Goal: Information Seeking & Learning: Learn about a topic

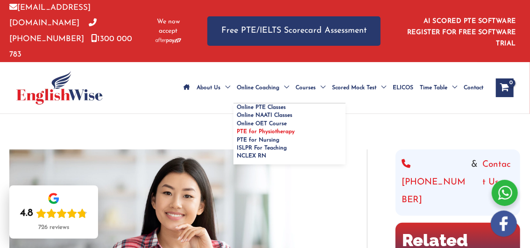
click at [276, 129] on span "PTE for Physiotherapy" at bounding box center [266, 132] width 58 height 6
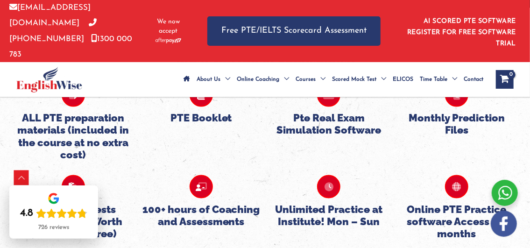
scroll to position [2288, 0]
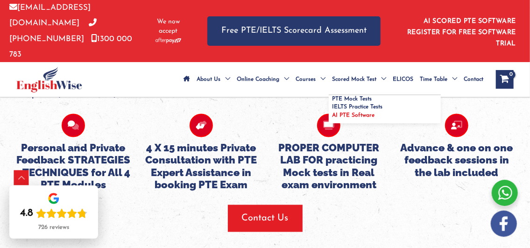
click at [346, 112] on link "AI PTE Software" at bounding box center [385, 118] width 112 height 12
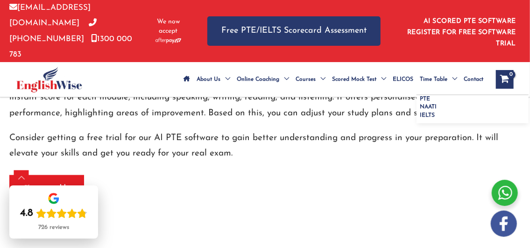
scroll to position [464, 0]
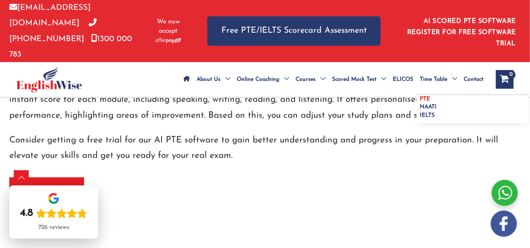
click at [428, 96] on span "PTE" at bounding box center [425, 99] width 10 height 6
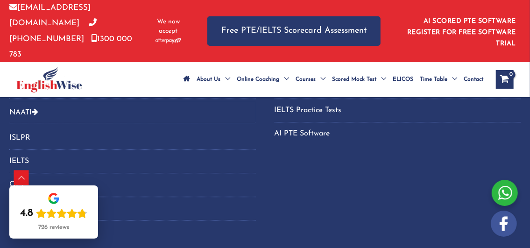
scroll to position [1073, 0]
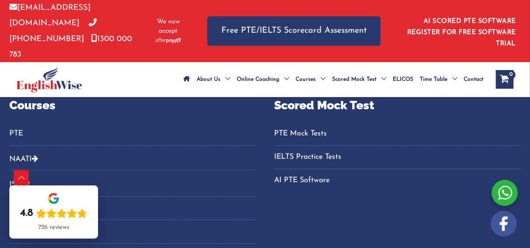
click at [292, 126] on link "PTE Mock Tests" at bounding box center [397, 133] width 246 height 15
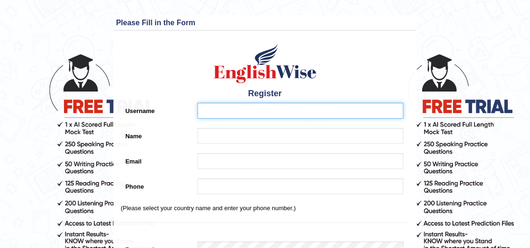
click at [235, 114] on input "Username" at bounding box center [300, 111] width 206 height 16
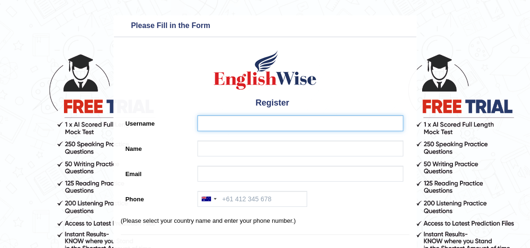
type input "BINDIYAPAREKH"
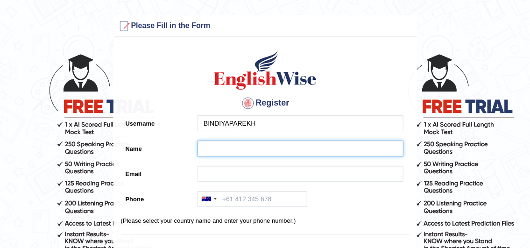
click at [233, 145] on input "Name" at bounding box center [300, 148] width 206 height 16
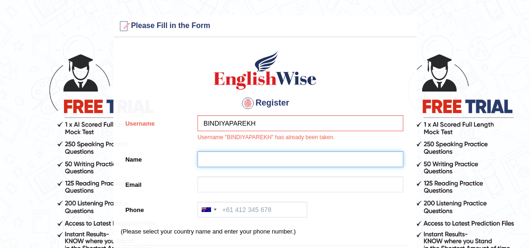
type input "Bindiya Valand"
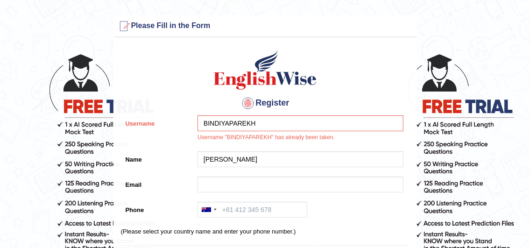
type input "parekhbindiya1010@gmail.com"
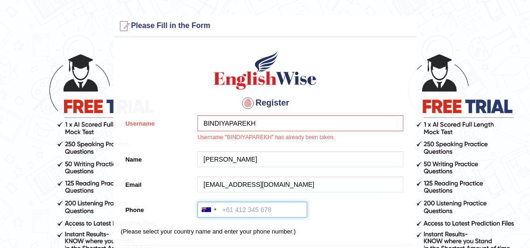
type input "17828827058"
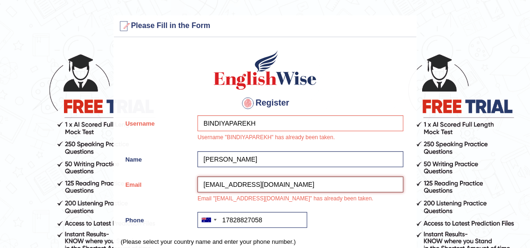
drag, startPoint x: 257, startPoint y: 184, endPoint x: 244, endPoint y: 182, distance: 13.7
click at [244, 182] on input "parekhbindiya1010@gmail.com" at bounding box center [300, 184] width 206 height 16
type input "parekhbindiya8@gmail.com"
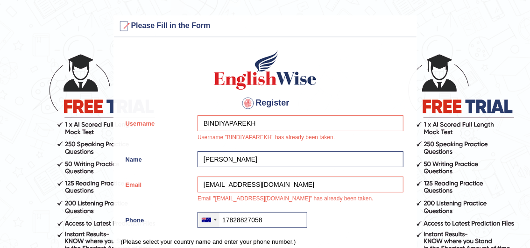
click at [217, 220] on div at bounding box center [208, 219] width 21 height 15
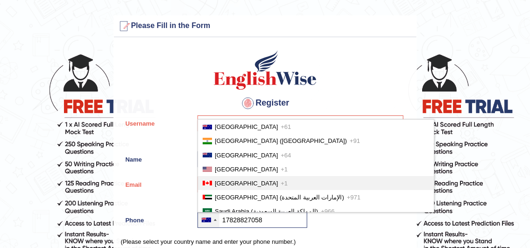
click at [221, 180] on span "Canada" at bounding box center [246, 183] width 63 height 7
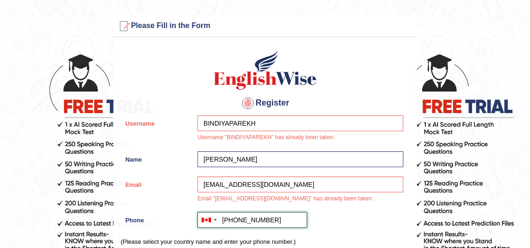
click at [229, 219] on input "+117828827058" at bounding box center [252, 220] width 110 height 16
click at [229, 219] on input "+17828827058" at bounding box center [252, 220] width 110 height 16
type input "+17828827058"
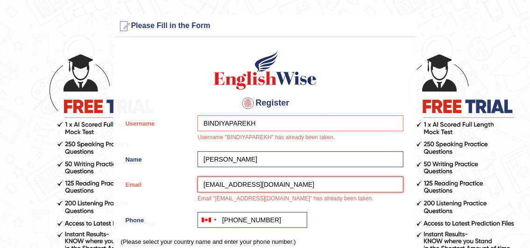
click at [245, 182] on input "parekhbindiya8@gmail.com" at bounding box center [300, 184] width 206 height 16
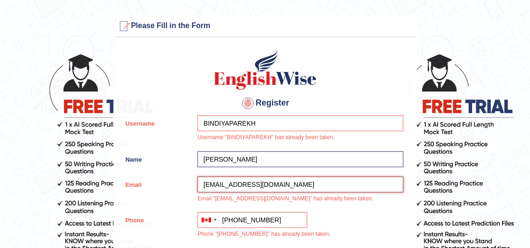
type input "parekhbindiya89@gmail.com"
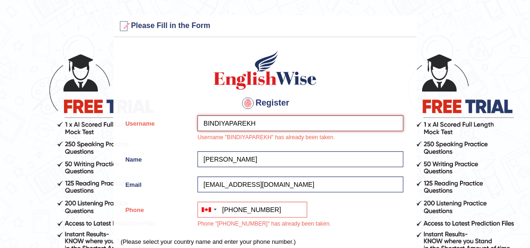
drag, startPoint x: 255, startPoint y: 122, endPoint x: 229, endPoint y: 121, distance: 26.6
click at [229, 121] on input "BINDIYAPAREKH" at bounding box center [300, 123] width 206 height 16
type input "BINDIYA"
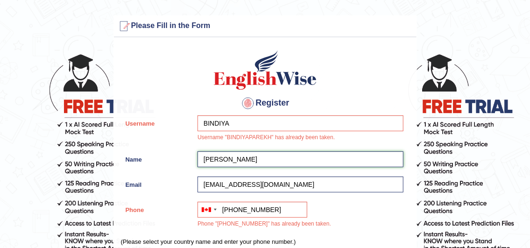
drag, startPoint x: 231, startPoint y: 161, endPoint x: 251, endPoint y: 160, distance: 19.6
click at [251, 160] on input "Bindiya Valand" at bounding box center [300, 159] width 206 height 16
type input "Bindiya V"
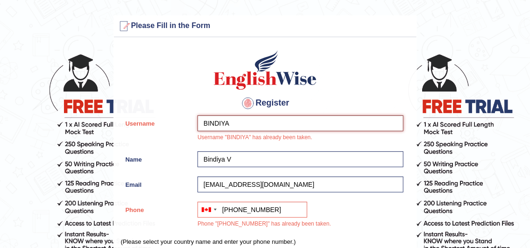
click at [230, 123] on input "BINDIYA" at bounding box center [300, 123] width 206 height 16
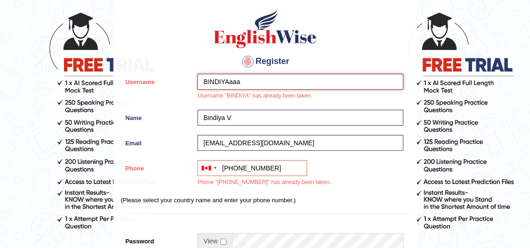
scroll to position [93, 0]
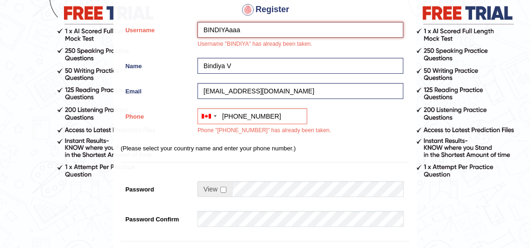
type input "BINDIYAaaa"
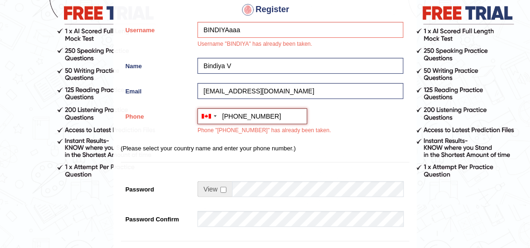
click at [261, 115] on input "+17828827058" at bounding box center [252, 116] width 110 height 16
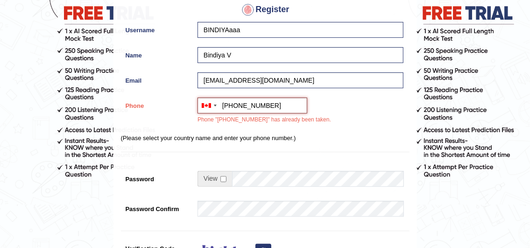
type input "+17828827098"
click at [225, 181] on input "checkbox" at bounding box center [223, 179] width 6 height 6
checkbox input "true"
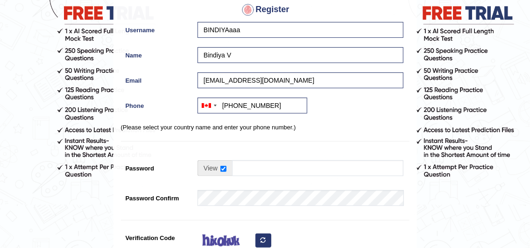
click at [238, 179] on td at bounding box center [300, 170] width 206 height 21
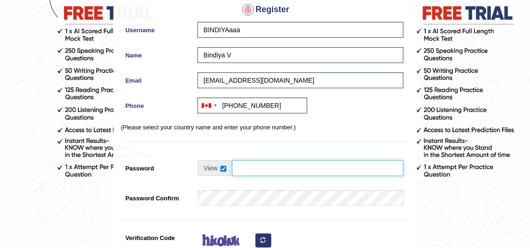
click at [244, 168] on input "Password" at bounding box center [317, 168] width 171 height 16
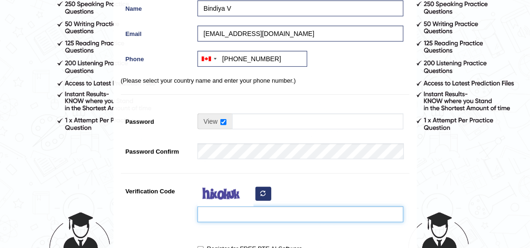
click at [257, 217] on input "Verification Code" at bounding box center [300, 214] width 206 height 16
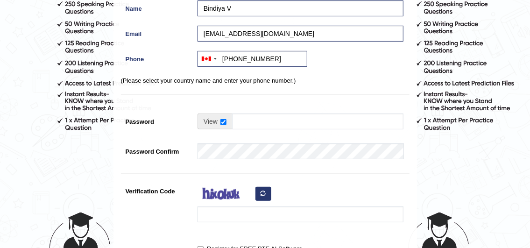
click at [264, 193] on div at bounding box center [298, 205] width 210 height 44
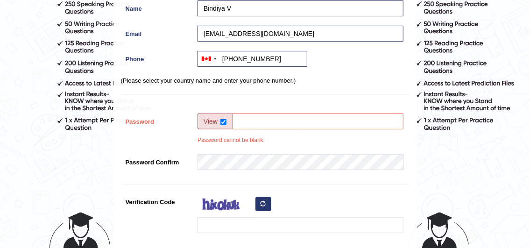
click at [263, 204] on icon "button" at bounding box center [263, 204] width 6 height 6
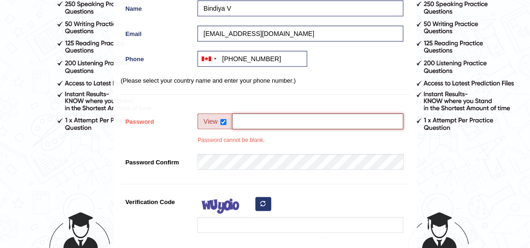
click at [255, 127] on input "Password" at bounding box center [317, 121] width 171 height 16
type input "Bitul@510"
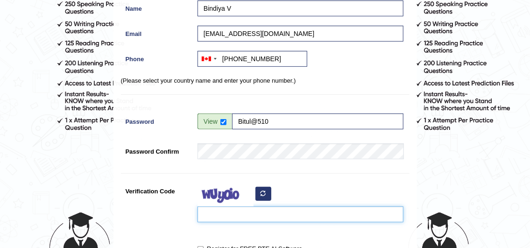
click at [213, 216] on input "Verification Code" at bounding box center [300, 214] width 206 height 16
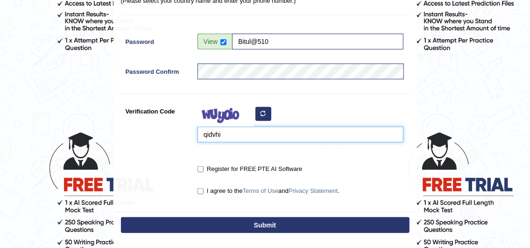
scroll to position [233, 0]
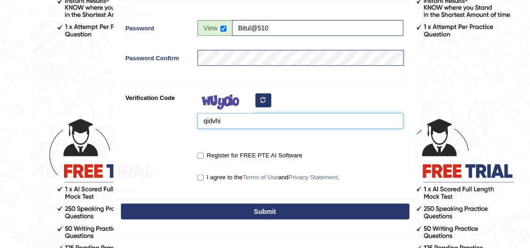
type input "qidvhi"
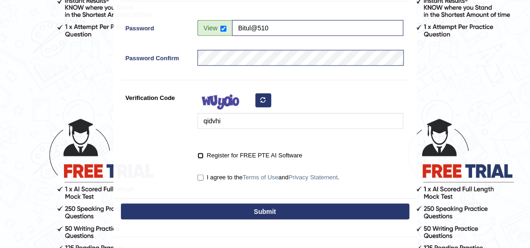
click at [202, 157] on input "Register for FREE PTE AI Software" at bounding box center [200, 156] width 6 height 6
checkbox input "true"
drag, startPoint x: 200, startPoint y: 174, endPoint x: 201, endPoint y: 187, distance: 13.1
click at [200, 175] on input "I agree to the Terms of Use and Privacy Statement ." at bounding box center [200, 178] width 6 height 6
checkbox input "true"
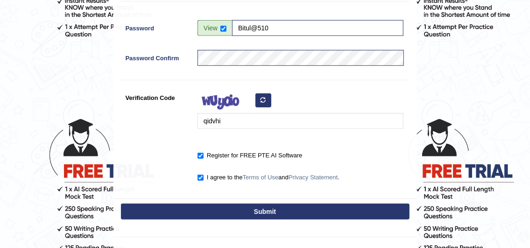
drag, startPoint x: 202, startPoint y: 190, endPoint x: 200, endPoint y: 204, distance: 14.1
click at [202, 197] on div "Please Fill in the Form Register Username BINDIYAaaa Name Bindiya V Email parek…" at bounding box center [264, 4] width 303 height 445
click at [200, 204] on button "Submit" at bounding box center [265, 211] width 288 height 16
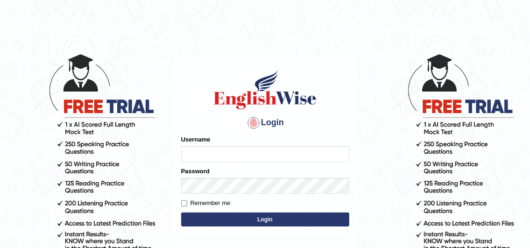
drag, startPoint x: 0, startPoint y: 0, endPoint x: 212, endPoint y: 154, distance: 262.3
click at [212, 154] on input "Username" at bounding box center [265, 154] width 168 height 16
type input "vmitul"
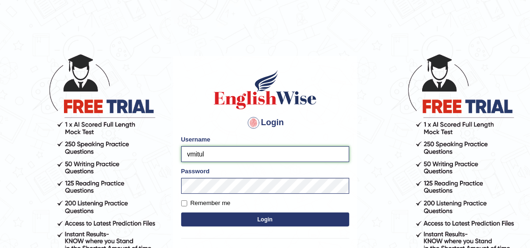
drag, startPoint x: 206, startPoint y: 149, endPoint x: 185, endPoint y: 151, distance: 20.6
click at [185, 151] on input "vmitul" at bounding box center [265, 154] width 168 height 16
type input "BINDIYAaaa"
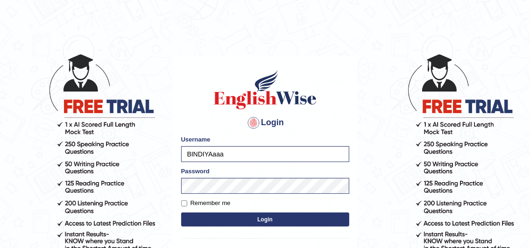
click at [211, 232] on div "Login Please fix the following errors: Username BINDIYAaaa Password Remember me…" at bounding box center [265, 172] width 184 height 233
click at [202, 206] on label "Remember me" at bounding box center [205, 202] width 49 height 9
click at [187, 206] on input "Remember me" at bounding box center [184, 203] width 6 height 6
checkbox input "true"
click at [210, 217] on button "Login" at bounding box center [265, 219] width 168 height 14
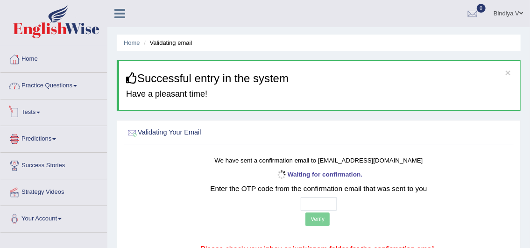
click at [37, 88] on link "Practice Questions" at bounding box center [53, 84] width 106 height 23
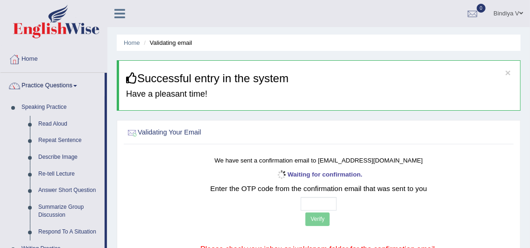
click at [37, 88] on link "Practice Questions" at bounding box center [52, 84] width 104 height 23
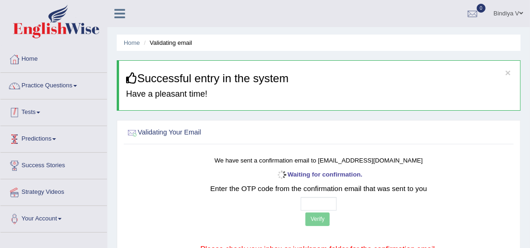
click at [37, 132] on link "Predictions" at bounding box center [53, 137] width 106 height 23
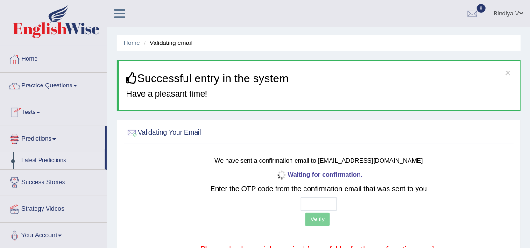
click at [50, 160] on link "Latest Predictions" at bounding box center [60, 160] width 87 height 17
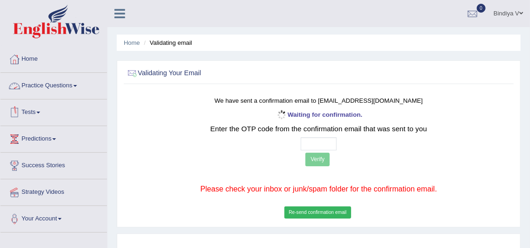
click at [49, 86] on link "Practice Questions" at bounding box center [53, 84] width 106 height 23
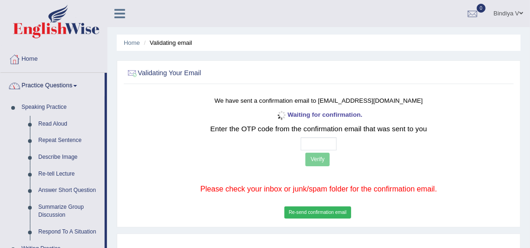
click at [49, 86] on link "Practice Questions" at bounding box center [52, 84] width 104 height 23
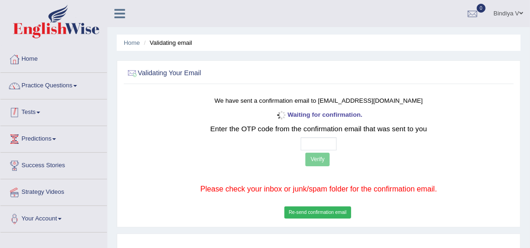
click at [38, 109] on link "Tests" at bounding box center [53, 110] width 106 height 23
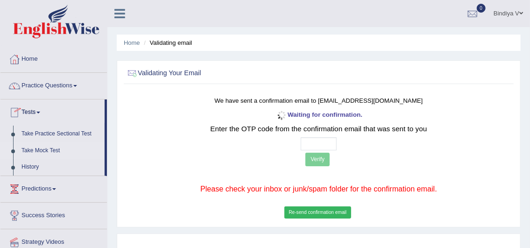
click at [40, 151] on link "Take Mock Test" at bounding box center [60, 150] width 87 height 17
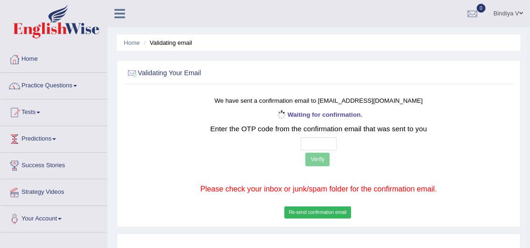
click at [36, 142] on link "Predictions" at bounding box center [53, 137] width 106 height 23
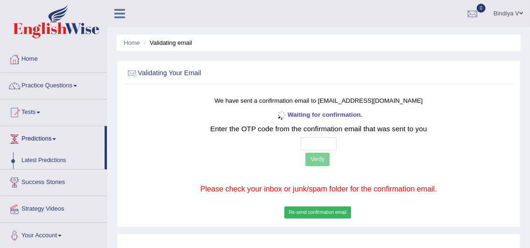
click at [37, 158] on link "Latest Predictions" at bounding box center [60, 160] width 87 height 17
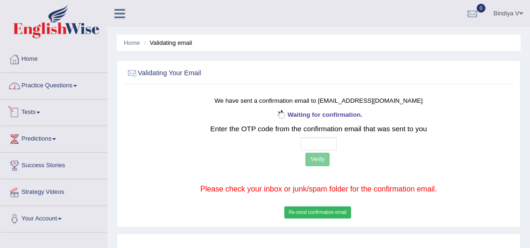
click at [43, 90] on link "Practice Questions" at bounding box center [53, 84] width 106 height 23
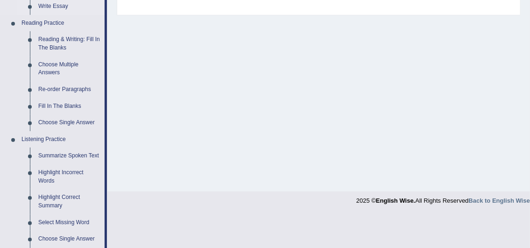
scroll to position [280, 0]
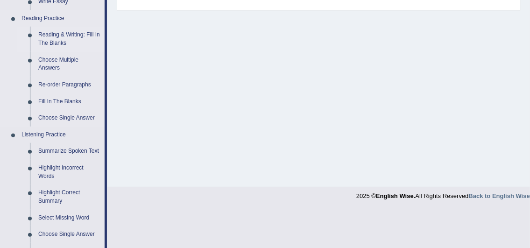
click at [66, 40] on link "Reading & Writing: Fill In The Blanks" at bounding box center [69, 39] width 70 height 25
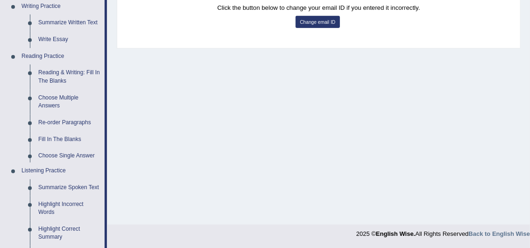
scroll to position [471, 0]
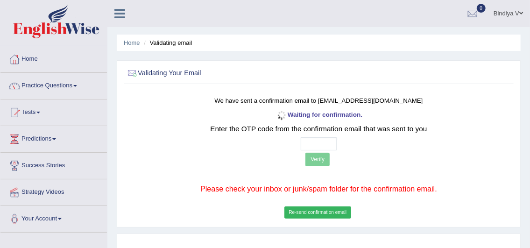
click at [141, 47] on li "Validating email" at bounding box center [166, 42] width 50 height 9
click at [135, 43] on link "Home" at bounding box center [132, 42] width 16 height 7
click at [312, 139] on input "text" at bounding box center [319, 144] width 36 height 14
click at [316, 159] on p "Verify" at bounding box center [319, 160] width 320 height 15
click at [311, 165] on p "Verify" at bounding box center [319, 160] width 320 height 15
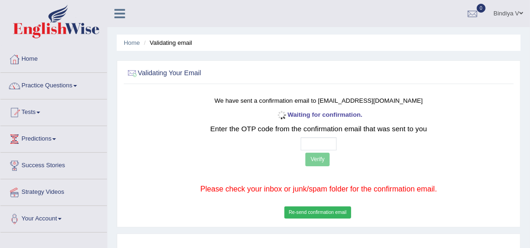
click at [311, 162] on p "Verify" at bounding box center [319, 160] width 320 height 15
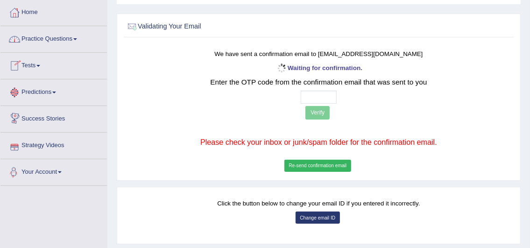
click at [63, 142] on link "Strategy Videos" at bounding box center [53, 144] width 106 height 23
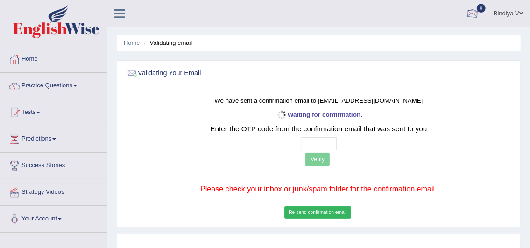
click at [490, 14] on link "Bindiya V" at bounding box center [507, 12] width 43 height 24
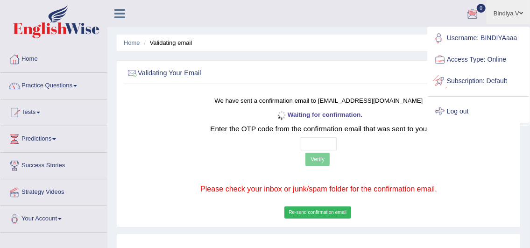
click at [466, 109] on link "Log out" at bounding box center [478, 111] width 101 height 21
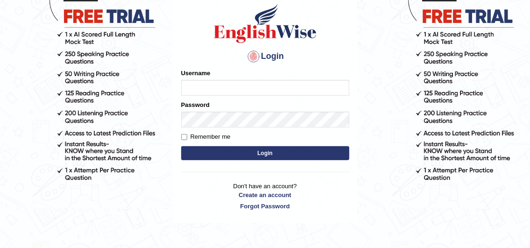
scroll to position [93, 0]
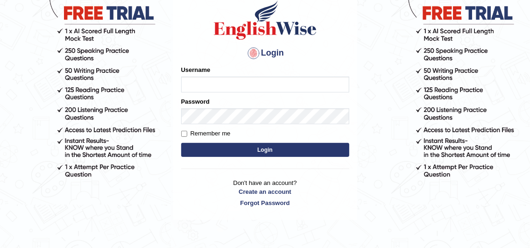
click at [218, 87] on input "Username" at bounding box center [265, 85] width 168 height 16
type input "[EMAIL_ADDRESS][DOMAIN_NAME]"
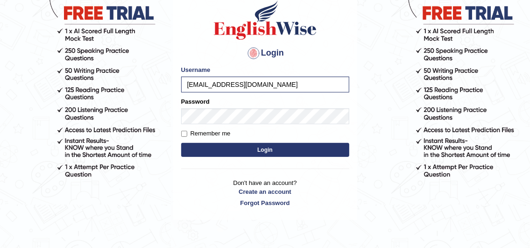
click at [273, 144] on button "Login" at bounding box center [265, 150] width 168 height 14
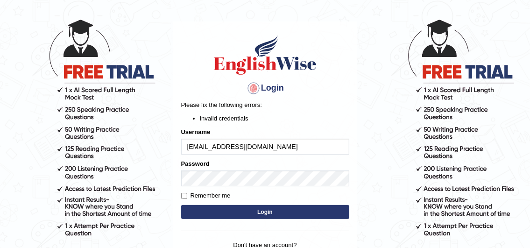
scroll to position [47, 0]
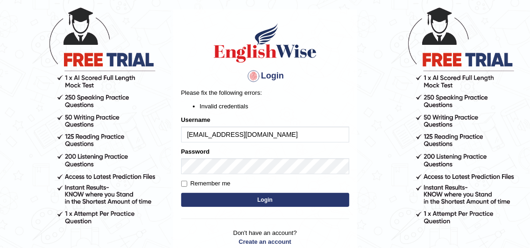
drag, startPoint x: 287, startPoint y: 135, endPoint x: 183, endPoint y: 138, distance: 103.6
click at [183, 138] on input "[EMAIL_ADDRESS][DOMAIN_NAME]" at bounding box center [265, 134] width 168 height 16
type input "[PERSON_NAME]"
click at [210, 208] on form "Please fix the following errors: Invalid credentials Username [PERSON_NAME] Pas…" at bounding box center [265, 148] width 168 height 121
click at [208, 201] on button "Login" at bounding box center [265, 200] width 168 height 14
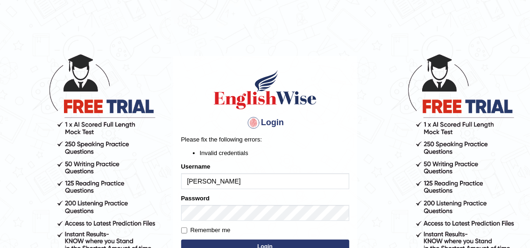
click at [210, 185] on input "Bindiya" at bounding box center [265, 181] width 168 height 16
drag, startPoint x: 208, startPoint y: 183, endPoint x: 192, endPoint y: 184, distance: 16.4
click at [192, 184] on input "Bindiya" at bounding box center [265, 181] width 168 height 16
type input "BINDIYA"
click at [206, 243] on button "Login" at bounding box center [265, 246] width 168 height 14
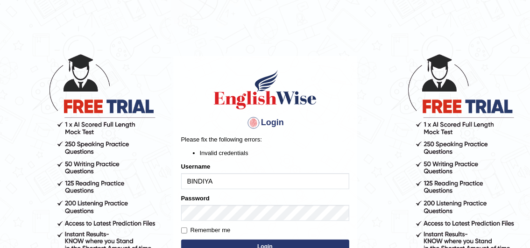
click at [224, 187] on input "BINDIYA" at bounding box center [265, 181] width 168 height 16
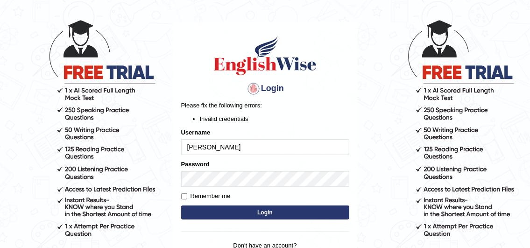
scroll to position [47, 0]
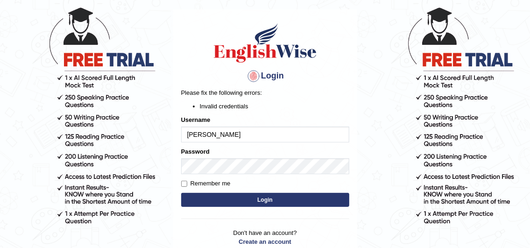
type input "[PERSON_NAME]"
click at [229, 192] on form "Please fix the following errors: Invalid credentials Username BINDIYA VALAND Pa…" at bounding box center [265, 148] width 168 height 121
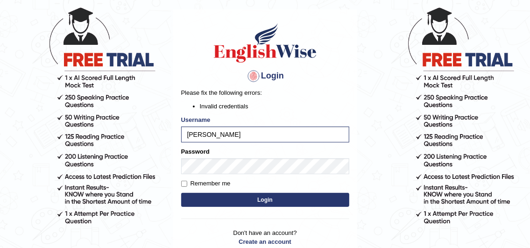
click at [229, 196] on button "Login" at bounding box center [265, 200] width 168 height 14
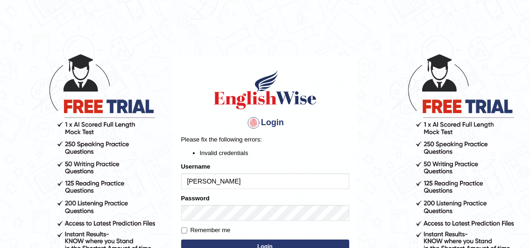
scroll to position [47, 0]
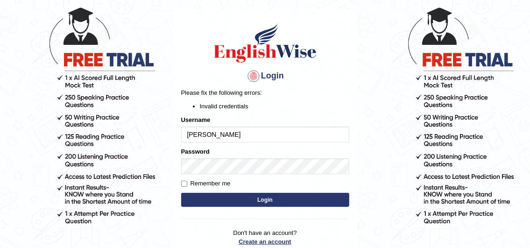
click at [272, 239] on link "Create an account" at bounding box center [265, 241] width 168 height 9
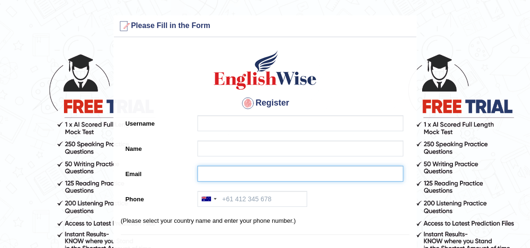
click at [229, 180] on input "Email" at bounding box center [300, 174] width 206 height 16
type input "[EMAIL_ADDRESS][DOMAIN_NAME]"
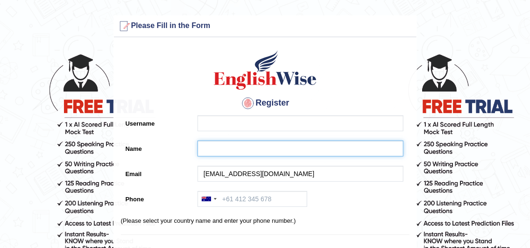
type input "[PERSON_NAME]"
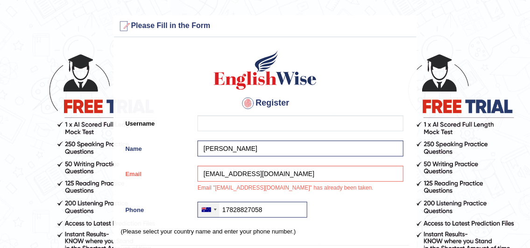
click at [211, 207] on div at bounding box center [208, 209] width 21 height 15
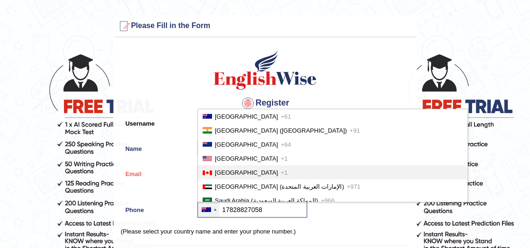
click at [224, 173] on span "Canada" at bounding box center [246, 172] width 63 height 7
type input "+117828827058"
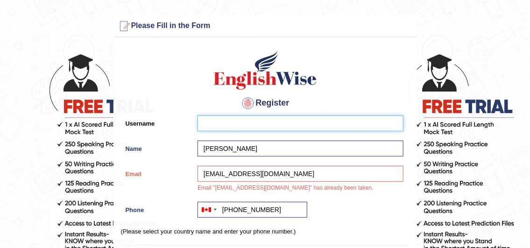
click at [212, 129] on input "Username" at bounding box center [300, 123] width 206 height 16
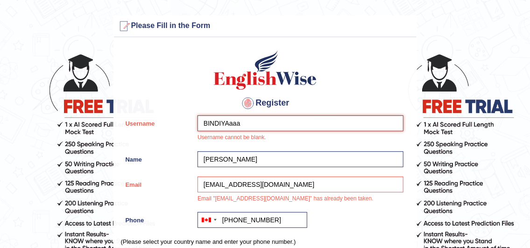
drag, startPoint x: 227, startPoint y: 123, endPoint x: 236, endPoint y: 121, distance: 8.6
click at [236, 121] on input "BINDIYAaaa" at bounding box center [300, 123] width 206 height 16
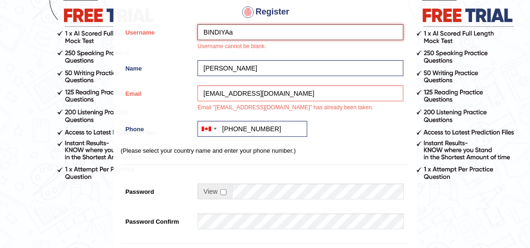
scroll to position [93, 0]
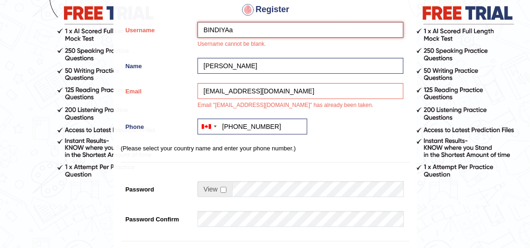
type input "BINDIYAa"
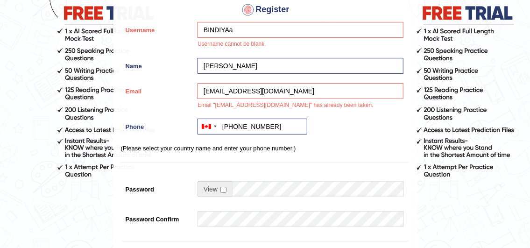
click at [228, 190] on span at bounding box center [214, 189] width 35 height 16
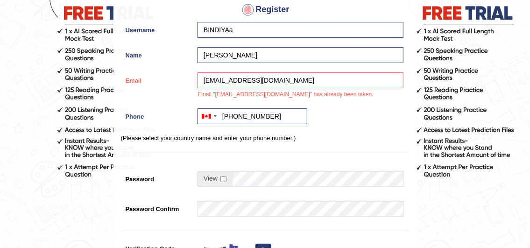
click at [215, 188] on td at bounding box center [300, 181] width 206 height 21
click at [228, 176] on span at bounding box center [214, 179] width 35 height 16
click at [225, 177] on input "checkbox" at bounding box center [223, 179] width 6 height 6
checkbox input "true"
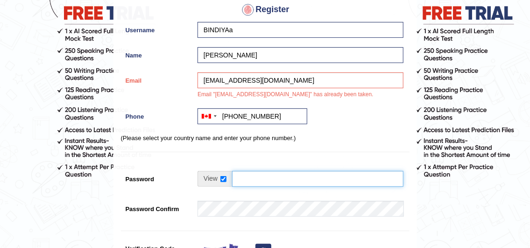
click at [236, 178] on input "Password" at bounding box center [317, 179] width 171 height 16
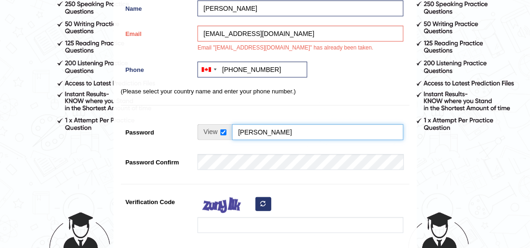
type input "bindiya"
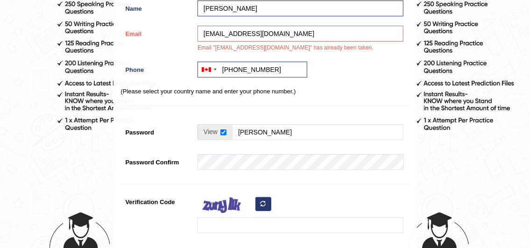
click at [239, 171] on div at bounding box center [298, 164] width 210 height 21
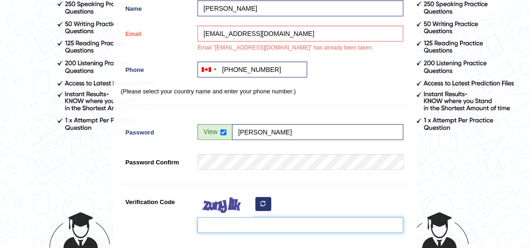
click at [240, 220] on input "Verification Code" at bounding box center [300, 225] width 206 height 16
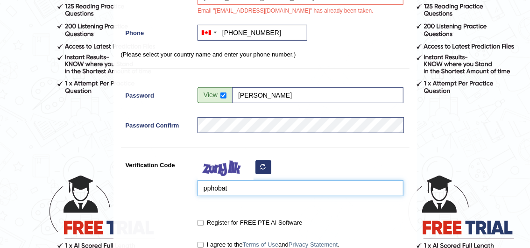
scroll to position [233, 0]
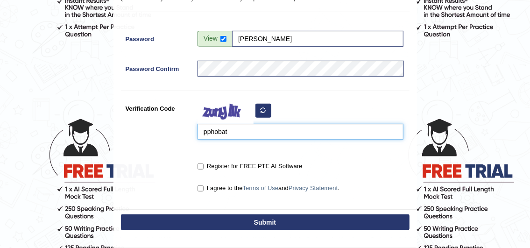
type input "pphobat"
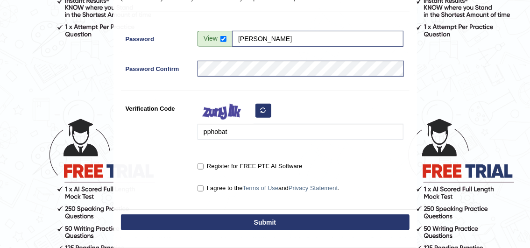
drag, startPoint x: 241, startPoint y: 166, endPoint x: 236, endPoint y: 167, distance: 5.3
click at [238, 166] on label "Register for FREE PTE AI Software" at bounding box center [249, 165] width 105 height 9
click at [203, 166] on input "Register for FREE PTE AI Software" at bounding box center [200, 166] width 6 height 6
checkbox input "true"
click at [206, 185] on label "I agree to the Terms of Use and Privacy Statement ." at bounding box center [268, 187] width 142 height 9
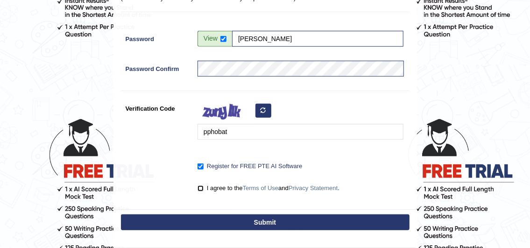
click at [203, 185] on input "I agree to the Terms of Use and Privacy Statement ." at bounding box center [200, 188] width 6 height 6
click at [200, 188] on input "I agree to the Terms of Use and Privacy Statement ." at bounding box center [200, 188] width 6 height 6
click at [206, 187] on label "I agree to the Terms of Use and Privacy Statement ." at bounding box center [268, 187] width 142 height 9
click at [203, 187] on input "I agree to the Terms of Use and Privacy Statement ." at bounding box center [200, 188] width 6 height 6
checkbox input "true"
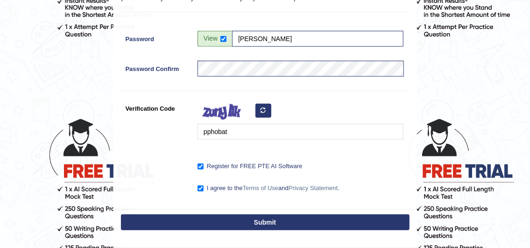
drag, startPoint x: 216, startPoint y: 212, endPoint x: 215, endPoint y: 217, distance: 5.6
click at [216, 213] on div "Submit" at bounding box center [265, 223] width 302 height 28
click at [215, 218] on button "Submit" at bounding box center [265, 222] width 288 height 16
type input "+17828827058"
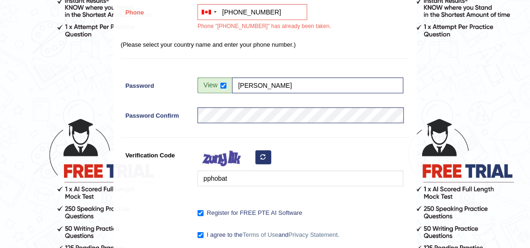
scroll to position [201, 0]
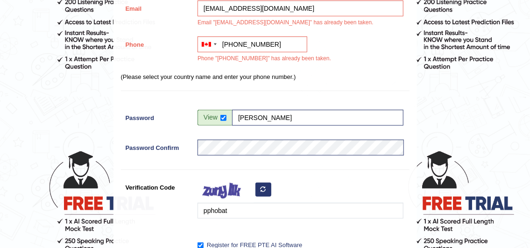
click at [211, 223] on div "Register Username BINDIYAa Name Bindiya Valand Email parekhbindiya1010@gmail.co…" at bounding box center [265, 82] width 302 height 411
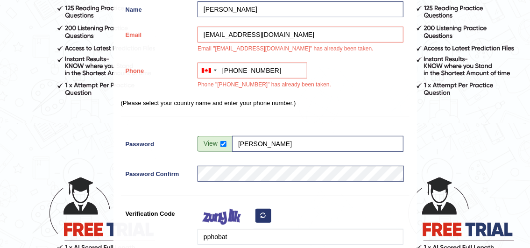
scroll to position [154, 0]
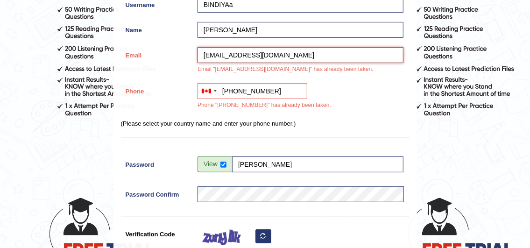
click at [257, 54] on input "parekhbindiya1010@gmail.com" at bounding box center [300, 55] width 206 height 16
click at [254, 55] on input "parekhbindiya1010@gmail.com" at bounding box center [300, 55] width 206 height 16
click at [259, 55] on input "parekhbindiya1010@gmail.com" at bounding box center [300, 55] width 206 height 16
type input "parekhbindiya8@gmail.com"
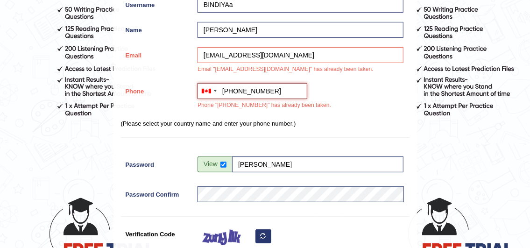
drag, startPoint x: 263, startPoint y: 91, endPoint x: 245, endPoint y: 90, distance: 17.8
click at [245, 90] on input "+17828827058" at bounding box center [252, 91] width 110 height 16
drag, startPoint x: 276, startPoint y: 89, endPoint x: 230, endPoint y: 85, distance: 45.9
click at [230, 85] on input "+17828827058" at bounding box center [252, 91] width 110 height 16
click at [216, 90] on div at bounding box center [215, 91] width 3 height 2
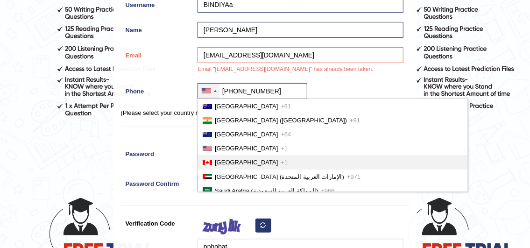
click at [222, 159] on span "Canada" at bounding box center [246, 162] width 63 height 7
type input "+184794278"
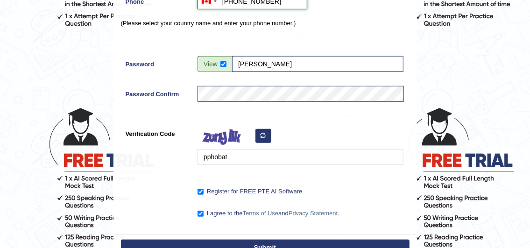
scroll to position [248, 0]
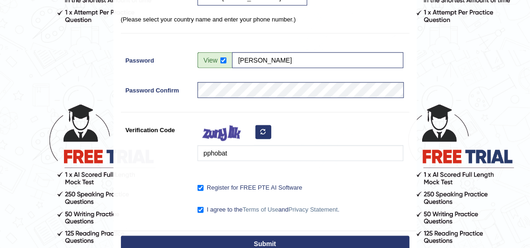
click at [220, 232] on div "Submit" at bounding box center [265, 245] width 302 height 28
click at [217, 237] on button "Submit" at bounding box center [265, 244] width 288 height 16
click at [214, 240] on button "Submit" at bounding box center [265, 244] width 288 height 16
click at [214, 240] on div "Please Fill in the Form Register Username BINDIYAa Name Bindiya Valand Email pa…" at bounding box center [264, 31] width 303 height 455
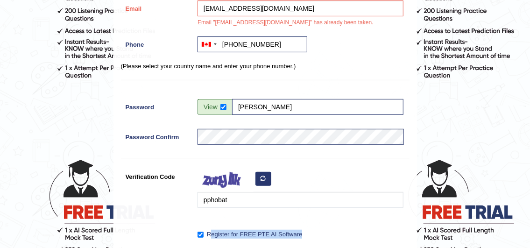
click at [214, 240] on div "Register for FREE PTE AI Software" at bounding box center [298, 234] width 210 height 17
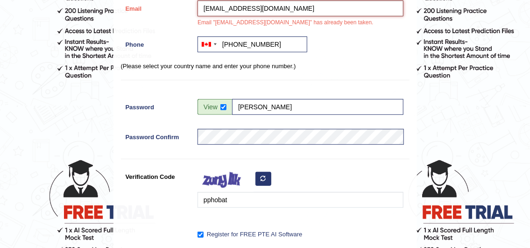
click at [245, 5] on input "parekhbindiya8@gmail.com" at bounding box center [300, 8] width 206 height 16
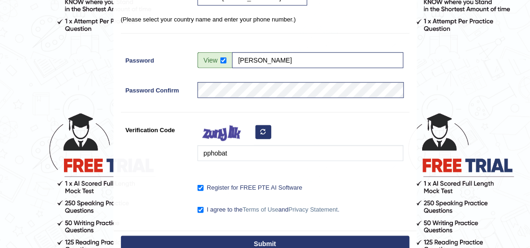
type input "physiochem1202@gmail.com"
click at [228, 239] on button "Submit" at bounding box center [265, 244] width 288 height 16
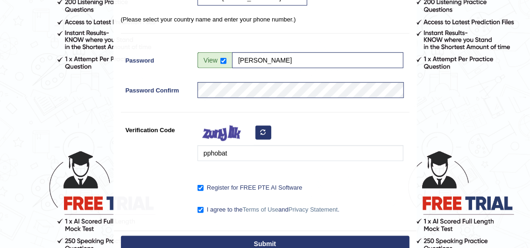
scroll to position [154, 0]
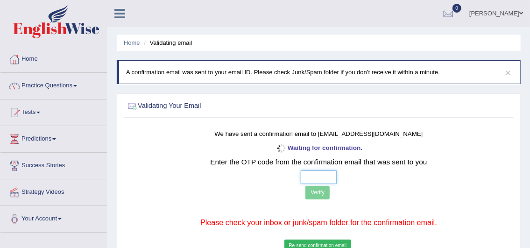
click at [305, 176] on input "text" at bounding box center [319, 177] width 36 height 14
type input "5 7 5 1"
click at [326, 193] on button "Verify" at bounding box center [317, 193] width 24 height 14
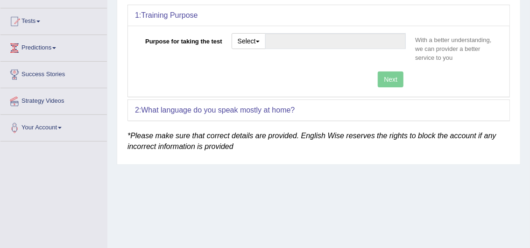
scroll to position [93, 0]
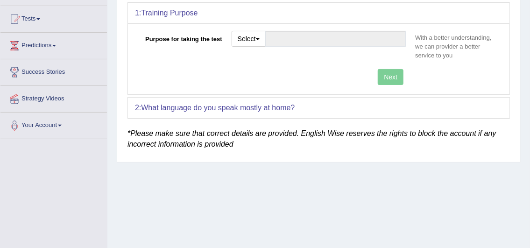
click at [389, 81] on div "Next" at bounding box center [272, 78] width 275 height 18
click at [262, 38] on button "Select" at bounding box center [248, 39] width 34 height 16
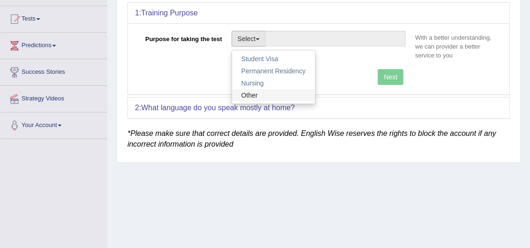
click at [268, 93] on link "Other" at bounding box center [273, 95] width 83 height 12
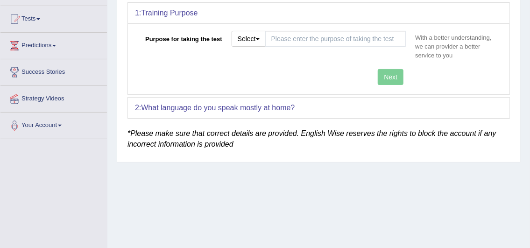
click at [389, 77] on div "Next" at bounding box center [272, 78] width 275 height 18
click at [250, 37] on button "Select" at bounding box center [248, 39] width 34 height 16
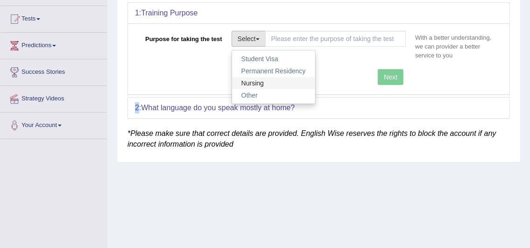
click at [253, 81] on link "Nursing" at bounding box center [273, 83] width 83 height 12
type input "Nursing"
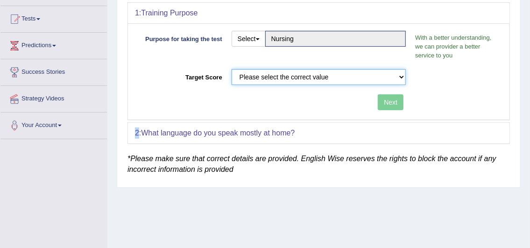
click at [296, 74] on select "Please select the correct value 50 (6 bands) 58 (6.5 bands) 65 (7 bands) 79 (8 …" at bounding box center [318, 77] width 175 height 16
select select "79"
click at [231, 69] on select "Please select the correct value 50 (6 bands) 58 (6.5 bands) 65 (7 bands) 79 (8 …" at bounding box center [318, 77] width 175 height 16
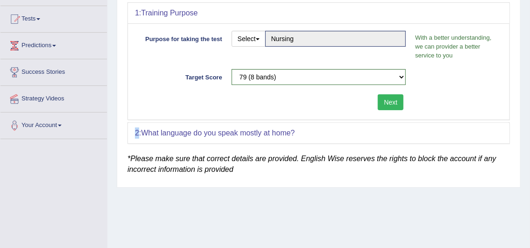
click at [386, 101] on button "Next" at bounding box center [391, 102] width 26 height 16
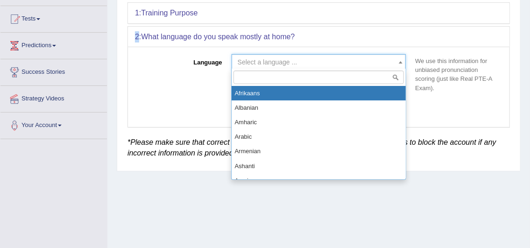
click at [333, 64] on span "Select a language ..." at bounding box center [316, 61] width 157 height 9
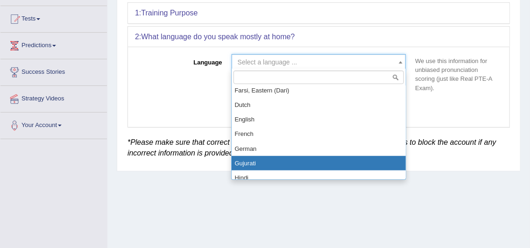
scroll to position [280, 0]
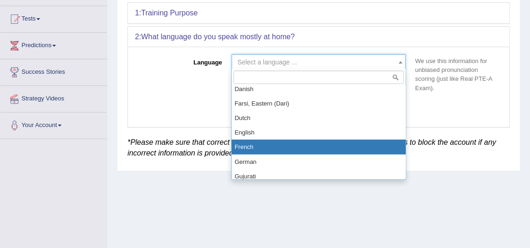
select select "English"
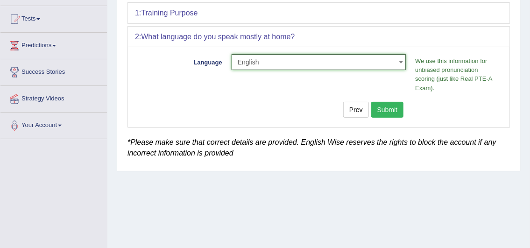
click at [375, 112] on button "Submit" at bounding box center [387, 110] width 33 height 16
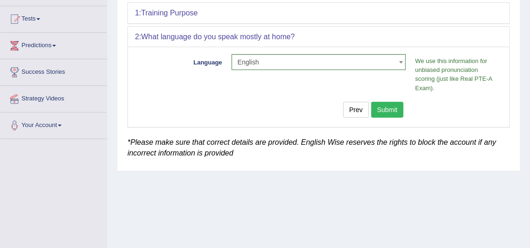
click at [375, 112] on button "Submit" at bounding box center [387, 110] width 33 height 16
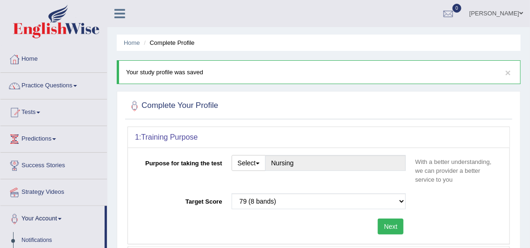
click at [383, 225] on button "Next" at bounding box center [391, 226] width 26 height 16
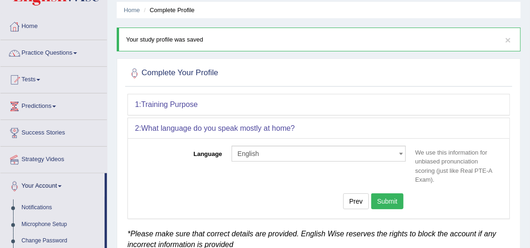
scroll to position [93, 0]
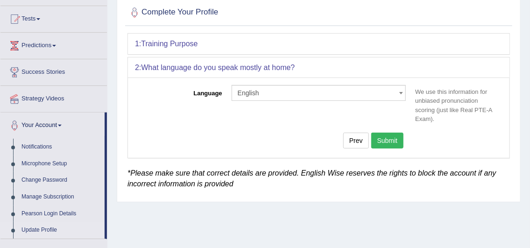
click at [394, 140] on button "Submit" at bounding box center [387, 141] width 33 height 16
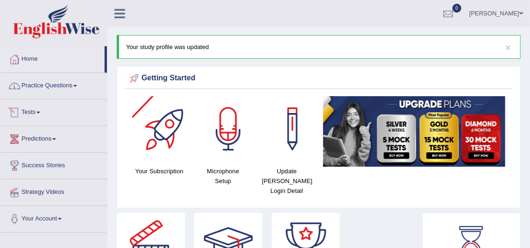
click at [50, 91] on link "Practice Questions" at bounding box center [53, 84] width 106 height 23
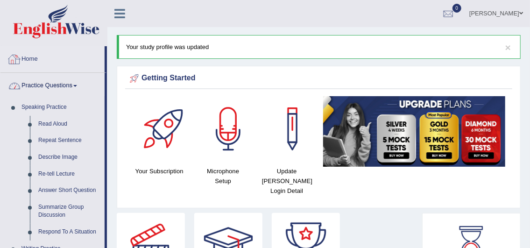
click at [47, 64] on link "Home" at bounding box center [52, 57] width 104 height 23
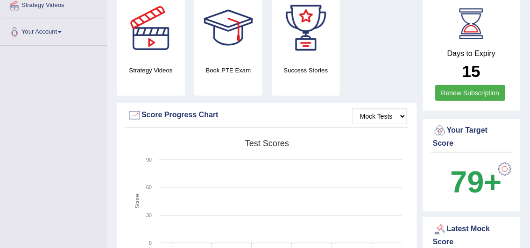
scroll to position [93, 0]
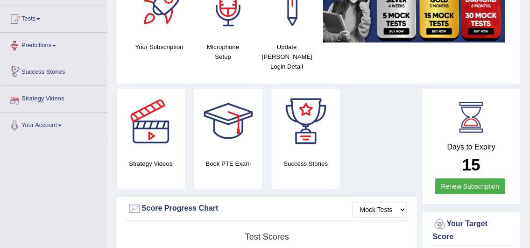
click at [48, 47] on link "Predictions" at bounding box center [53, 44] width 106 height 23
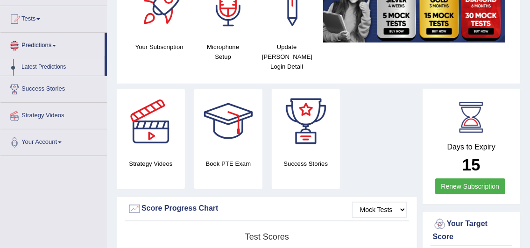
click at [48, 68] on link "Latest Predictions" at bounding box center [60, 67] width 87 height 17
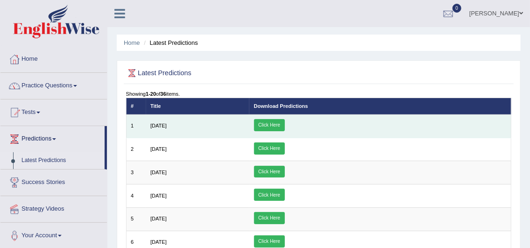
click at [343, 127] on td "Click Here" at bounding box center [379, 125] width 261 height 23
click at [285, 123] on link "Click Here" at bounding box center [269, 125] width 31 height 12
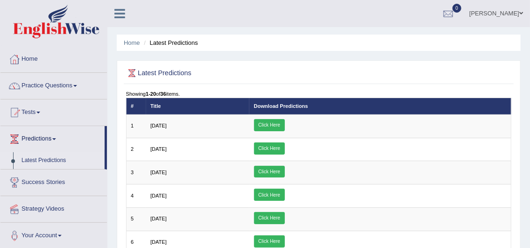
click at [46, 136] on link "Predictions" at bounding box center [52, 137] width 104 height 23
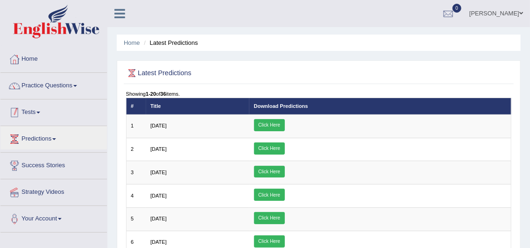
click at [42, 113] on link "Tests" at bounding box center [53, 110] width 106 height 23
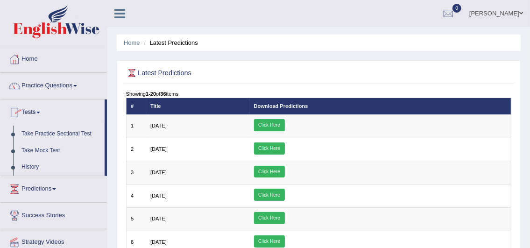
click at [42, 133] on link "Take Practice Sectional Test" at bounding box center [60, 134] width 87 height 17
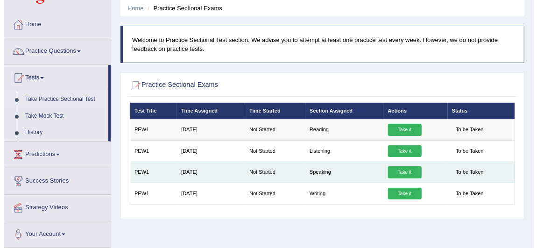
scroll to position [47, 0]
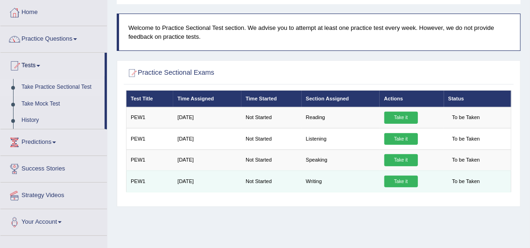
click at [409, 178] on link "Take it" at bounding box center [401, 181] width 34 height 12
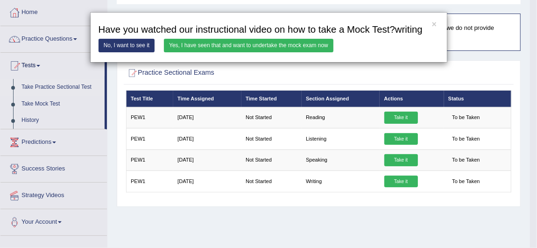
click at [220, 44] on link "Yes, I have seen that and want to undertake the mock exam now" at bounding box center [248, 46] width 169 height 14
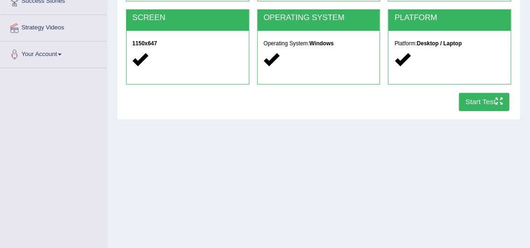
scroll to position [187, 0]
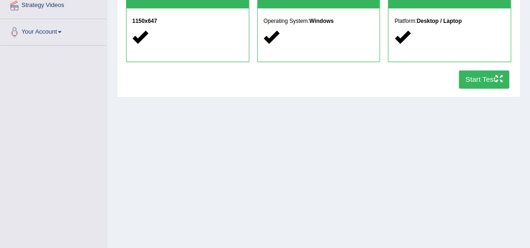
click at [468, 76] on button "Start Test" at bounding box center [484, 79] width 51 height 18
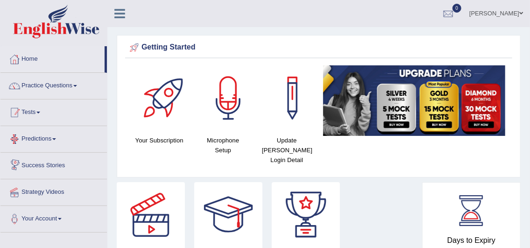
click at [30, 112] on link "Tests" at bounding box center [53, 110] width 106 height 23
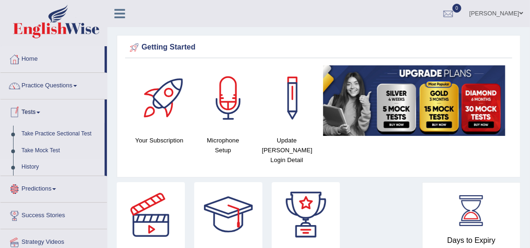
click at [33, 162] on link "History" at bounding box center [60, 167] width 87 height 17
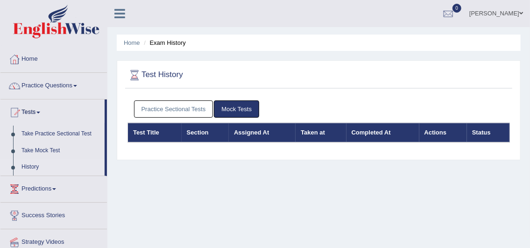
click at [175, 105] on link "Practice Sectional Tests" at bounding box center [173, 108] width 79 height 17
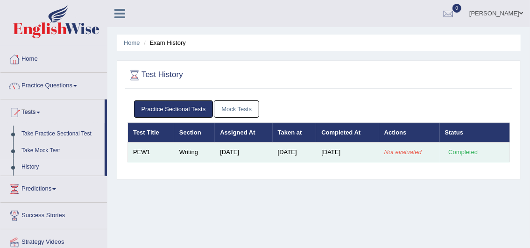
click at [415, 152] on em "Not evaluated" at bounding box center [402, 151] width 37 height 7
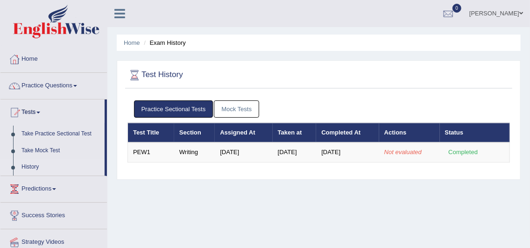
click at [230, 110] on link "Mock Tests" at bounding box center [236, 108] width 45 height 17
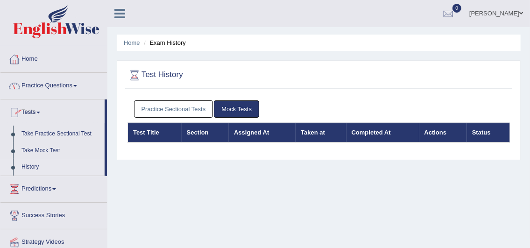
click at [109, 11] on link at bounding box center [119, 13] width 25 height 14
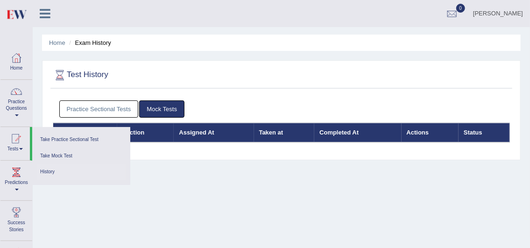
click at [42, 10] on icon at bounding box center [45, 13] width 11 height 12
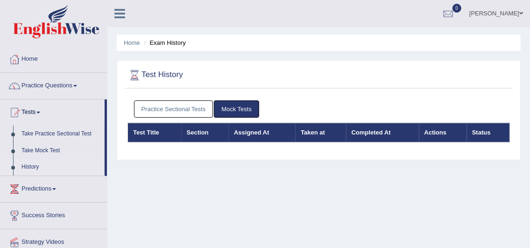
click at [503, 21] on link "[PERSON_NAME]" at bounding box center [496, 12] width 68 height 24
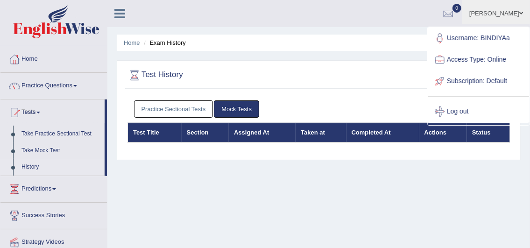
click at [476, 60] on link "Access Type: Online" at bounding box center [478, 59] width 101 height 21
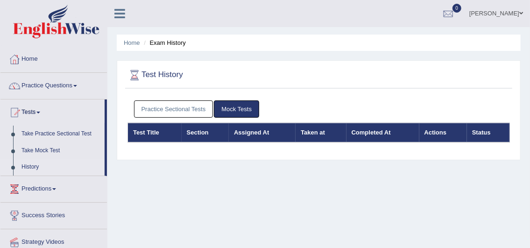
click at [485, 15] on link "[PERSON_NAME]" at bounding box center [496, 12] width 68 height 24
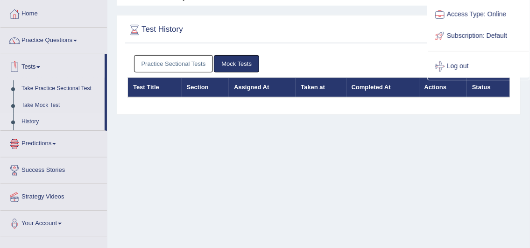
scroll to position [47, 0]
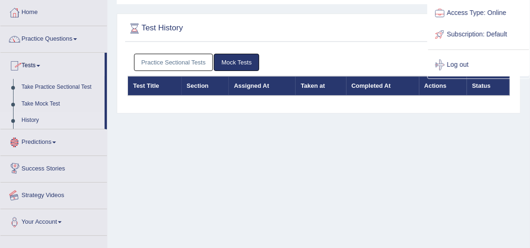
click at [43, 194] on link "Strategy Videos" at bounding box center [53, 193] width 106 height 23
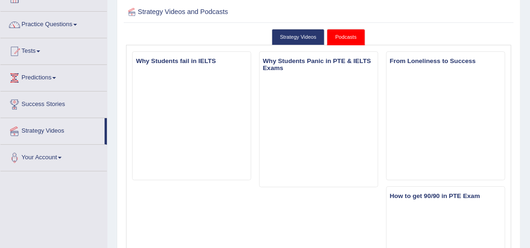
scroll to position [47, 0]
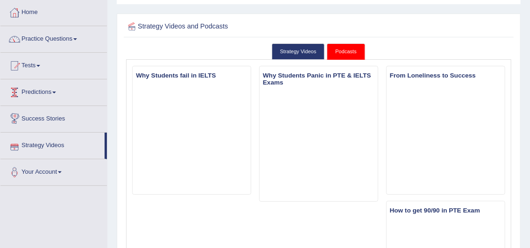
click at [42, 91] on link "Predictions" at bounding box center [53, 90] width 106 height 23
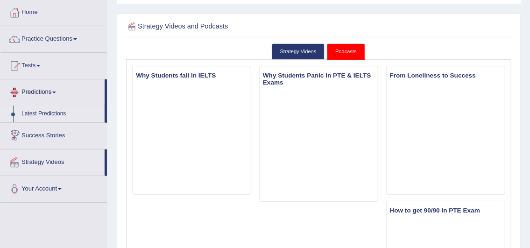
click at [42, 109] on link "Latest Predictions" at bounding box center [60, 113] width 87 height 17
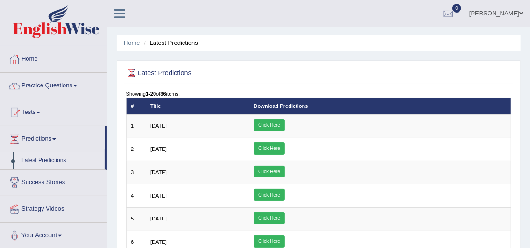
click at [39, 113] on link "Tests" at bounding box center [53, 110] width 106 height 23
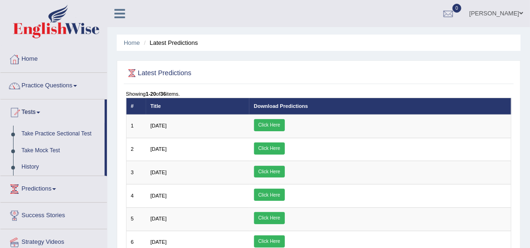
click at [42, 92] on link "Practice Questions" at bounding box center [53, 84] width 106 height 23
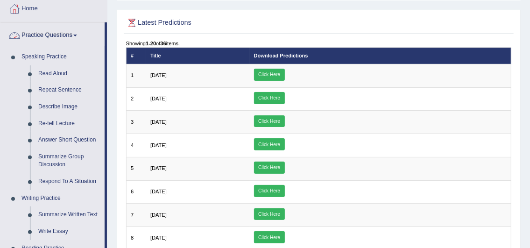
scroll to position [93, 0]
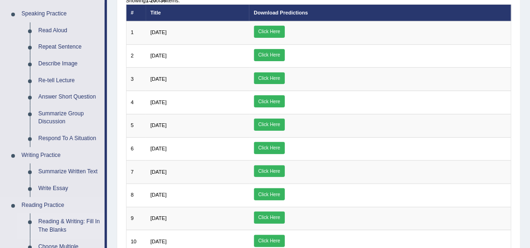
click at [57, 220] on link "Reading & Writing: Fill In The Blanks" at bounding box center [69, 225] width 70 height 25
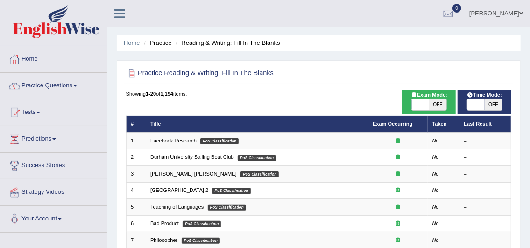
click at [441, 106] on span "OFF" at bounding box center [437, 104] width 17 height 11
checkbox input "true"
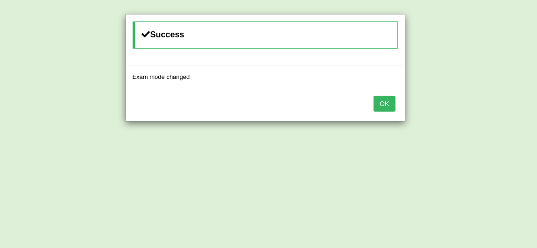
click at [388, 107] on button "OK" at bounding box center [383, 104] width 21 height 16
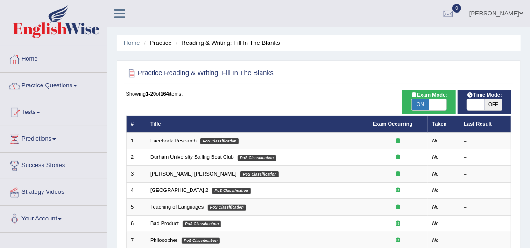
click at [420, 103] on span "ON" at bounding box center [420, 104] width 17 height 11
checkbox input "false"
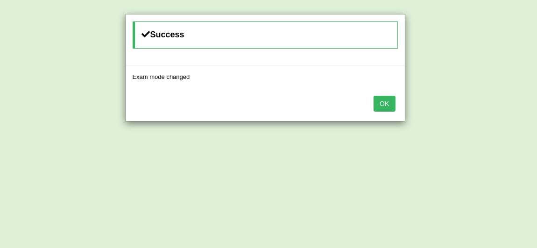
click at [387, 106] on button "OK" at bounding box center [383, 104] width 21 height 16
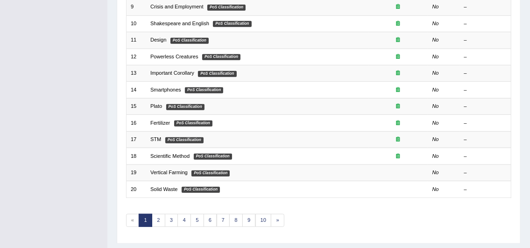
scroll to position [286, 0]
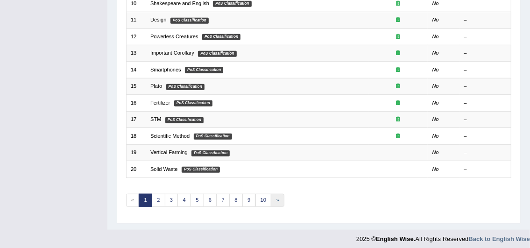
click at [272, 196] on link "»" at bounding box center [278, 200] width 14 height 13
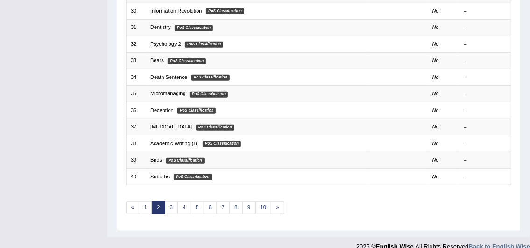
scroll to position [280, 0]
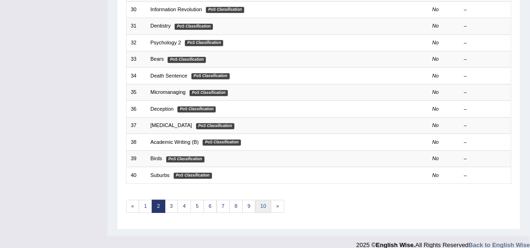
click at [262, 200] on link "10" at bounding box center [263, 206] width 16 height 13
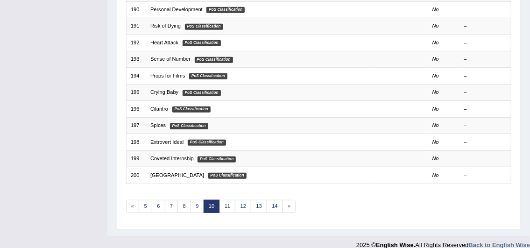
scroll to position [286, 0]
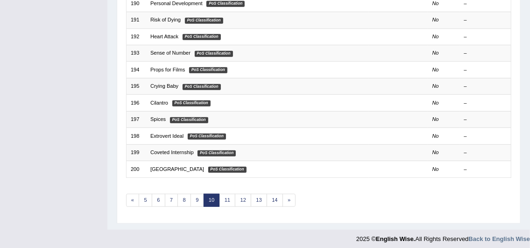
click at [125, 192] on div "Time Mode: ON OFF Exam Mode: ON OFF Showing 181-200 of 1,194 items. # Title Exa…" at bounding box center [318, 11] width 389 height 415
click at [144, 195] on link "5" at bounding box center [146, 200] width 14 height 13
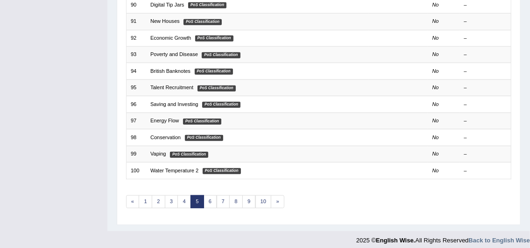
scroll to position [286, 0]
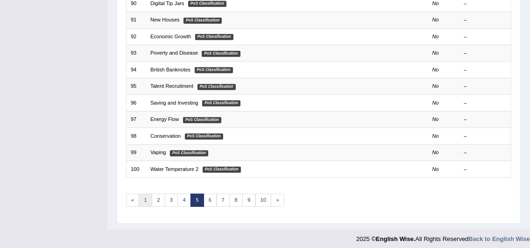
click at [144, 194] on link "1" at bounding box center [146, 200] width 14 height 13
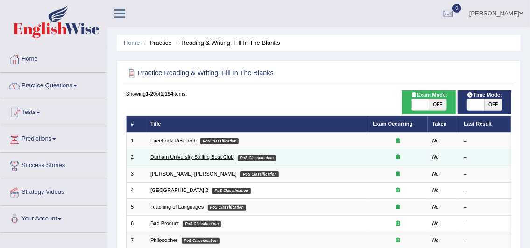
click at [178, 155] on link "Durham University Sailing Boat Club" at bounding box center [192, 157] width 84 height 6
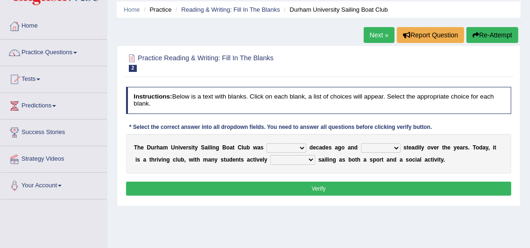
scroll to position [47, 0]
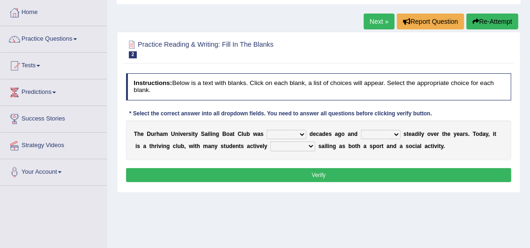
click at [289, 138] on select "found fund founded find" at bounding box center [286, 134] width 40 height 9
select select "founded"
click at [266, 130] on select "found fund founded find" at bounding box center [286, 134] width 40 height 9
click at [296, 133] on select "found fund founded find" at bounding box center [286, 134] width 40 height 9
click at [266, 130] on select "found fund founded find" at bounding box center [286, 134] width 40 height 9
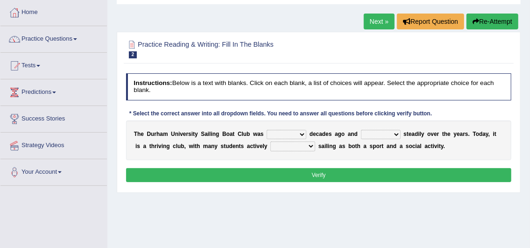
click at [275, 138] on select "found fund founded find" at bounding box center [286, 134] width 40 height 9
select select "found"
click at [266, 130] on select "found fund founded find" at bounding box center [286, 134] width 40 height 9
click at [374, 130] on select "grow growing has grown grown" at bounding box center [381, 134] width 40 height 9
select select "has grown"
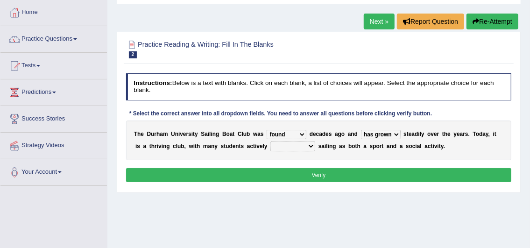
click at [361, 130] on select "grow growing has grown grown" at bounding box center [381, 134] width 40 height 9
click at [290, 147] on select "enjoy enjoyed are enjoying enjoying" at bounding box center [292, 145] width 45 height 9
select select "enjoying"
click at [270, 141] on select "enjoy enjoyed are enjoying enjoying" at bounding box center [292, 145] width 45 height 9
click at [290, 175] on button "Verify" at bounding box center [318, 175] width 385 height 14
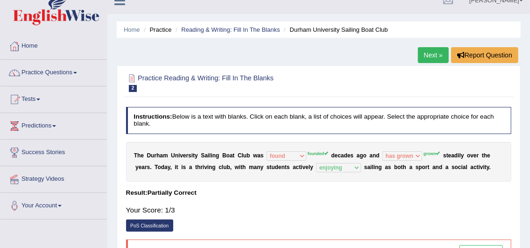
scroll to position [0, 0]
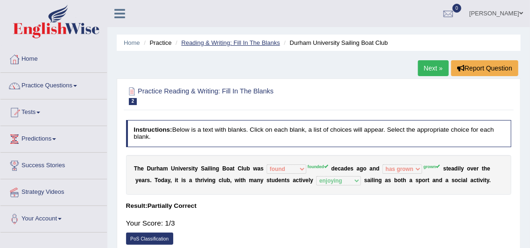
click at [218, 41] on link "Reading & Writing: Fill In The Blanks" at bounding box center [230, 42] width 98 height 7
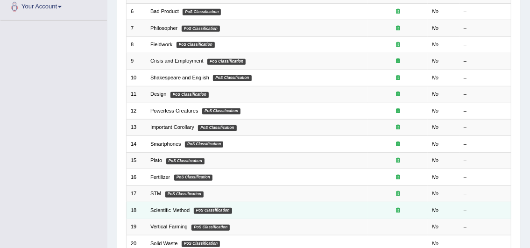
scroll to position [239, 0]
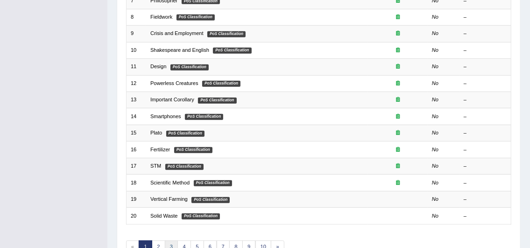
click at [165, 240] on link "3" at bounding box center [172, 246] width 14 height 13
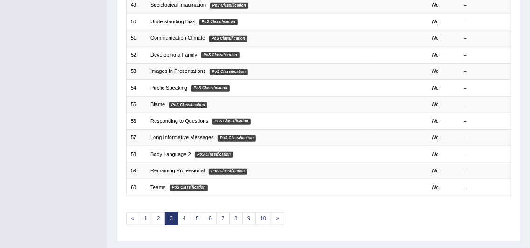
scroll to position [280, 0]
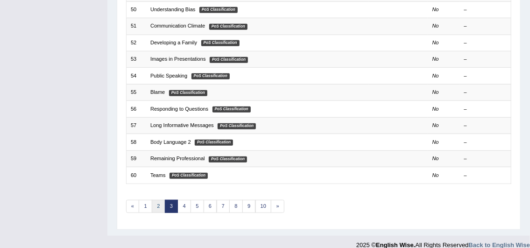
click at [153, 203] on link "2" at bounding box center [159, 206] width 14 height 13
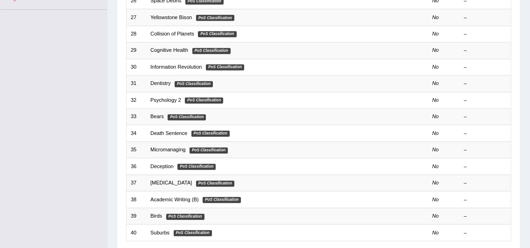
scroll to position [280, 0]
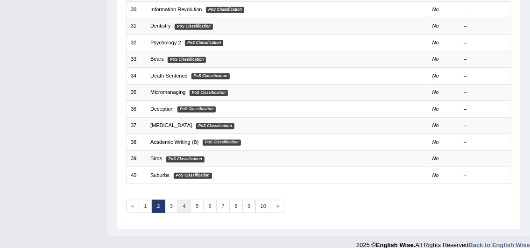
click at [186, 200] on link "4" at bounding box center [184, 206] width 14 height 13
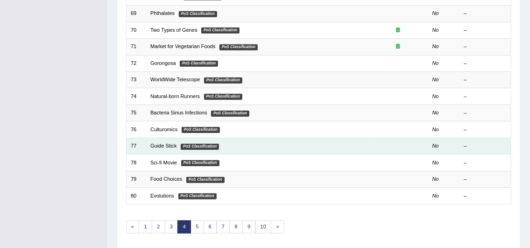
scroll to position [286, 0]
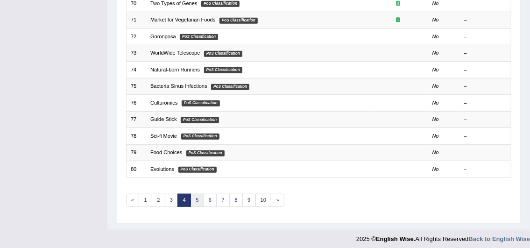
click at [198, 194] on link "5" at bounding box center [197, 200] width 14 height 13
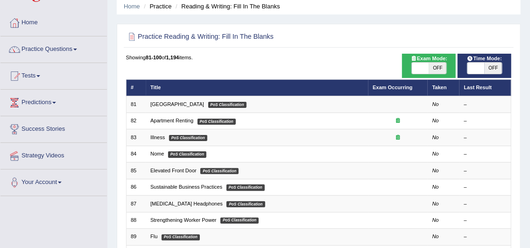
scroll to position [140, 0]
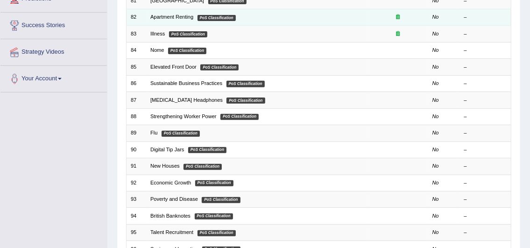
click at [173, 21] on td "Apartment Renting PoS Classification" at bounding box center [257, 17] width 222 height 16
click at [173, 17] on link "Apartment Renting" at bounding box center [171, 17] width 43 height 6
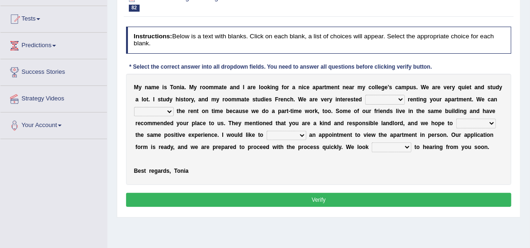
scroll to position [105, 0]
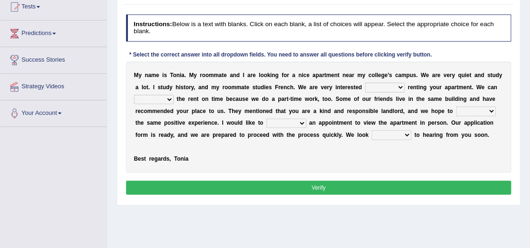
click at [378, 85] on select "for about at in" at bounding box center [385, 87] width 40 height 9
select select "in"
click at [365, 83] on select "for about at in" at bounding box center [385, 87] width 40 height 9
click at [165, 98] on select "afford get pay bring" at bounding box center [154, 99] width 40 height 9
select select "pay"
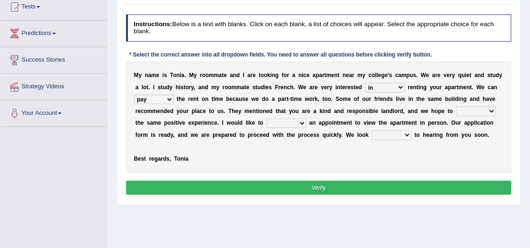
click at [134, 95] on select "afford get pay bring" at bounding box center [154, 99] width 40 height 9
click at [476, 108] on select "form meet have decide" at bounding box center [476, 110] width 40 height 9
select select "have"
click at [456, 106] on select "form meet have decide" at bounding box center [476, 110] width 40 height 9
click at [289, 115] on div "M y n a m e i s T o n i a . M y r o o m m a t e a n d I a r e l o o k i n g f o…" at bounding box center [318, 117] width 385 height 111
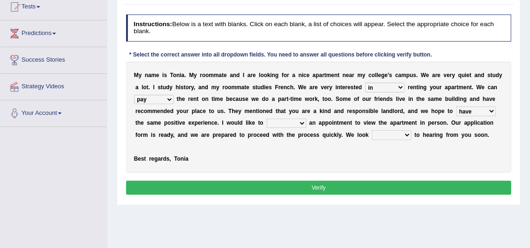
click at [290, 121] on select "own recall revise make" at bounding box center [286, 123] width 40 height 9
select select "make"
click at [266, 119] on select "own recall revise make" at bounding box center [286, 123] width 40 height 9
click at [384, 142] on div "M y n a m e i s T o n i a . M y r o o m m a t e a n d I a r e l o o k i n g f o…" at bounding box center [318, 117] width 385 height 111
click at [384, 139] on select "around out in forward" at bounding box center [391, 134] width 40 height 9
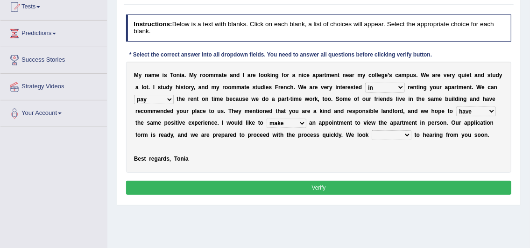
select select "forward"
click at [371, 130] on select "around out in forward" at bounding box center [391, 134] width 40 height 9
click at [358, 189] on button "Verify" at bounding box center [318, 188] width 385 height 14
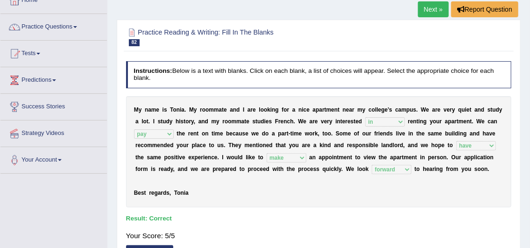
scroll to position [59, 0]
click at [441, 7] on link "Next »" at bounding box center [433, 9] width 31 height 16
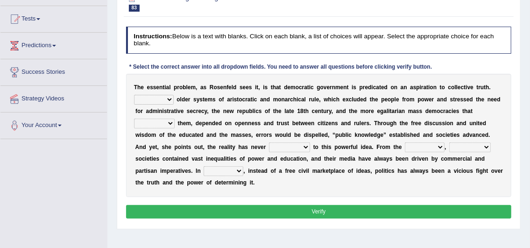
scroll to position [105, 0]
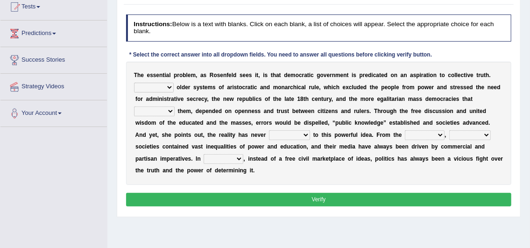
click at [161, 85] on select "Like Unlike Likely Safely" at bounding box center [154, 87] width 40 height 9
select select "Unlike"
click at [134, 83] on select "Like Unlike Likely Safely" at bounding box center [154, 87] width 40 height 9
click at [166, 100] on b "s" at bounding box center [165, 99] width 3 height 7
click at [161, 110] on select "readed grated succeeded printed" at bounding box center [154, 110] width 41 height 9
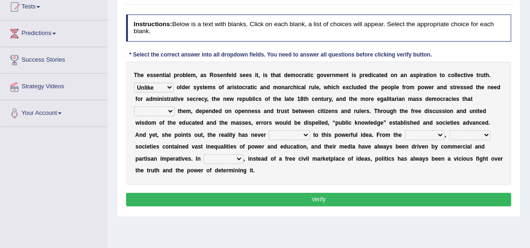
select select "succeeded"
click at [134, 106] on select "readed grated succeeded printed" at bounding box center [154, 110] width 41 height 9
click at [275, 135] on select "saved up stood up brought up lived up" at bounding box center [289, 134] width 41 height 9
select select "stood up"
click at [269, 130] on select "saved up stood up brought up lived up" at bounding box center [289, 134] width 41 height 9
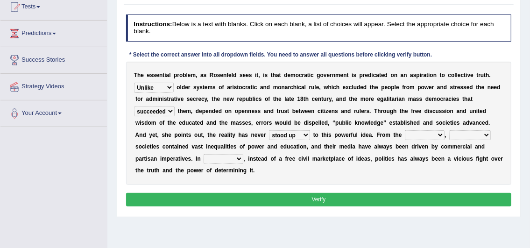
click at [406, 131] on select "outset ranged stood caught" at bounding box center [425, 134] width 40 height 9
select select "ranged"
click at [405, 130] on select "outset ranged stood caught" at bounding box center [425, 134] width 40 height 9
click at [453, 133] on select "freedom democratic media stilled" at bounding box center [470, 134] width 42 height 9
select select "democratic"
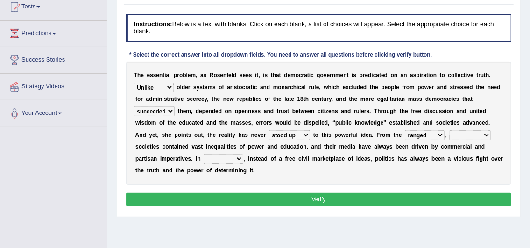
click at [449, 130] on select "freedom democratic media stilled" at bounding box center [470, 134] width 42 height 9
click at [213, 160] on select "power practice ideas fought" at bounding box center [223, 158] width 40 height 9
select select "power"
click at [203, 154] on select "power practice ideas fought" at bounding box center [223, 158] width 40 height 9
click at [285, 197] on button "Verify" at bounding box center [318, 200] width 385 height 14
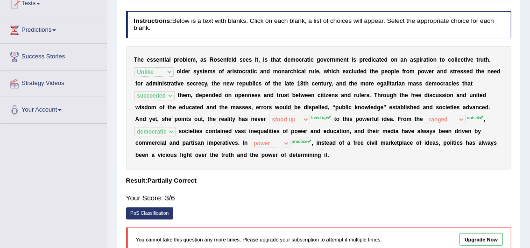
scroll to position [0, 0]
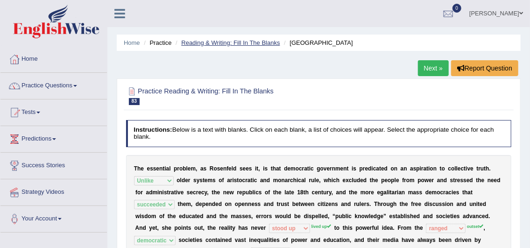
click at [232, 42] on link "Reading & Writing: Fill In The Blanks" at bounding box center [230, 42] width 98 height 7
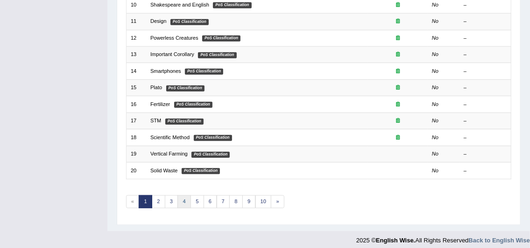
scroll to position [286, 0]
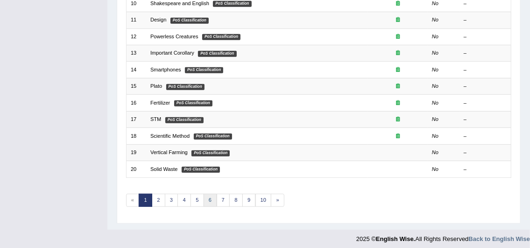
click at [203, 194] on link "6" at bounding box center [210, 200] width 14 height 13
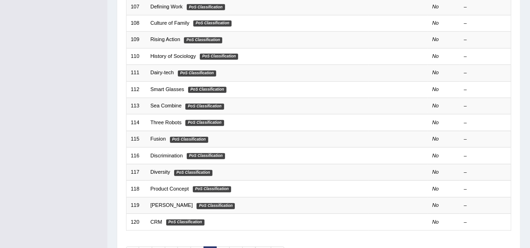
scroll to position [280, 0]
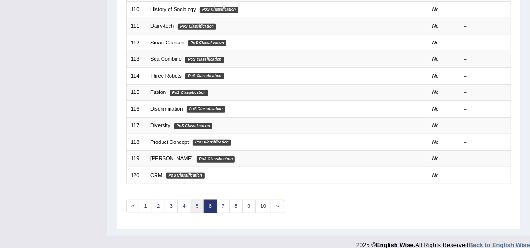
click at [195, 200] on link "5" at bounding box center [197, 206] width 14 height 13
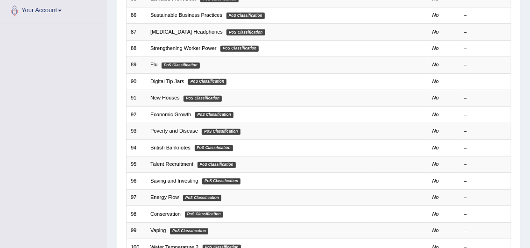
scroll to position [280, 0]
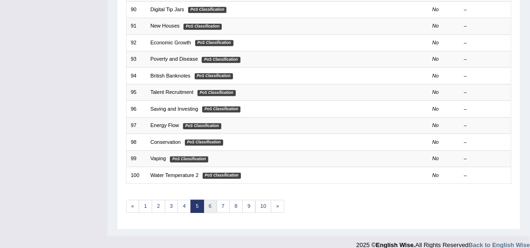
click at [211, 200] on link "6" at bounding box center [210, 206] width 14 height 13
click at [217, 200] on link "7" at bounding box center [224, 206] width 14 height 13
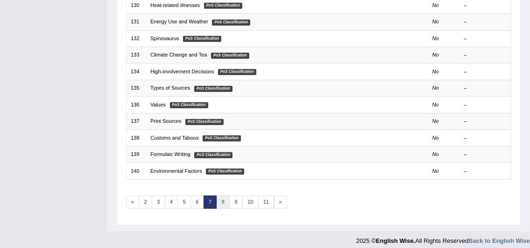
scroll to position [286, 0]
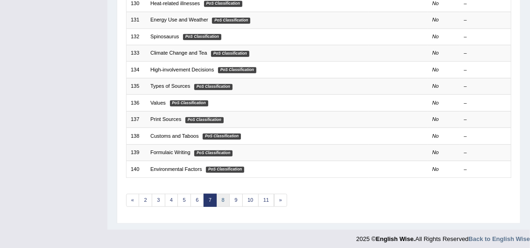
click at [222, 196] on link "8" at bounding box center [224, 200] width 14 height 13
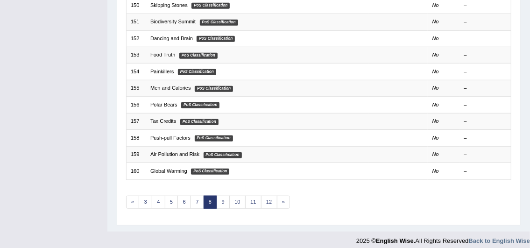
scroll to position [286, 0]
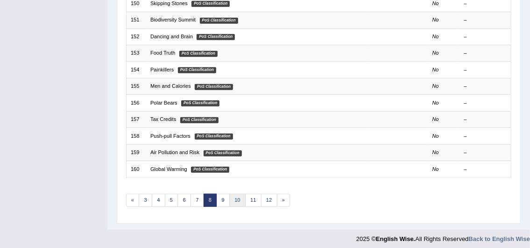
click at [229, 194] on link "10" at bounding box center [237, 200] width 16 height 13
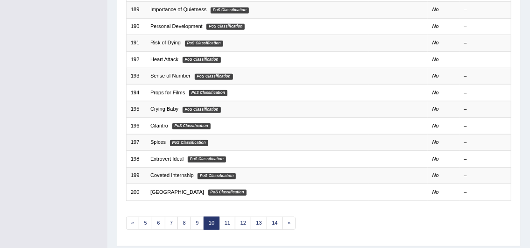
scroll to position [286, 0]
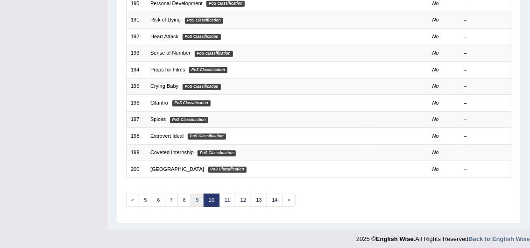
click at [200, 194] on link "9" at bounding box center [197, 200] width 14 height 13
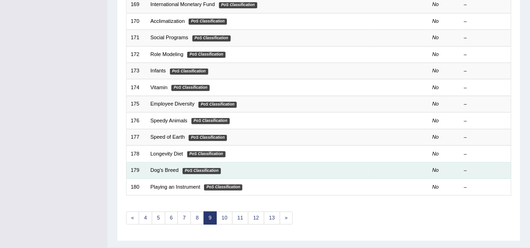
scroll to position [286, 0]
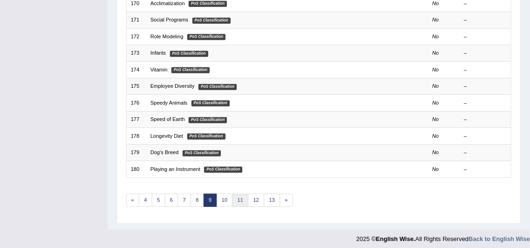
click at [234, 194] on link "11" at bounding box center [240, 200] width 16 height 13
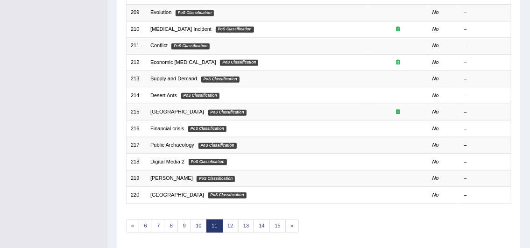
scroll to position [280, 0]
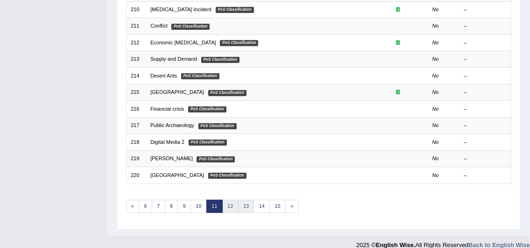
click at [234, 202] on link "12" at bounding box center [230, 206] width 16 height 13
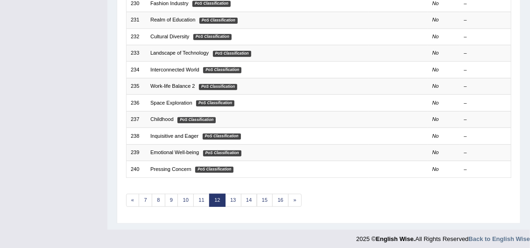
scroll to position [286, 0]
click at [234, 202] on div "Showing 221-240 of 1,194 items. # Title Exam Occurring Taken Last Result 221 [P…" at bounding box center [318, 10] width 385 height 413
click at [232, 199] on link "13" at bounding box center [233, 200] width 16 height 13
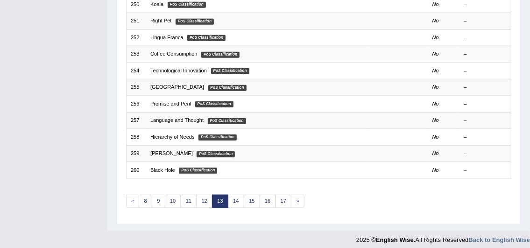
scroll to position [286, 0]
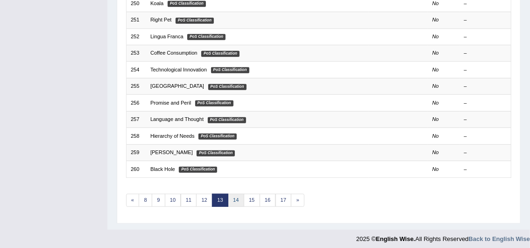
click at [234, 195] on link "14" at bounding box center [236, 200] width 16 height 13
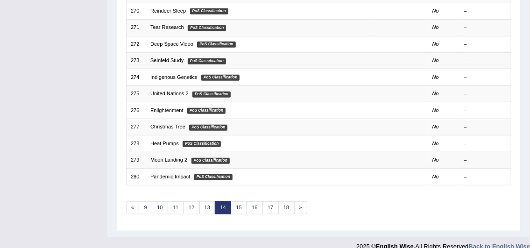
scroll to position [286, 0]
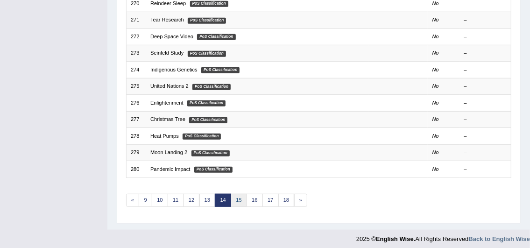
click at [234, 195] on link "15" at bounding box center [239, 200] width 16 height 13
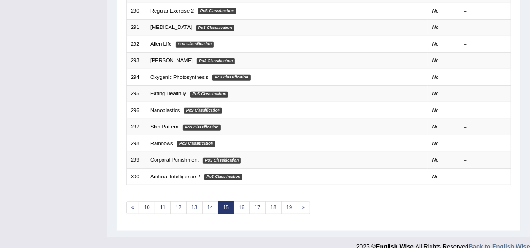
scroll to position [286, 0]
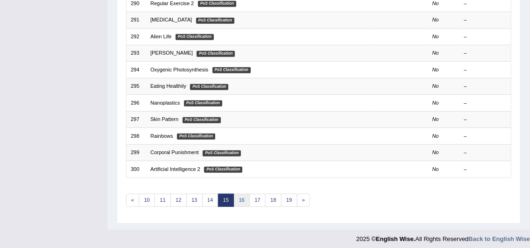
click at [234, 194] on link "16" at bounding box center [241, 200] width 16 height 13
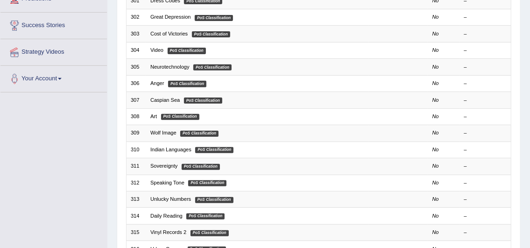
scroll to position [286, 0]
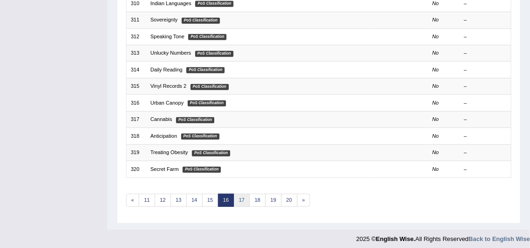
click at [236, 194] on link "17" at bounding box center [241, 200] width 16 height 13
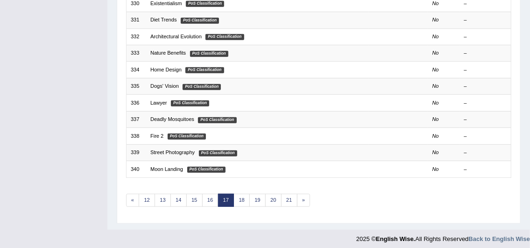
scroll to position [286, 0]
drag, startPoint x: 0, startPoint y: 0, endPoint x: 236, endPoint y: 192, distance: 304.2
click at [236, 194] on link "18" at bounding box center [241, 200] width 16 height 13
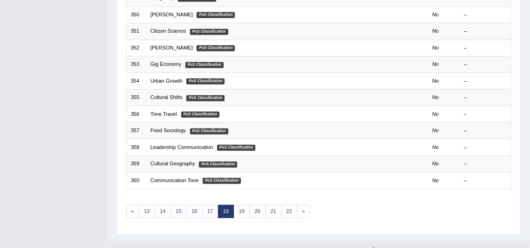
scroll to position [286, 0]
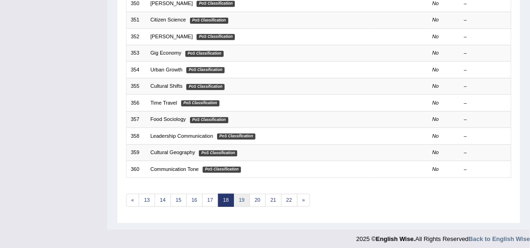
click at [236, 194] on link "19" at bounding box center [241, 200] width 16 height 13
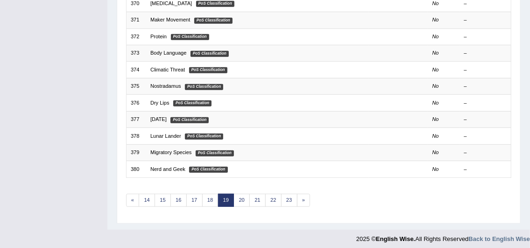
scroll to position [286, 0]
click at [144, 196] on link "14" at bounding box center [147, 200] width 16 height 13
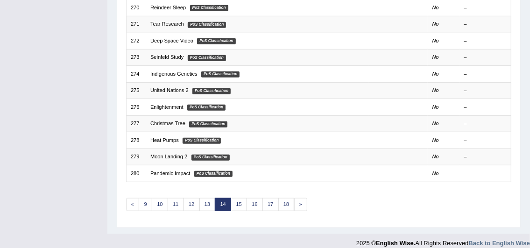
scroll to position [286, 0]
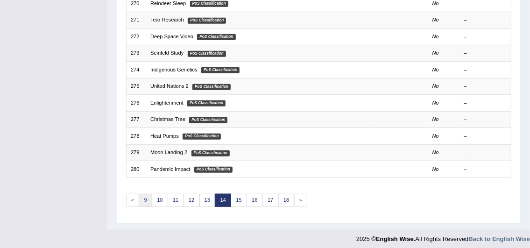
click at [145, 196] on link "9" at bounding box center [146, 200] width 14 height 13
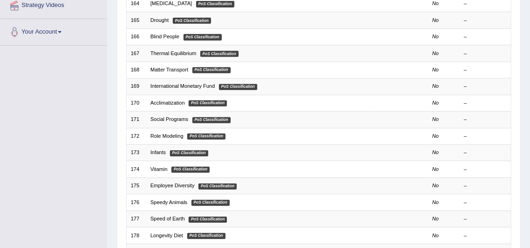
scroll to position [286, 0]
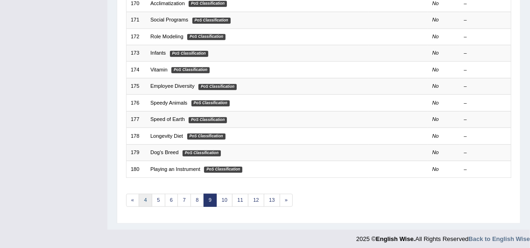
drag, startPoint x: 0, startPoint y: 0, endPoint x: 145, endPoint y: 196, distance: 243.6
click at [145, 196] on link "4" at bounding box center [146, 200] width 14 height 13
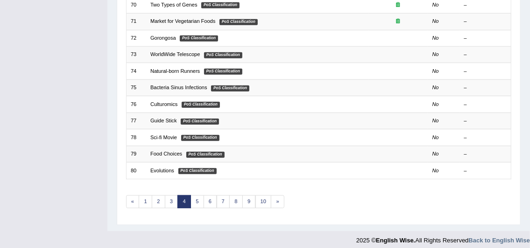
scroll to position [286, 0]
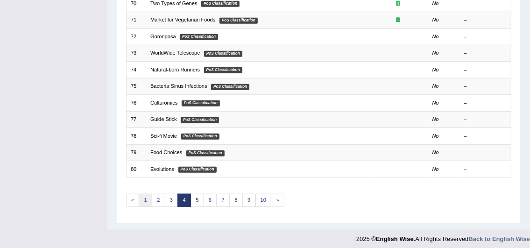
drag, startPoint x: 0, startPoint y: 0, endPoint x: 145, endPoint y: 196, distance: 243.6
click at [145, 196] on link "1" at bounding box center [146, 200] width 14 height 13
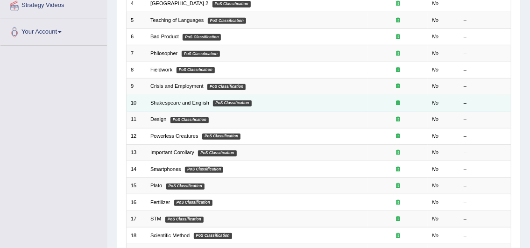
scroll to position [233, 0]
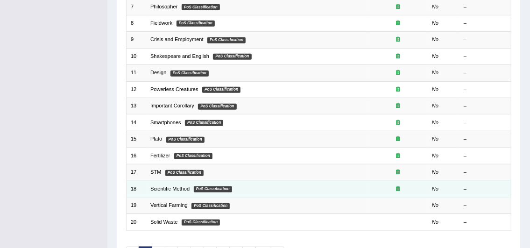
click at [148, 182] on td "Scientific Method PoS Classification" at bounding box center [257, 189] width 222 height 16
click at [151, 186] on link "Scientific Method" at bounding box center [169, 189] width 39 height 6
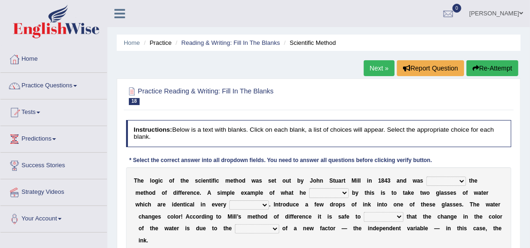
scroll to position [47, 0]
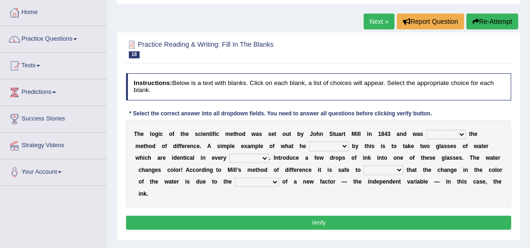
click at [442, 135] on select "pointed claimed demanded named" at bounding box center [446, 134] width 40 height 9
select select "named"
click at [426, 130] on select "pointed claimed demanded named" at bounding box center [446, 134] width 40 height 9
click at [309, 146] on select "capped charged found meant" at bounding box center [329, 145] width 40 height 9
select select "meant"
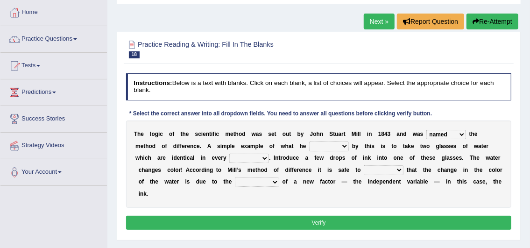
click at [309, 141] on select "capped charged found meant" at bounding box center [329, 145] width 40 height 9
click at [229, 157] on select "thought identity measure respect" at bounding box center [249, 158] width 40 height 9
select select "thought"
click at [229, 154] on select "thought identity measure respect" at bounding box center [249, 158] width 40 height 9
click at [364, 173] on select "assume discuss prefer acclaim" at bounding box center [384, 169] width 40 height 9
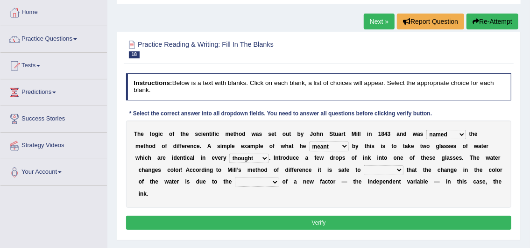
select select "discuss"
click at [364, 165] on select "assume discuss prefer acclaim" at bounding box center [384, 169] width 40 height 9
click at [235, 180] on select "introduction magnitude preparation purification" at bounding box center [257, 181] width 44 height 9
select select "introduction"
click at [235, 177] on select "introduction magnitude preparation purification" at bounding box center [257, 181] width 44 height 9
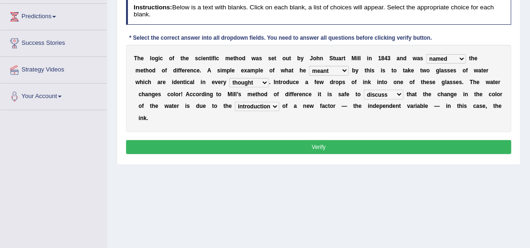
scroll to position [93, 0]
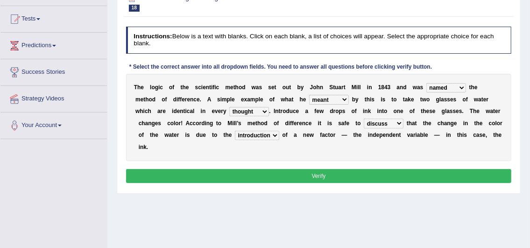
click at [259, 169] on button "Verify" at bounding box center [318, 176] width 385 height 14
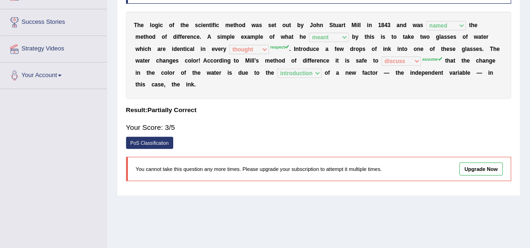
scroll to position [0, 0]
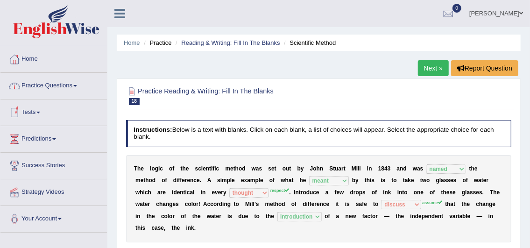
click at [49, 87] on link "Practice Questions" at bounding box center [53, 84] width 106 height 23
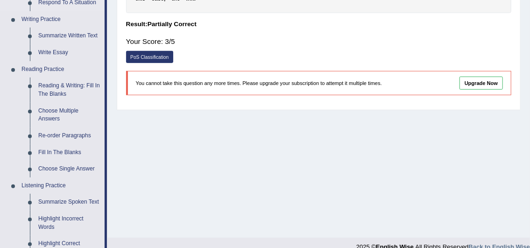
scroll to position [233, 0]
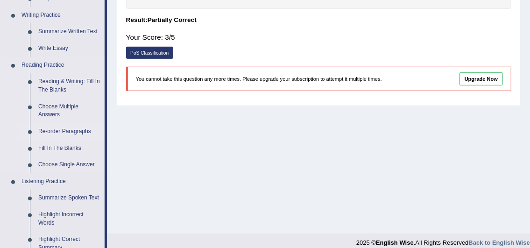
click at [58, 131] on link "Re-order Paragraphs" at bounding box center [69, 131] width 70 height 17
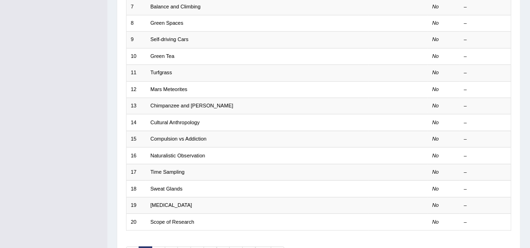
scroll to position [286, 0]
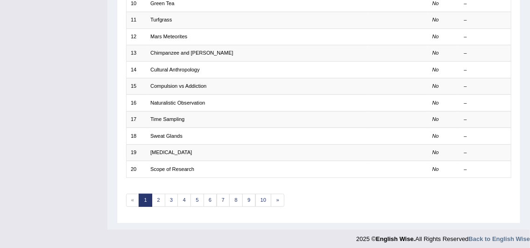
click at [150, 196] on link "1" at bounding box center [146, 200] width 14 height 13
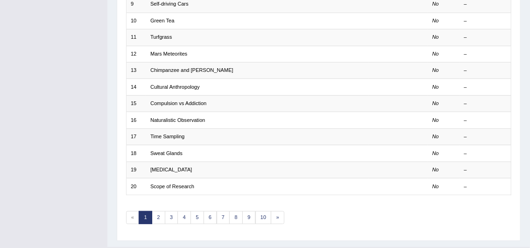
scroll to position [286, 0]
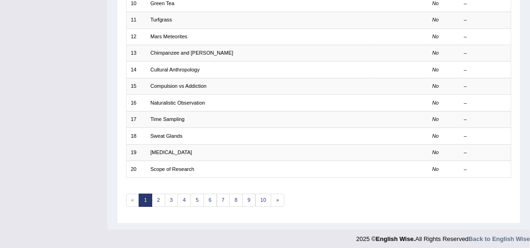
click at [157, 203] on div "Showing 1-20 of 1,007 items. # Title Exam Occurring Taken Last Result 1 Self-su…" at bounding box center [318, 10] width 385 height 413
click at [157, 201] on link "2" at bounding box center [159, 200] width 14 height 13
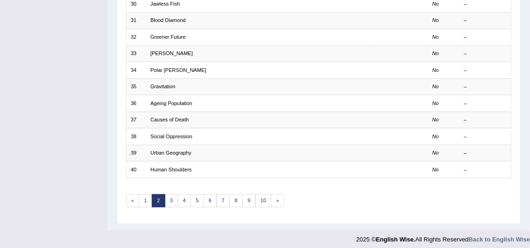
scroll to position [286, 0]
click at [168, 194] on link "3" at bounding box center [172, 200] width 14 height 13
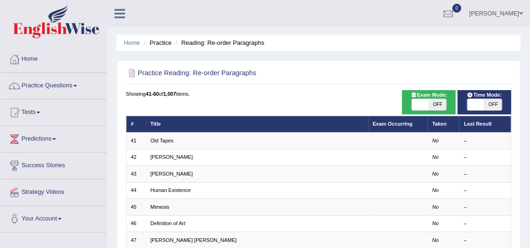
click at [419, 104] on span at bounding box center [420, 104] width 17 height 11
checkbox input "true"
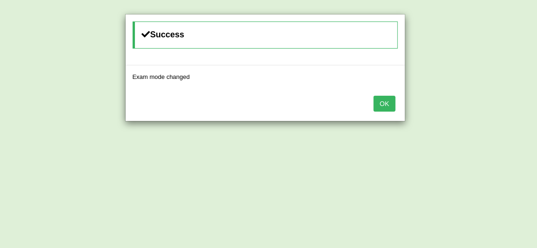
click at [384, 102] on button "OK" at bounding box center [383, 104] width 21 height 16
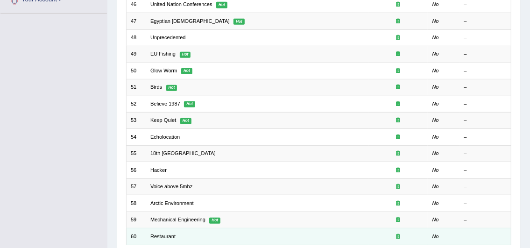
scroll to position [286, 0]
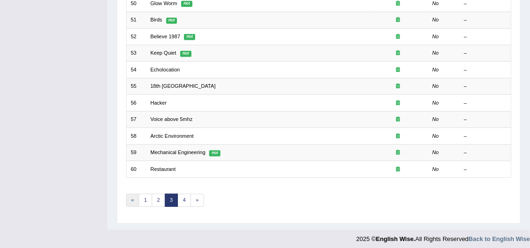
click at [135, 196] on link "«" at bounding box center [133, 200] width 14 height 13
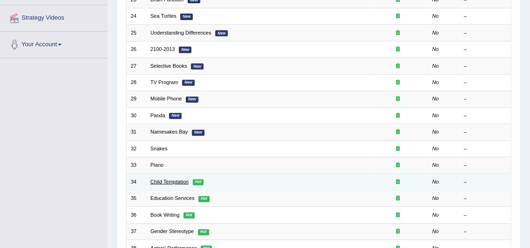
scroll to position [93, 0]
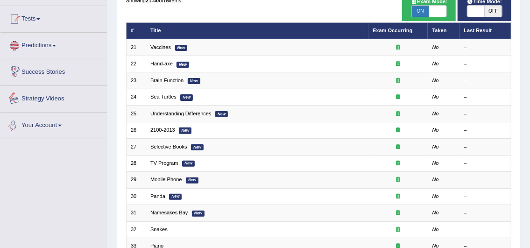
click at [42, 28] on link "Tests" at bounding box center [53, 17] width 106 height 23
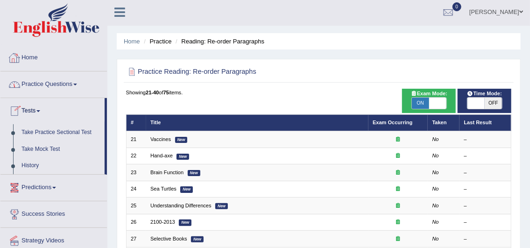
scroll to position [0, 0]
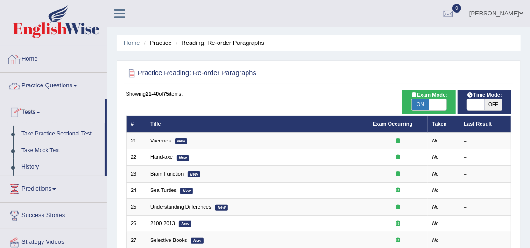
click at [45, 86] on link "Practice Questions" at bounding box center [53, 84] width 106 height 23
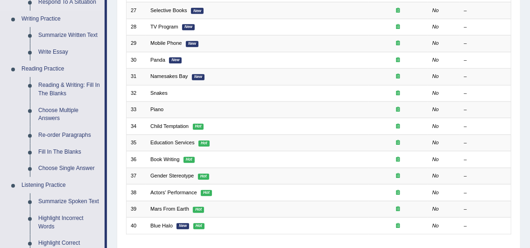
scroll to position [233, 0]
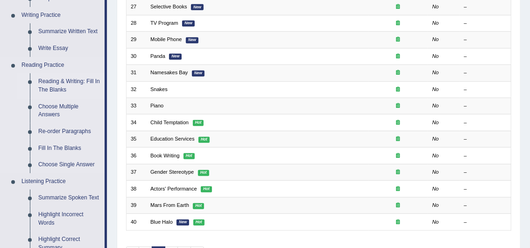
click at [60, 91] on link "Reading & Writing: Fill In The Blanks" at bounding box center [69, 85] width 70 height 25
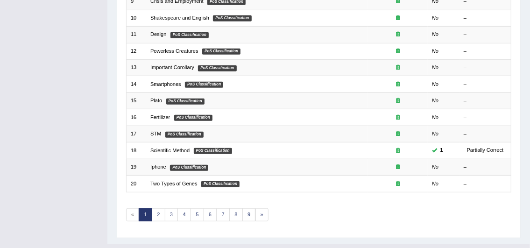
scroll to position [280, 0]
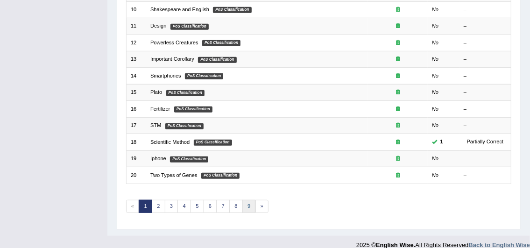
click at [249, 203] on link "9" at bounding box center [249, 206] width 14 height 13
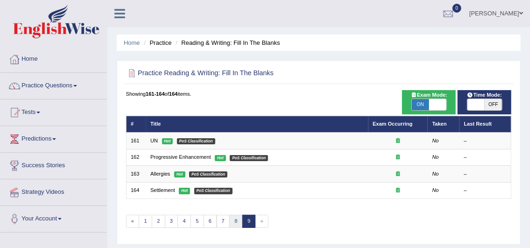
click at [232, 223] on link "8" at bounding box center [236, 221] width 14 height 13
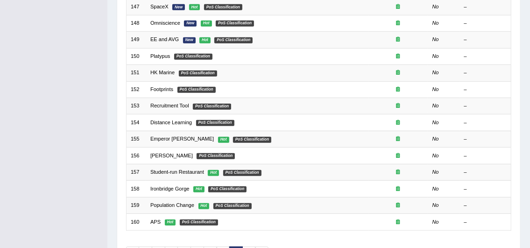
scroll to position [280, 0]
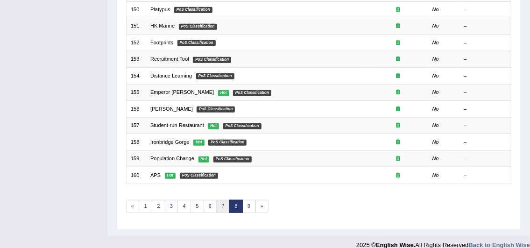
click at [221, 200] on link "7" at bounding box center [224, 206] width 14 height 13
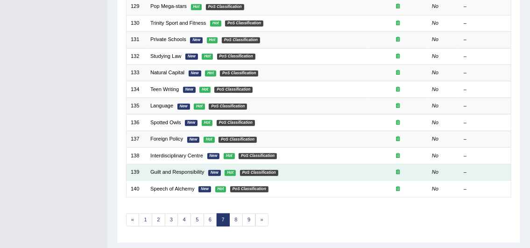
scroll to position [280, 0]
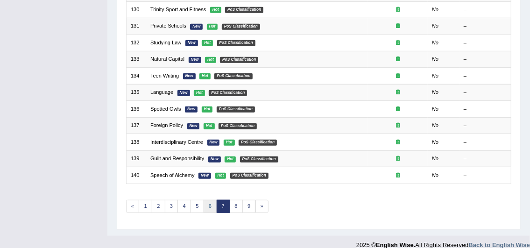
click at [211, 200] on link "6" at bounding box center [210, 206] width 14 height 13
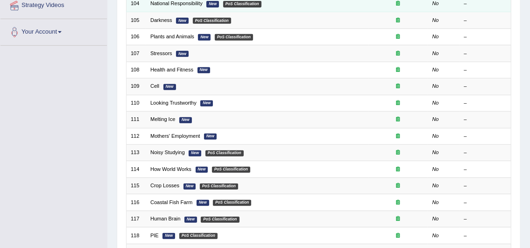
scroll to position [286, 0]
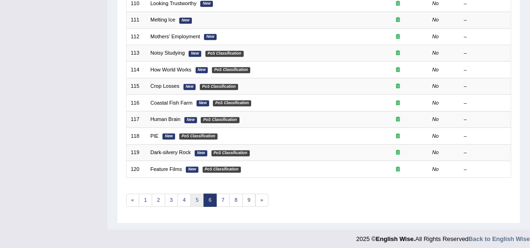
click at [193, 196] on link "5" at bounding box center [197, 200] width 14 height 13
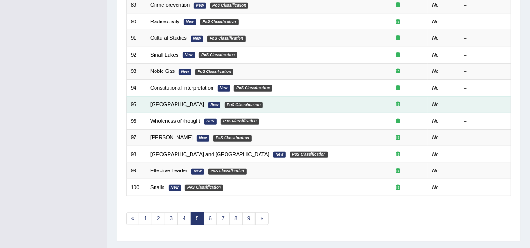
scroll to position [286, 0]
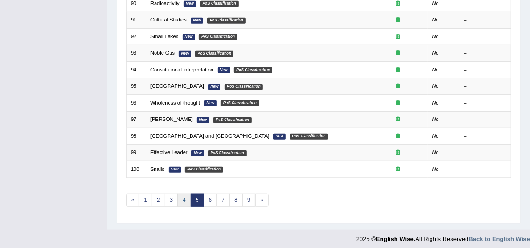
click at [175, 202] on div "Showing 81-100 of 164 items. # Title Exam Occurring Taken Last Result 81 Pop Ar…" at bounding box center [318, 10] width 385 height 413
click at [177, 199] on link "4" at bounding box center [184, 200] width 14 height 13
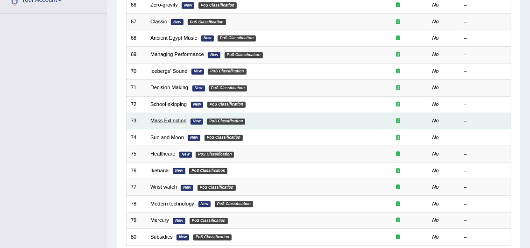
scroll to position [233, 0]
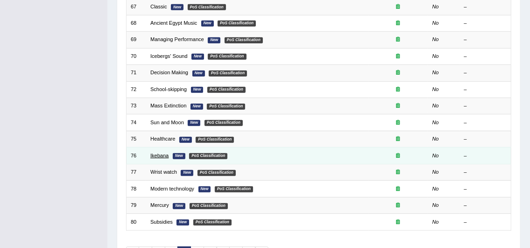
click at [154, 153] on link "Ikebana" at bounding box center [159, 156] width 18 height 6
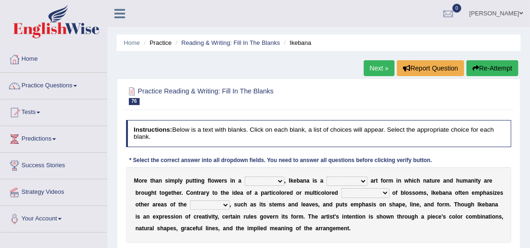
click at [381, 64] on link "Next »" at bounding box center [379, 68] width 31 height 16
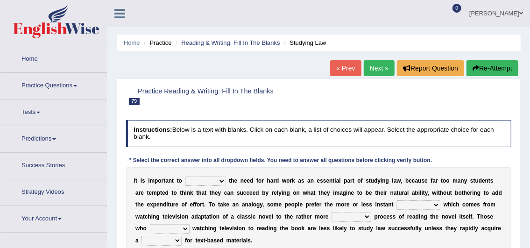
click at [381, 64] on link "Next »" at bounding box center [379, 68] width 31 height 16
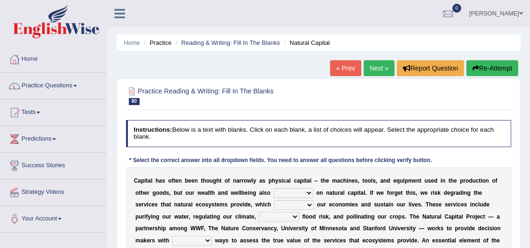
click at [381, 64] on link "Next »" at bounding box center [379, 68] width 31 height 16
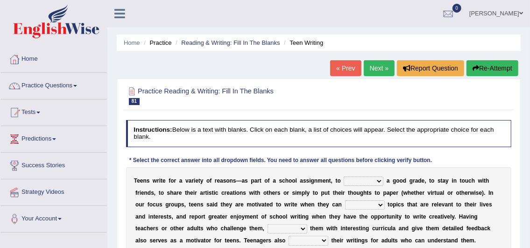
click at [333, 67] on link "« Prev" at bounding box center [345, 68] width 31 height 16
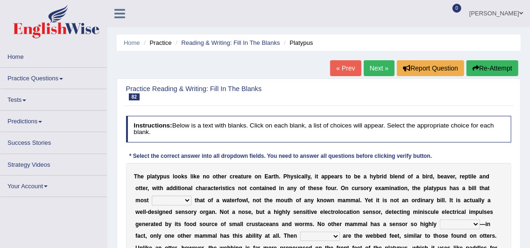
click at [371, 68] on link "Next »" at bounding box center [379, 68] width 31 height 16
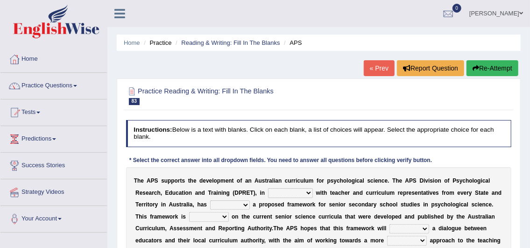
click at [371, 68] on link "« Prev" at bounding box center [379, 68] width 31 height 16
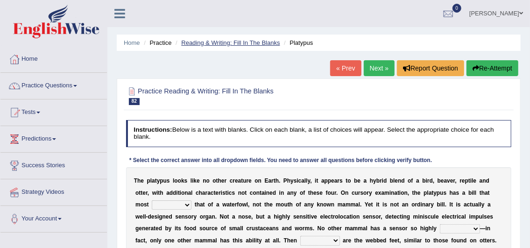
click at [217, 39] on link "Reading & Writing: Fill In The Blanks" at bounding box center [230, 42] width 98 height 7
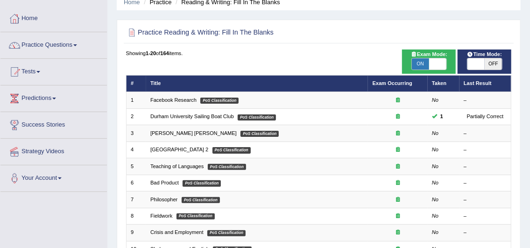
scroll to position [6, 0]
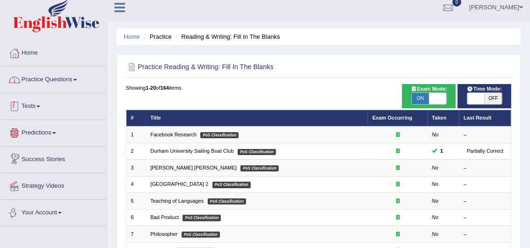
click at [50, 75] on link "Practice Questions" at bounding box center [53, 78] width 106 height 23
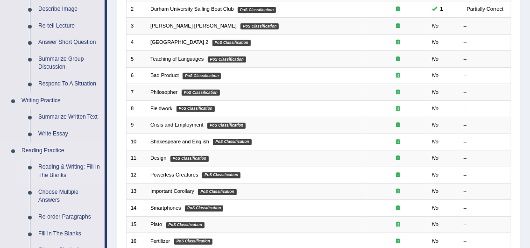
scroll to position [239, 0]
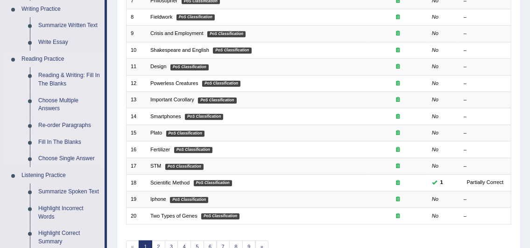
click at [69, 142] on link "Fill In The Blanks" at bounding box center [69, 142] width 70 height 17
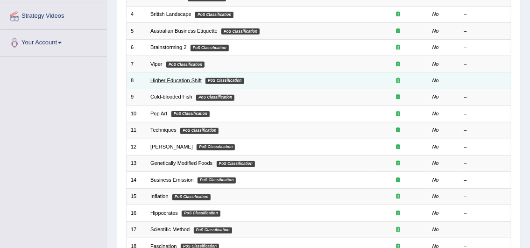
scroll to position [187, 0]
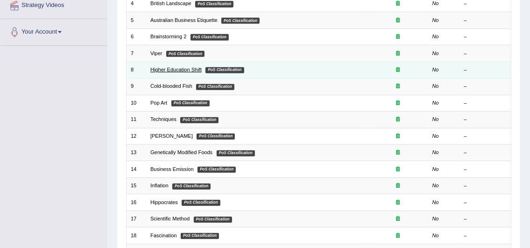
click at [189, 166] on link "Business Emission" at bounding box center [171, 169] width 43 height 6
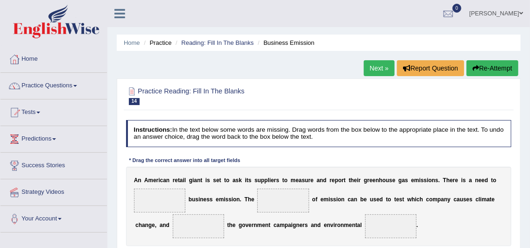
click at [213, 48] on ul "Home Practice Reading: Fill In The Blanks Business Emission" at bounding box center [319, 43] width 404 height 16
click at [213, 42] on link "Reading: Fill In The Blanks" at bounding box center [217, 42] width 72 height 7
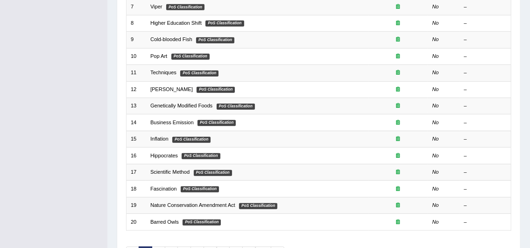
scroll to position [280, 0]
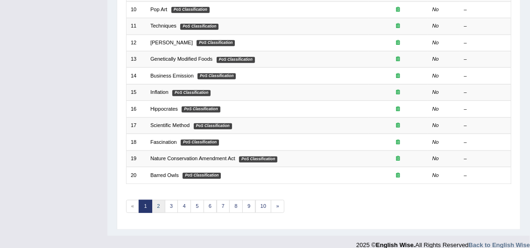
click at [162, 202] on link "2" at bounding box center [159, 206] width 14 height 13
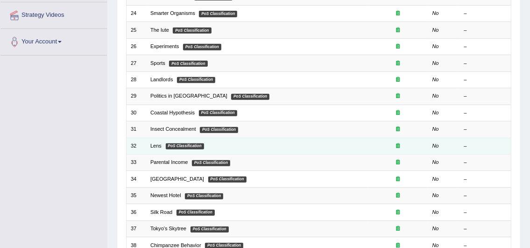
scroll to position [233, 0]
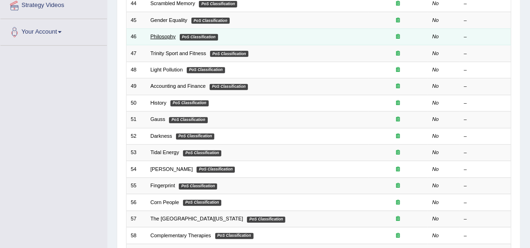
scroll to position [233, 0]
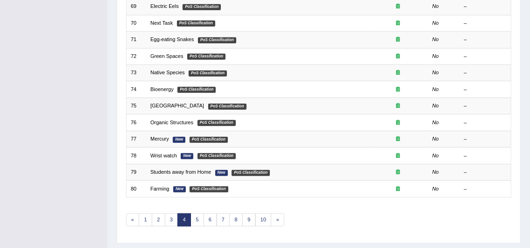
scroll to position [280, 0]
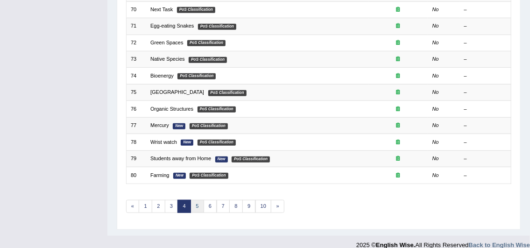
click at [190, 202] on link "5" at bounding box center [197, 206] width 14 height 13
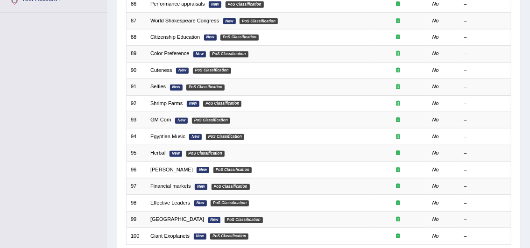
scroll to position [233, 0]
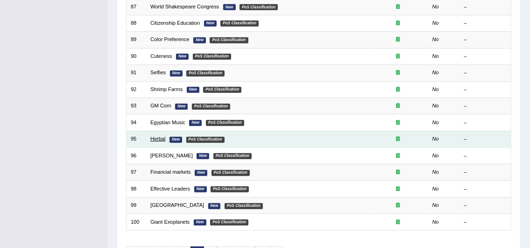
click at [163, 136] on link "Herbal" at bounding box center [157, 139] width 15 height 6
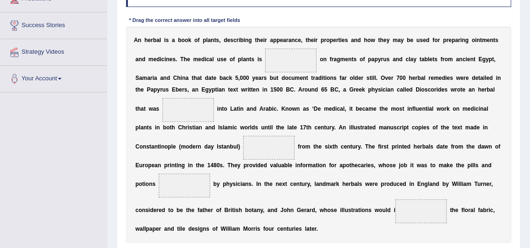
scroll to position [187, 0]
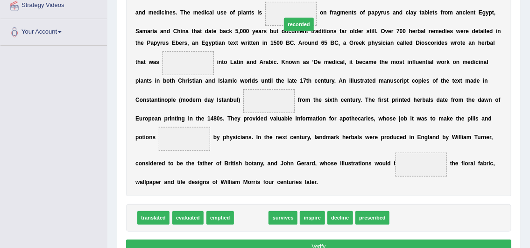
drag, startPoint x: 255, startPoint y: 216, endPoint x: 311, endPoint y: -16, distance: 238.6
drag, startPoint x: 246, startPoint y: 218, endPoint x: 286, endPoint y: -12, distance: 233.9
drag, startPoint x: 243, startPoint y: 211, endPoint x: 289, endPoint y: -31, distance: 246.6
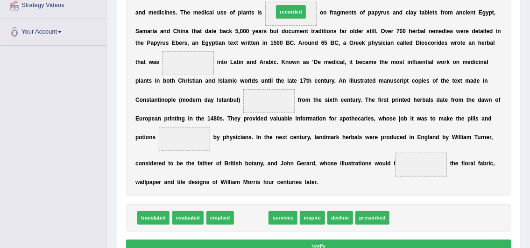
drag, startPoint x: 250, startPoint y: 217, endPoint x: 301, endPoint y: -30, distance: 252.3
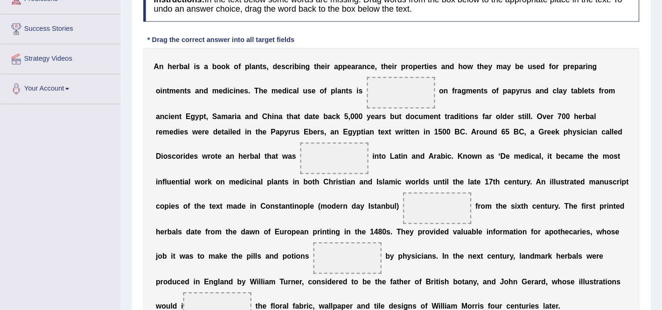
scroll to position [140, 0]
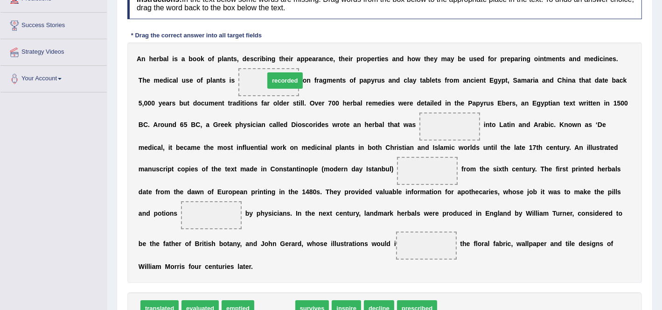
drag, startPoint x: 275, startPoint y: 301, endPoint x: 265, endPoint y: 77, distance: 223.8
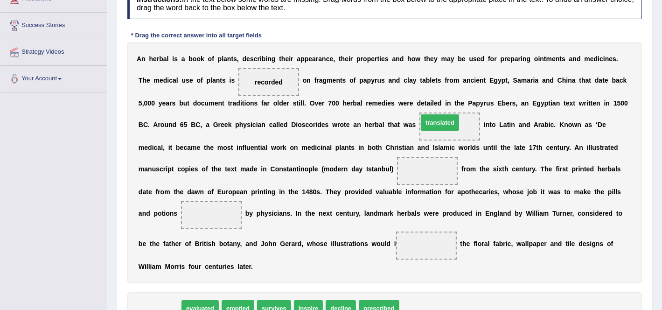
drag, startPoint x: 168, startPoint y: 303, endPoint x: 448, endPoint y: 116, distance: 336.8
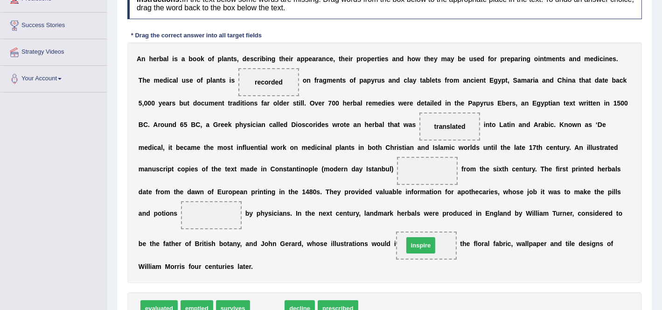
drag, startPoint x: 272, startPoint y: 306, endPoint x: 430, endPoint y: 241, distance: 171.6
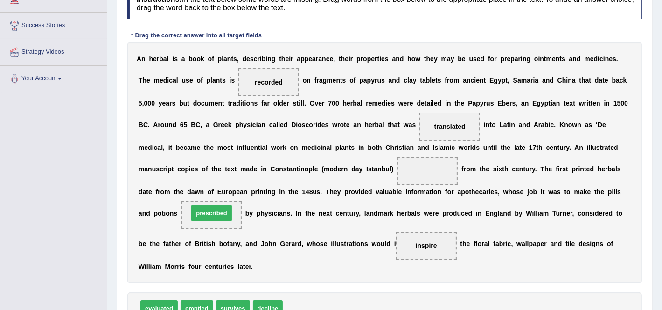
drag, startPoint x: 305, startPoint y: 302, endPoint x: 211, endPoint y: 207, distance: 134.0
drag, startPoint x: 237, startPoint y: 303, endPoint x: 446, endPoint y: 163, distance: 251.9
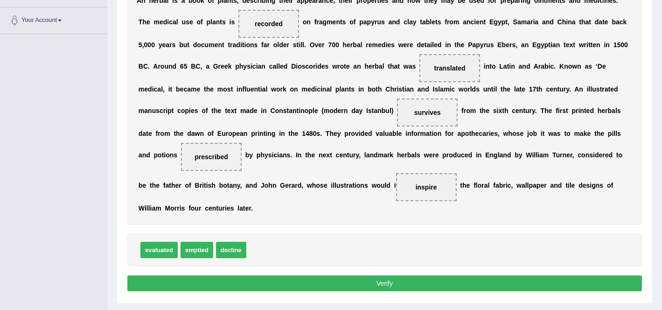
click at [271, 247] on button "Verify" at bounding box center [384, 283] width 515 height 16
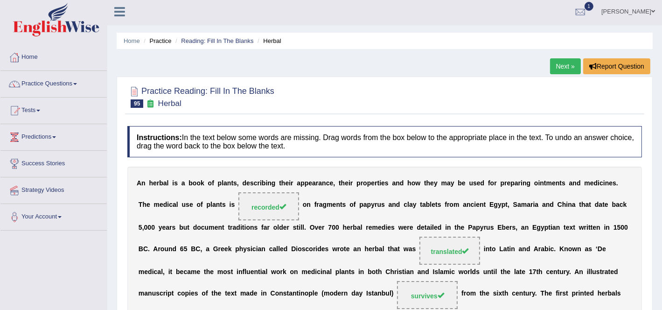
scroll to position [0, 0]
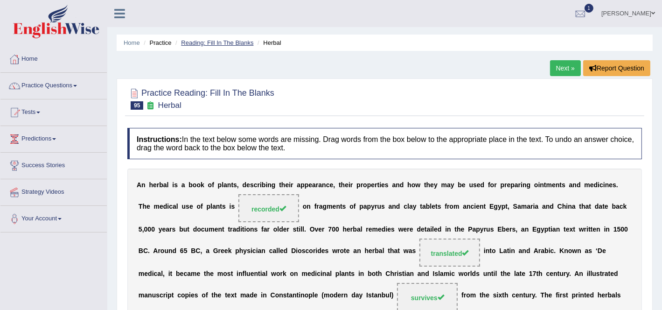
click at [212, 46] on link "Reading: Fill In The Blanks" at bounding box center [217, 42] width 72 height 7
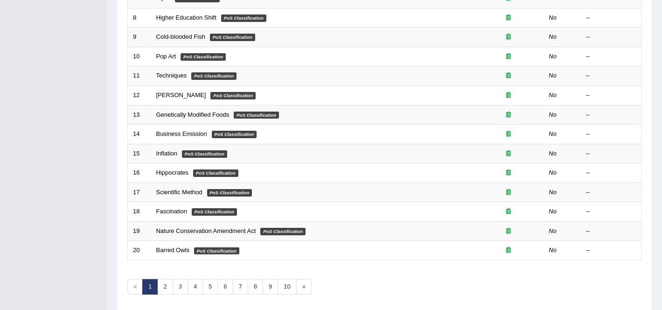
scroll to position [292, 0]
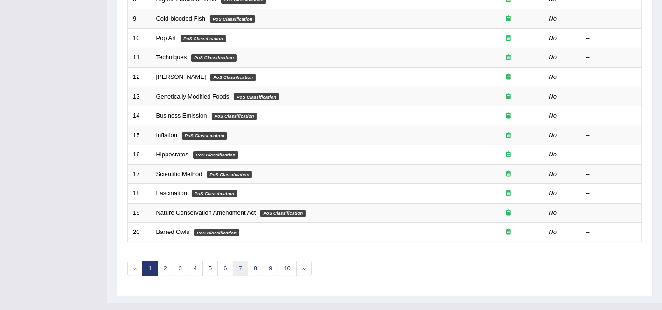
click at [233, 270] on link "7" at bounding box center [240, 268] width 15 height 15
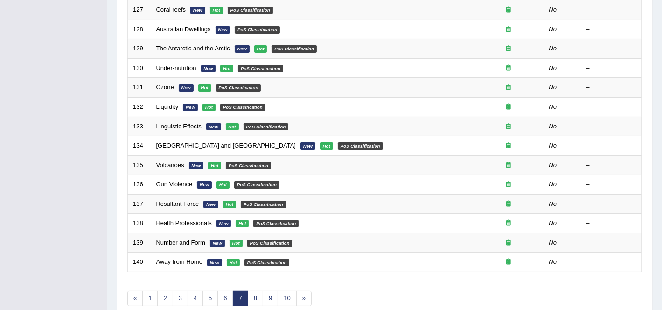
scroll to position [292, 0]
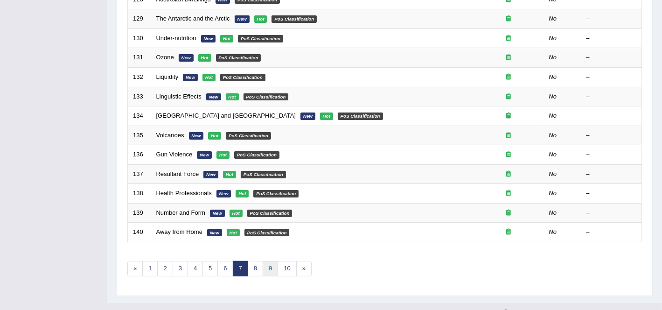
click at [268, 268] on link "9" at bounding box center [270, 268] width 15 height 15
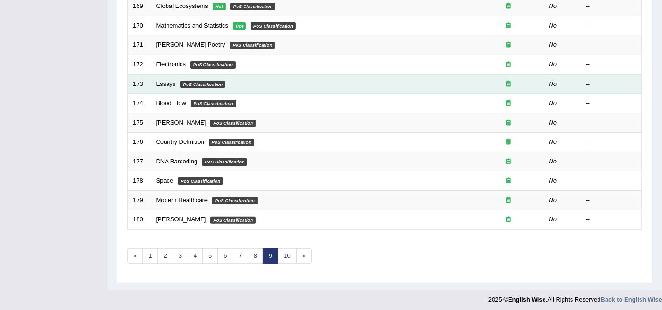
scroll to position [305, 0]
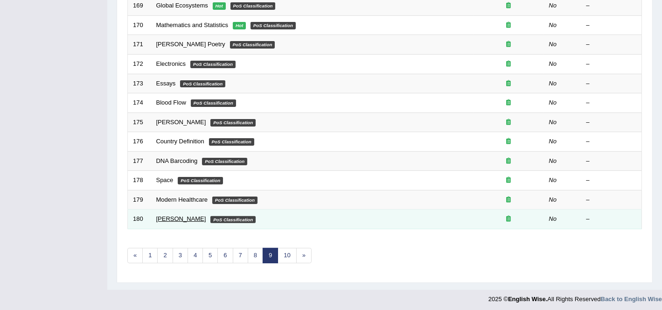
click at [165, 216] on link "[PERSON_NAME]" at bounding box center [181, 218] width 50 height 7
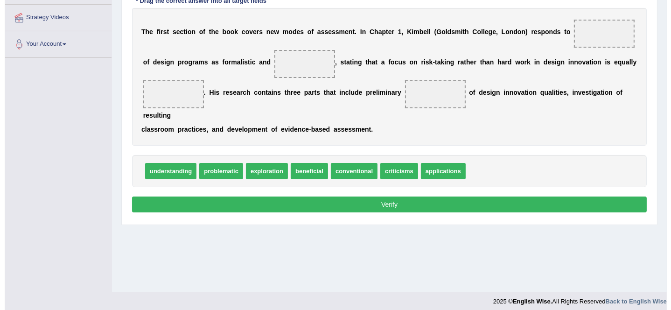
scroll to position [175, 0]
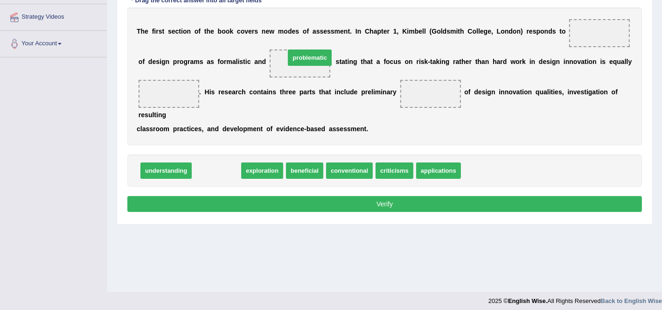
drag, startPoint x: 217, startPoint y: 162, endPoint x: 308, endPoint y: 50, distance: 145.0
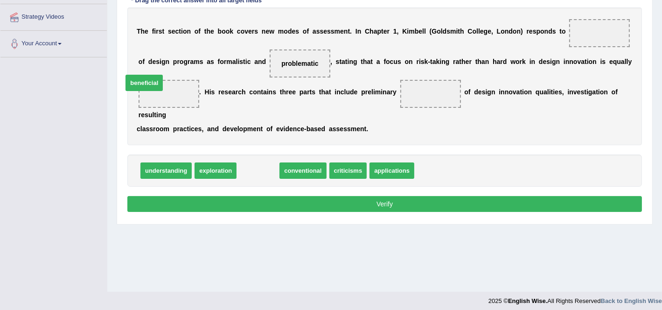
drag, startPoint x: 252, startPoint y: 166, endPoint x: 139, endPoint y: 82, distance: 141.5
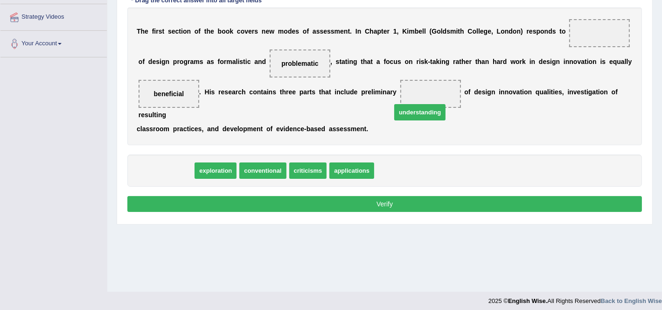
drag, startPoint x: 164, startPoint y: 168, endPoint x: 432, endPoint y: 98, distance: 277.0
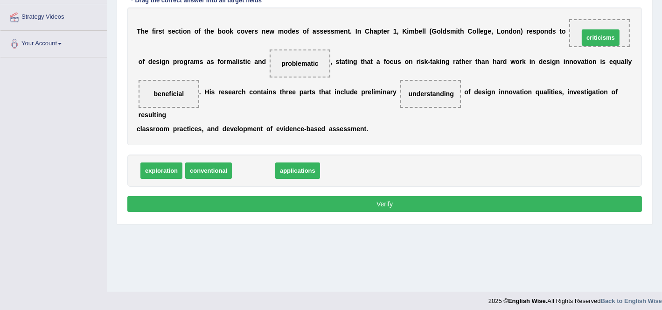
drag, startPoint x: 247, startPoint y: 169, endPoint x: 594, endPoint y: 36, distance: 371.8
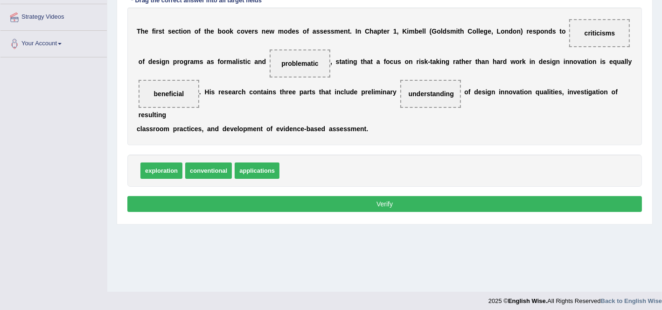
click at [431, 201] on button "Verify" at bounding box center [384, 204] width 515 height 16
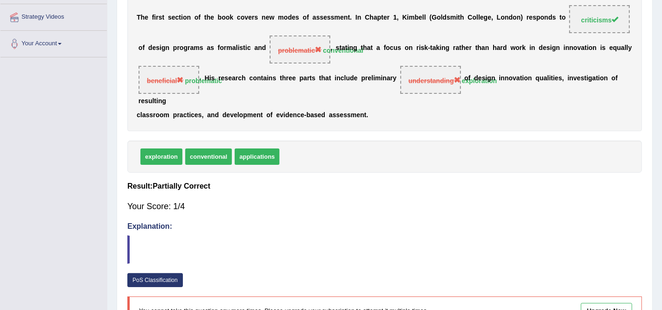
drag, startPoint x: 160, startPoint y: 156, endPoint x: 425, endPoint y: 85, distance: 273.8
click at [426, 86] on div "Instructions: In the text below some words are missing. Drag words from the box…" at bounding box center [384, 142] width 519 height 389
click at [141, 278] on link "PoS Classification" at bounding box center [155, 280] width 56 height 14
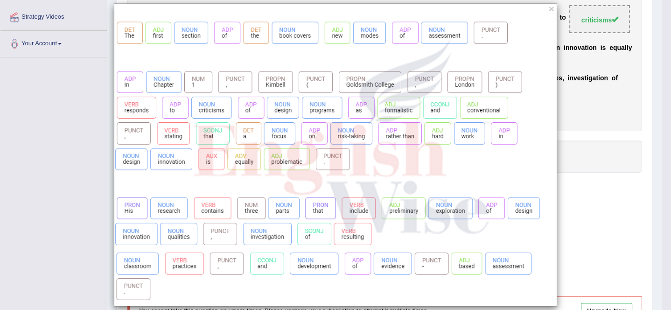
scroll to position [21, 0]
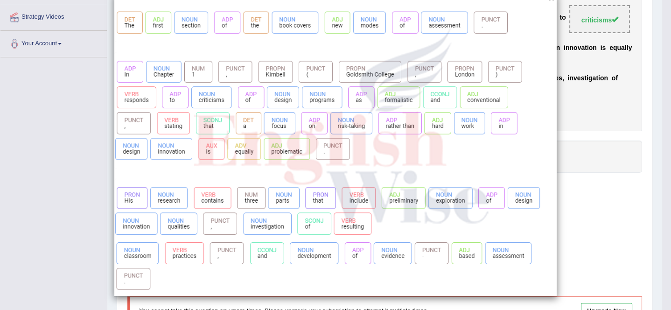
click at [80, 95] on div "×" at bounding box center [335, 144] width 671 height 303
drag, startPoint x: 49, startPoint y: 166, endPoint x: 273, endPoint y: 58, distance: 249.4
click at [49, 166] on div "×" at bounding box center [335, 144] width 671 height 303
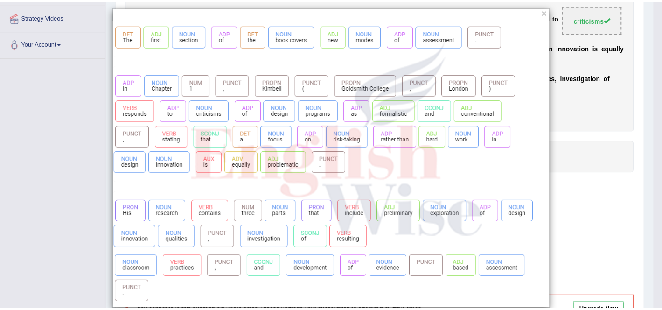
scroll to position [0, 0]
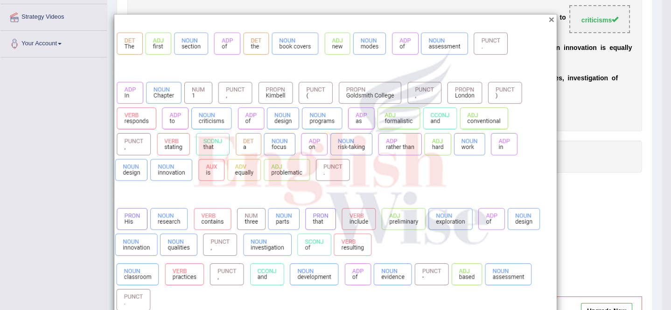
click at [549, 20] on button "×" at bounding box center [552, 19] width 6 height 10
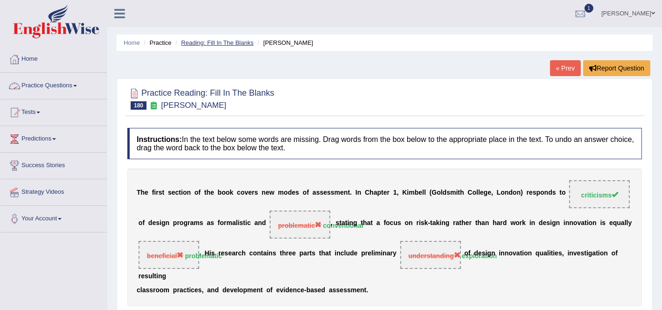
click at [219, 42] on link "Reading: Fill In The Blanks" at bounding box center [217, 42] width 72 height 7
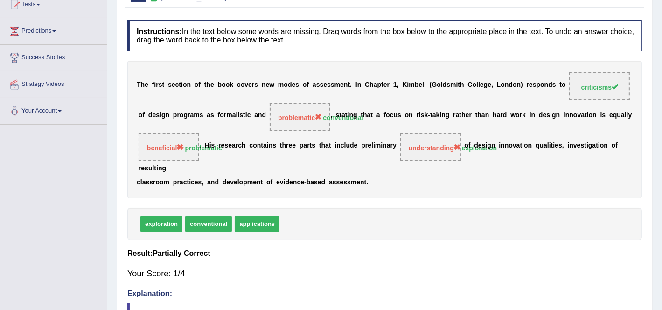
scroll to position [168, 0]
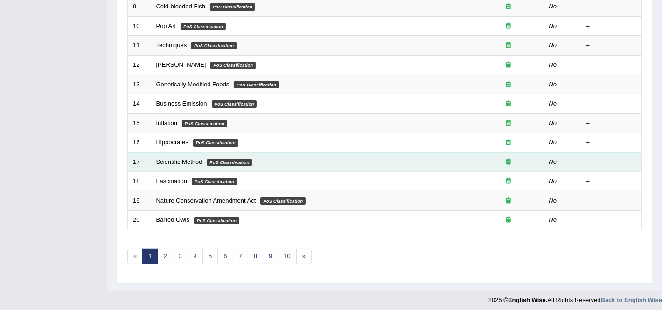
scroll to position [305, 0]
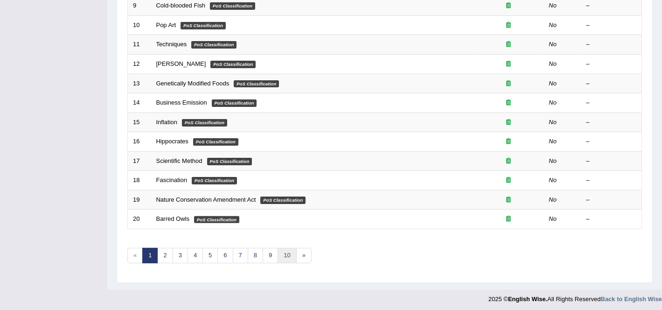
click at [284, 251] on link "10" at bounding box center [287, 255] width 19 height 15
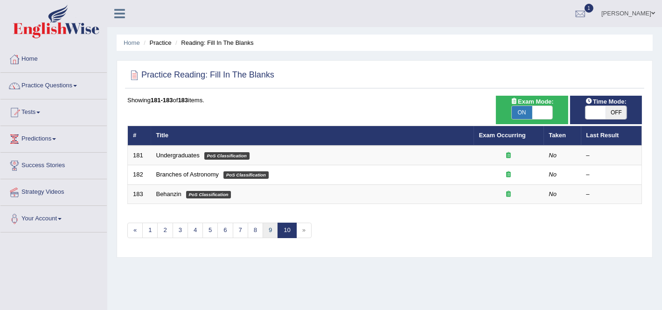
click at [270, 224] on link "9" at bounding box center [270, 230] width 15 height 15
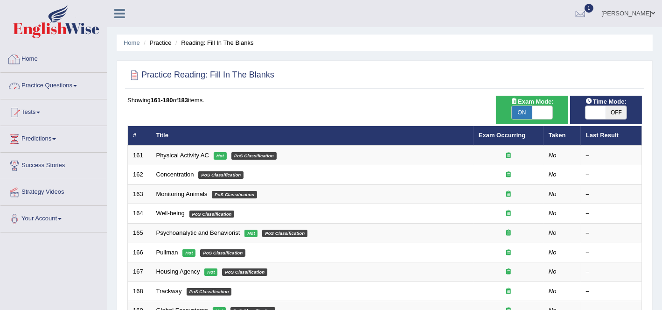
click at [51, 82] on link "Practice Questions" at bounding box center [53, 84] width 106 height 23
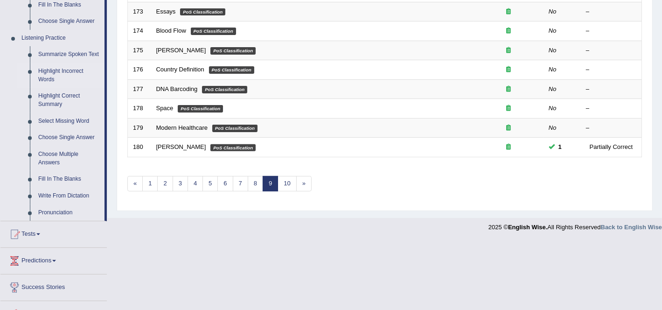
scroll to position [408, 0]
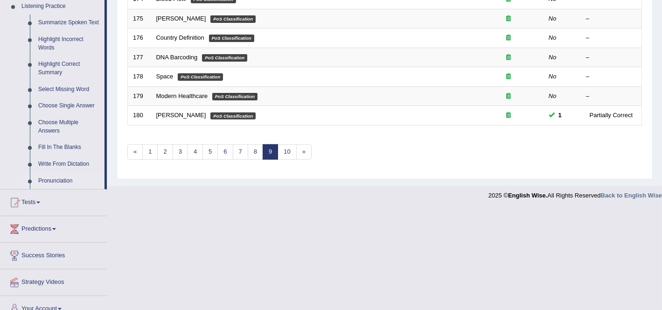
click at [52, 182] on link "Pronunciation" at bounding box center [69, 181] width 70 height 17
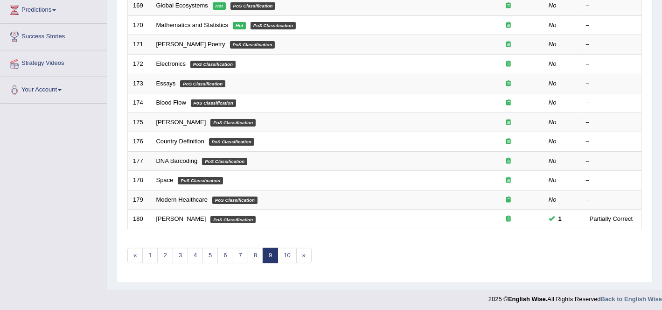
scroll to position [221, 0]
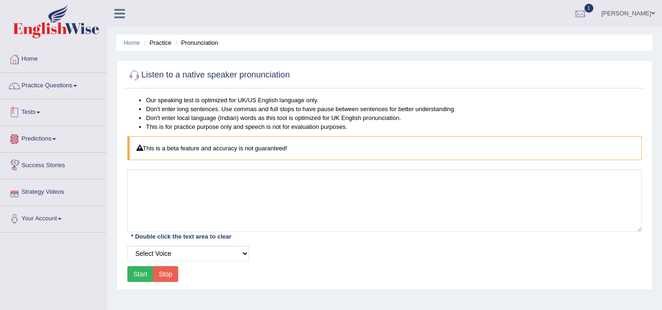
click at [44, 90] on link "Practice Questions" at bounding box center [53, 84] width 106 height 23
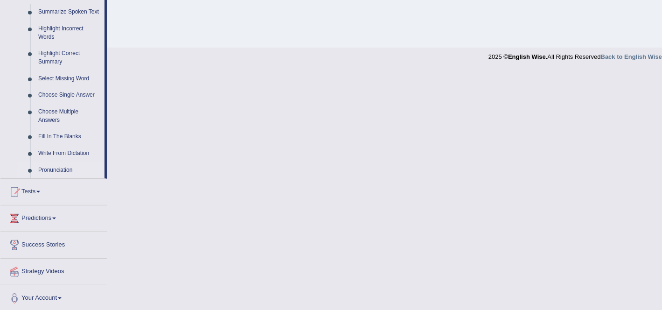
scroll to position [420, 0]
click at [54, 135] on link "Fill In The Blanks" at bounding box center [69, 135] width 70 height 17
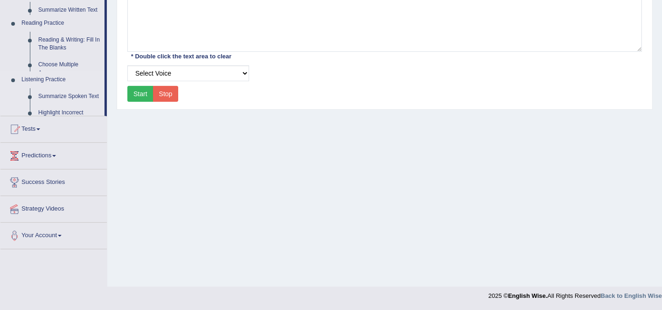
scroll to position [180, 0]
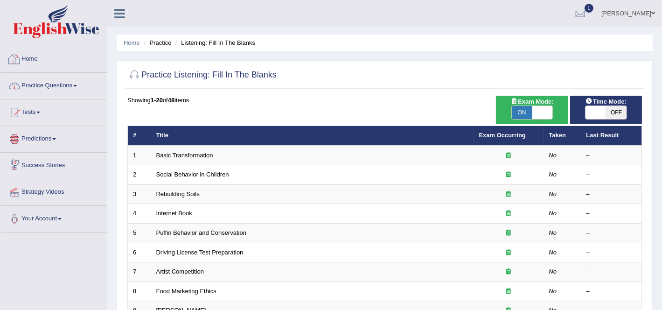
click at [75, 82] on link "Practice Questions" at bounding box center [53, 84] width 106 height 23
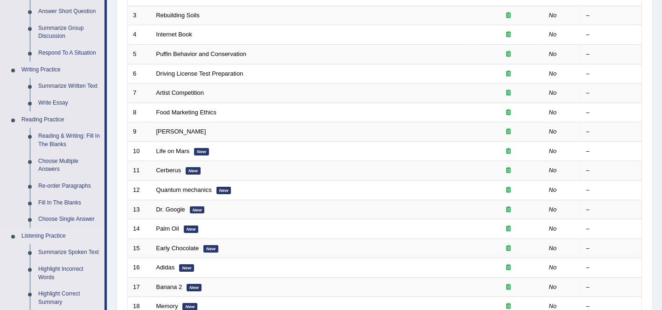
scroll to position [175, 0]
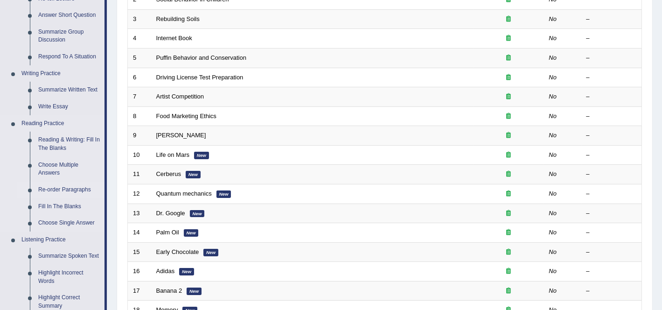
click at [66, 188] on link "Re-order Paragraphs" at bounding box center [69, 190] width 70 height 17
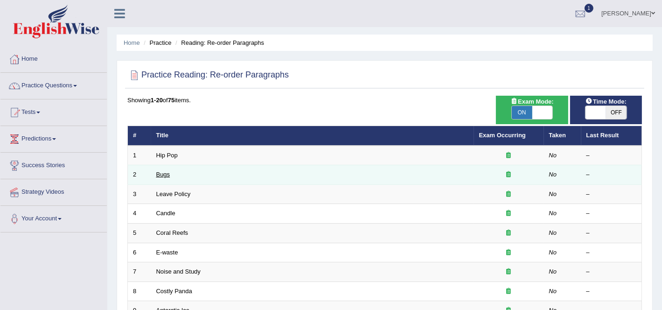
click at [161, 175] on link "Bugs" at bounding box center [163, 174] width 14 height 7
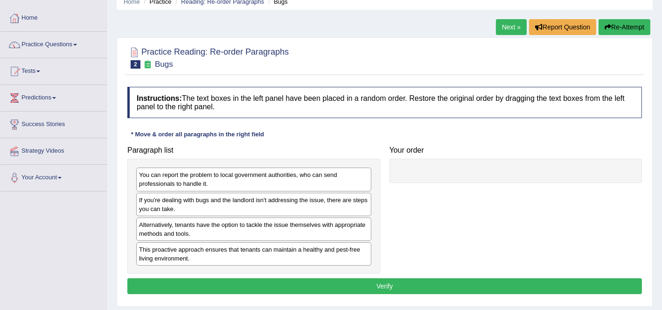
scroll to position [58, 0]
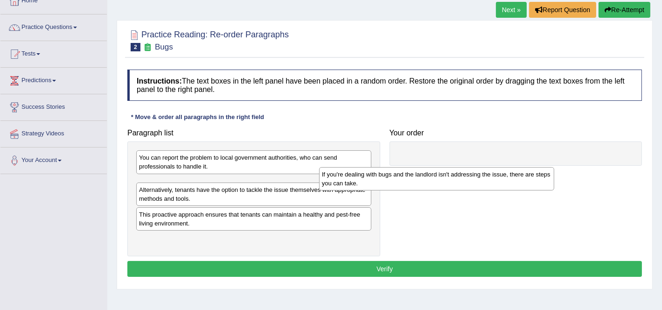
drag, startPoint x: 149, startPoint y: 187, endPoint x: 402, endPoint y: 162, distance: 254.6
click at [402, 167] on div "If you're dealing with bugs and the landlord isn't addressing the issue, there …" at bounding box center [436, 178] width 235 height 23
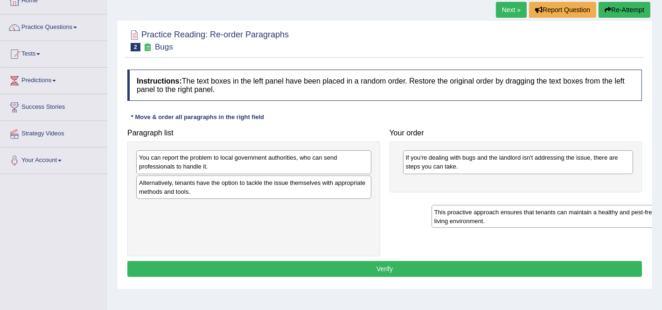
drag, startPoint x: 150, startPoint y: 215, endPoint x: 445, endPoint y: 220, distance: 295.5
click at [445, 220] on div "This proactive approach ensures that tenants can maintain a healthy and pest-fr…" at bounding box center [549, 216] width 235 height 23
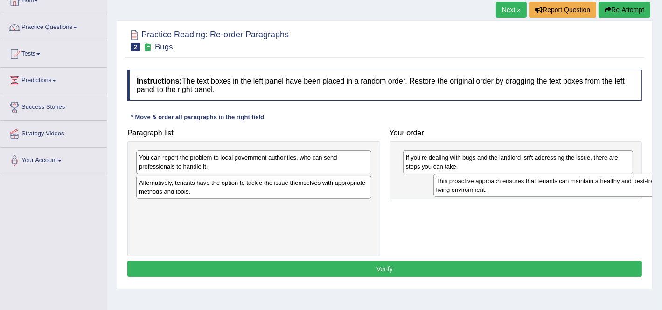
drag, startPoint x: 210, startPoint y: 219, endPoint x: 502, endPoint y: 193, distance: 292.9
click at [502, 193] on div "This proactive approach ensures that tenants can maintain a healthy and pest-fr…" at bounding box center [551, 185] width 235 height 23
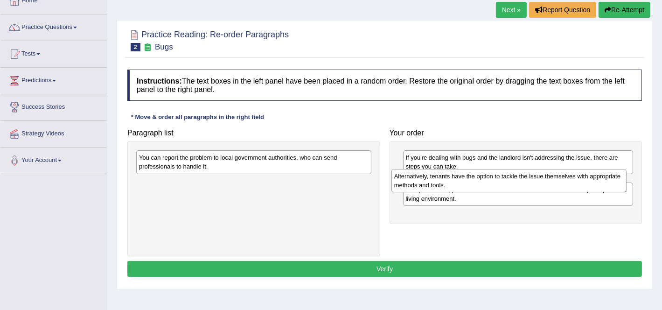
drag, startPoint x: 185, startPoint y: 188, endPoint x: 440, endPoint y: 182, distance: 254.9
click at [440, 182] on div "Alternatively, tenants have the option to tackle the issue themselves with appr…" at bounding box center [509, 180] width 235 height 23
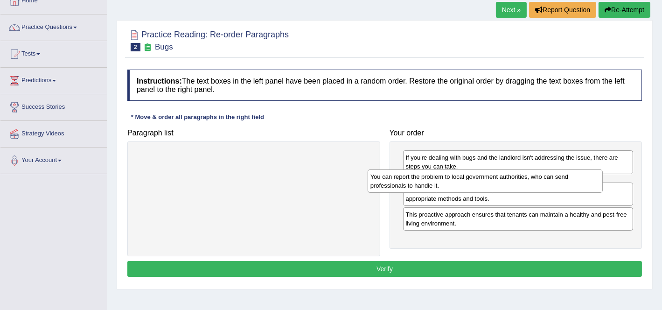
drag, startPoint x: 195, startPoint y: 160, endPoint x: 426, endPoint y: 179, distance: 232.3
click at [426, 179] on div "You can report the problem to local government authorities, who can send profes…" at bounding box center [485, 180] width 235 height 23
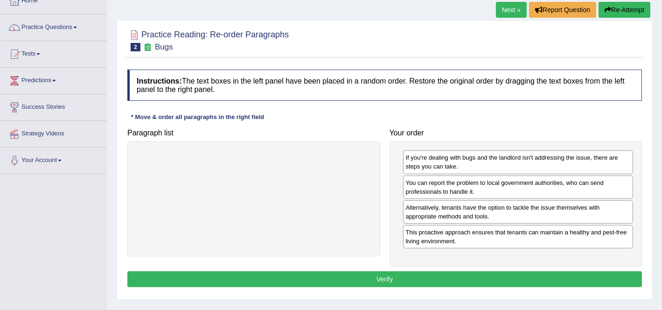
click at [335, 268] on div "Instructions: The text boxes in the left panel have been placed in a random ord…" at bounding box center [384, 180] width 519 height 230
click at [331, 279] on button "Verify" at bounding box center [384, 279] width 515 height 16
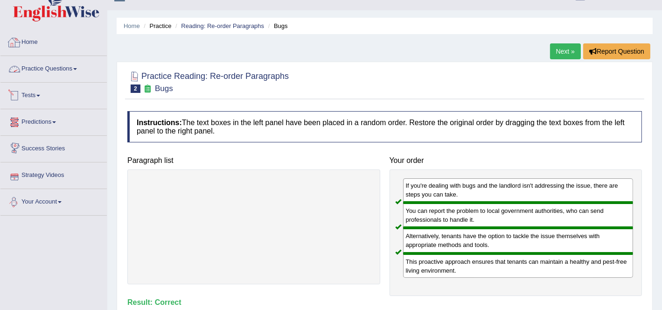
scroll to position [0, 0]
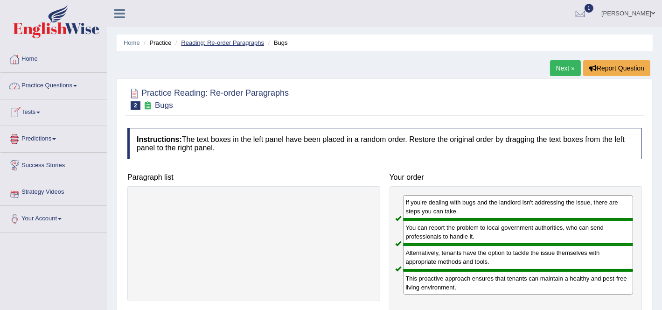
click at [217, 41] on link "Reading: Re-order Paragraphs" at bounding box center [222, 42] width 83 height 7
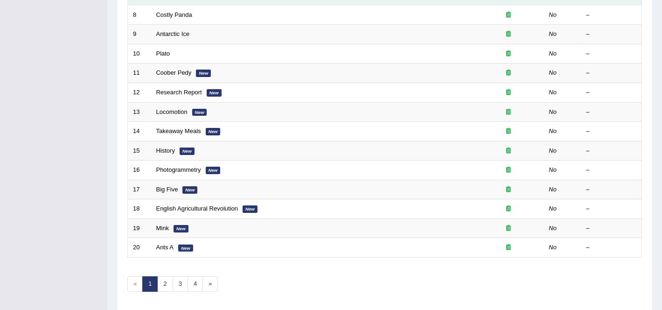
scroll to position [292, 0]
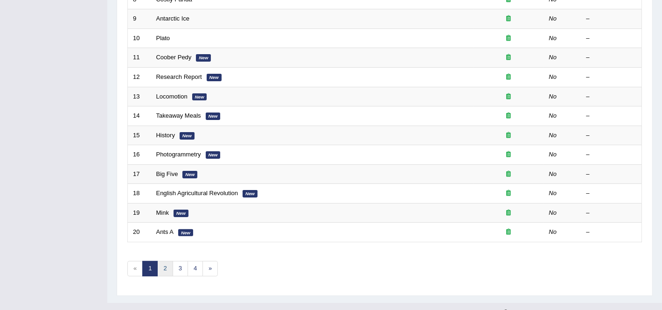
click at [161, 272] on link "2" at bounding box center [164, 268] width 15 height 15
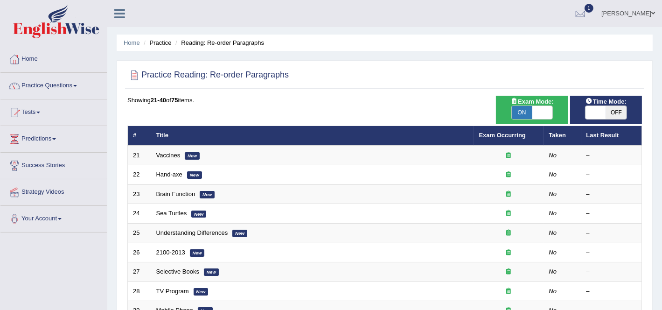
click at [606, 109] on span at bounding box center [596, 112] width 21 height 13
checkbox input "true"
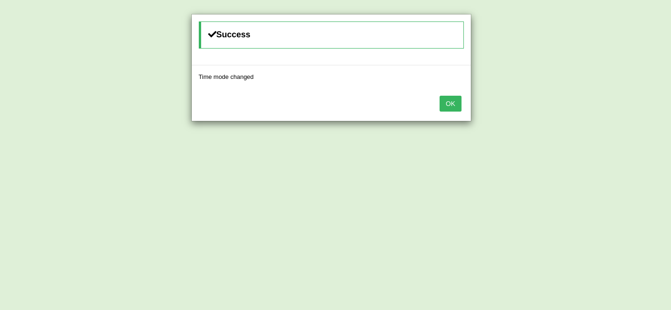
click at [458, 112] on div "OK" at bounding box center [331, 104] width 279 height 33
click at [454, 109] on button "OK" at bounding box center [450, 104] width 21 height 16
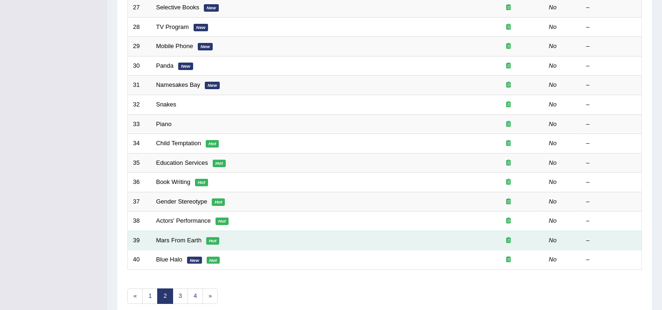
scroll to position [305, 0]
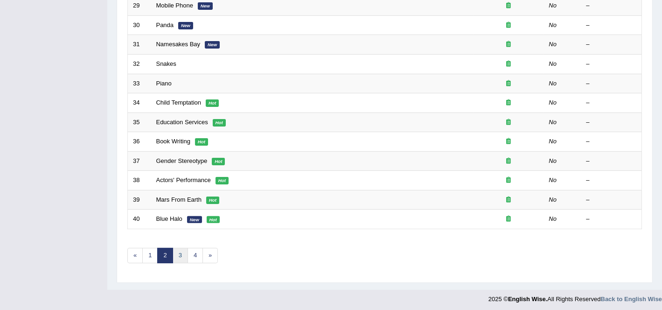
click at [175, 248] on link "3" at bounding box center [180, 255] width 15 height 15
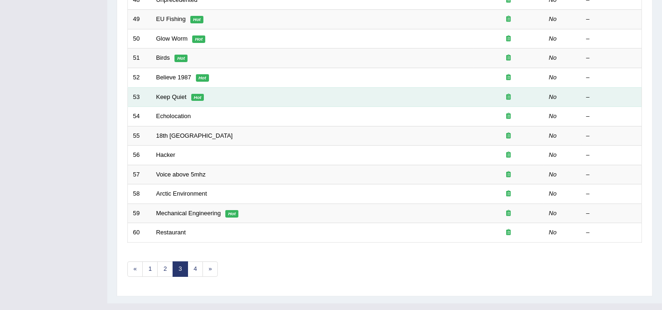
scroll to position [292, 0]
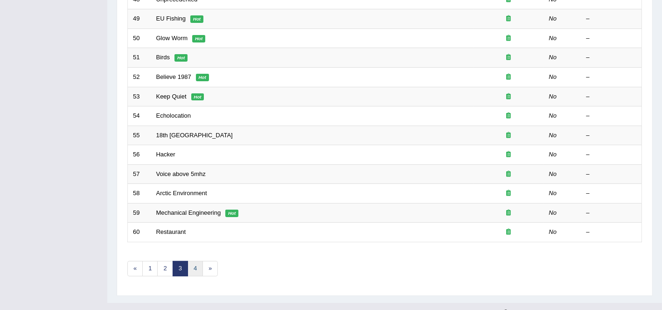
click at [190, 261] on link "4" at bounding box center [195, 268] width 15 height 15
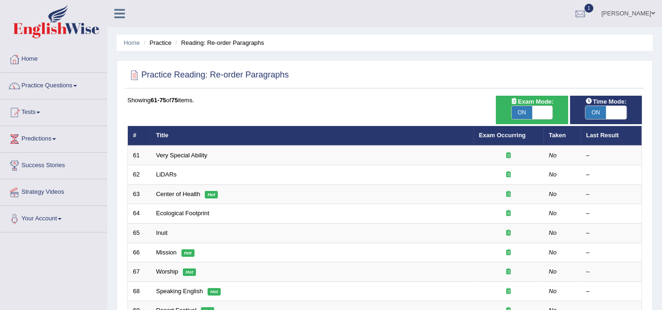
click at [596, 111] on span "ON" at bounding box center [596, 112] width 21 height 13
checkbox input "false"
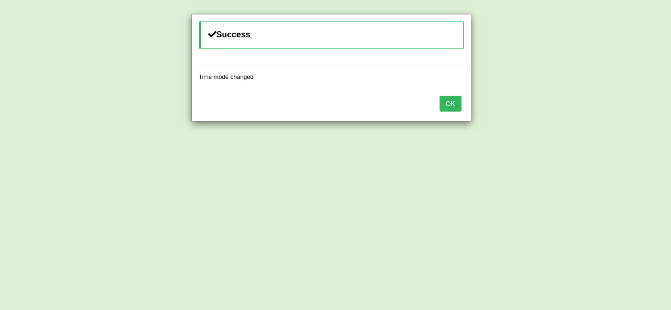
click at [458, 109] on button "OK" at bounding box center [450, 104] width 21 height 16
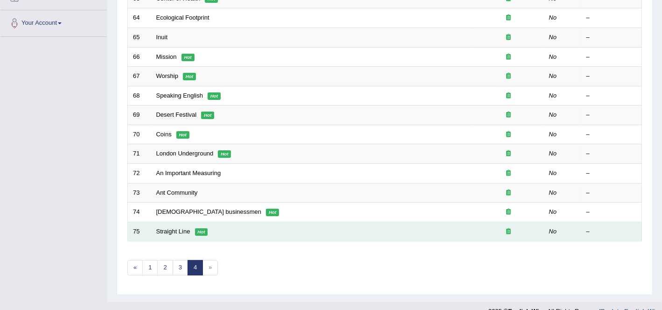
scroll to position [208, 0]
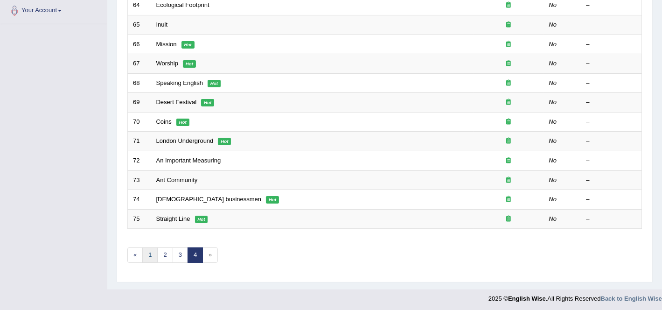
click at [142, 254] on link "1" at bounding box center [149, 254] width 15 height 15
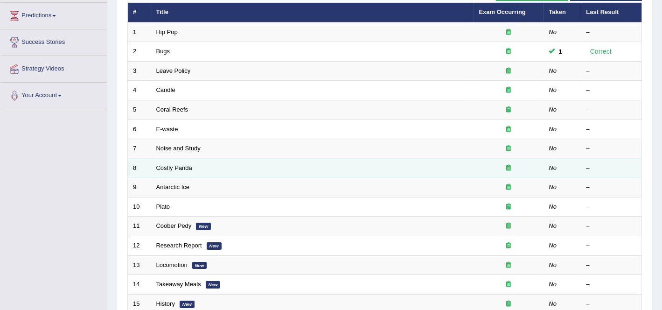
scroll to position [58, 0]
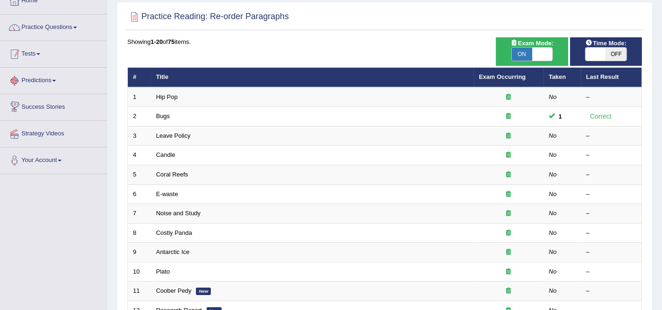
click at [32, 50] on link "Tests" at bounding box center [53, 52] width 106 height 23
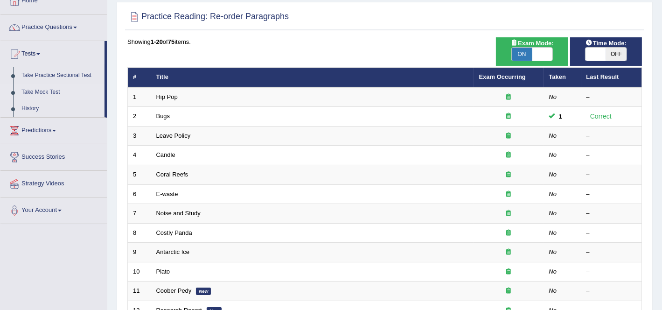
click at [46, 85] on link "Take Mock Test" at bounding box center [60, 92] width 87 height 17
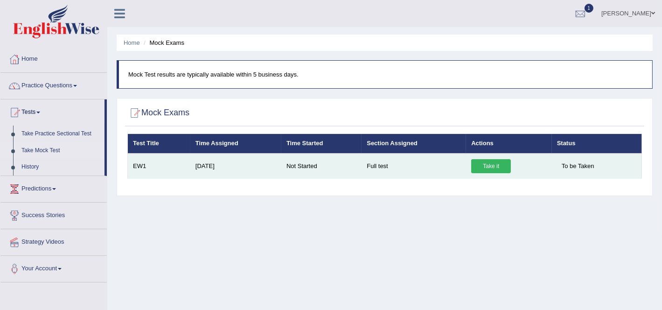
click at [504, 161] on link "Take it" at bounding box center [491, 166] width 40 height 14
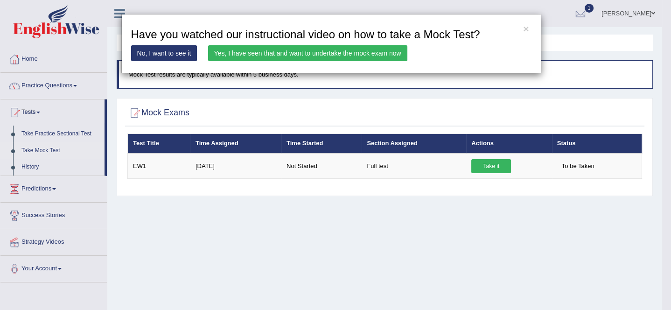
click at [283, 198] on div "× Have you watched our instructional video on how to take a Mock Test? No, I wa…" at bounding box center [335, 155] width 671 height 310
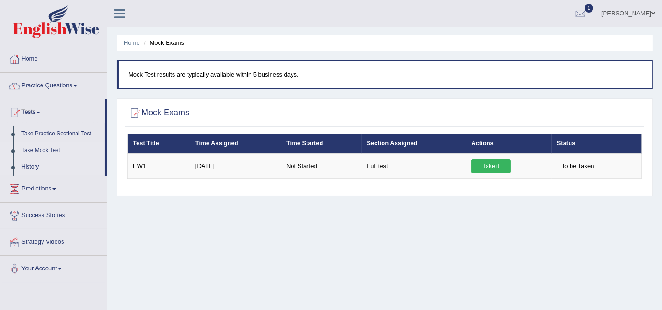
click at [31, 165] on link "History" at bounding box center [60, 167] width 87 height 17
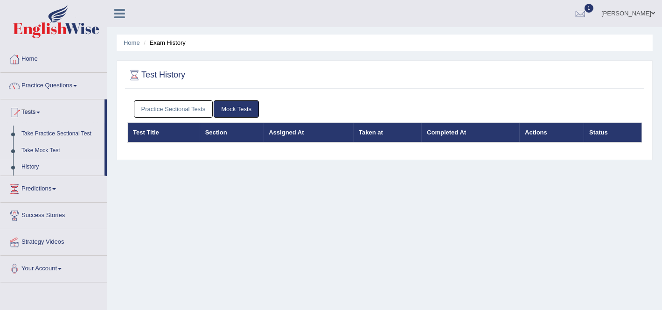
click at [226, 112] on link "Mock Tests" at bounding box center [236, 108] width 45 height 17
click at [175, 107] on link "Practice Sectional Tests" at bounding box center [173, 108] width 79 height 17
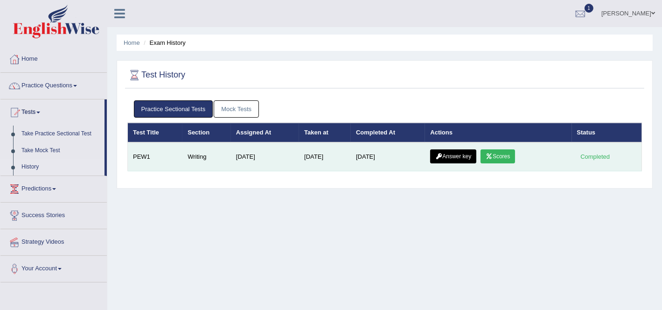
click at [451, 154] on link "Answer key" at bounding box center [453, 156] width 46 height 14
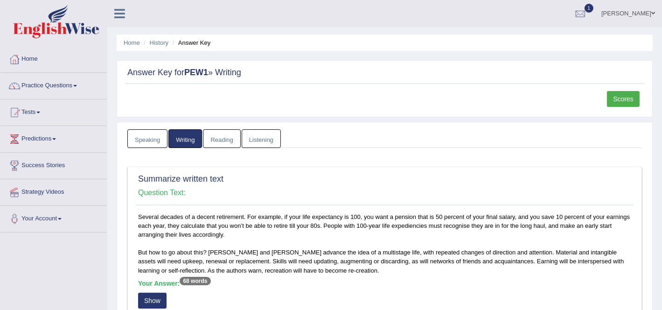
click at [615, 93] on link "Scores" at bounding box center [623, 99] width 33 height 16
click at [218, 136] on link "Reading" at bounding box center [221, 138] width 37 height 19
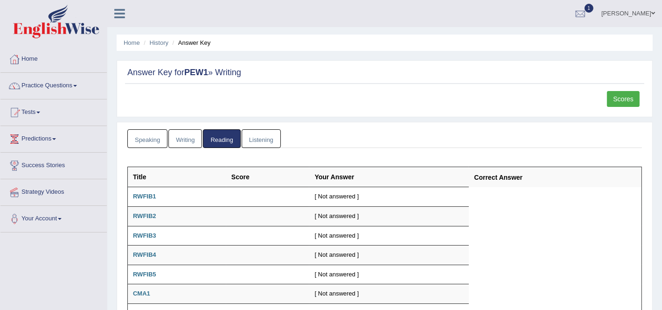
click at [147, 46] on li "History" at bounding box center [154, 42] width 27 height 9
click at [150, 44] on link "History" at bounding box center [159, 42] width 19 height 7
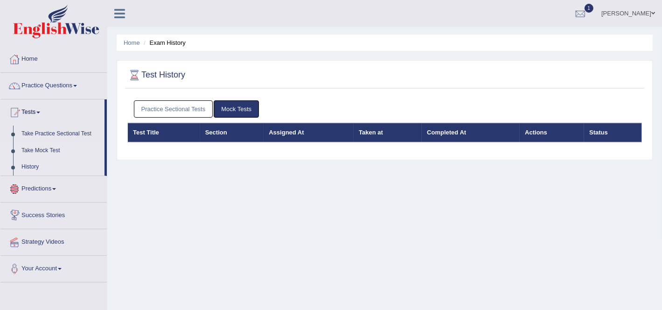
click at [33, 150] on link "Take Mock Test" at bounding box center [60, 150] width 87 height 17
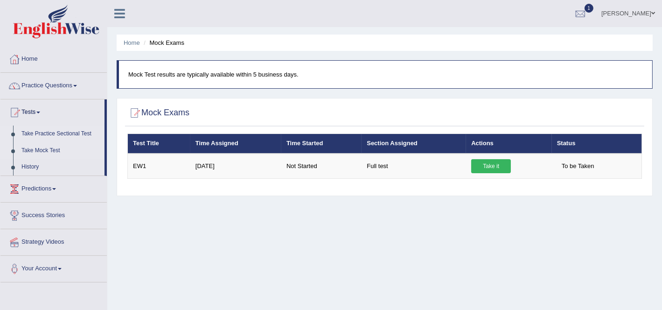
click at [40, 136] on link "Take Practice Sectional Test" at bounding box center [60, 134] width 87 height 17
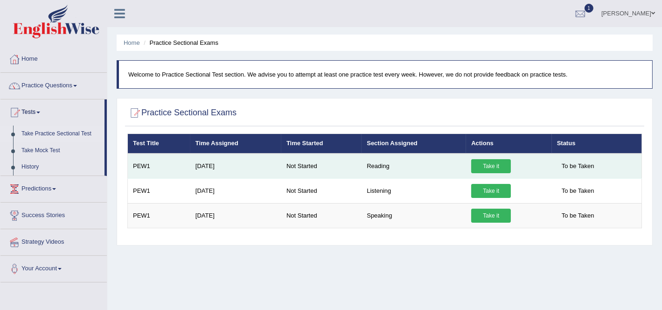
click at [485, 166] on link "Take it" at bounding box center [491, 166] width 40 height 14
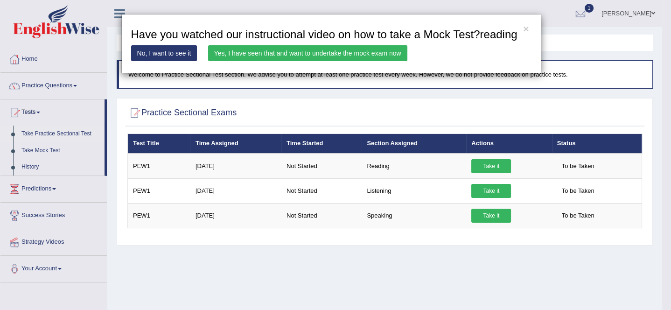
click at [369, 61] on div "× Have you watched our instructional video on how to take a Mock Test?reading N…" at bounding box center [331, 43] width 420 height 59
click at [354, 48] on link "Yes, I have seen that and want to undertake the mock exam now" at bounding box center [307, 53] width 199 height 16
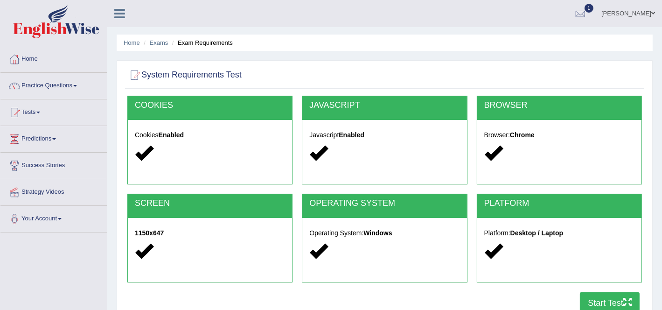
drag, startPoint x: 611, startPoint y: 291, endPoint x: 609, endPoint y: 295, distance: 4.8
click at [611, 292] on div at bounding box center [559, 292] width 175 height 0
click at [609, 295] on button "Start Test" at bounding box center [610, 302] width 60 height 21
click at [48, 88] on link "Practice Questions" at bounding box center [53, 84] width 106 height 23
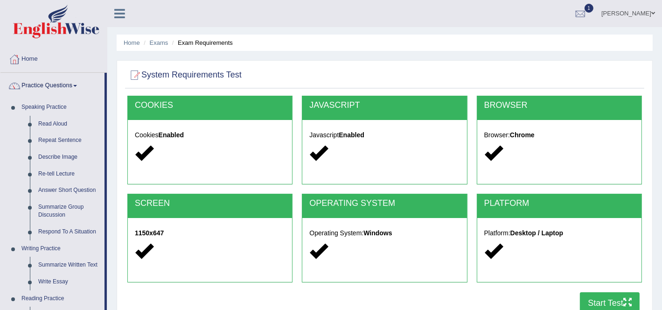
click at [608, 294] on button "Start Test" at bounding box center [610, 302] width 60 height 21
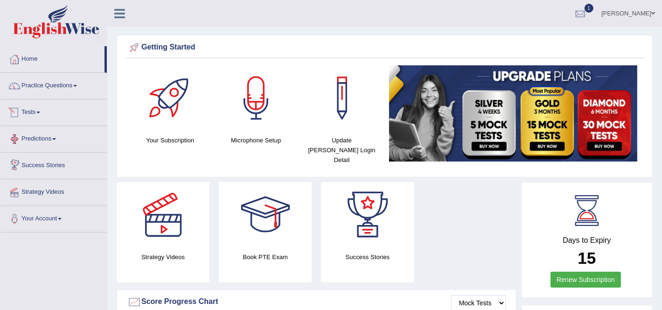
click at [33, 108] on link "Tests" at bounding box center [53, 110] width 106 height 23
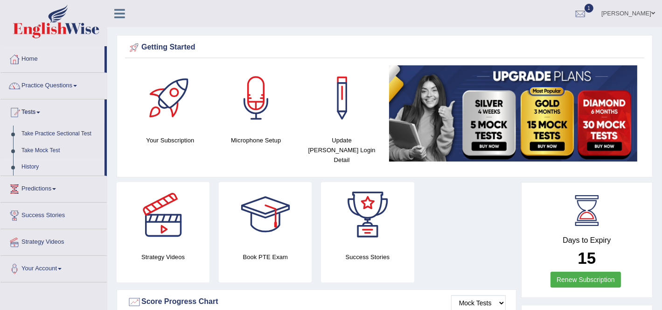
click at [35, 164] on link "History" at bounding box center [60, 167] width 87 height 17
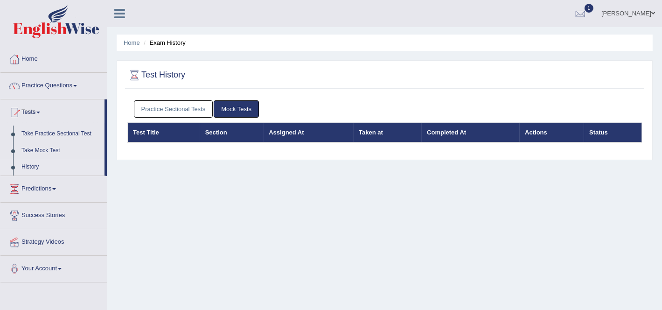
click at [171, 110] on link "Practice Sectional Tests" at bounding box center [173, 108] width 79 height 17
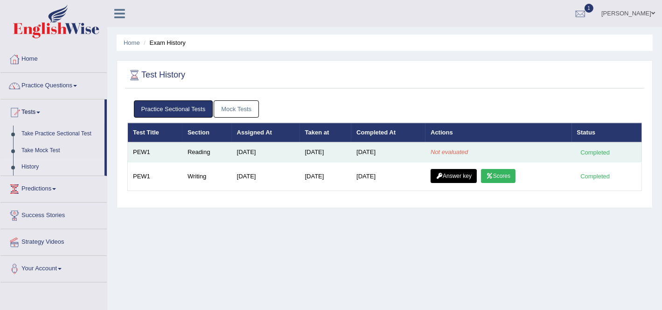
click at [443, 151] on em "Not evaluated" at bounding box center [449, 151] width 37 height 7
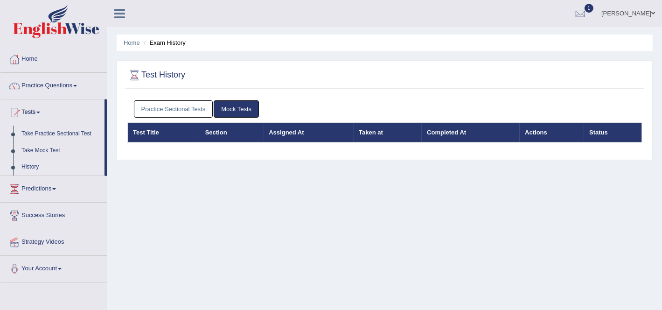
click at [187, 109] on link "Practice Sectional Tests" at bounding box center [173, 108] width 79 height 17
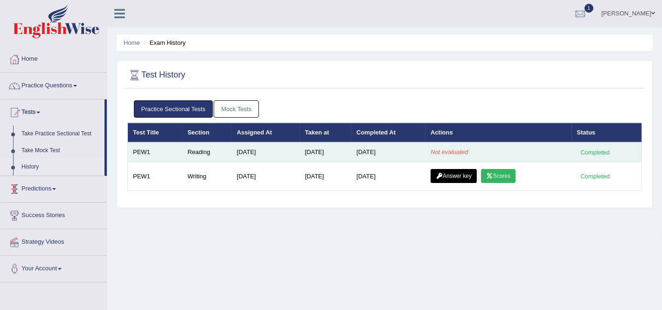
click at [383, 160] on td "[DATE]" at bounding box center [388, 152] width 74 height 20
click at [338, 151] on td "[DATE]" at bounding box center [326, 152] width 52 height 20
click at [302, 149] on td "[DATE]" at bounding box center [326, 152] width 52 height 20
drag, startPoint x: 223, startPoint y: 154, endPoint x: 215, endPoint y: 151, distance: 8.3
click at [219, 153] on tr "PEW1 Reading Oct 2, 2025 Oct 2, 2025 Oct 2, 2025 Not evaluated Completed" at bounding box center [385, 152] width 514 height 20
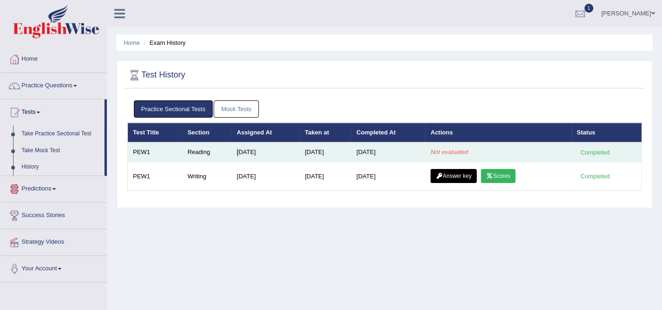
click at [214, 151] on td "Reading" at bounding box center [206, 152] width 49 height 20
click at [187, 149] on td "Reading" at bounding box center [206, 152] width 49 height 20
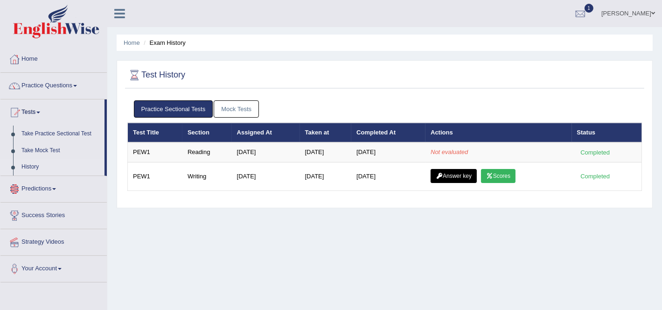
click at [35, 166] on link "History" at bounding box center [60, 167] width 87 height 17
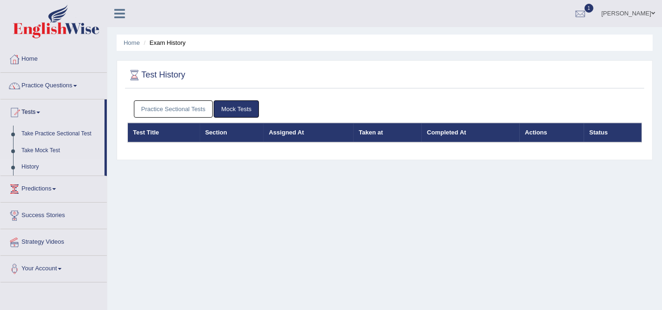
click at [160, 112] on link "Practice Sectional Tests" at bounding box center [173, 108] width 79 height 17
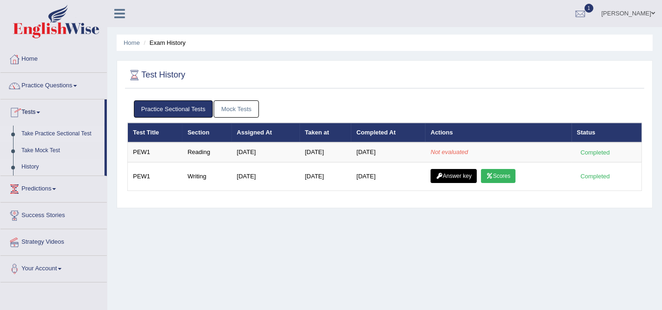
click at [52, 128] on link "Take Practice Sectional Test" at bounding box center [60, 134] width 87 height 17
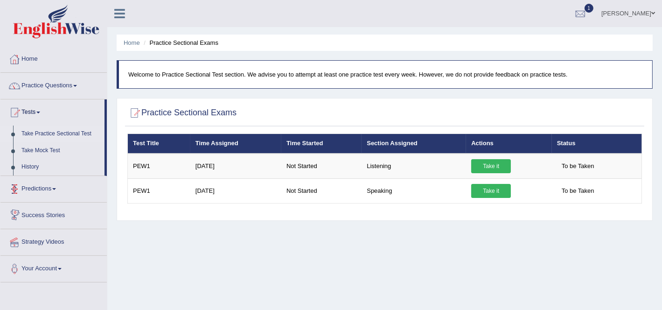
click at [32, 210] on link "Success Stories" at bounding box center [53, 214] width 106 height 23
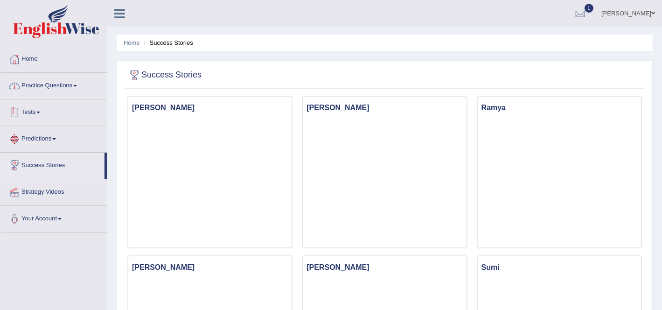
click at [75, 87] on link "Practice Questions" at bounding box center [53, 84] width 106 height 23
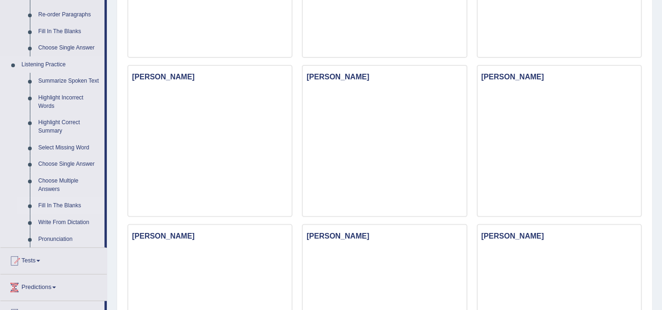
scroll to position [408, 0]
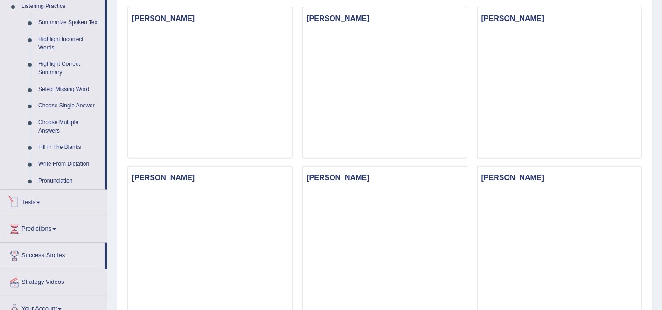
click at [46, 204] on link "Tests" at bounding box center [53, 200] width 106 height 23
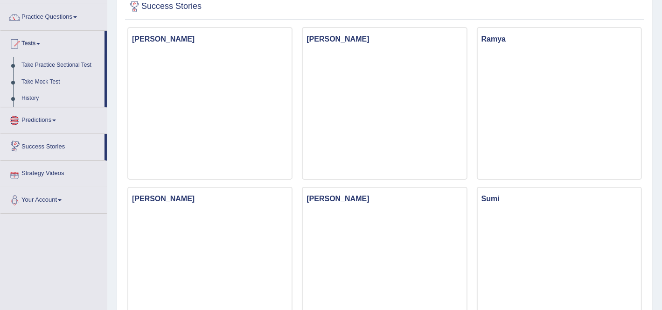
scroll to position [63, 0]
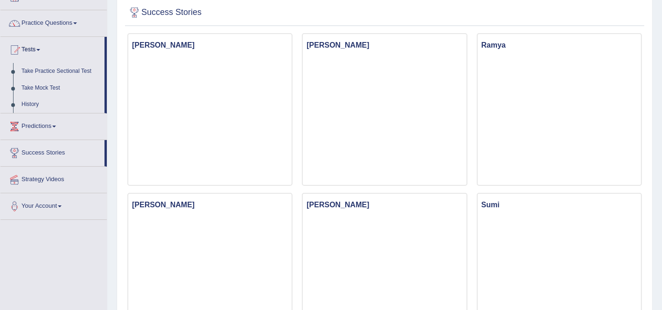
click at [34, 124] on link "Predictions" at bounding box center [53, 124] width 106 height 23
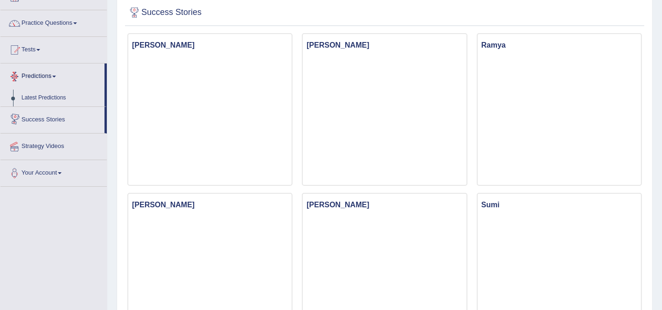
click at [28, 78] on link "Predictions" at bounding box center [52, 74] width 104 height 23
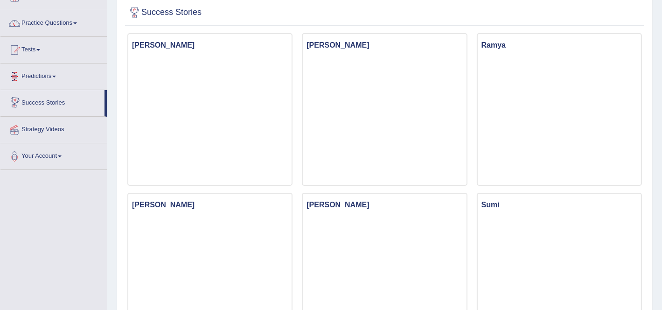
click at [28, 78] on link "Predictions" at bounding box center [53, 74] width 106 height 23
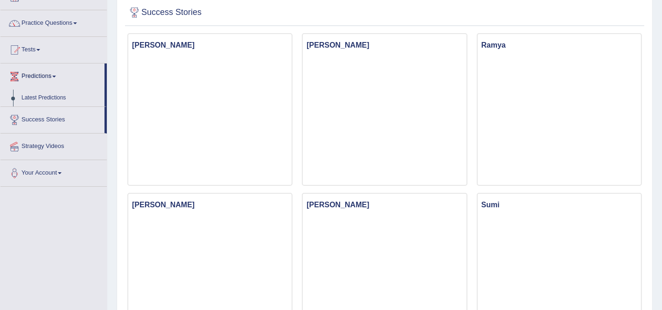
click at [28, 78] on link "Predictions" at bounding box center [52, 74] width 104 height 23
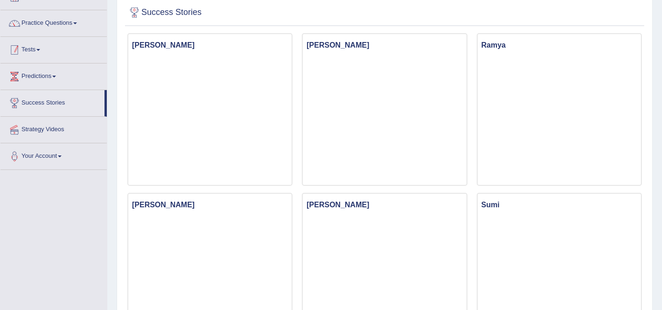
click at [40, 49] on span at bounding box center [38, 50] width 4 height 2
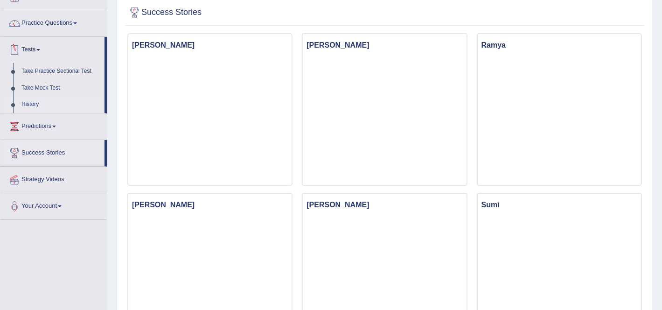
click at [37, 105] on link "History" at bounding box center [60, 104] width 87 height 17
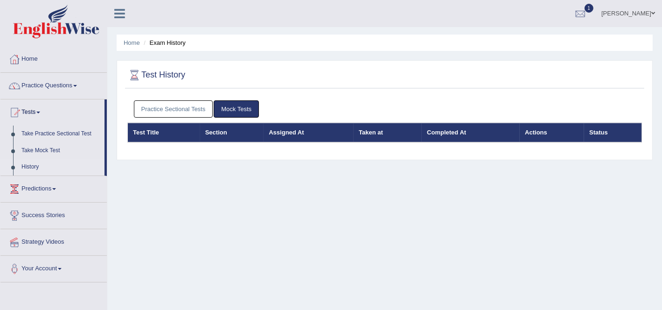
click at [162, 102] on link "Practice Sectional Tests" at bounding box center [173, 108] width 79 height 17
click at [159, 118] on div "Practice Sectional Tests Mock Tests" at bounding box center [384, 109] width 515 height 27
click at [158, 112] on link "Practice Sectional Tests" at bounding box center [173, 108] width 79 height 17
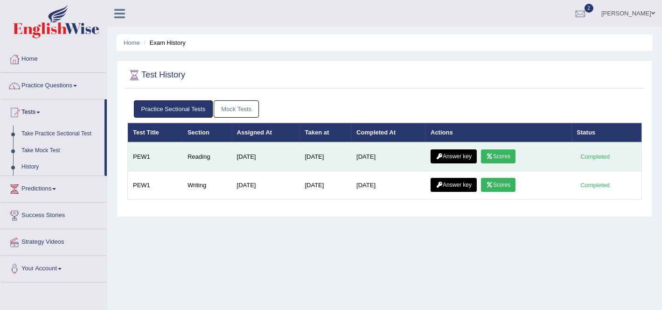
click at [493, 154] on icon at bounding box center [489, 157] width 7 height 6
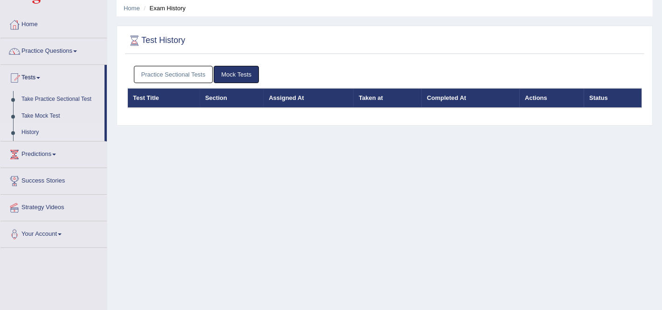
scroll to position [58, 0]
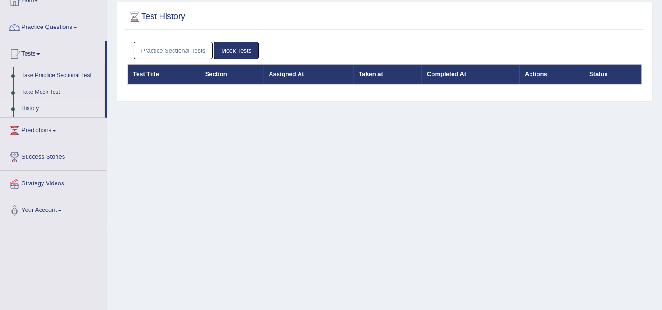
click at [146, 47] on link "Practice Sectional Tests" at bounding box center [173, 50] width 79 height 17
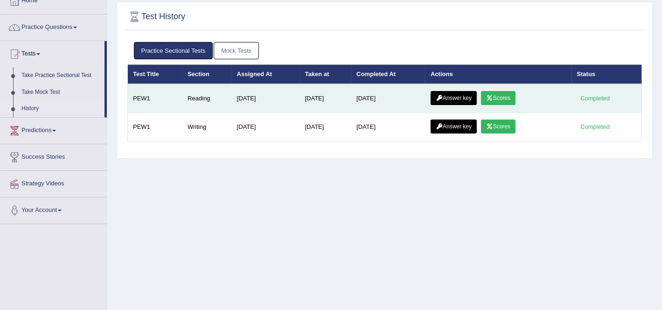
click at [470, 96] on link "Answer key" at bounding box center [454, 98] width 46 height 14
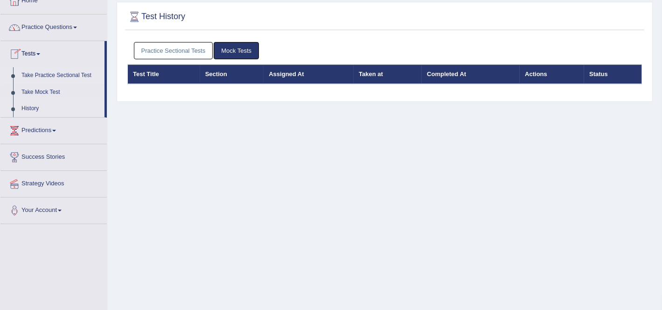
click at [61, 76] on link "Take Practice Sectional Test" at bounding box center [60, 75] width 87 height 17
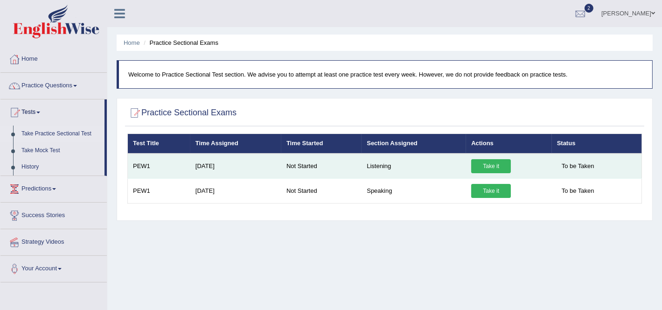
click at [569, 167] on span "To be Taken" at bounding box center [578, 166] width 42 height 14
click at [488, 164] on link "Take it" at bounding box center [491, 166] width 40 height 14
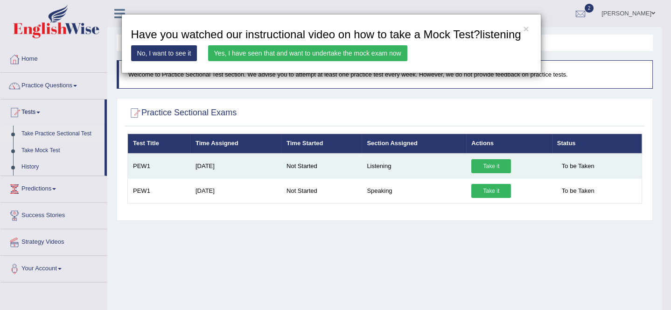
click at [488, 164] on div "× Have you watched our instructional video on how to take a Mock Test?listening…" at bounding box center [335, 155] width 671 height 310
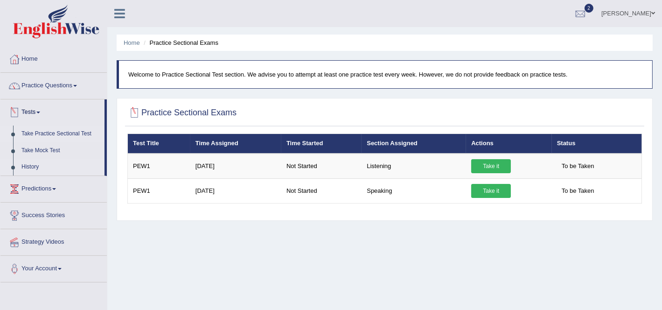
click at [28, 162] on link "History" at bounding box center [60, 167] width 87 height 17
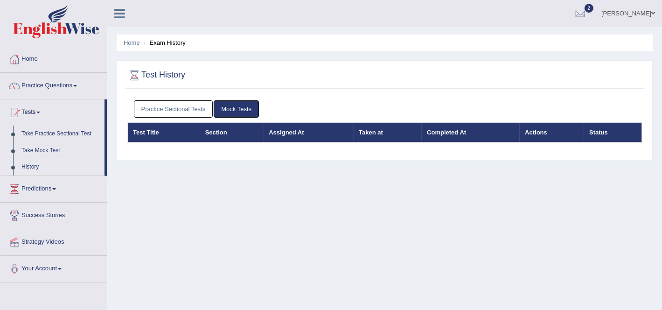
click at [193, 111] on link "Practice Sectional Tests" at bounding box center [173, 108] width 79 height 17
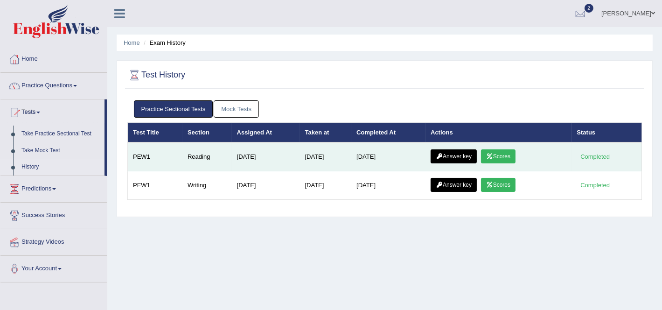
drag, startPoint x: 592, startPoint y: 152, endPoint x: 572, endPoint y: 153, distance: 19.6
click at [592, 152] on div "Completed" at bounding box center [595, 157] width 36 height 10
click at [355, 144] on td "[DATE]" at bounding box center [388, 156] width 74 height 29
drag, startPoint x: 286, startPoint y: 152, endPoint x: 244, endPoint y: 153, distance: 42.0
click at [285, 152] on td "[DATE]" at bounding box center [266, 156] width 68 height 29
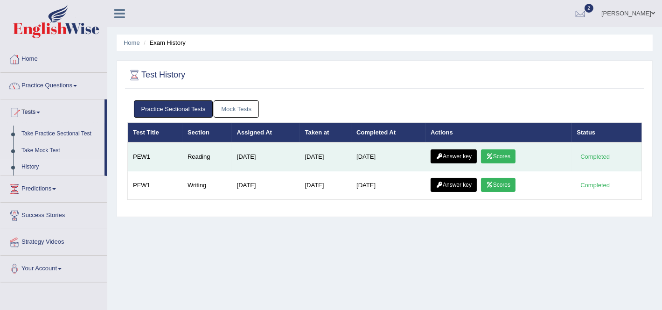
click at [243, 153] on td "[DATE]" at bounding box center [266, 156] width 68 height 29
drag, startPoint x: 228, startPoint y: 150, endPoint x: 160, endPoint y: 151, distance: 68.2
click at [212, 155] on td "Reading" at bounding box center [206, 156] width 49 height 29
drag, startPoint x: 151, startPoint y: 151, endPoint x: 134, endPoint y: 152, distance: 16.8
click at [144, 152] on td "PEW1" at bounding box center [155, 156] width 55 height 29
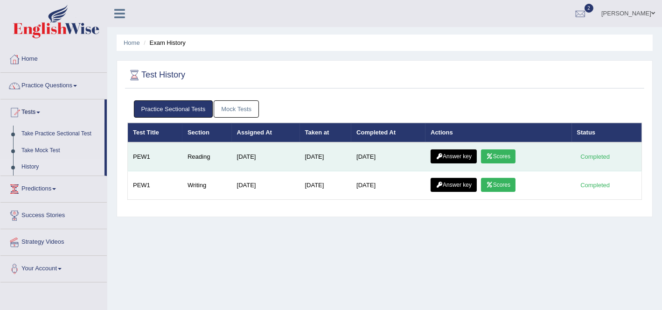
click at [134, 152] on td "PEW1" at bounding box center [155, 156] width 55 height 29
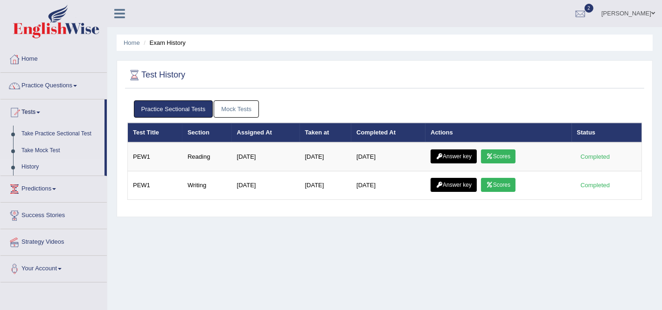
click at [223, 103] on link "Mock Tests" at bounding box center [236, 108] width 45 height 17
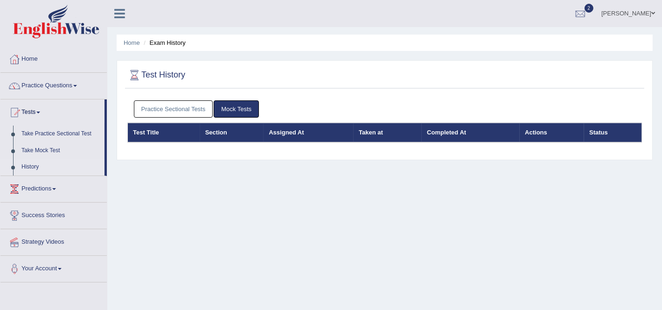
click at [149, 105] on link "Practice Sectional Tests" at bounding box center [173, 108] width 79 height 17
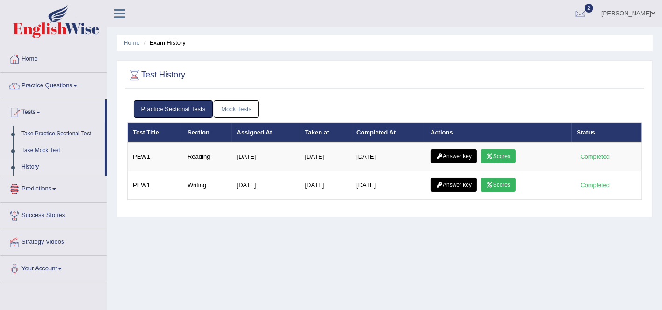
click at [37, 162] on link "History" at bounding box center [60, 167] width 87 height 17
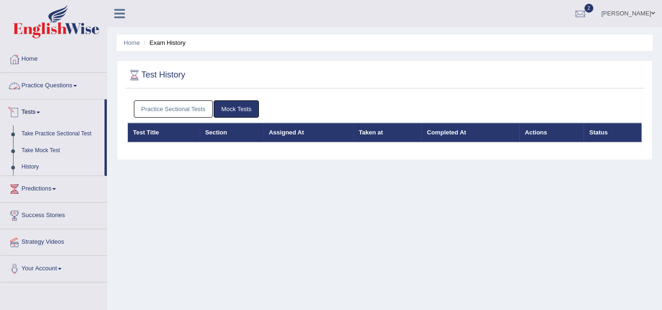
click at [57, 138] on link "Take Practice Sectional Test" at bounding box center [60, 134] width 87 height 17
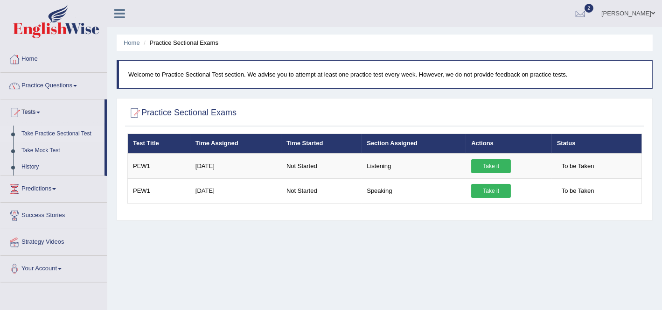
click at [43, 130] on link "Take Practice Sectional Test" at bounding box center [60, 134] width 87 height 17
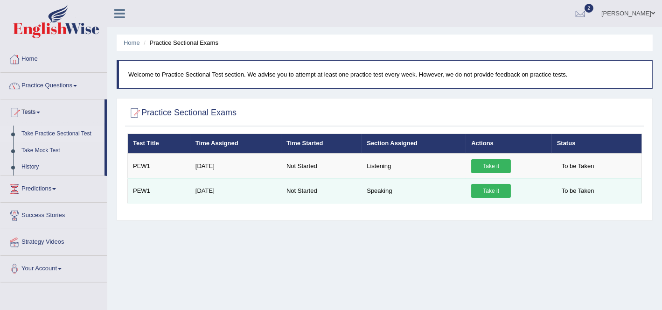
click at [483, 188] on link "Take it" at bounding box center [491, 191] width 40 height 14
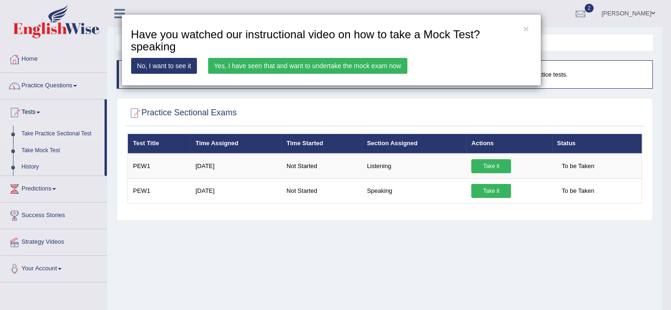
click at [492, 166] on div "× Have you watched our instructional video on how to take a Mock Test?speaking …" at bounding box center [335, 155] width 671 height 310
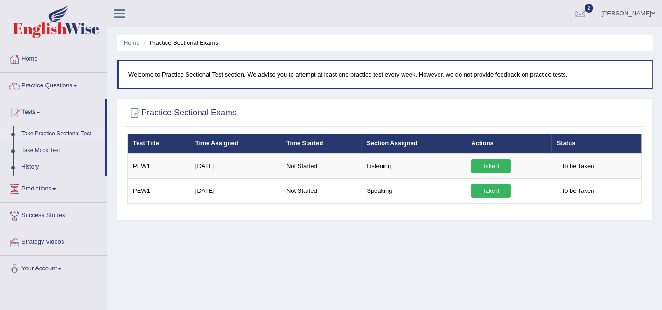
click at [492, 166] on link "Take it" at bounding box center [491, 166] width 40 height 14
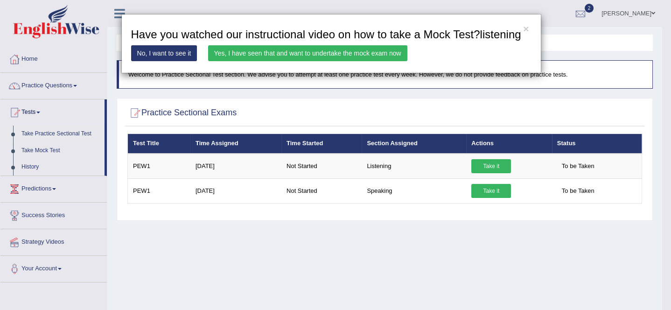
click at [350, 52] on link "Yes, I have seen that and want to undertake the mock exam now" at bounding box center [307, 53] width 199 height 16
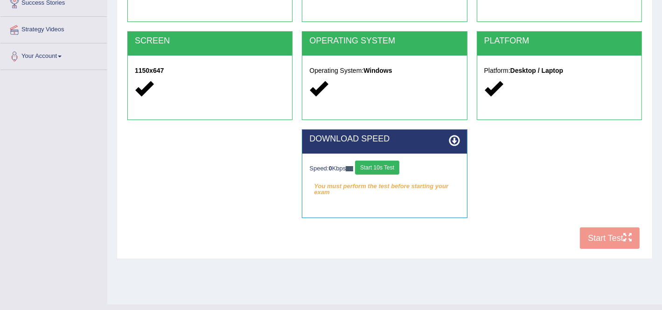
scroll to position [180, 0]
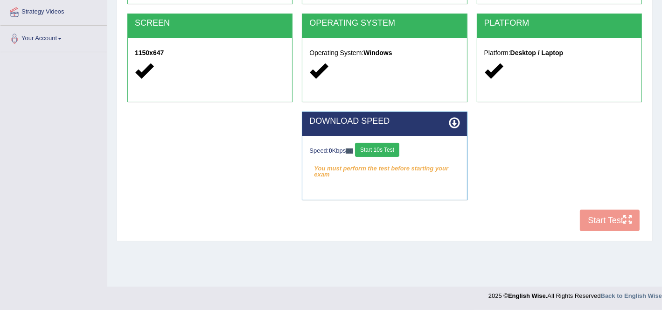
click at [602, 219] on div "COOKIES Cookies Enabled JAVASCRIPT Javascript Enabled BROWSER Browser: Chrome S…" at bounding box center [384, 76] width 519 height 321
click at [380, 148] on button "Start 10s Test" at bounding box center [377, 150] width 44 height 14
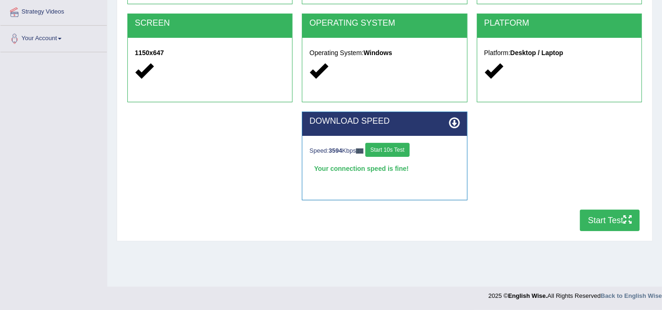
click at [386, 150] on button "Start 10s Test" at bounding box center [387, 150] width 44 height 14
click at [601, 229] on button "Start Test" at bounding box center [610, 220] width 60 height 21
click at [598, 218] on button "Start Test" at bounding box center [610, 220] width 60 height 21
click at [609, 218] on button "Start Test" at bounding box center [610, 220] width 60 height 21
drag, startPoint x: 624, startPoint y: 206, endPoint x: 600, endPoint y: 231, distance: 35.0
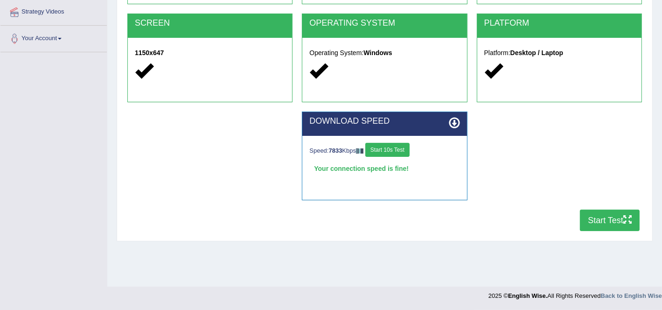
click at [622, 208] on div "DOWNLOAD SPEED Speed: 7833 Kbps Start 10s Test Your connection speed is fine! S…" at bounding box center [385, 161] width 524 height 98
click at [600, 230] on div "COOKIES Cookies Enabled JAVASCRIPT Javascript Enabled BROWSER Browser: Chrome S…" at bounding box center [384, 76] width 519 height 321
click at [603, 224] on button "Start Test" at bounding box center [610, 220] width 60 height 21
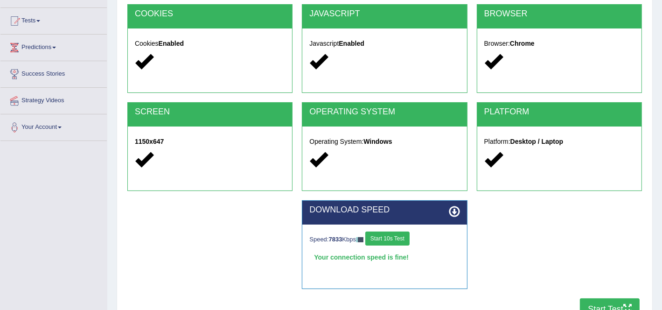
scroll to position [0, 0]
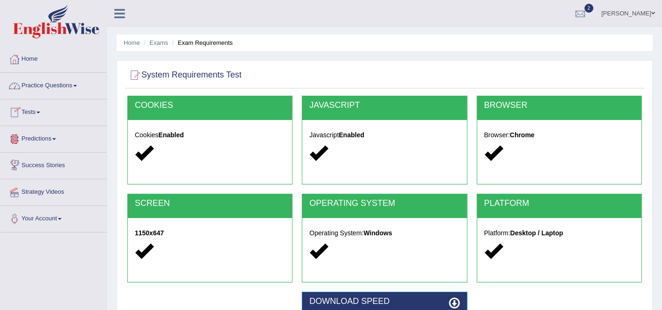
click at [35, 111] on link "Tests" at bounding box center [53, 110] width 106 height 23
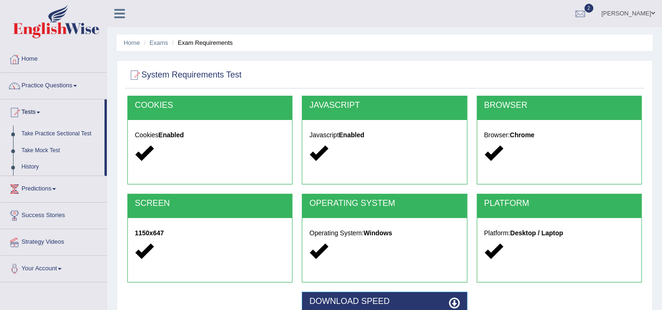
click at [56, 134] on link "Take Practice Sectional Test" at bounding box center [60, 134] width 87 height 17
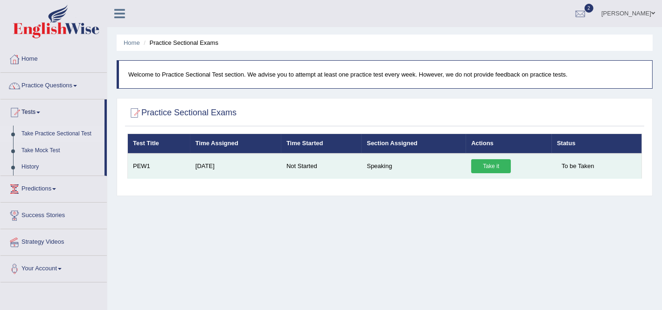
click at [505, 167] on link "Take it" at bounding box center [491, 166] width 40 height 14
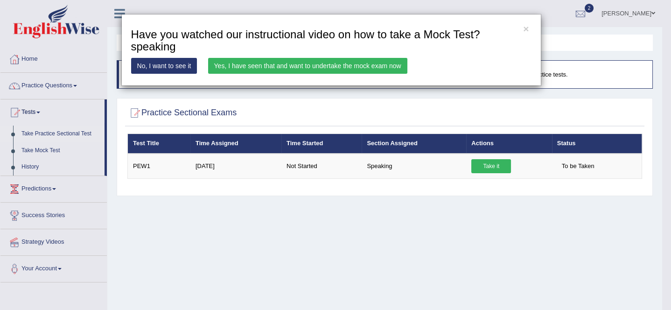
click at [355, 55] on div "× Have you watched our instructional video on how to take a Mock Test?speaking …" at bounding box center [331, 50] width 420 height 72
click at [349, 69] on link "Yes, I have seen that and want to undertake the mock exam now" at bounding box center [307, 66] width 199 height 16
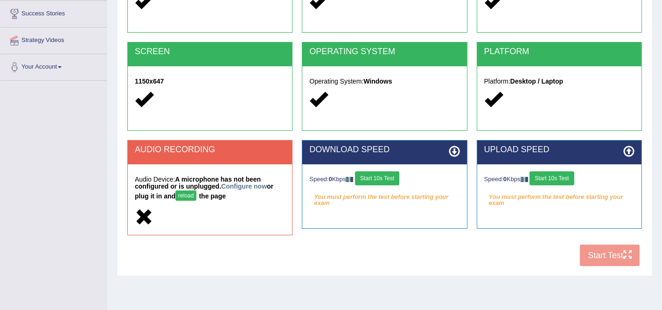
scroll to position [175, 0]
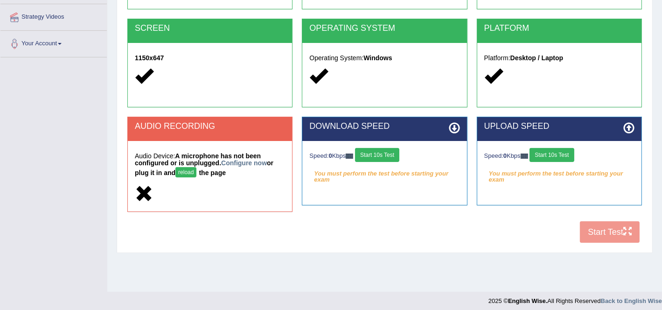
click at [607, 231] on div "COOKIES Cookies Enabled JAVASCRIPT Javascript Enabled BROWSER Browser: Chrome S…" at bounding box center [384, 84] width 519 height 327
click at [535, 158] on button "Start 10s Test" at bounding box center [552, 155] width 44 height 14
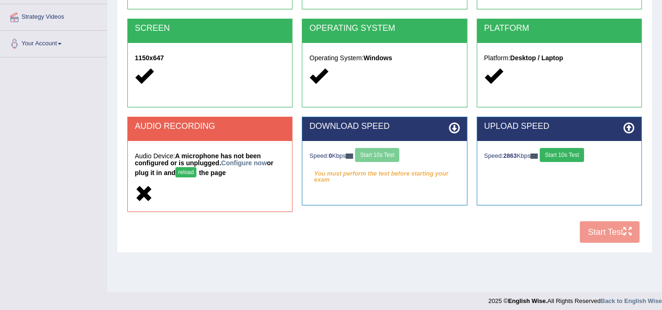
click at [575, 148] on button "Start 10s Test" at bounding box center [562, 155] width 44 height 14
click at [368, 149] on button "Start 10s Test" at bounding box center [377, 155] width 44 height 14
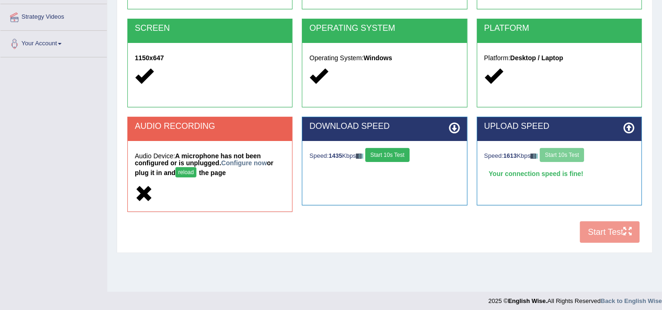
click at [188, 172] on button "reload" at bounding box center [185, 172] width 21 height 10
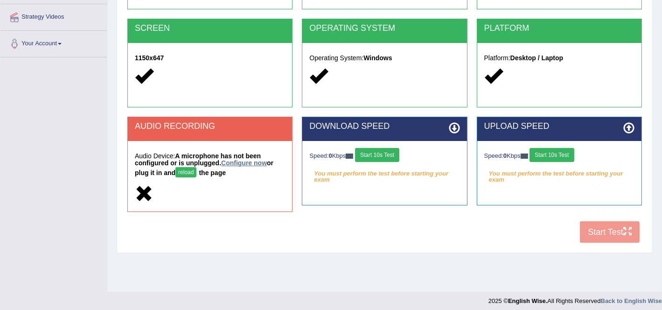
click at [245, 162] on link "Configure now" at bounding box center [244, 162] width 46 height 7
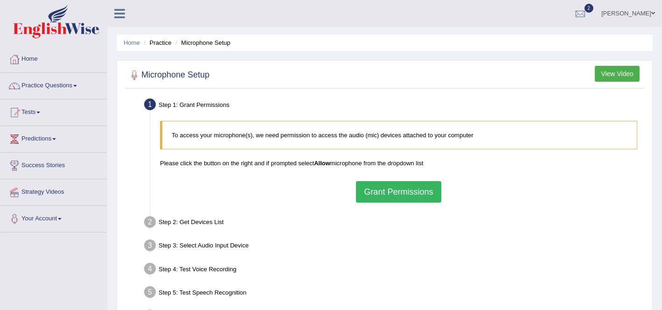
click at [384, 188] on button "Grant Permissions" at bounding box center [398, 191] width 85 height 21
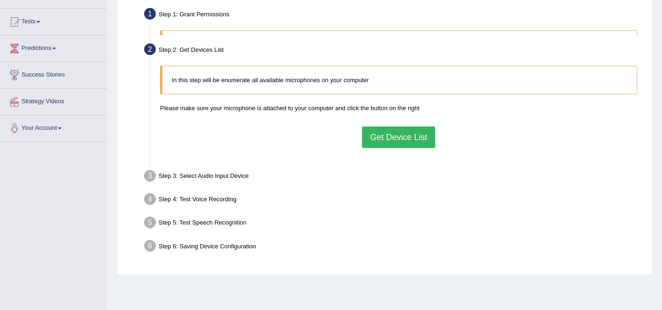
scroll to position [175, 0]
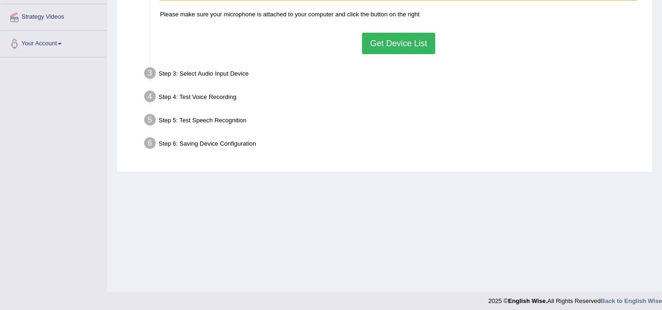
click at [408, 43] on button "Get Device List" at bounding box center [398, 43] width 73 height 21
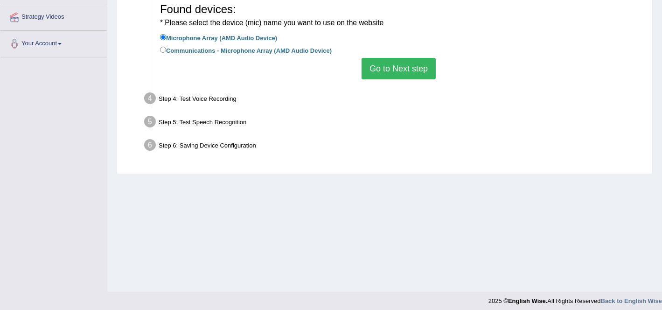
click at [380, 70] on button "Go to Next step" at bounding box center [399, 68] width 74 height 21
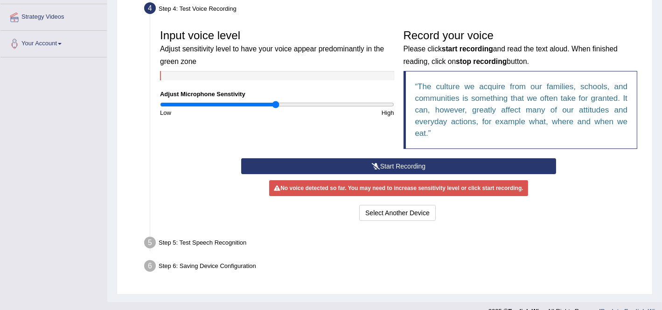
click at [372, 169] on button "Start Recording" at bounding box center [398, 166] width 315 height 16
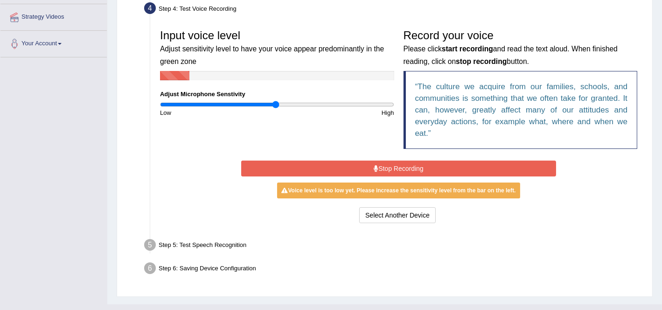
click at [372, 166] on button "Stop Recording" at bounding box center [398, 169] width 315 height 16
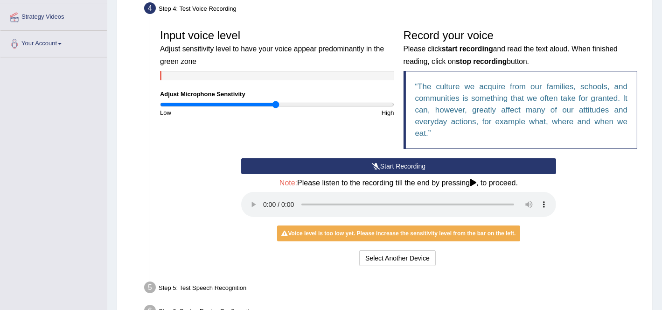
click at [379, 160] on button "Start Recording" at bounding box center [398, 166] width 315 height 16
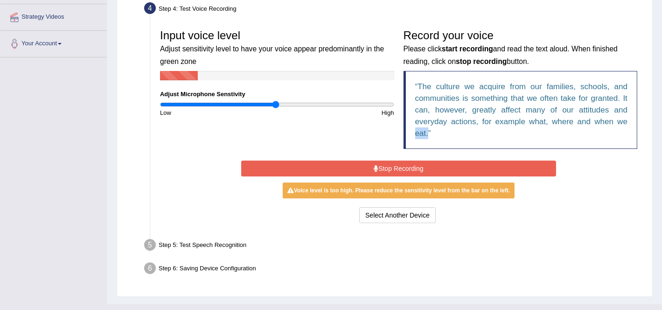
click at [373, 156] on div "Input voice level Adjust sensitivity level to have your voice appear predominan…" at bounding box center [398, 125] width 487 height 210
click at [376, 169] on icon at bounding box center [376, 168] width 5 height 7
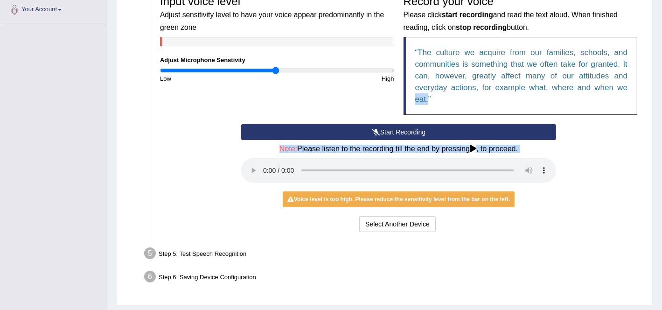
scroll to position [234, 0]
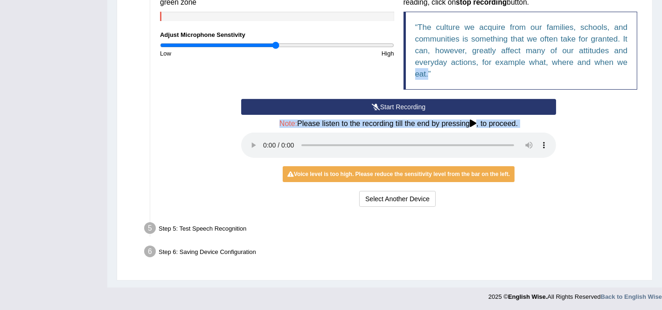
click at [366, 106] on button "Start Recording" at bounding box center [398, 107] width 315 height 16
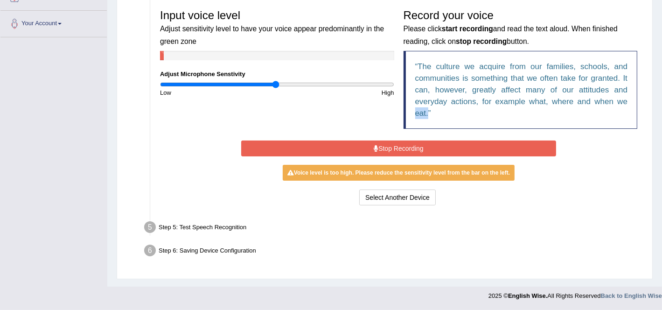
scroll to position [191, 0]
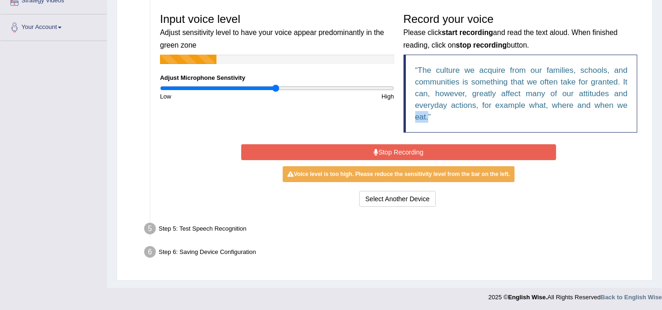
click at [375, 156] on button "Stop Recording" at bounding box center [398, 152] width 315 height 16
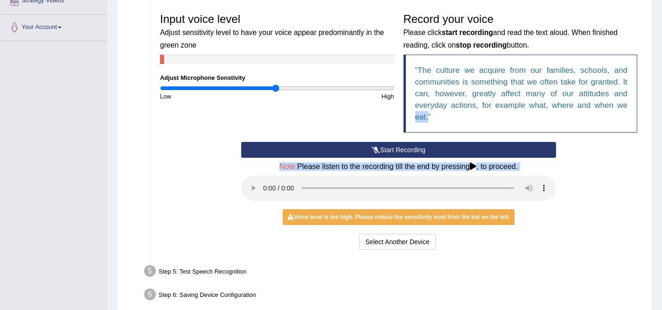
click at [247, 172] on div "Note: Please listen to the recording till the end by pressing , to proceed." at bounding box center [398, 182] width 315 height 41
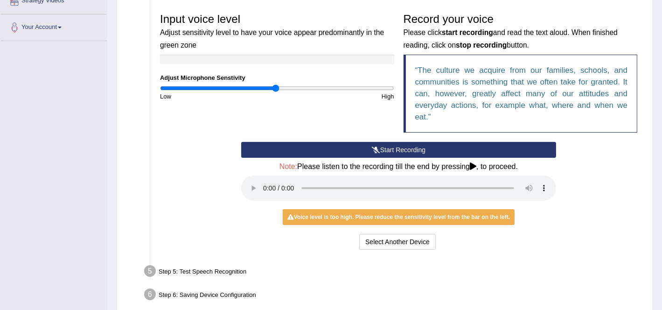
click at [376, 147] on icon at bounding box center [376, 150] width 8 height 7
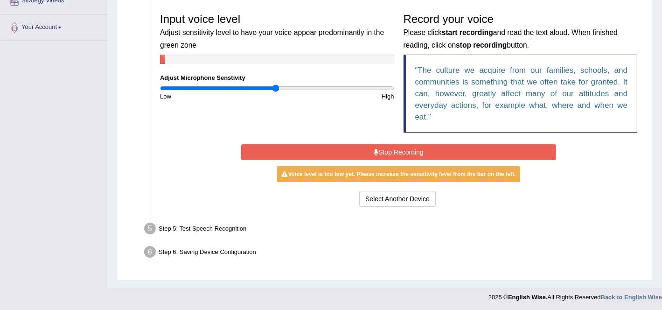
click at [376, 145] on button "Stop Recording" at bounding box center [398, 152] width 315 height 16
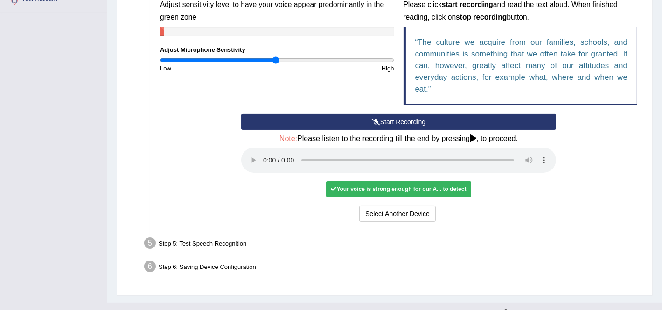
scroll to position [234, 0]
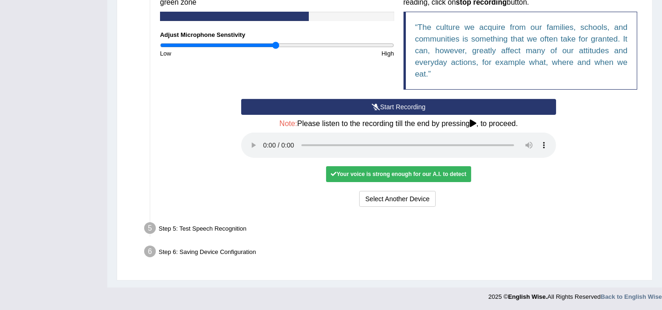
click at [186, 224] on div "Step 5: Test Speech Recognition" at bounding box center [394, 229] width 508 height 21
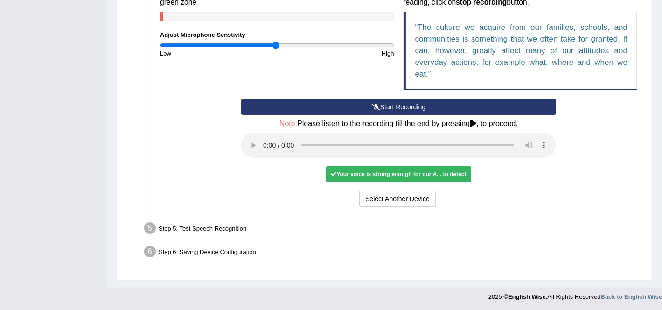
click at [475, 124] on icon at bounding box center [473, 122] width 7 height 7
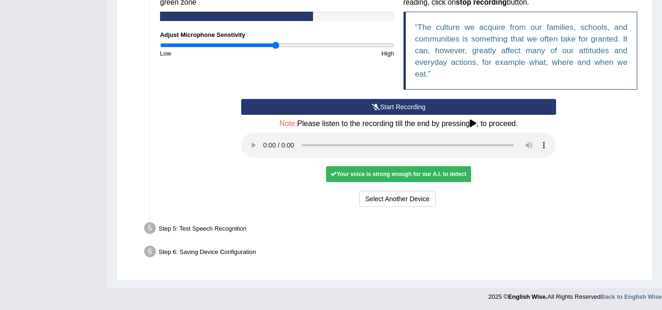
click at [471, 123] on h4 "Note: Please listen to the recording till the end by pressing , to proceed." at bounding box center [398, 123] width 315 height 8
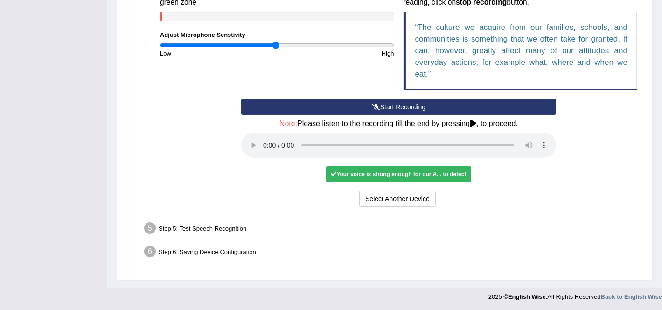
click at [376, 108] on icon at bounding box center [376, 107] width 8 height 7
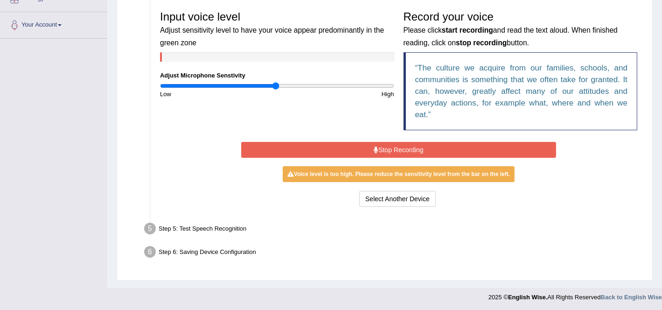
scroll to position [191, 0]
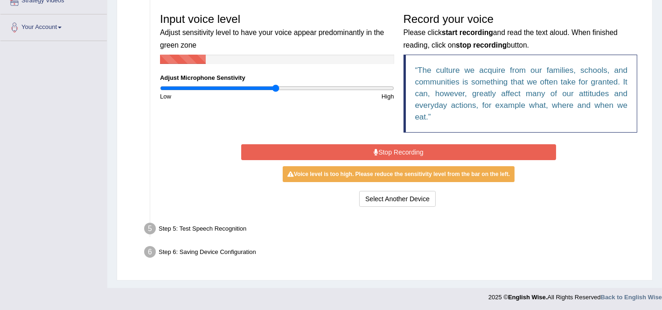
click at [383, 154] on button "Stop Recording" at bounding box center [398, 152] width 315 height 16
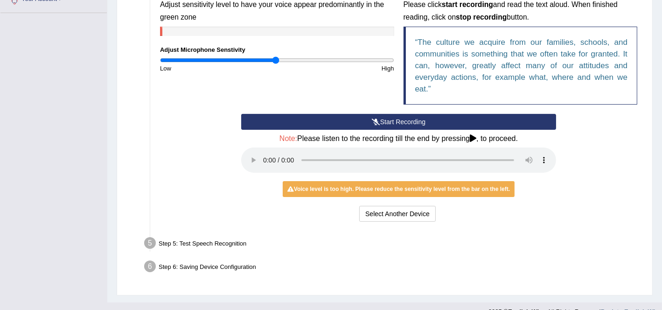
scroll to position [234, 0]
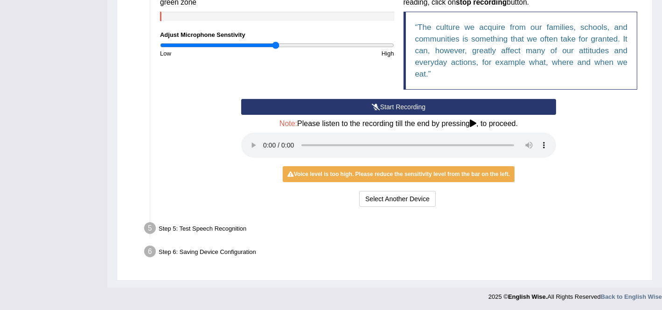
click at [351, 112] on button "Start Recording" at bounding box center [398, 107] width 315 height 16
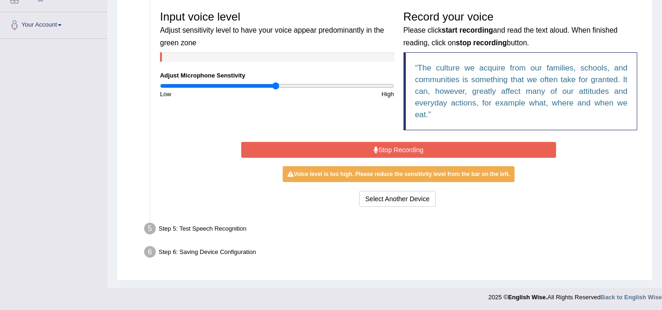
scroll to position [191, 0]
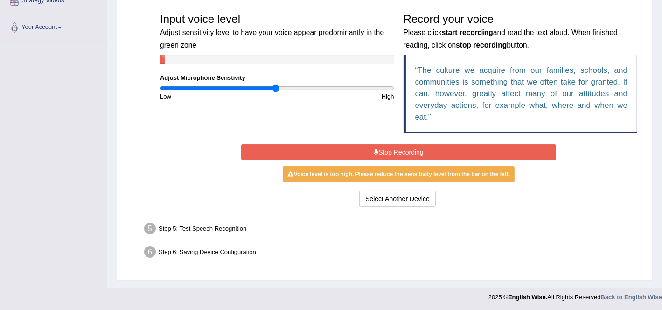
click at [378, 166] on div "Voice level is too high. Please reduce the sensitivity level from the bar on th…" at bounding box center [399, 174] width 232 height 16
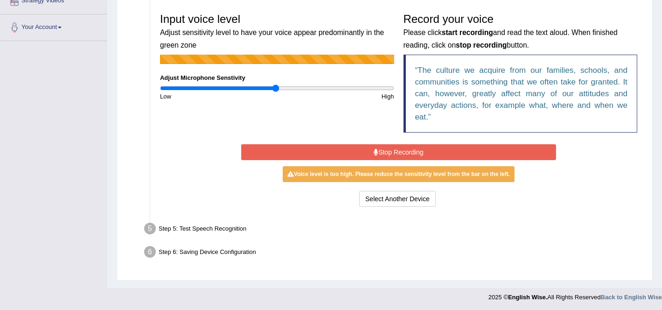
click at [374, 159] on div "Start Recording Stop Recording Note: Please listen to the recording till the en…" at bounding box center [399, 175] width 324 height 67
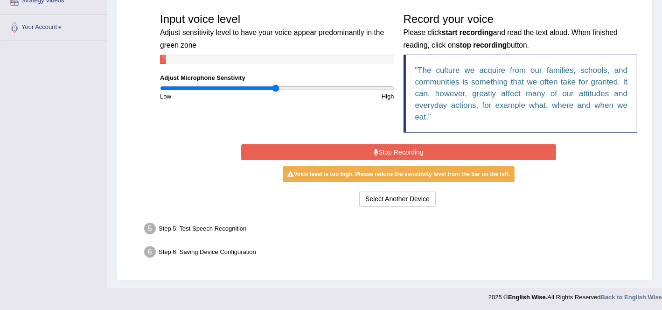
click at [371, 154] on button "Stop Recording" at bounding box center [398, 152] width 315 height 16
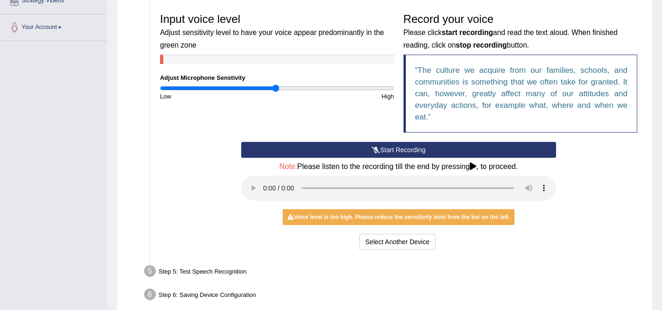
click at [371, 154] on button "Start Recording" at bounding box center [398, 150] width 315 height 16
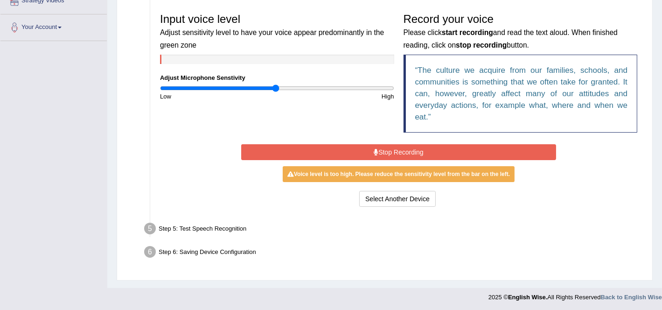
click at [371, 154] on button "Stop Recording" at bounding box center [398, 152] width 315 height 16
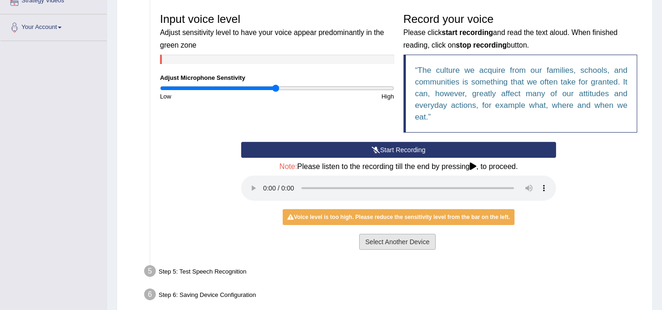
click at [398, 237] on button "Select Another Device" at bounding box center [397, 242] width 77 height 16
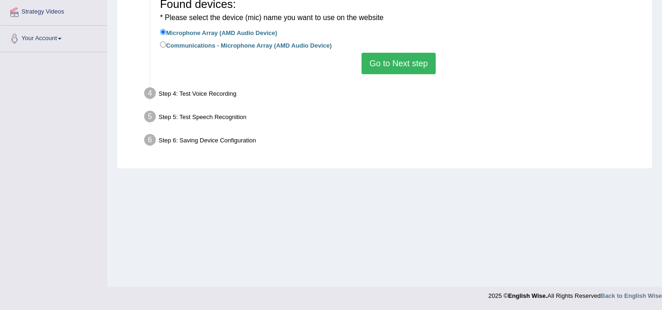
click at [389, 78] on ul "Step 1: Grant Permissions To access your microphone(s), we need permission to a…" at bounding box center [384, 34] width 515 height 236
click at [389, 73] on button "Go to Next step" at bounding box center [399, 63] width 74 height 21
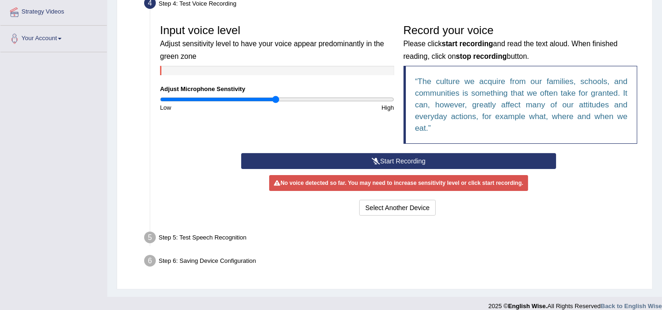
click at [400, 161] on button "Start Recording" at bounding box center [398, 161] width 315 height 16
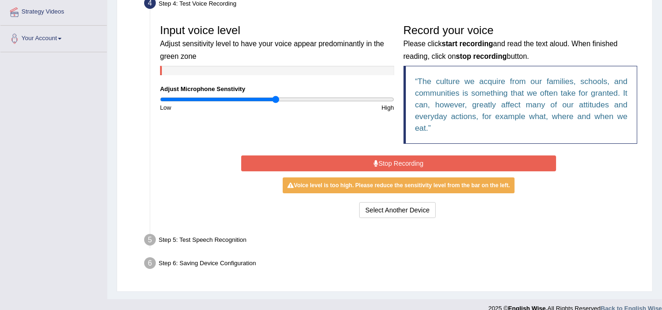
drag, startPoint x: 302, startPoint y: 95, endPoint x: 376, endPoint y: 94, distance: 74.2
click at [376, 94] on div "Input voice level Adjust sensitivity level to have your voice appear predominan…" at bounding box center [277, 66] width 244 height 92
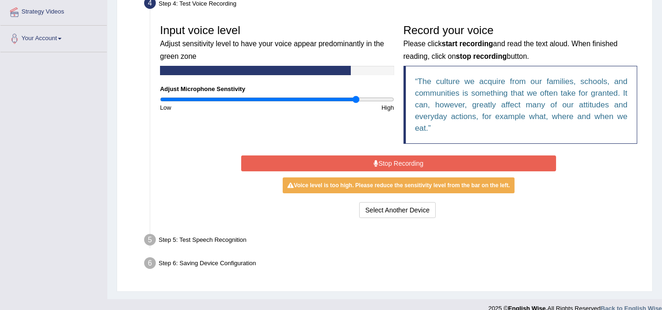
click at [357, 101] on input "range" at bounding box center [277, 99] width 234 height 7
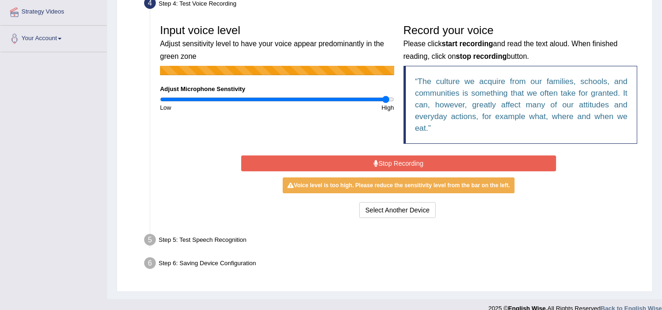
click at [386, 97] on input "range" at bounding box center [277, 99] width 234 height 7
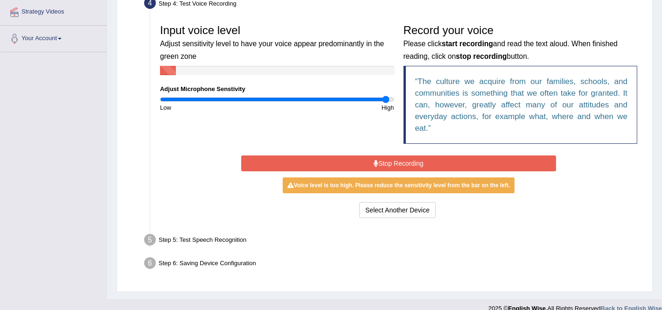
click at [386, 97] on input "range" at bounding box center [277, 99] width 234 height 7
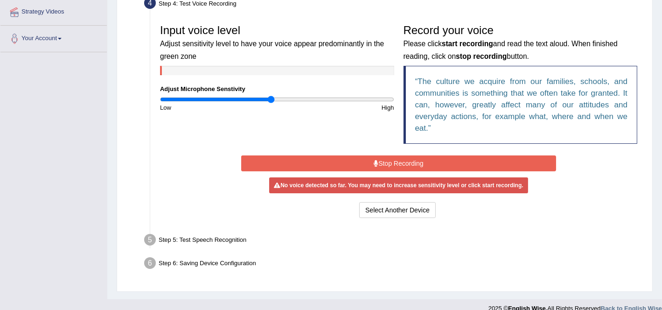
drag, startPoint x: 388, startPoint y: 97, endPoint x: 271, endPoint y: 104, distance: 116.9
click at [271, 103] on input "range" at bounding box center [277, 99] width 234 height 7
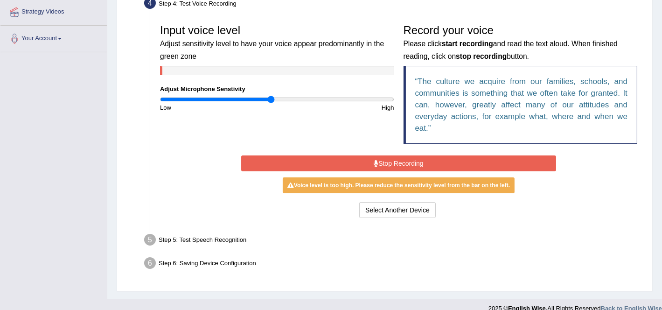
click at [340, 149] on div "Input voice level Adjust sensitivity level to have your voice appear predominan…" at bounding box center [398, 86] width 487 height 133
click at [343, 161] on button "Stop Recording" at bounding box center [398, 163] width 315 height 16
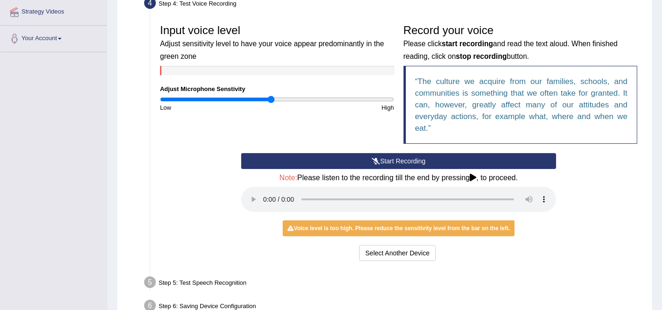
click at [512, 158] on button "Start Recording" at bounding box center [398, 161] width 315 height 16
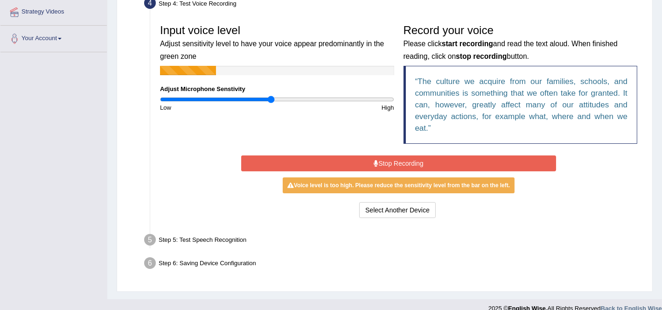
click at [496, 161] on button "Stop Recording" at bounding box center [398, 163] width 315 height 16
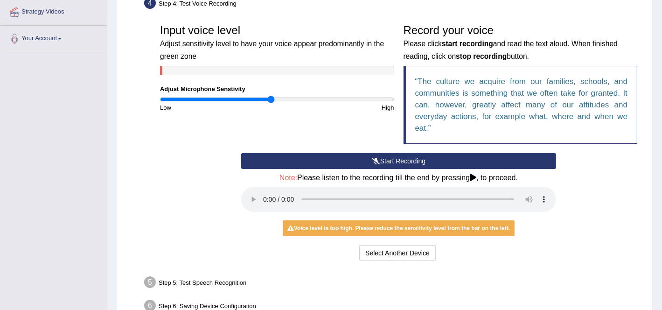
scroll to position [234, 0]
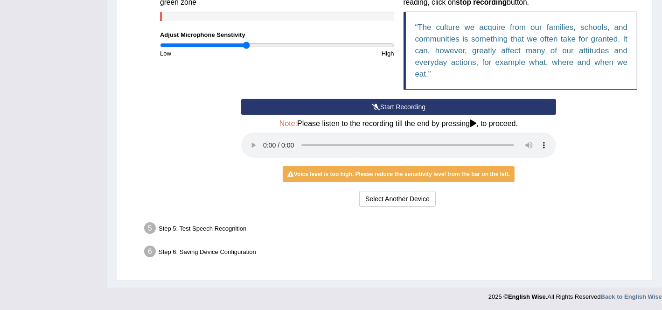
click at [246, 45] on input "range" at bounding box center [277, 45] width 234 height 7
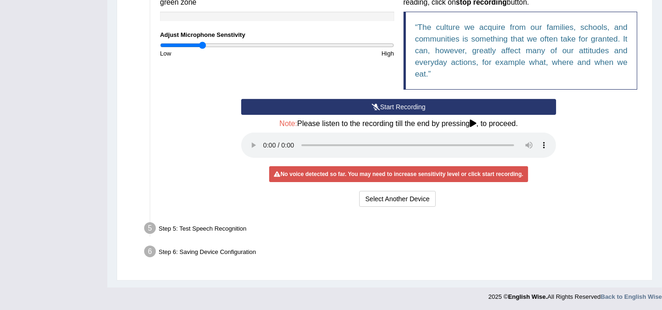
click at [201, 46] on input "range" at bounding box center [277, 45] width 234 height 7
click at [179, 47] on input "range" at bounding box center [277, 45] width 234 height 7
click at [473, 123] on icon at bounding box center [473, 122] width 7 height 7
click at [471, 122] on h4 "Note: Please listen to the recording till the end by pressing , to proceed." at bounding box center [398, 123] width 315 height 8
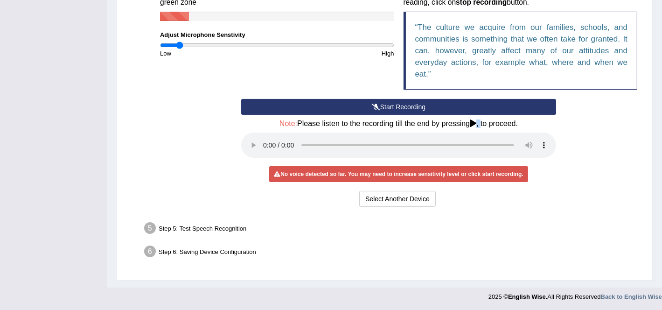
click at [471, 122] on h4 "Note: Please listen to the recording till the end by pressing , to proceed." at bounding box center [398, 123] width 315 height 8
click at [451, 112] on button "Start Recording" at bounding box center [398, 107] width 315 height 16
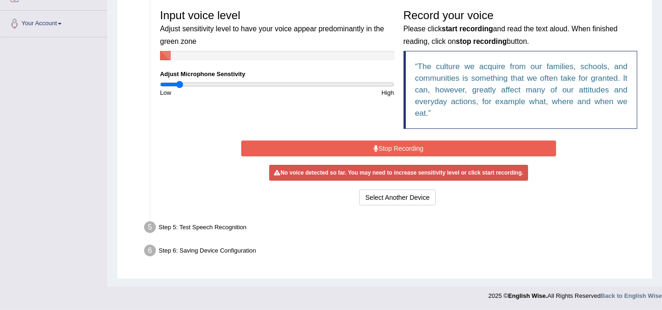
scroll to position [191, 0]
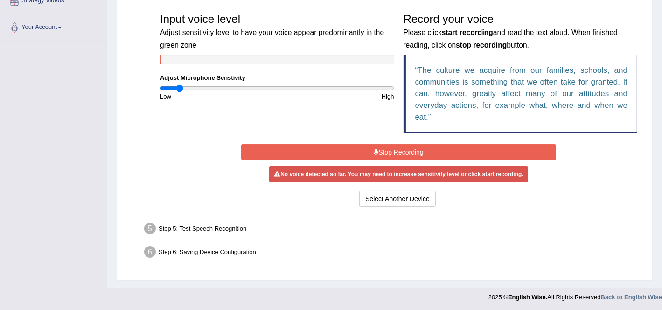
click at [395, 149] on button "Stop Recording" at bounding box center [398, 152] width 315 height 16
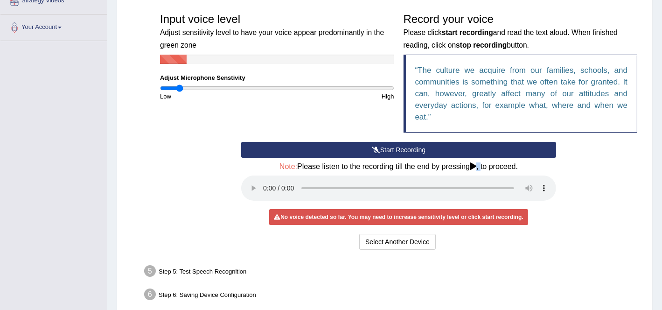
click at [395, 150] on button "Start Recording" at bounding box center [398, 150] width 315 height 16
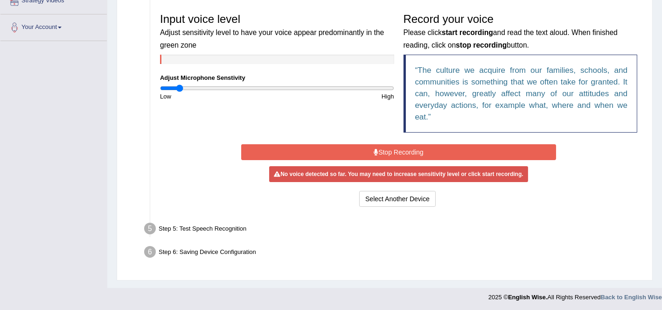
click at [395, 150] on button "Stop Recording" at bounding box center [398, 152] width 315 height 16
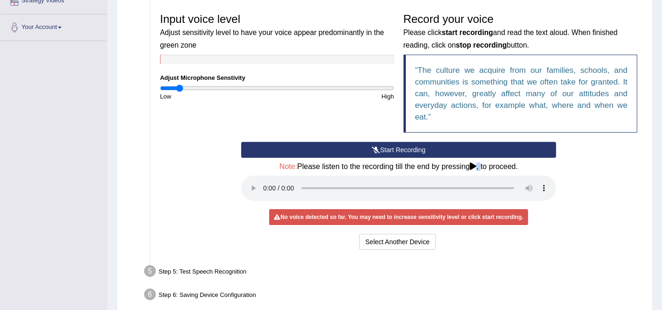
click at [371, 144] on button "Start Recording" at bounding box center [398, 150] width 315 height 16
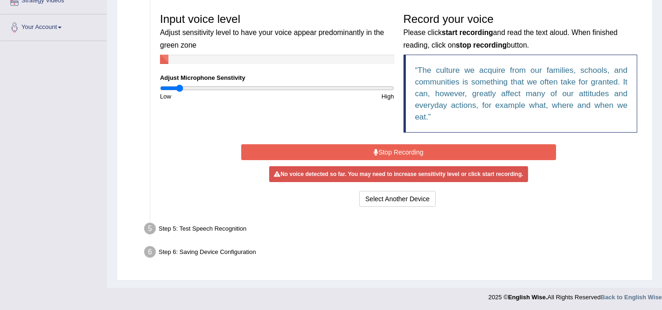
click at [371, 144] on button "Stop Recording" at bounding box center [398, 152] width 315 height 16
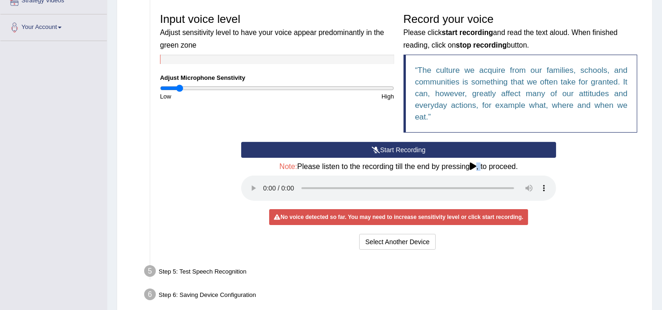
click at [371, 144] on button "Start Recording" at bounding box center [398, 150] width 315 height 16
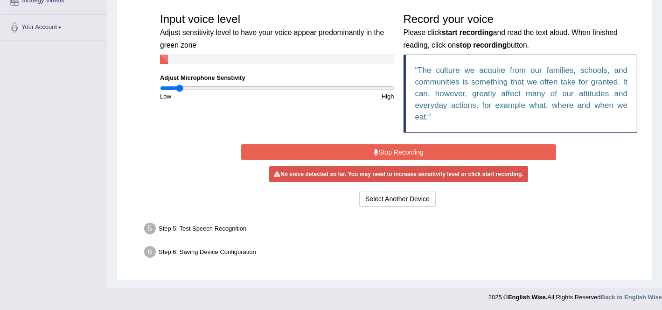
click at [371, 144] on button "Stop Recording" at bounding box center [398, 152] width 315 height 16
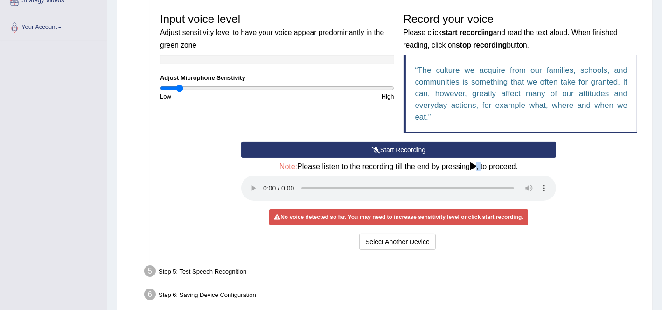
click at [371, 144] on button "Start Recording" at bounding box center [398, 150] width 315 height 16
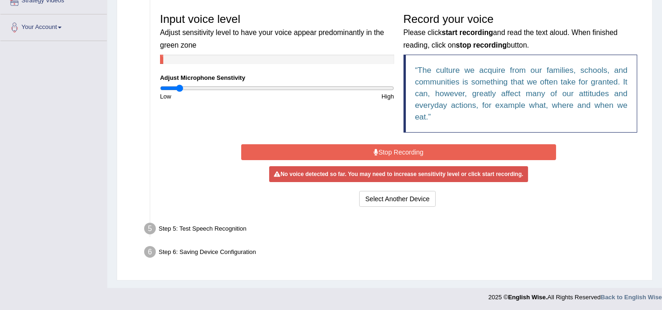
click at [372, 144] on button "Stop Recording" at bounding box center [398, 152] width 315 height 16
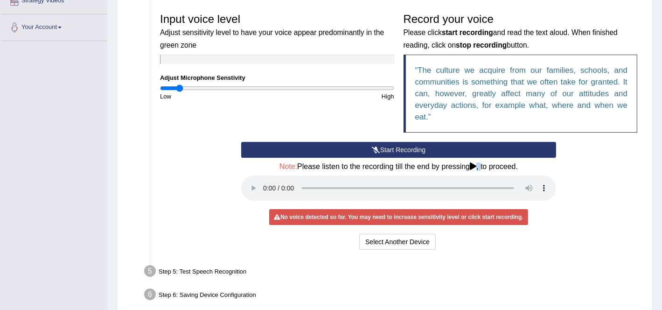
scroll to position [234, 0]
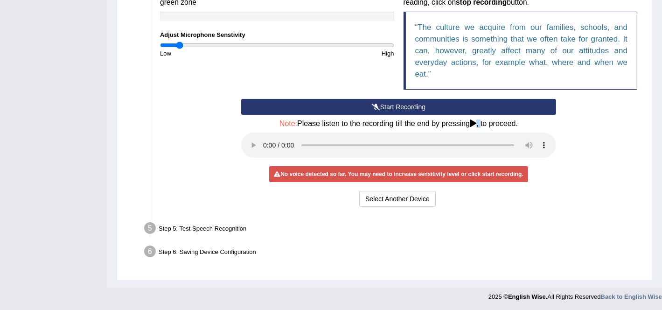
click at [399, 102] on button "Start Recording" at bounding box center [398, 107] width 315 height 16
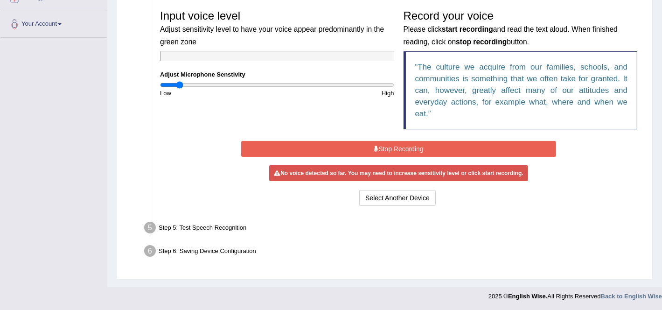
scroll to position [191, 0]
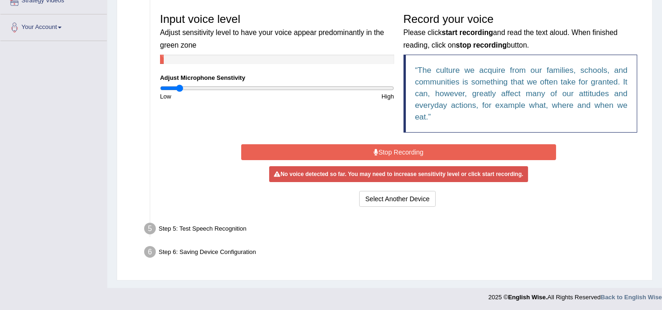
click at [401, 155] on button "Stop Recording" at bounding box center [398, 152] width 315 height 16
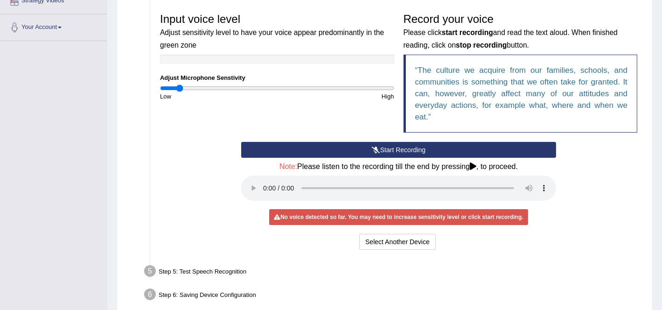
click at [602, 178] on div "Start Recording Stop Recording Note: Please listen to the recording till the en…" at bounding box center [398, 197] width 487 height 110
drag, startPoint x: 190, startPoint y: 85, endPoint x: 280, endPoint y: 91, distance: 89.8
type input "1.04"
click at [280, 91] on input "range" at bounding box center [277, 87] width 234 height 7
click at [239, 180] on div "Start Recording Stop Recording Note: Please listen to the recording till the en…" at bounding box center [399, 197] width 324 height 110
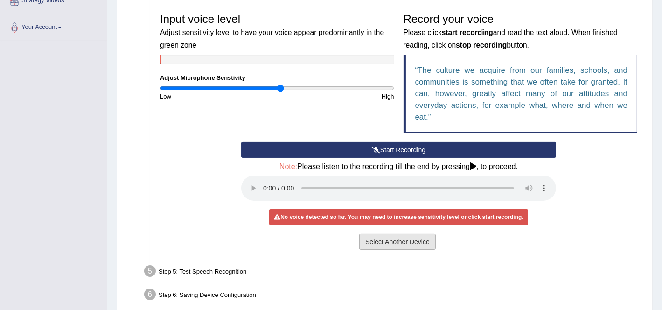
click at [395, 241] on button "Select Another Device" at bounding box center [397, 242] width 77 height 16
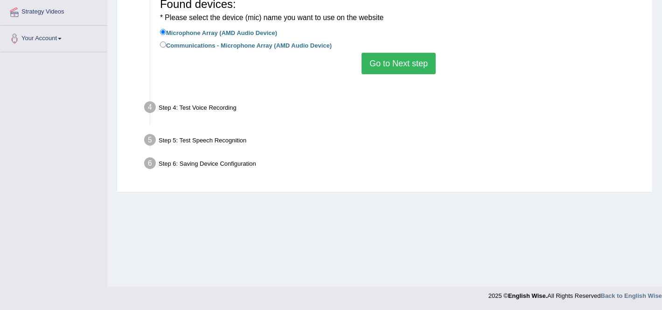
scroll to position [180, 0]
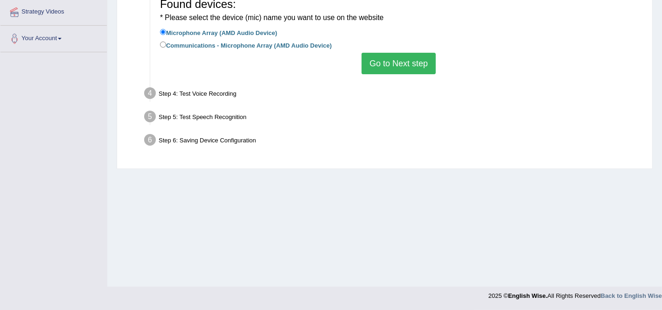
click at [418, 67] on button "Go to Next step" at bounding box center [399, 63] width 74 height 21
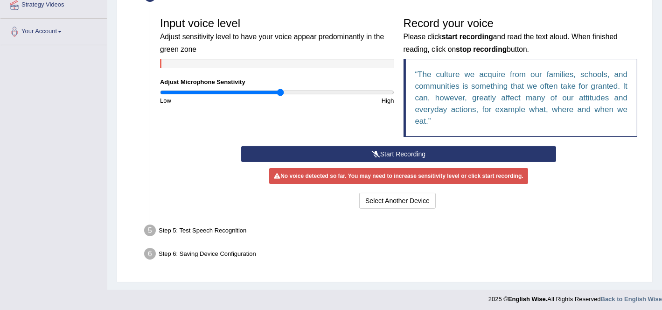
scroll to position [189, 0]
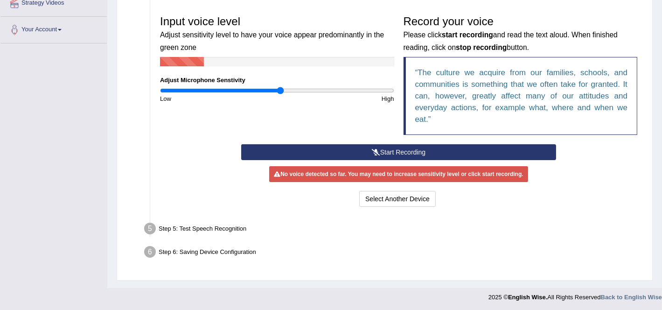
click at [318, 156] on button "Start Recording" at bounding box center [398, 152] width 315 height 16
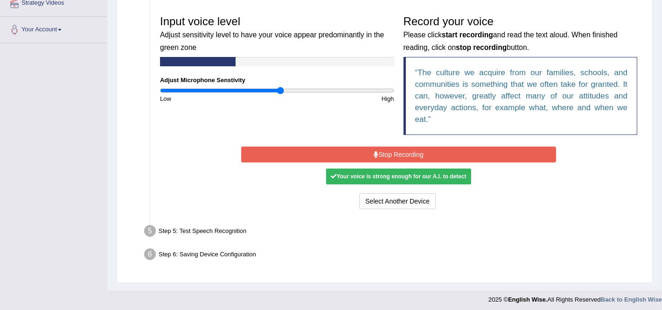
click at [328, 155] on button "Stop Recording" at bounding box center [398, 155] width 315 height 16
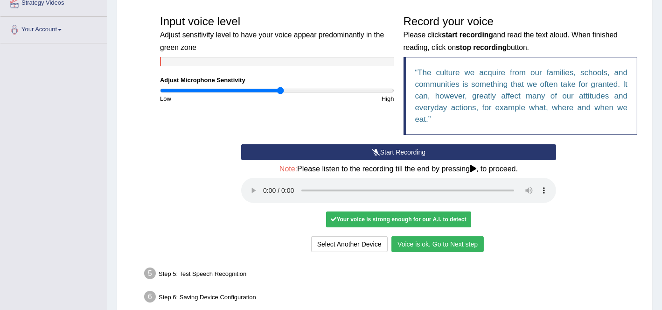
click at [448, 241] on button "Voice is ok. Go to Next step" at bounding box center [438, 244] width 92 height 16
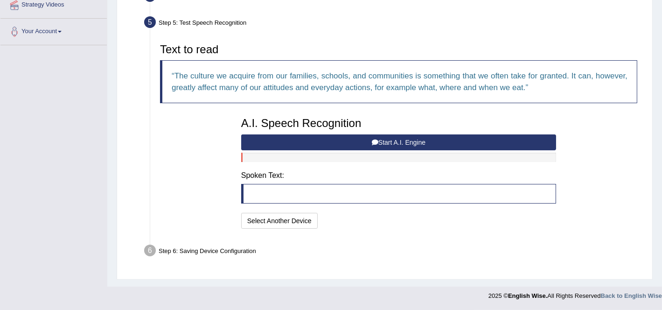
scroll to position [186, 0]
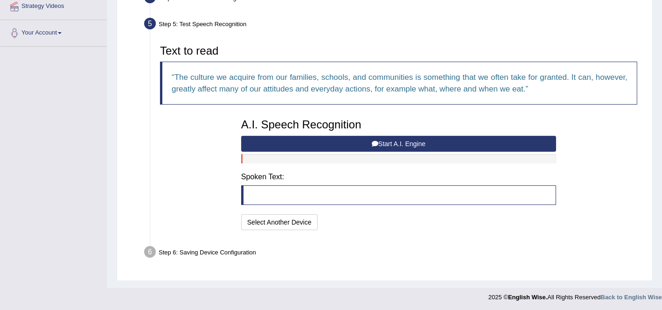
click at [383, 151] on div "A.I. Speech Recognition Start A.I. Engine Stop A.I. Engine Note: Please listen …" at bounding box center [399, 173] width 324 height 119
click at [380, 145] on button "Start A.I. Engine" at bounding box center [398, 144] width 315 height 16
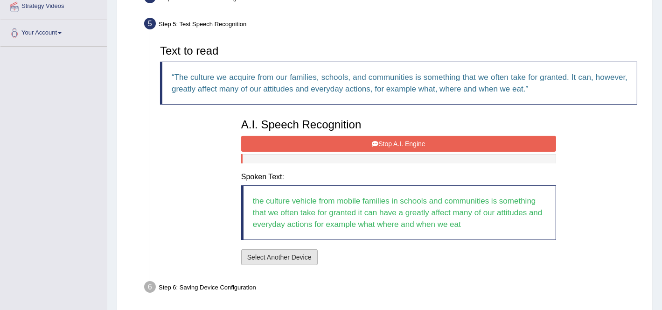
scroll to position [221, 0]
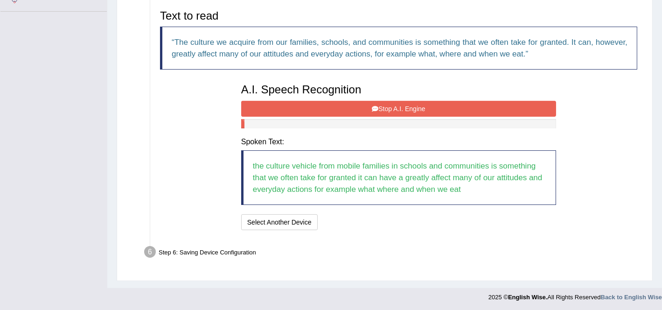
click at [335, 105] on button "Stop A.I. Engine" at bounding box center [398, 109] width 315 height 16
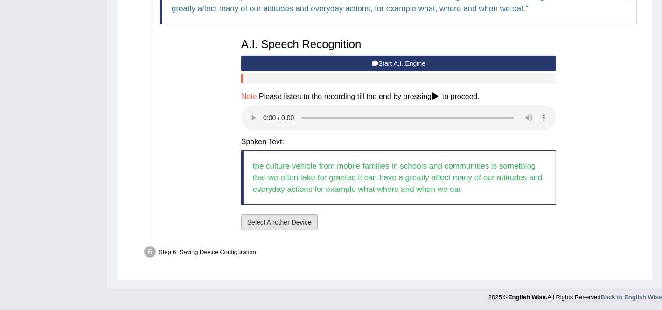
click at [291, 225] on button "Select Another Device" at bounding box center [279, 222] width 77 height 16
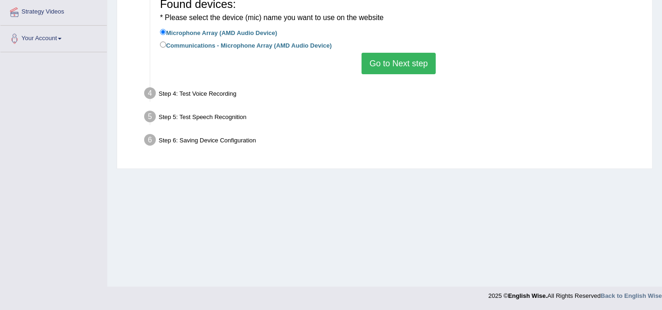
click at [397, 76] on div "Found devices: * Please select the device (mic) name you want to use on the web…" at bounding box center [398, 34] width 487 height 90
click at [397, 66] on button "Go to Next step" at bounding box center [399, 63] width 74 height 21
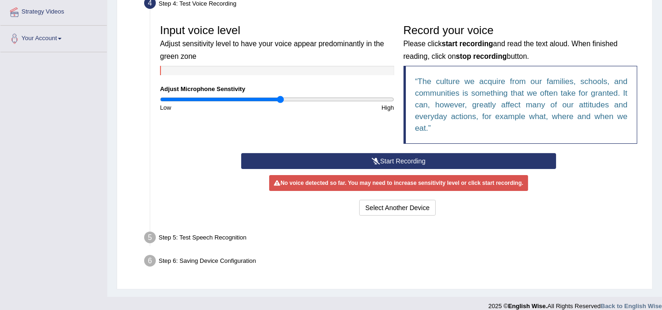
click at [371, 159] on button "Start Recording" at bounding box center [398, 161] width 315 height 16
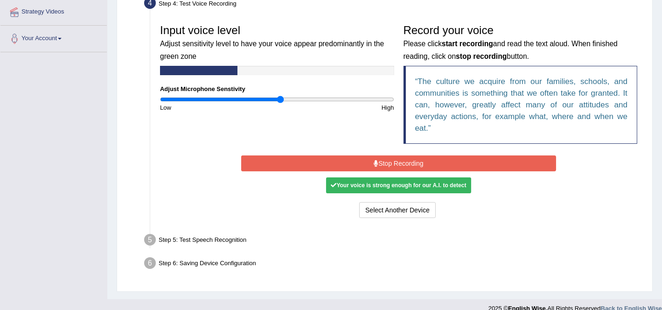
click at [371, 159] on button "Stop Recording" at bounding box center [398, 163] width 315 height 16
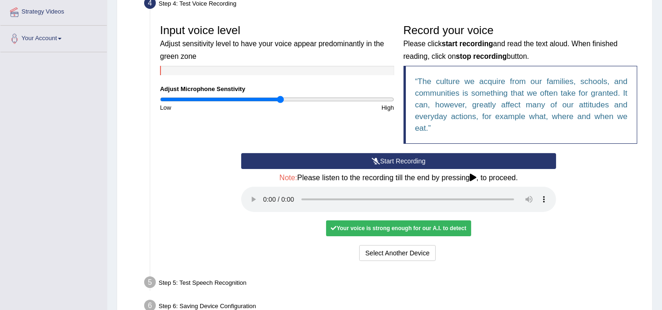
scroll to position [234, 0]
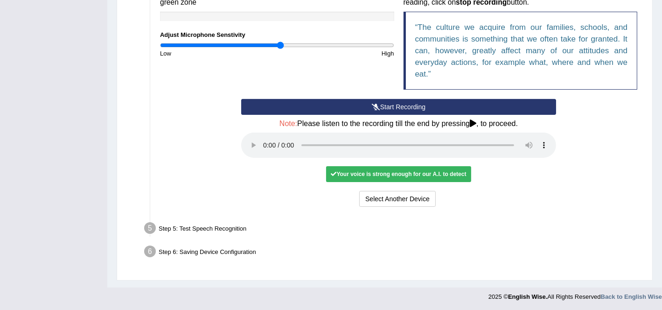
click at [390, 108] on button "Start Recording" at bounding box center [398, 107] width 315 height 16
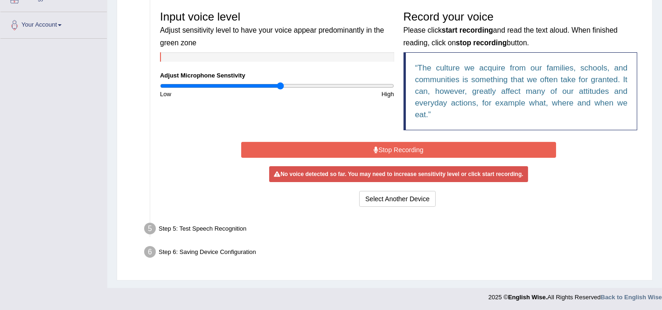
scroll to position [191, 0]
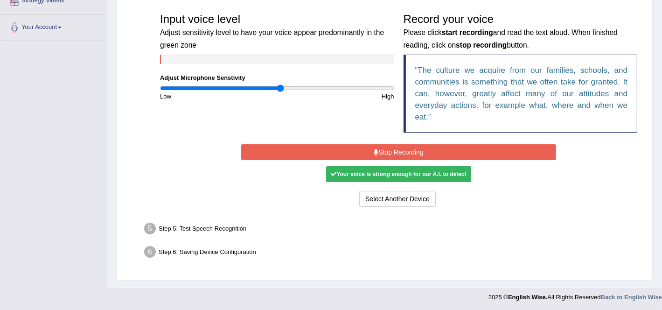
click at [404, 154] on button "Stop Recording" at bounding box center [398, 152] width 315 height 16
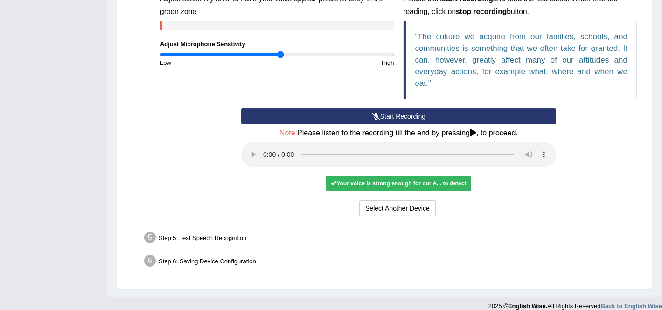
scroll to position [234, 0]
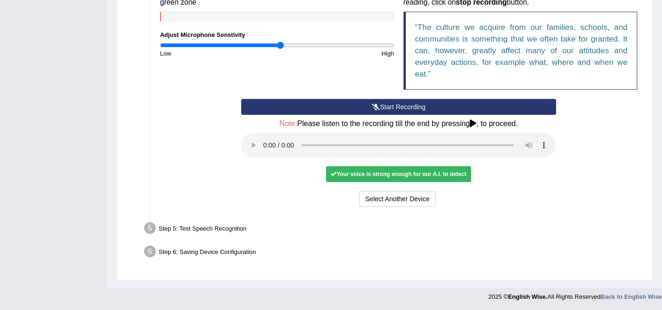
click at [395, 105] on button "Start Recording" at bounding box center [398, 107] width 315 height 16
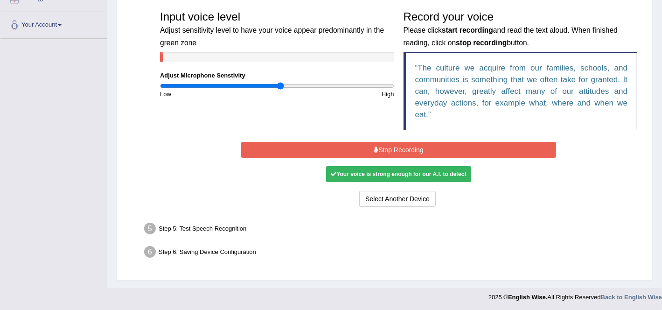
scroll to position [191, 0]
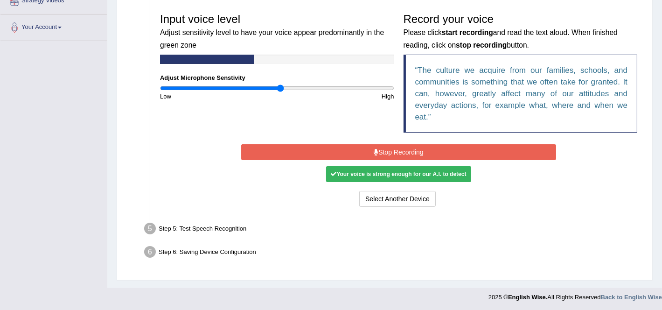
click at [395, 162] on div "Start Recording Stop Recording Note: Please listen to the recording till the en…" at bounding box center [399, 175] width 324 height 67
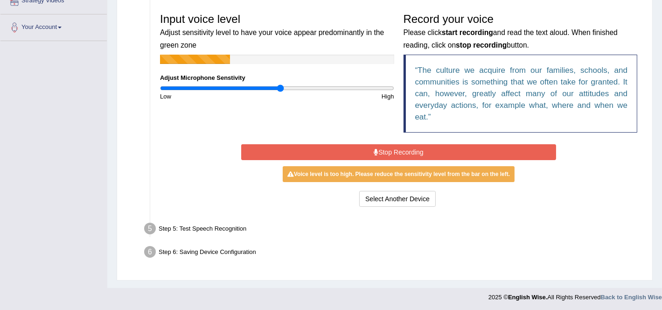
click at [388, 153] on button "Stop Recording" at bounding box center [398, 152] width 315 height 16
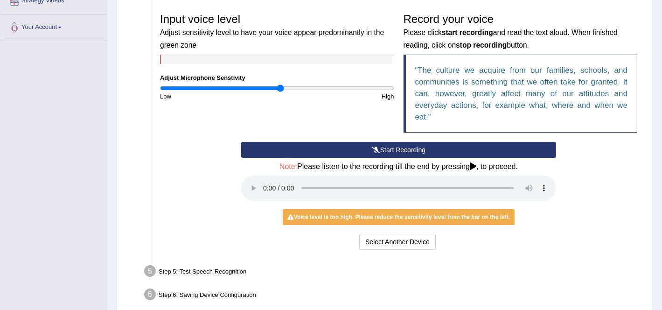
click at [373, 147] on icon at bounding box center [376, 150] width 8 height 7
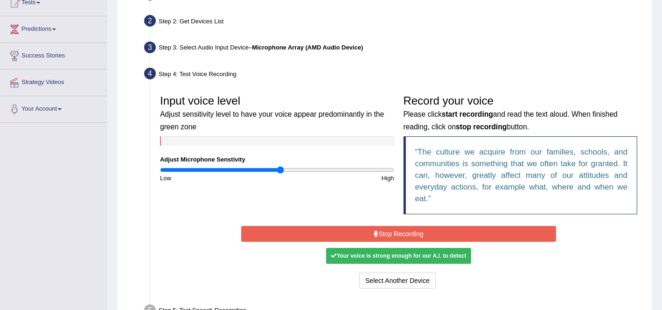
scroll to position [0, 0]
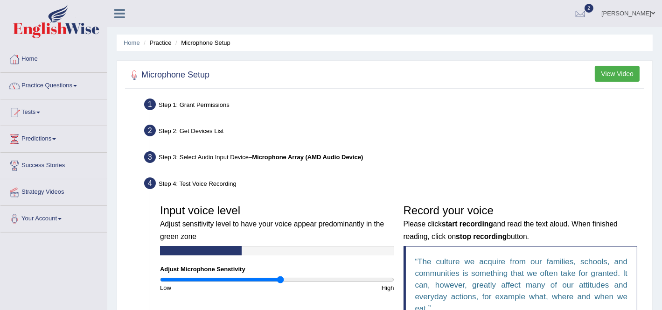
click at [601, 73] on button "View Video" at bounding box center [617, 74] width 45 height 16
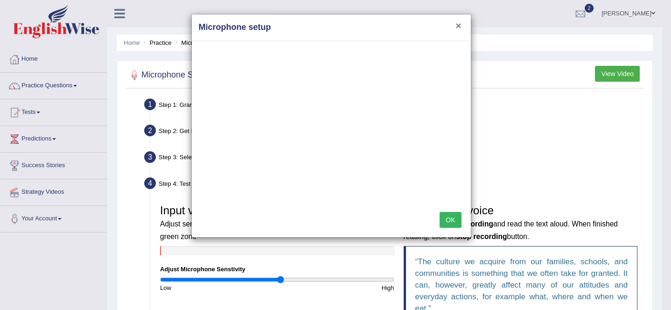
click at [457, 22] on button "×" at bounding box center [458, 26] width 6 height 10
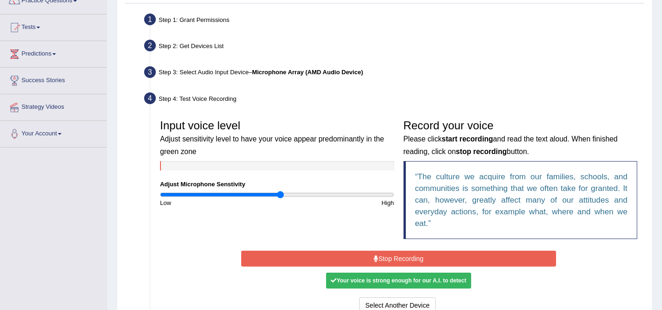
scroll to position [191, 0]
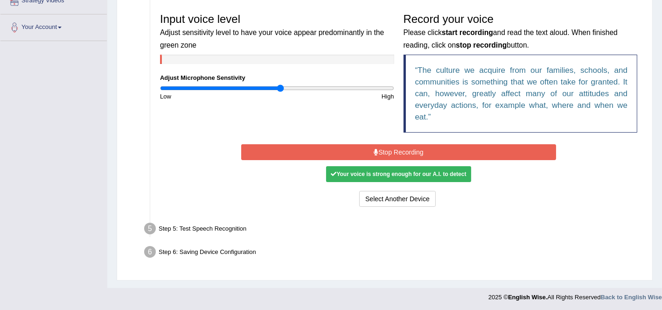
click at [401, 174] on div "Your voice is strong enough for our A.I. to detect" at bounding box center [398, 174] width 145 height 16
click at [433, 175] on div "Your voice is strong enough for our A.I. to detect" at bounding box center [398, 174] width 145 height 16
click at [345, 153] on button "Stop Recording" at bounding box center [398, 152] width 315 height 16
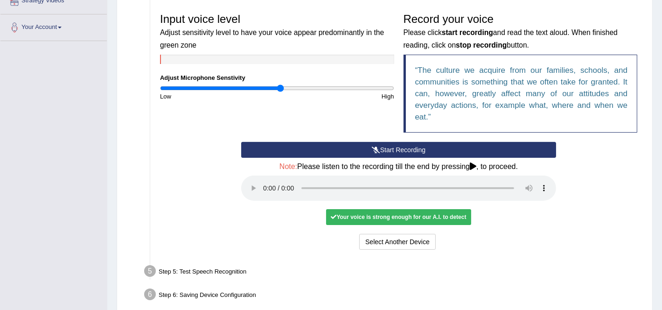
scroll to position [0, 0]
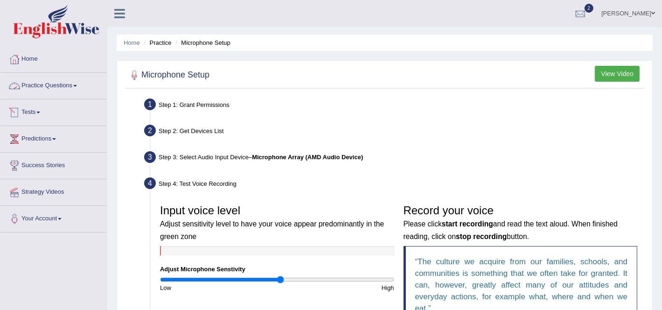
click at [54, 84] on link "Practice Questions" at bounding box center [53, 84] width 106 height 23
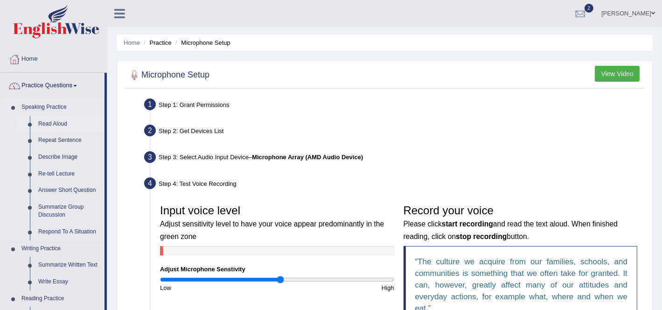
click at [46, 117] on link "Read Aloud" at bounding box center [69, 124] width 70 height 17
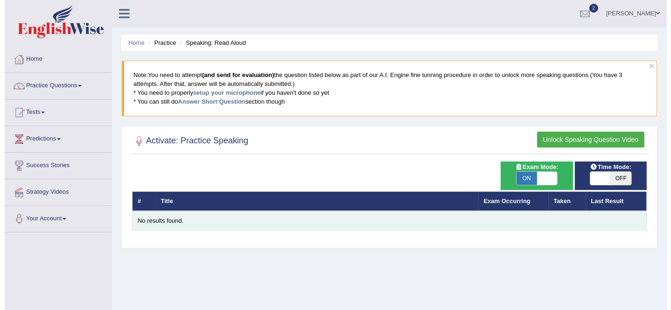
scroll to position [117, 0]
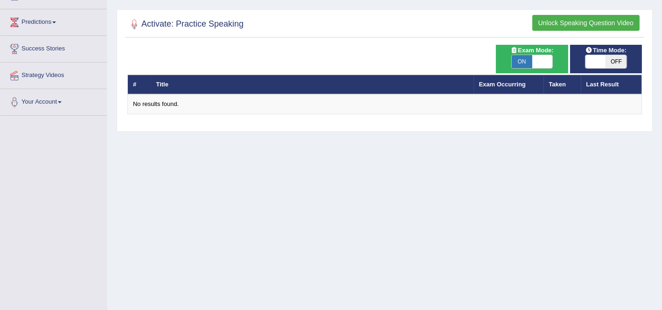
click at [533, 64] on span at bounding box center [542, 61] width 21 height 13
checkbox input "false"
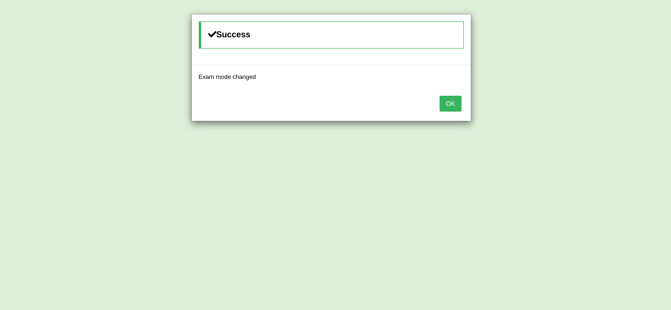
click at [447, 103] on button "OK" at bounding box center [450, 104] width 21 height 16
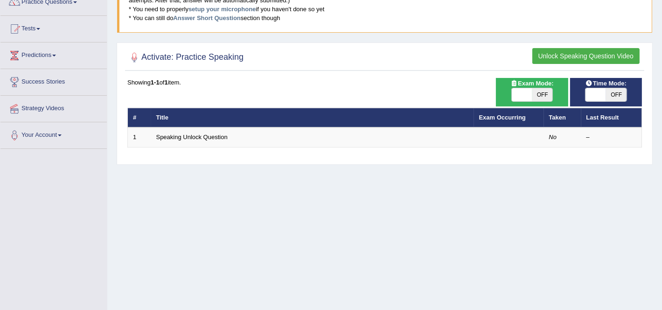
scroll to position [58, 0]
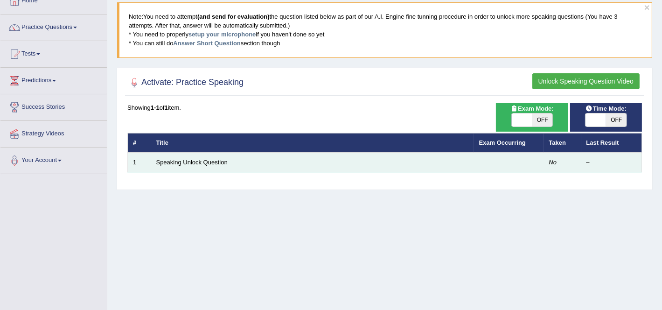
click at [189, 166] on td "Speaking Unlock Question" at bounding box center [312, 163] width 323 height 20
click at [191, 161] on link "Speaking Unlock Question" at bounding box center [191, 162] width 71 height 7
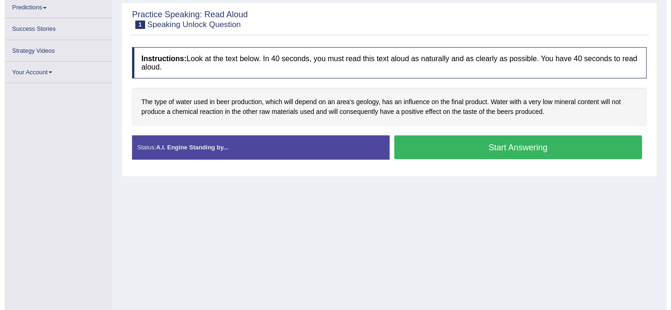
scroll to position [134, 0]
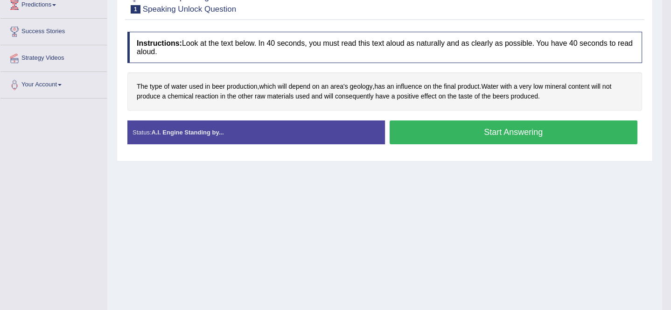
click at [0, 0] on div "Warning You have not configured your mic for Speaking yet For best results you …" at bounding box center [0, 0] width 0 height 0
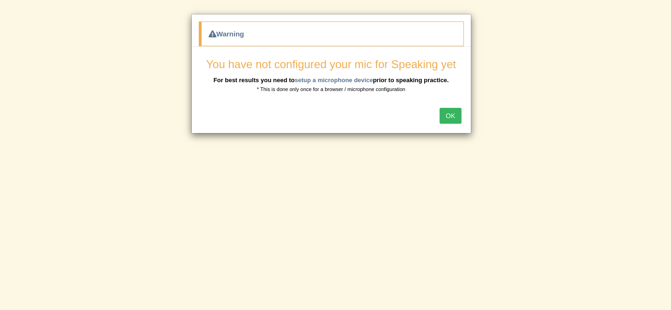
click at [440, 119] on div "OK" at bounding box center [331, 116] width 279 height 33
click at [445, 115] on button "OK" at bounding box center [450, 116] width 21 height 16
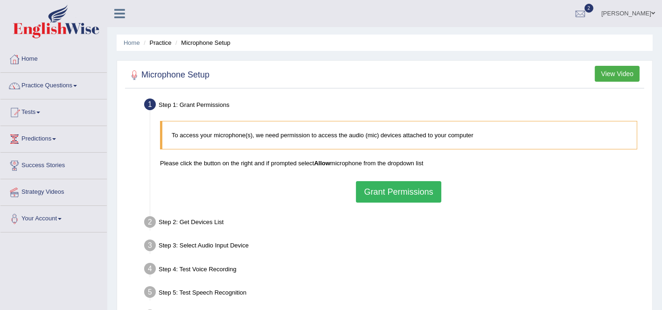
click at [411, 186] on button "Grant Permissions" at bounding box center [398, 191] width 85 height 21
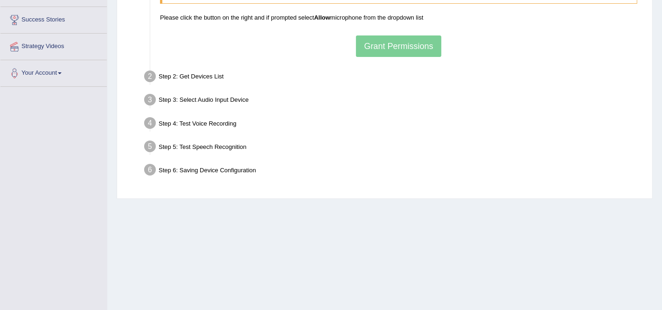
scroll to position [175, 0]
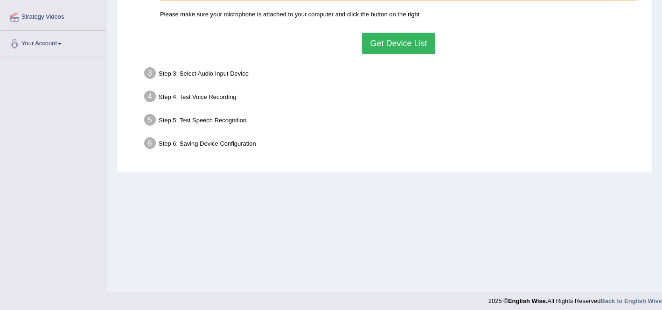
click at [395, 41] on button "Get Device List" at bounding box center [398, 43] width 73 height 21
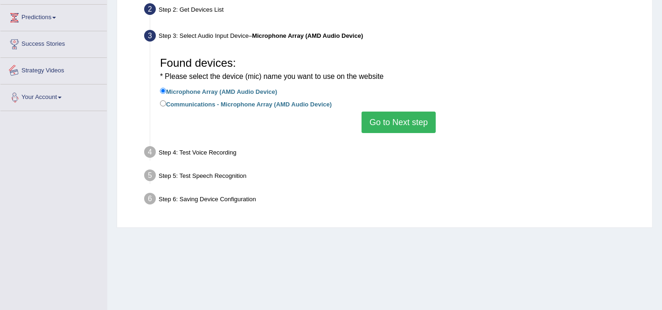
scroll to position [58, 0]
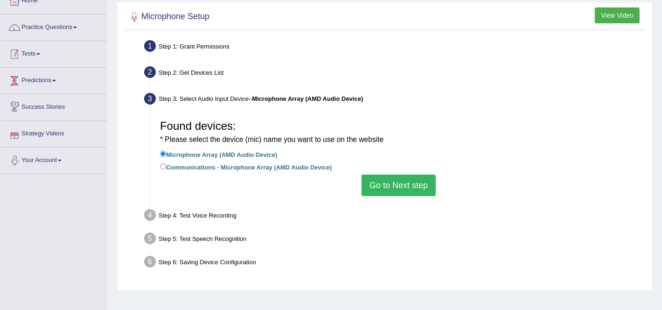
click at [40, 54] on span at bounding box center [38, 54] width 4 height 2
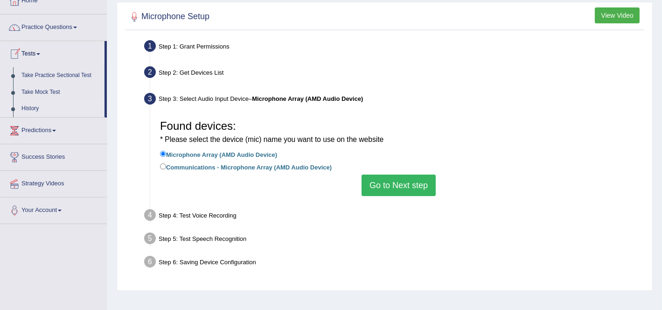
click at [39, 108] on link "History" at bounding box center [60, 108] width 87 height 17
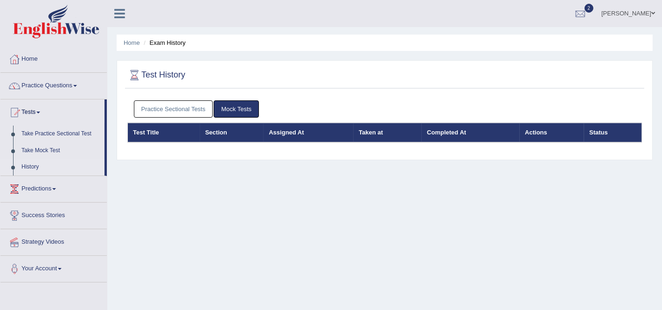
drag, startPoint x: 165, startPoint y: 126, endPoint x: 161, endPoint y: 105, distance: 20.5
click at [164, 123] on th "Test Title" at bounding box center [164, 133] width 72 height 20
click at [161, 105] on link "Practice Sectional Tests" at bounding box center [173, 108] width 79 height 17
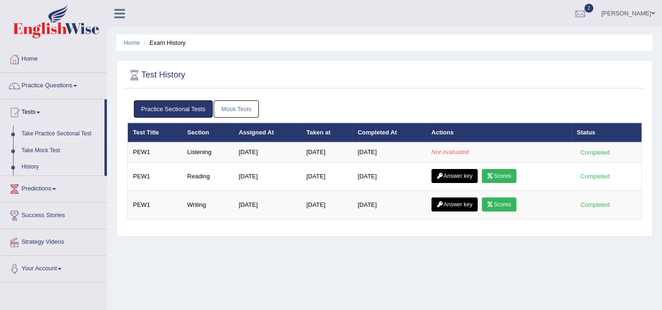
click at [56, 133] on link "Take Practice Sectional Test" at bounding box center [60, 134] width 87 height 17
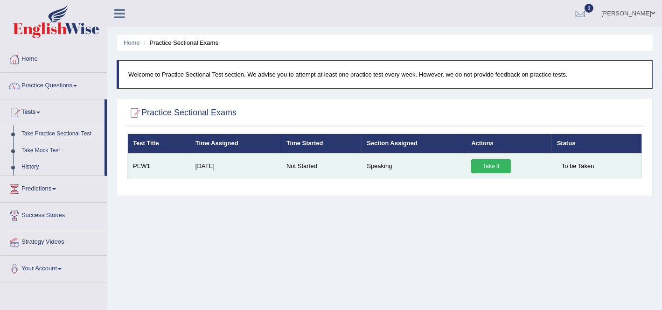
click at [484, 159] on link "Take it" at bounding box center [491, 166] width 40 height 14
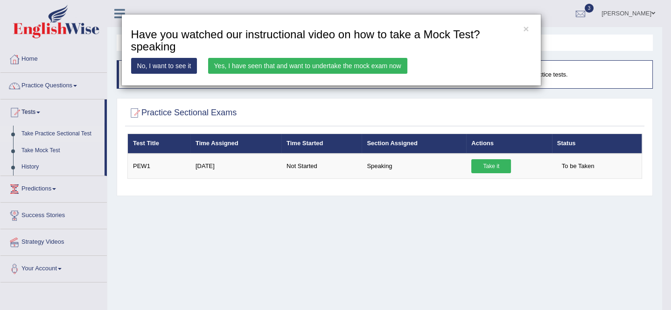
click at [357, 80] on div "× Have you watched our instructional video on how to take a Mock Test?speaking …" at bounding box center [331, 50] width 420 height 72
click at [355, 68] on link "Yes, I have seen that and want to undertake the mock exam now" at bounding box center [307, 66] width 199 height 16
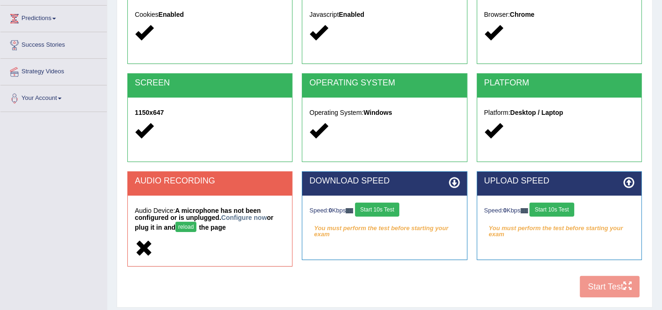
scroll to position [180, 0]
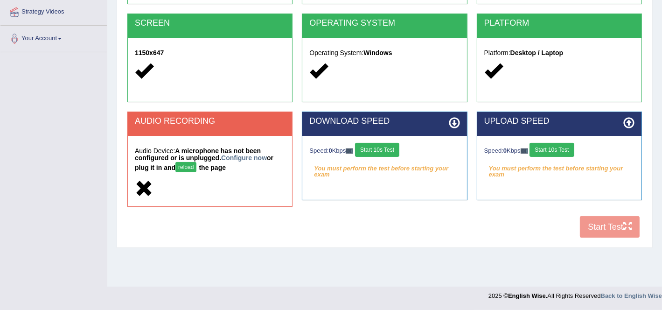
click at [193, 162] on button "reload" at bounding box center [185, 167] width 21 height 10
drag, startPoint x: 0, startPoint y: 0, endPoint x: 195, endPoint y: 161, distance: 252.9
click at [195, 162] on button "reload" at bounding box center [185, 167] width 21 height 10
click at [254, 155] on link "Configure now" at bounding box center [244, 157] width 46 height 7
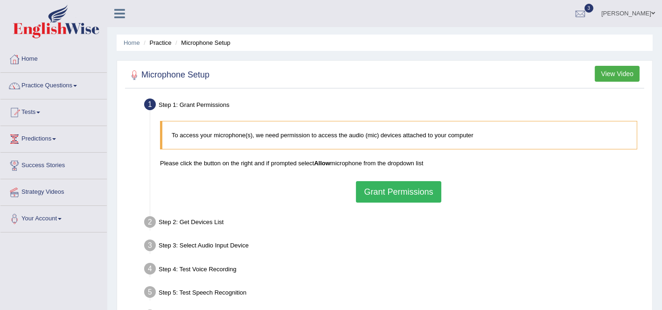
drag, startPoint x: 396, startPoint y: 173, endPoint x: 398, endPoint y: 183, distance: 10.1
click at [396, 175] on div "To access your microphone(s), we need permission to access the audio (mic) devi…" at bounding box center [398, 161] width 487 height 91
click at [399, 184] on button "Grant Permissions" at bounding box center [398, 191] width 85 height 21
click at [399, 184] on div "To access your microphone(s), we need permission to access the audio (mic) devi…" at bounding box center [398, 161] width 487 height 91
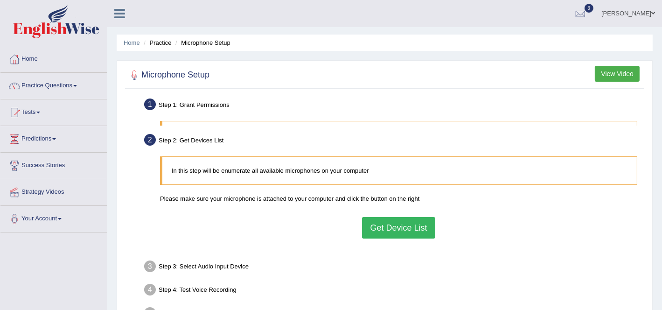
click at [431, 194] on li "Step 2: Get Devices List In this step will be enumerate all available microphon…" at bounding box center [394, 191] width 496 height 120
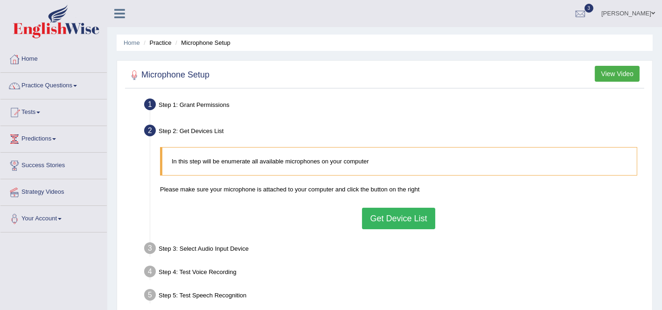
click at [422, 210] on button "Get Device List" at bounding box center [398, 218] width 73 height 21
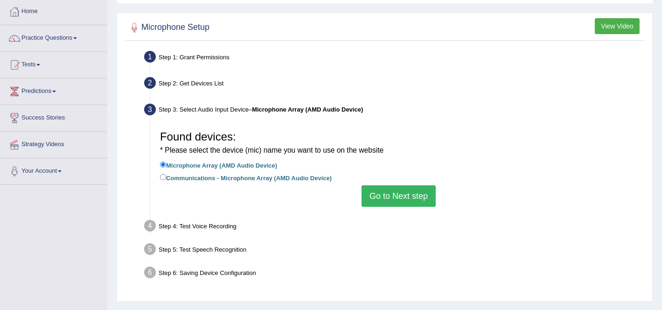
scroll to position [117, 0]
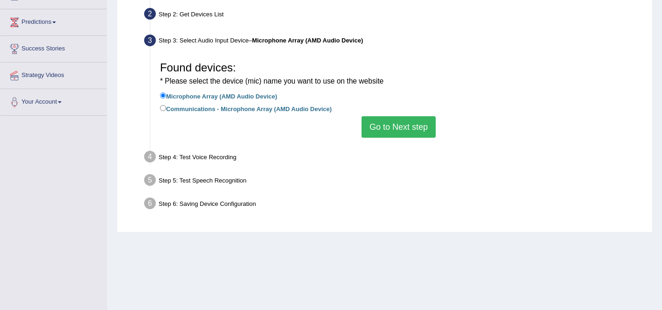
click at [401, 95] on li "Microphone Array (AMD Audio Device)" at bounding box center [398, 97] width 477 height 13
click at [400, 125] on button "Go to Next step" at bounding box center [399, 126] width 74 height 21
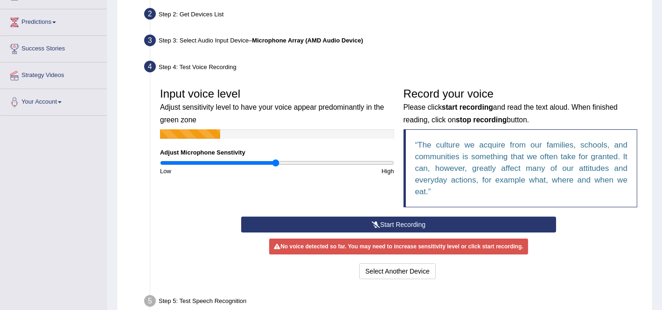
click at [394, 224] on button "Start Recording" at bounding box center [398, 225] width 315 height 16
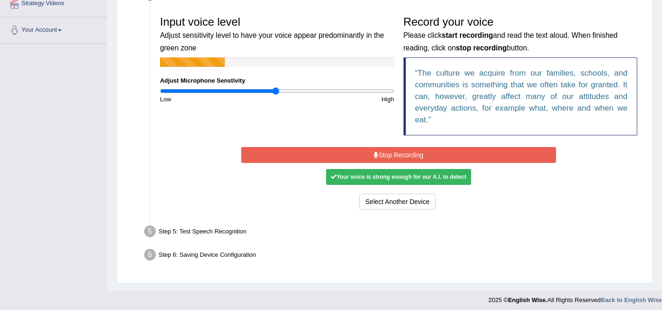
scroll to position [191, 0]
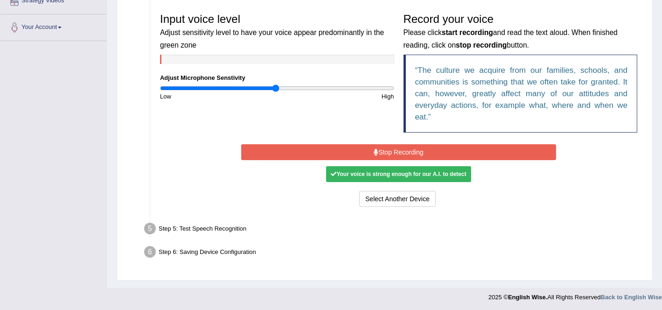
click at [407, 150] on button "Stop Recording" at bounding box center [398, 152] width 315 height 16
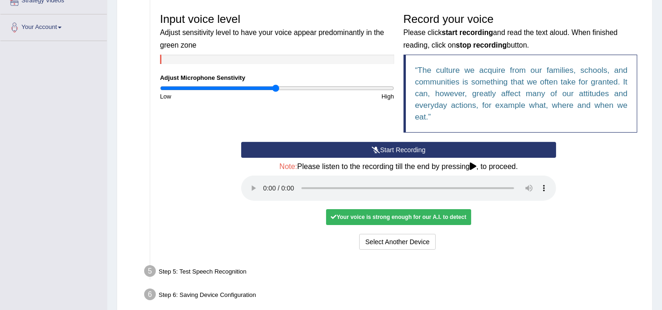
click at [476, 168] on icon at bounding box center [473, 165] width 7 height 7
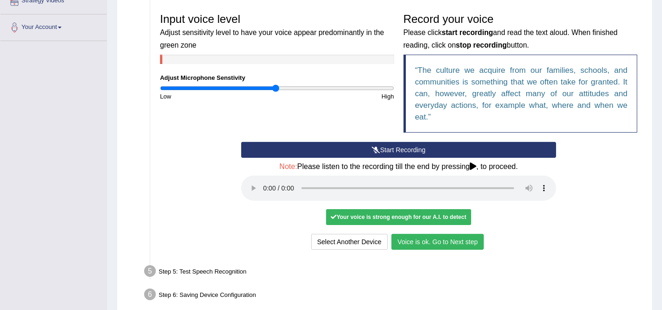
click at [466, 243] on button "Voice is ok. Go to Next step" at bounding box center [438, 242] width 92 height 16
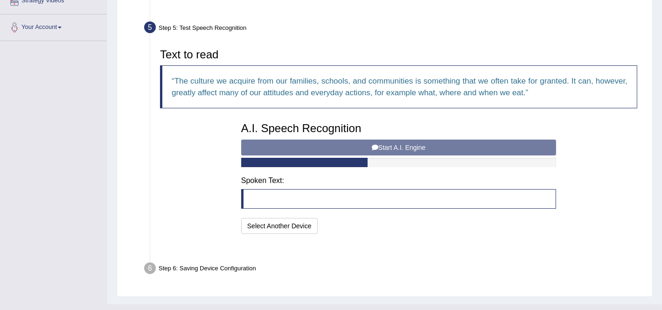
scroll to position [186, 0]
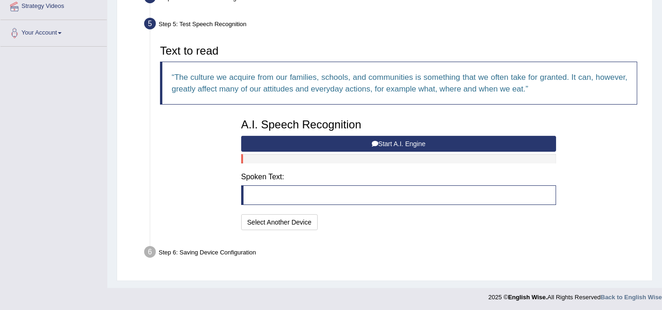
click at [370, 140] on button "Start A.I. Engine" at bounding box center [398, 144] width 315 height 16
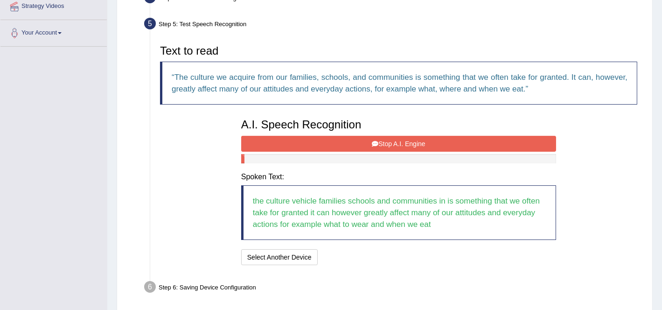
click at [411, 142] on button "Stop A.I. Engine" at bounding box center [398, 144] width 315 height 16
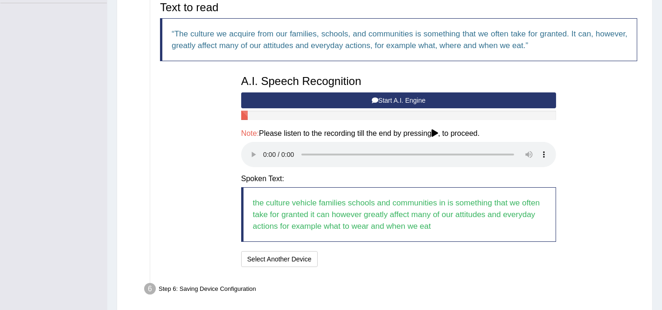
scroll to position [266, 0]
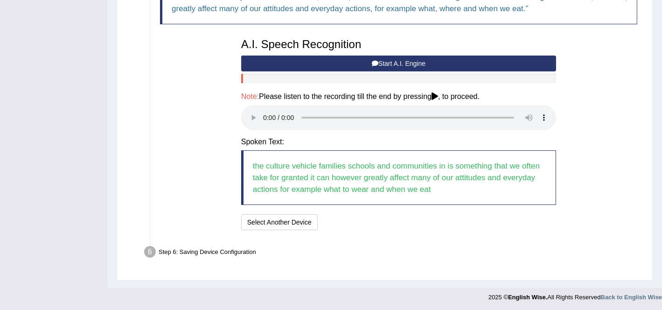
click at [405, 57] on button "Start A.I. Engine" at bounding box center [398, 64] width 315 height 16
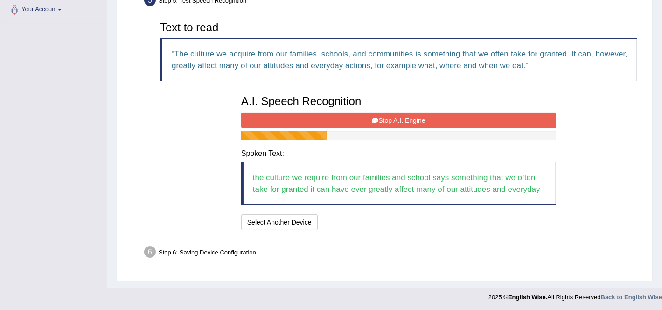
scroll to position [221, 0]
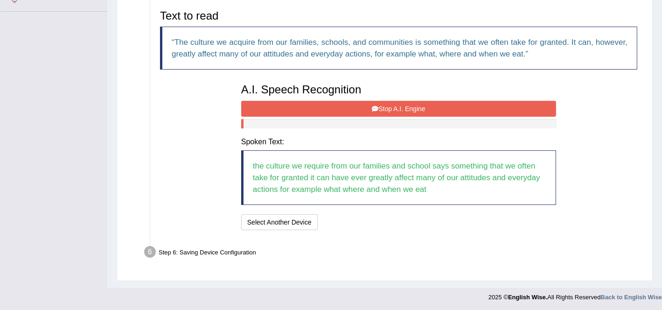
click at [413, 108] on button "Stop A.I. Engine" at bounding box center [398, 109] width 315 height 16
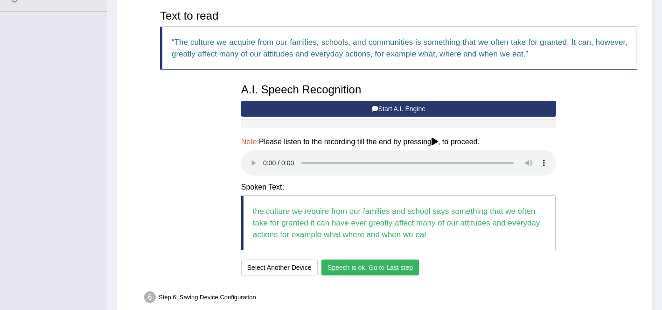
click at [358, 265] on button "Speech is ok. Go to Last step" at bounding box center [371, 267] width 98 height 16
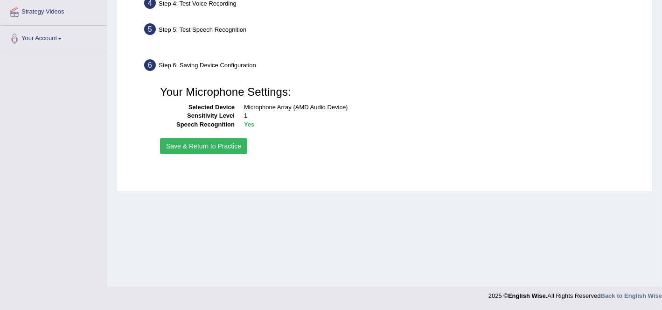
scroll to position [180, 0]
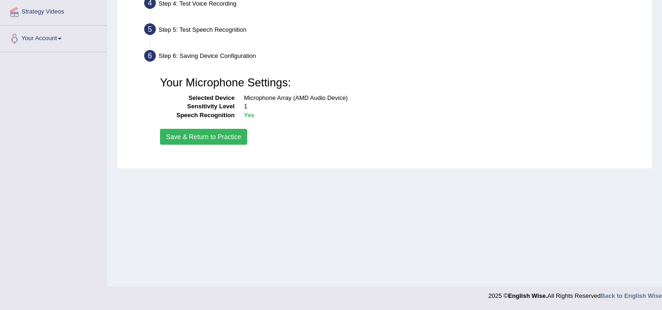
click at [200, 140] on button "Save & Return to Practice" at bounding box center [203, 137] width 87 height 16
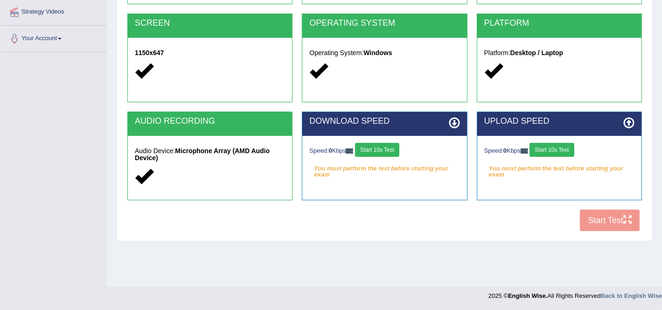
click at [399, 149] on button "Start 10s Test" at bounding box center [377, 150] width 44 height 14
click at [561, 155] on div "Speed: 0 Kbps Start 10s Test" at bounding box center [559, 151] width 150 height 16
click at [561, 153] on div "Speed: 0 Kbps Start 10s Test" at bounding box center [559, 151] width 150 height 16
click at [564, 149] on button "Start 10s Test" at bounding box center [552, 150] width 44 height 14
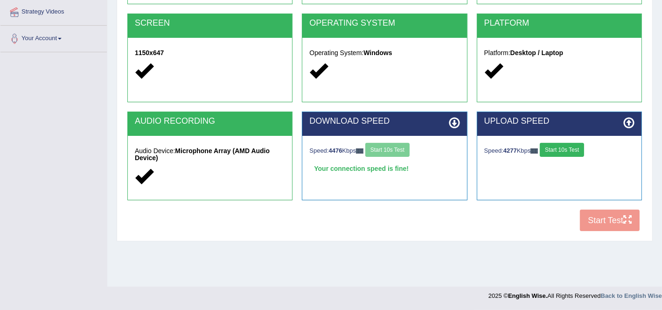
click at [603, 220] on div "COOKIES Cookies Enabled JAVASCRIPT Javascript Enabled BROWSER Browser: Chrome S…" at bounding box center [384, 76] width 519 height 321
click at [561, 130] on div "UPLOAD SPEED" at bounding box center [559, 124] width 164 height 24
click at [569, 146] on button "Start 10s Test" at bounding box center [565, 150] width 44 height 14
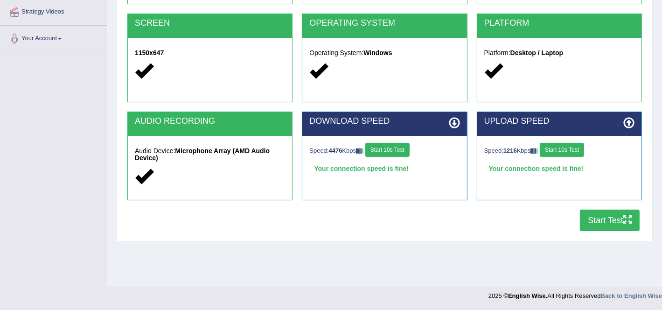
click at [594, 223] on button "Start Test" at bounding box center [610, 220] width 60 height 21
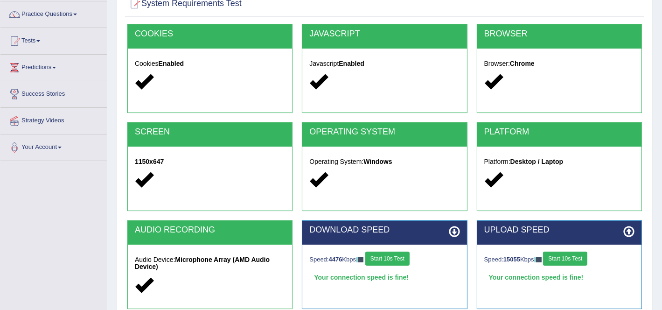
scroll to position [63, 0]
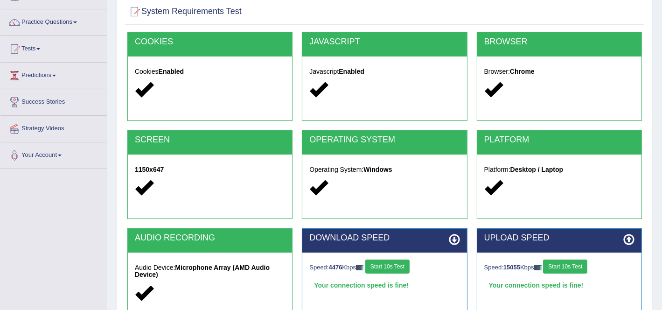
click at [56, 81] on link "Predictions" at bounding box center [53, 74] width 106 height 23
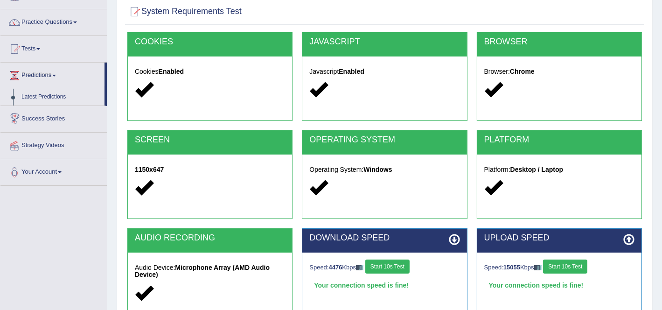
click at [56, 81] on link "Predictions" at bounding box center [52, 74] width 104 height 23
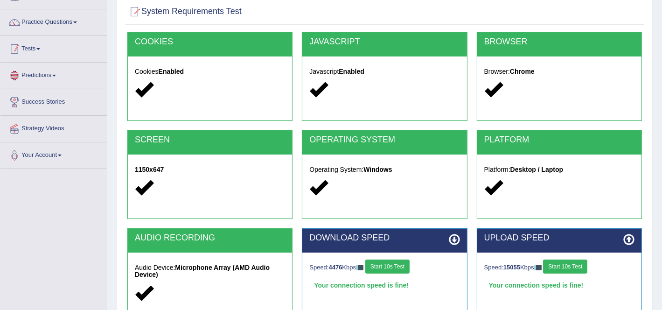
click at [47, 53] on link "Tests" at bounding box center [53, 47] width 106 height 23
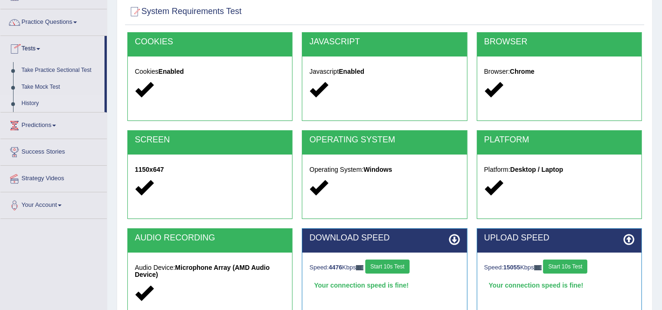
click at [30, 99] on link "History" at bounding box center [60, 103] width 87 height 17
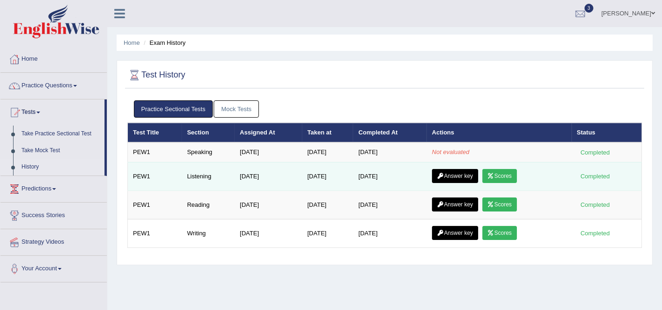
click at [501, 173] on link "Scores" at bounding box center [500, 176] width 35 height 14
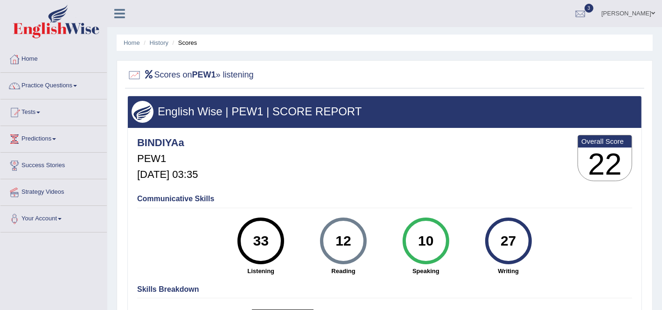
click at [632, 70] on div at bounding box center [384, 75] width 515 height 19
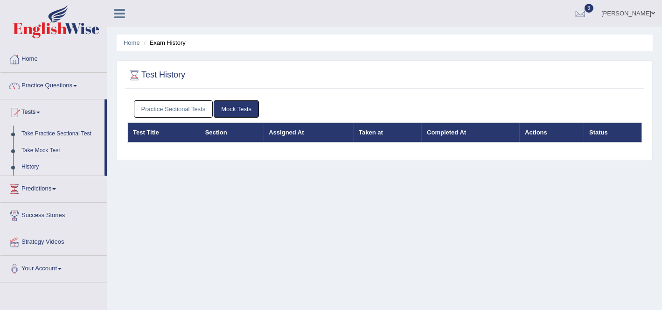
click at [167, 111] on link "Practice Sectional Tests" at bounding box center [173, 108] width 79 height 17
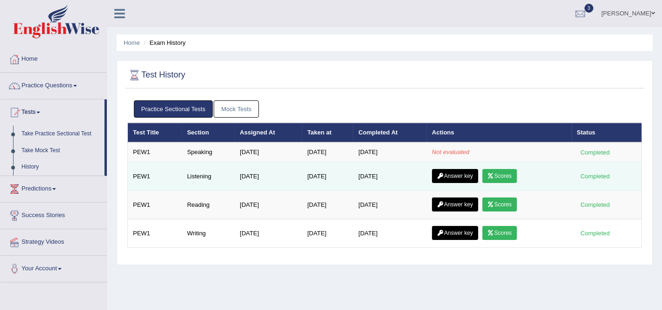
click at [454, 170] on link "Answer key" at bounding box center [455, 176] width 46 height 14
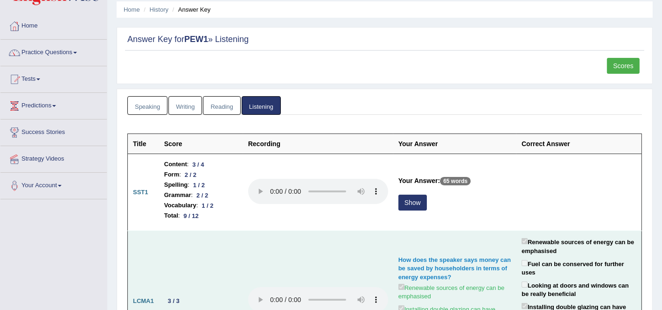
scroll to position [58, 0]
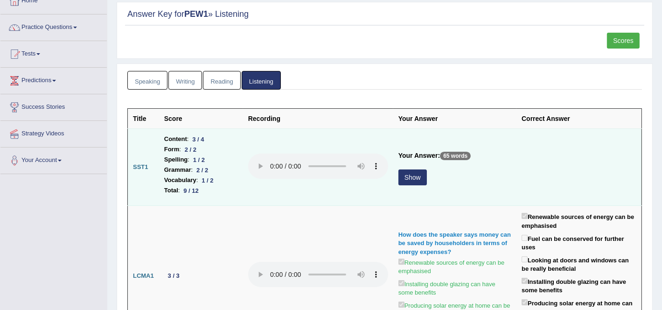
click at [411, 171] on button "Show" at bounding box center [413, 177] width 28 height 16
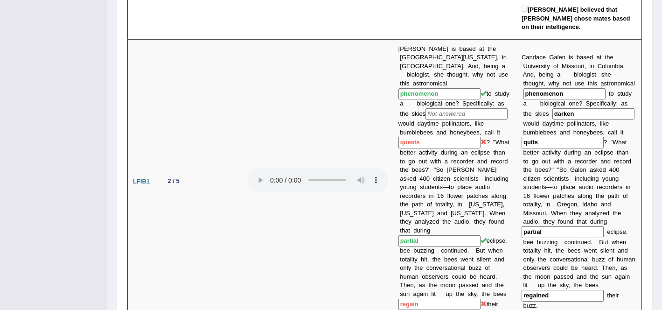
scroll to position [15, 0]
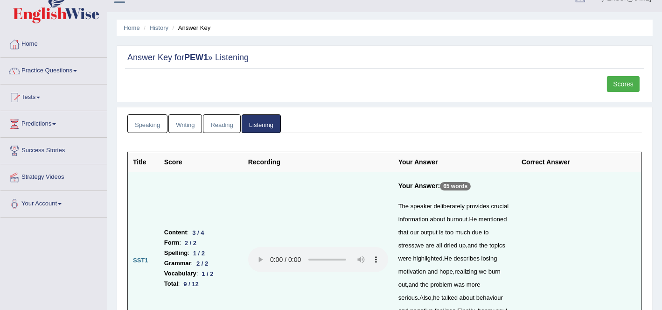
click at [147, 122] on link "Speaking" at bounding box center [147, 123] width 40 height 19
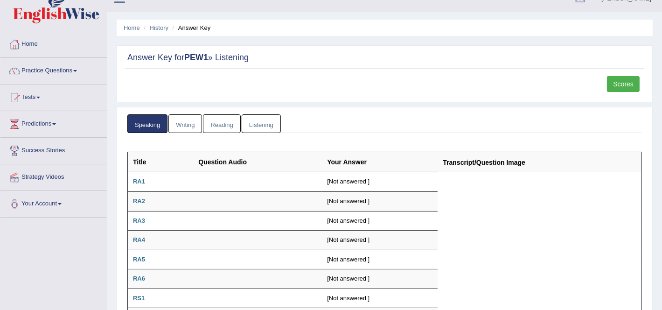
click at [150, 120] on link "Speaking" at bounding box center [147, 123] width 40 height 19
click at [603, 78] on div "Scores" at bounding box center [384, 86] width 519 height 21
click at [632, 77] on link "Scores" at bounding box center [623, 84] width 33 height 16
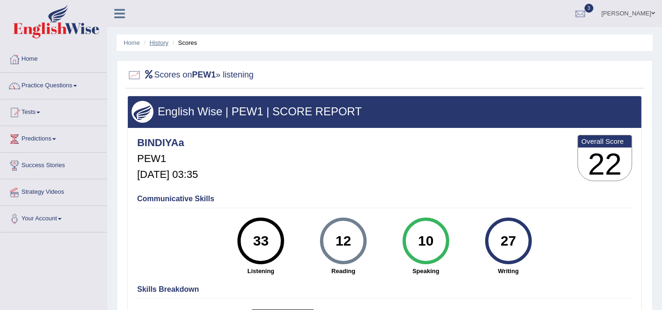
click at [150, 44] on link "History" at bounding box center [159, 42] width 19 height 7
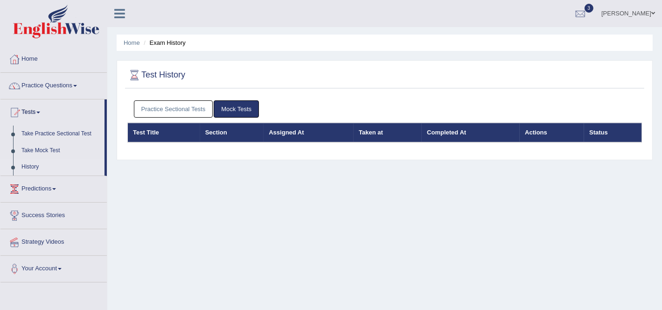
click at [174, 109] on link "Practice Sectional Tests" at bounding box center [173, 108] width 79 height 17
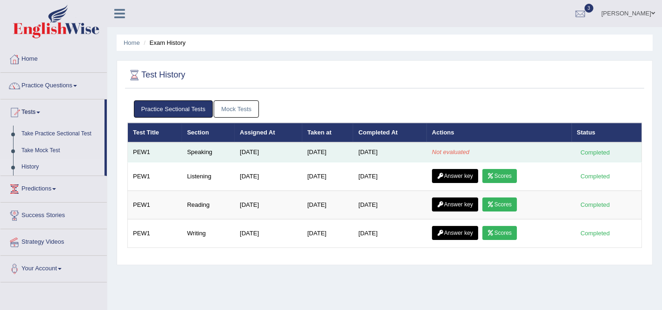
drag, startPoint x: 490, startPoint y: 148, endPoint x: 448, endPoint y: 146, distance: 41.6
click at [468, 148] on td "Not evaluated" at bounding box center [499, 152] width 145 height 20
click at [448, 146] on td "Not evaluated" at bounding box center [499, 152] width 145 height 20
click at [333, 145] on td "[DATE]" at bounding box center [327, 152] width 51 height 20
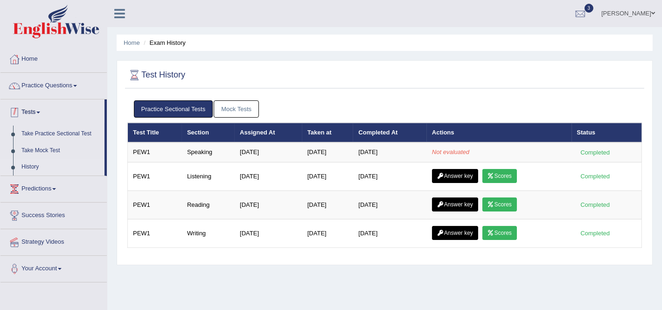
click at [56, 94] on link "Practice Questions" at bounding box center [53, 84] width 106 height 23
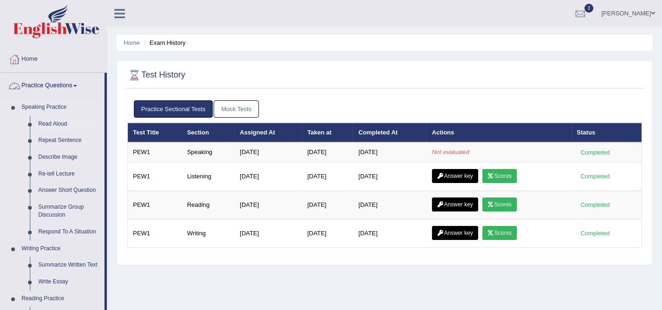
click at [56, 116] on link "Read Aloud" at bounding box center [69, 124] width 70 height 17
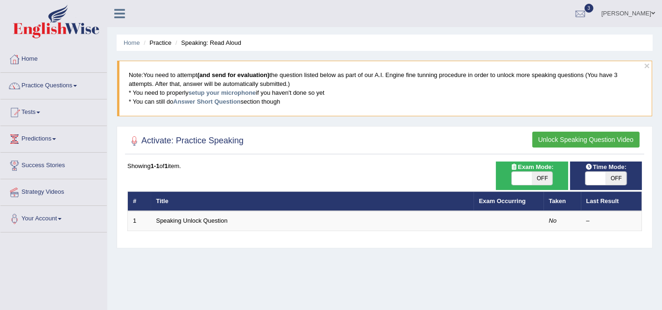
click at [527, 175] on span at bounding box center [522, 178] width 21 height 13
checkbox input "true"
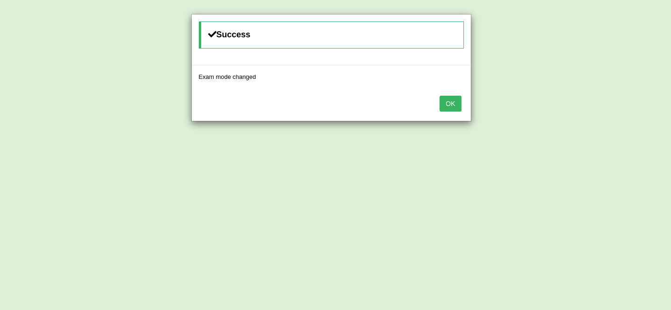
click at [437, 100] on div "OK" at bounding box center [331, 104] width 279 height 33
click at [441, 102] on button "OK" at bounding box center [450, 104] width 21 height 16
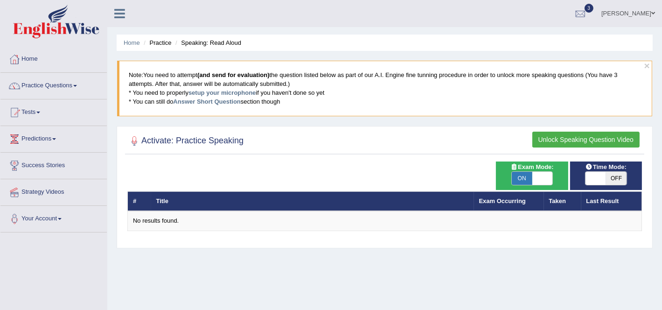
click at [591, 135] on button "Unlock Speaking Question Video" at bounding box center [585, 140] width 107 height 16
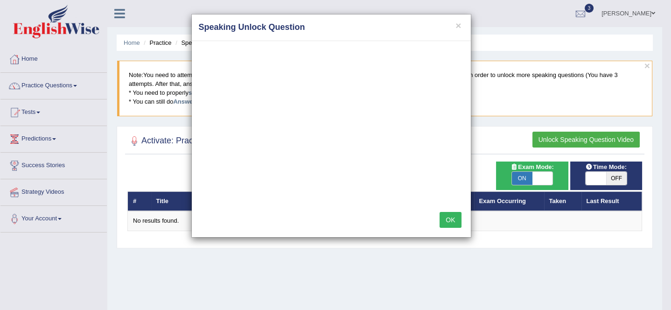
click at [462, 28] on h4 "Speaking Unlock Question" at bounding box center [331, 27] width 265 height 12
click at [460, 26] on button "×" at bounding box center [458, 26] width 6 height 10
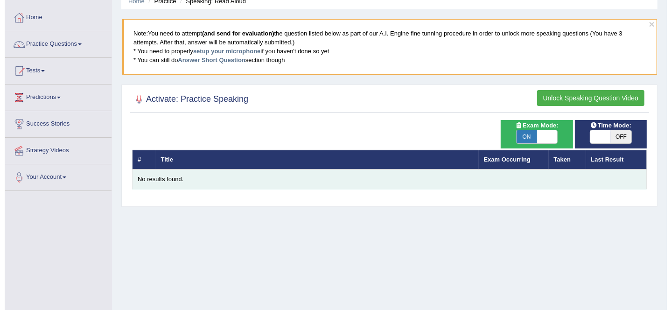
scroll to position [58, 0]
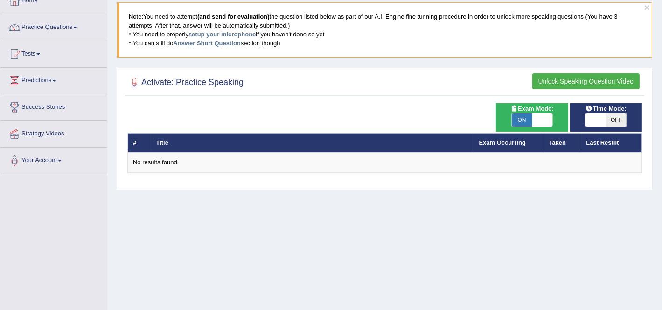
click at [539, 115] on span at bounding box center [542, 119] width 21 height 13
checkbox input "false"
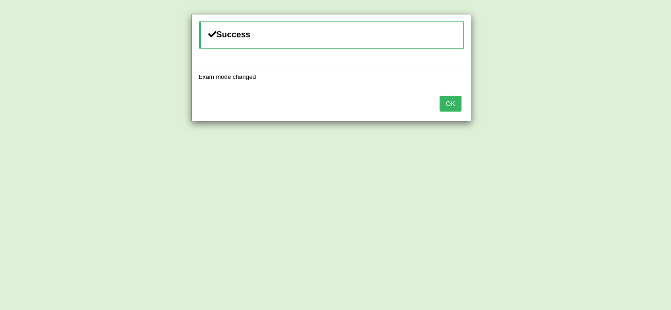
click at [455, 98] on button "OK" at bounding box center [450, 104] width 21 height 16
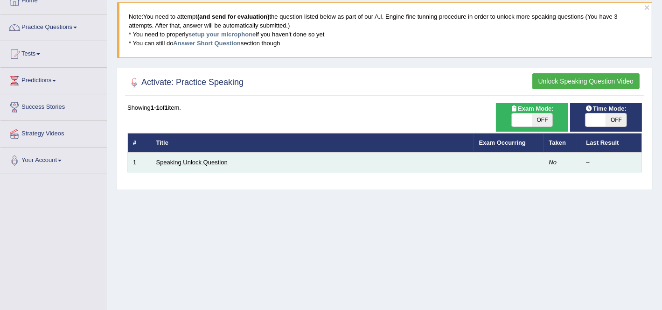
click at [172, 161] on link "Speaking Unlock Question" at bounding box center [191, 162] width 71 height 7
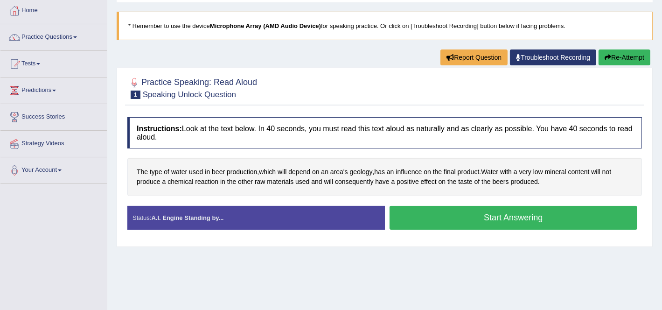
scroll to position [58, 0]
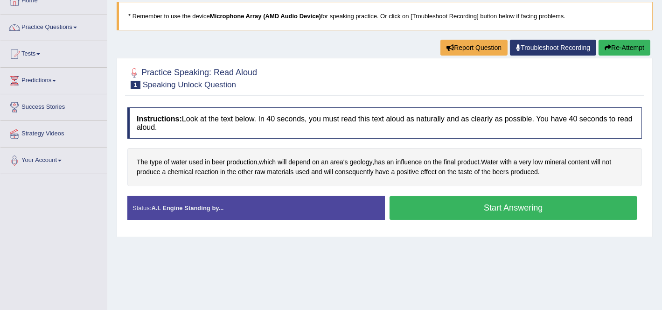
click at [476, 209] on button "Start Answering" at bounding box center [514, 208] width 248 height 24
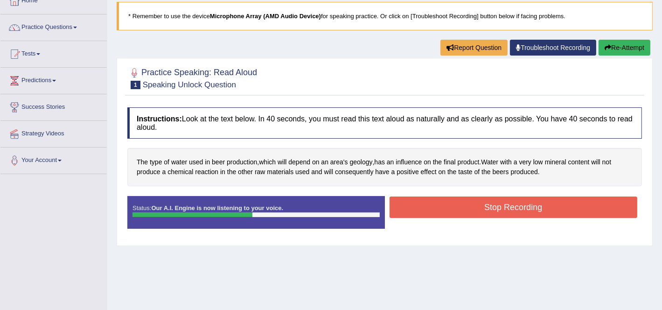
click at [522, 205] on button "Stop Recording" at bounding box center [514, 206] width 248 height 21
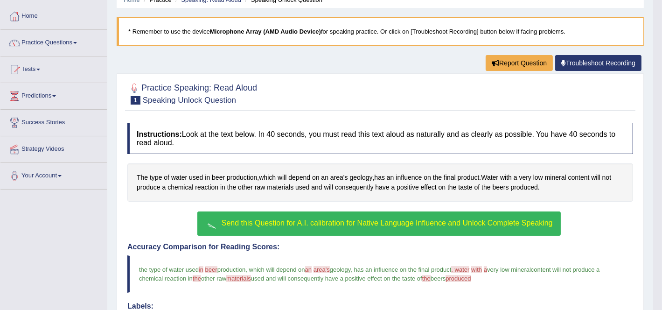
scroll to position [0, 0]
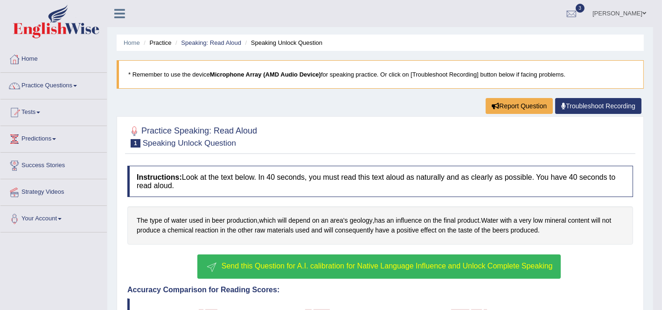
click at [260, 262] on span "Send this Question for A.I. calibration for Native Language Influence and Unloc…" at bounding box center [387, 266] width 331 height 8
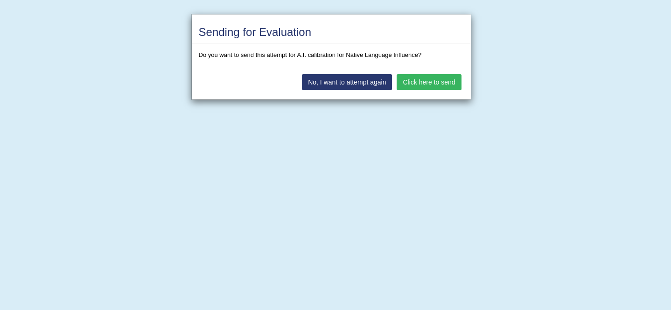
click at [416, 81] on button "Click here to send" at bounding box center [429, 82] width 64 height 16
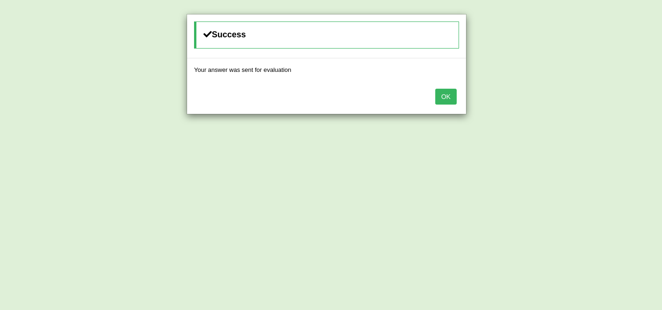
click at [451, 101] on button "OK" at bounding box center [445, 97] width 21 height 16
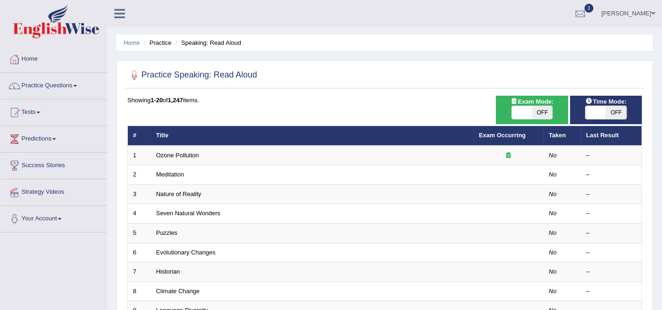
click at [534, 112] on span "OFF" at bounding box center [542, 112] width 21 height 13
checkbox input "true"
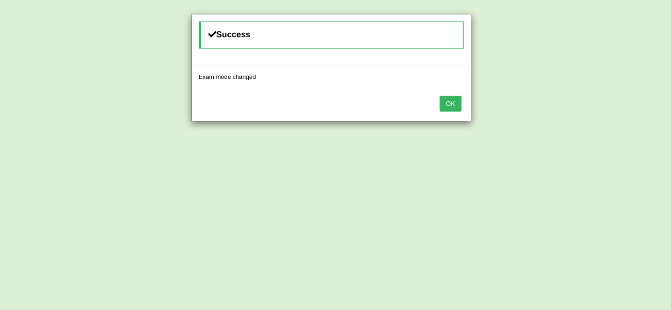
click at [443, 101] on button "OK" at bounding box center [450, 104] width 21 height 16
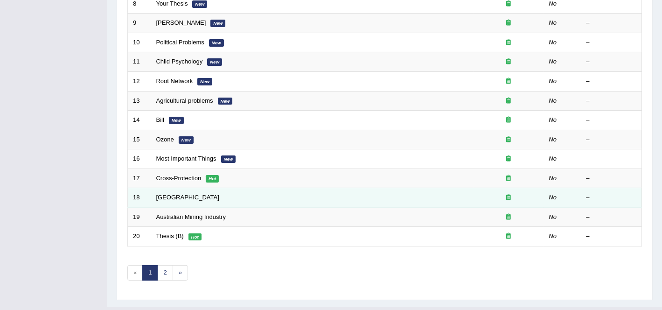
scroll to position [305, 0]
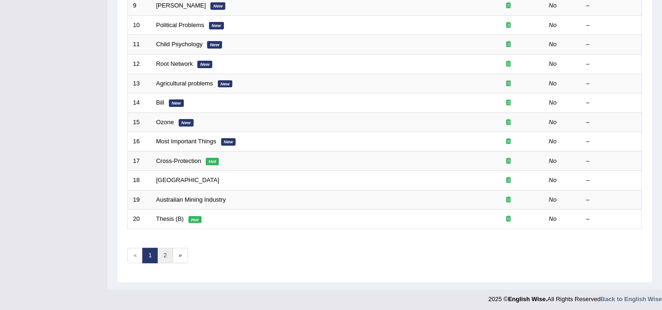
click at [161, 252] on link "2" at bounding box center [164, 255] width 15 height 15
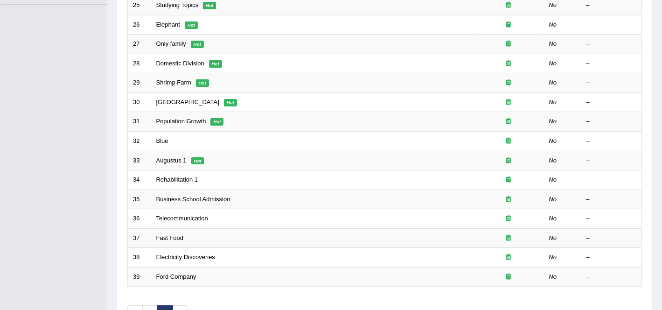
scroll to position [110, 0]
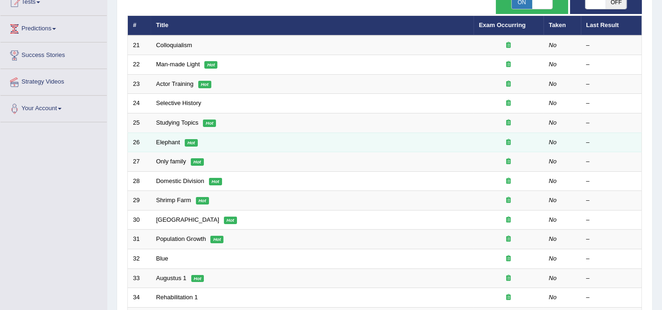
click at [174, 136] on td "Elephant Hot" at bounding box center [312, 143] width 323 height 20
click at [172, 140] on link "Elephant" at bounding box center [168, 142] width 24 height 7
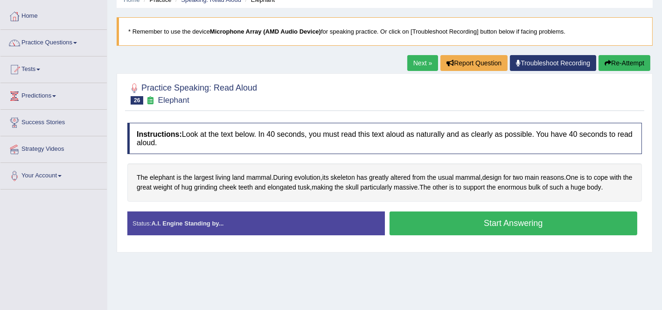
scroll to position [58, 0]
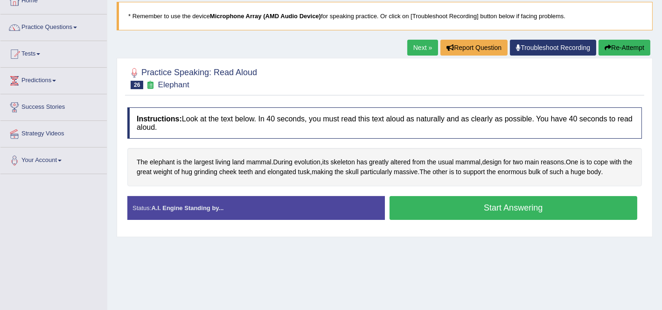
click at [479, 208] on button "Start Answering" at bounding box center [514, 208] width 248 height 24
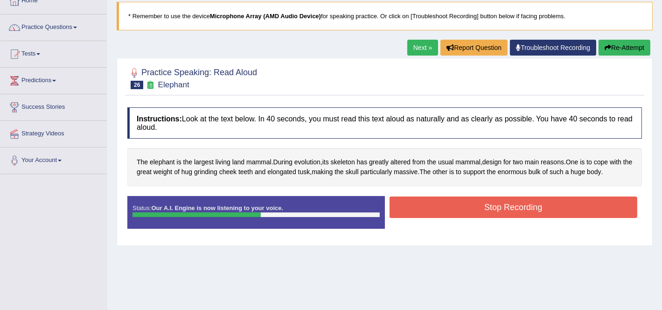
click at [479, 208] on button "Stop Recording" at bounding box center [514, 206] width 248 height 21
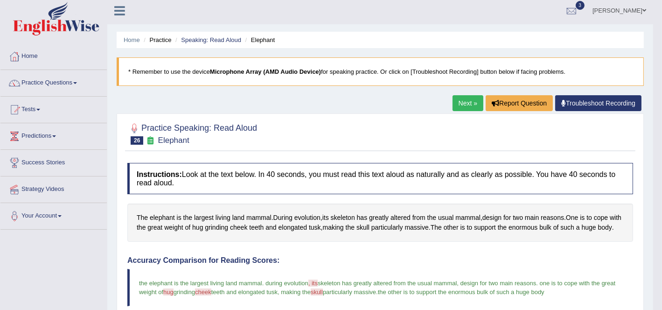
scroll to position [0, 0]
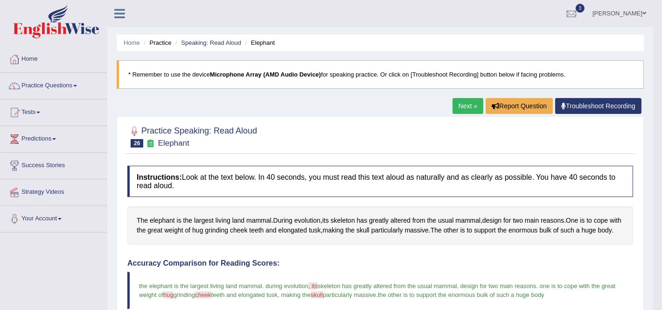
click at [474, 103] on link "Next »" at bounding box center [468, 106] width 31 height 16
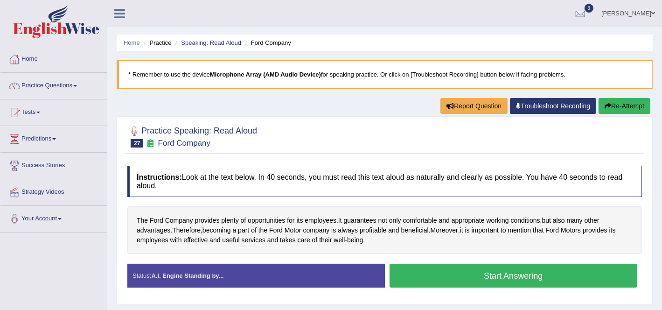
scroll to position [58, 0]
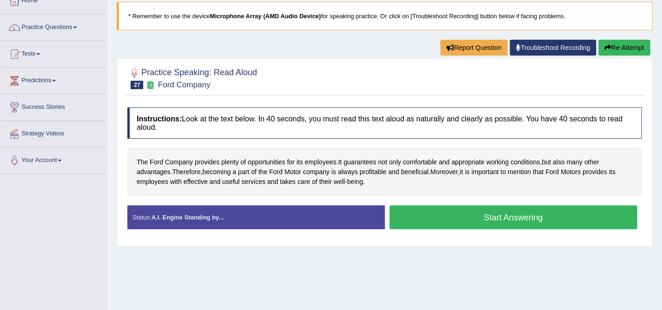
click at [418, 220] on button "Start Answering" at bounding box center [514, 217] width 248 height 24
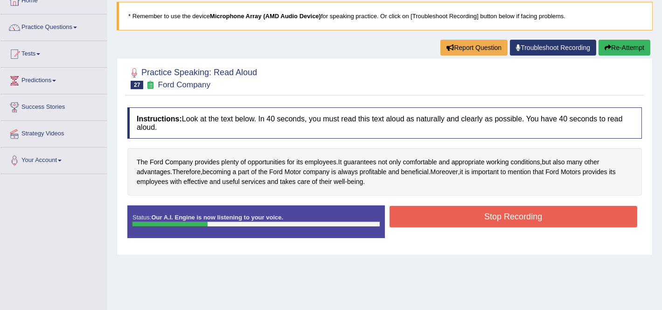
click at [418, 220] on button "Stop Recording" at bounding box center [514, 216] width 248 height 21
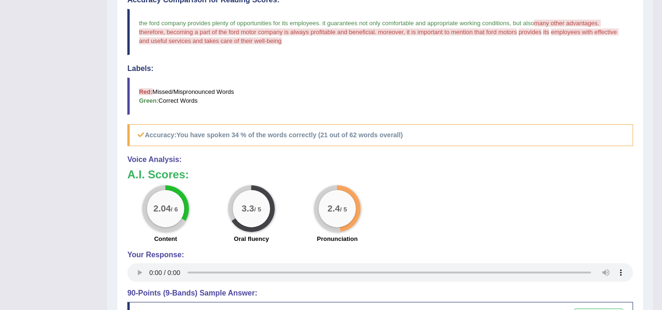
scroll to position [0, 0]
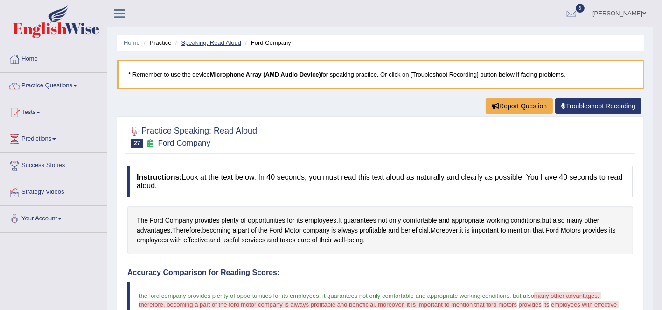
click at [223, 44] on link "Speaking: Read Aloud" at bounding box center [211, 42] width 60 height 7
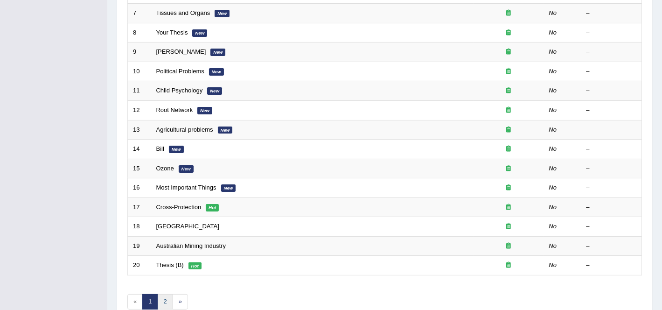
click at [165, 300] on link "2" at bounding box center [164, 301] width 15 height 15
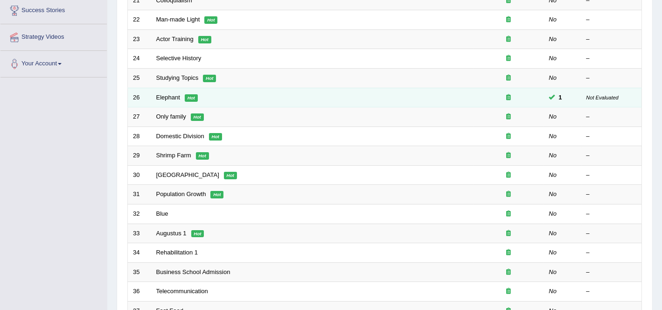
scroll to position [233, 0]
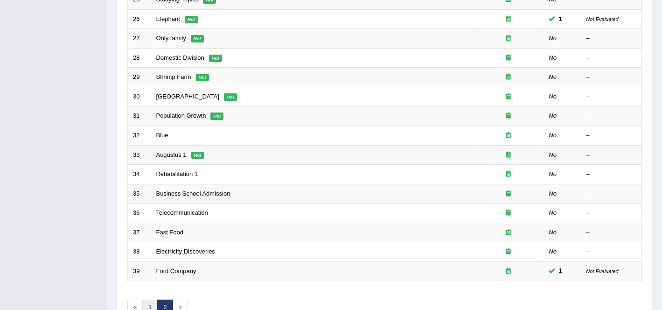
click at [142, 301] on link "1" at bounding box center [149, 307] width 15 height 15
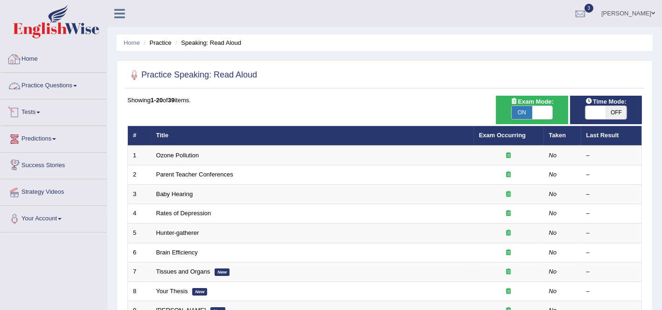
click at [53, 88] on link "Practice Questions" at bounding box center [53, 84] width 106 height 23
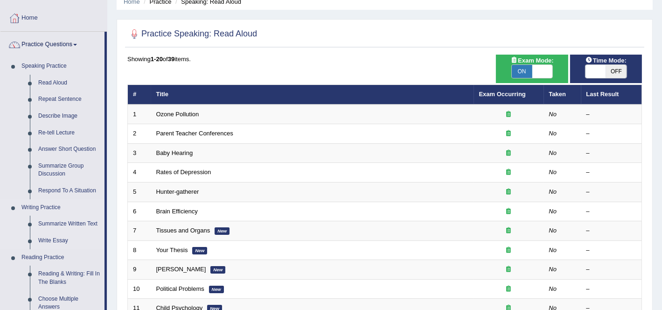
scroll to position [58, 0]
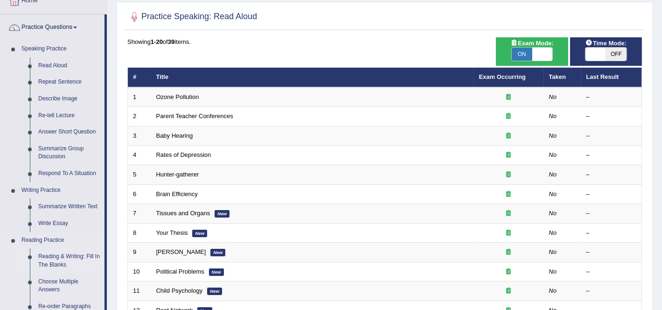
click at [53, 258] on link "Reading & Writing: Fill In The Blanks" at bounding box center [69, 260] width 70 height 25
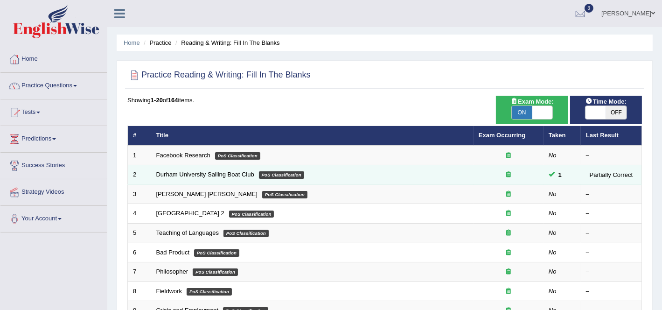
scroll to position [58, 0]
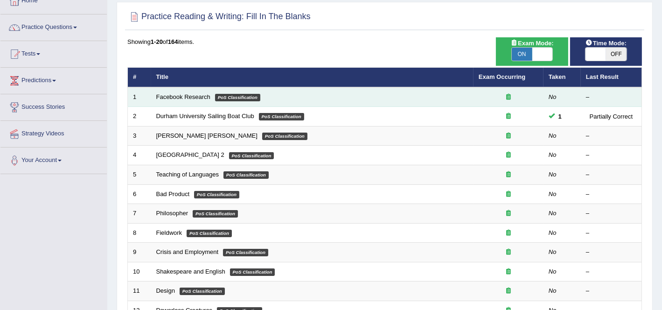
click at [188, 89] on td "Facebook Research PoS Classification" at bounding box center [312, 97] width 322 height 20
click at [188, 93] on link "Facebook Research" at bounding box center [183, 96] width 54 height 7
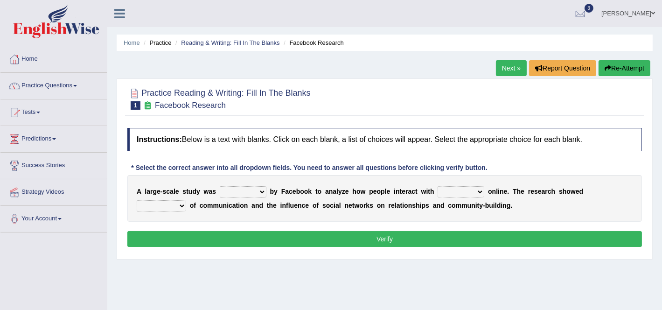
scroll to position [58, 0]
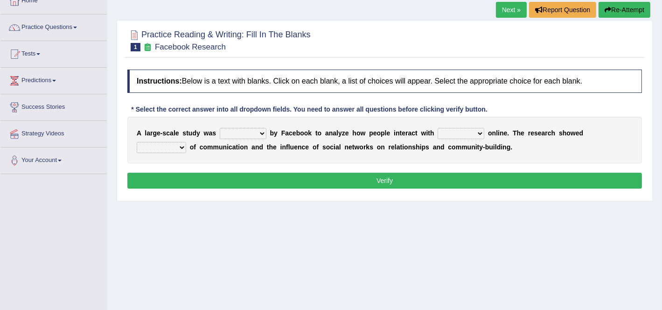
click at [255, 131] on select "surveyed had asked made" at bounding box center [243, 133] width 47 height 11
select select "made"
click at [220, 128] on select "surveyed had asked made" at bounding box center [243, 133] width 47 height 11
click at [471, 130] on select "together all each other another" at bounding box center [461, 133] width 47 height 11
select select "each other"
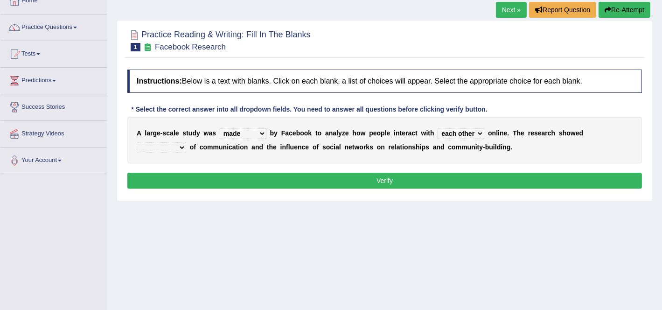
click at [438, 128] on select "together all each other another" at bounding box center [461, 133] width 47 height 11
click at [144, 145] on select "advantages standards fellowships patterns" at bounding box center [161, 147] width 49 height 11
select select "advantages"
click at [137, 142] on select "advantages standards fellowships patterns" at bounding box center [161, 147] width 49 height 11
click at [475, 173] on button "Verify" at bounding box center [384, 181] width 515 height 16
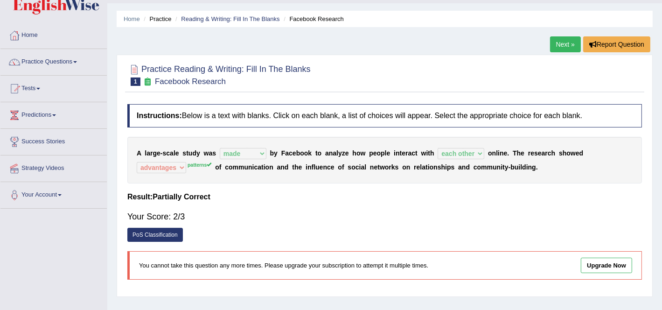
scroll to position [0, 0]
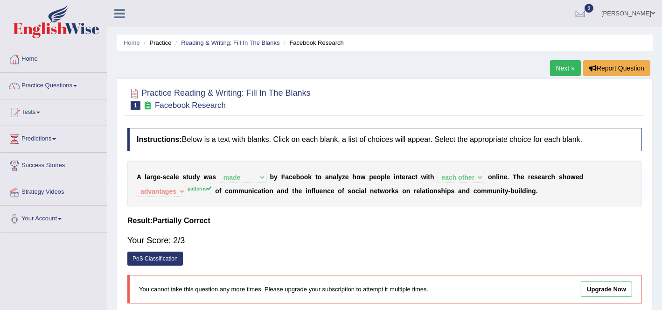
click at [571, 68] on link "Next »" at bounding box center [565, 68] width 31 height 16
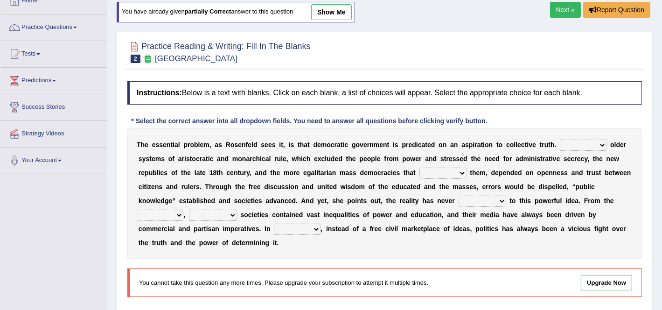
scroll to position [61, 0]
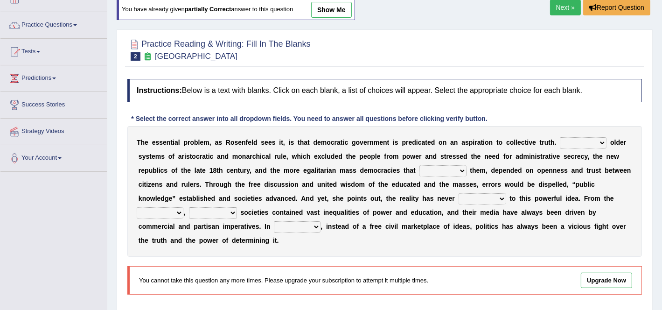
click at [604, 142] on select "Like Unlike Likely Safely" at bounding box center [583, 142] width 47 height 11
select select "Unlike"
click at [560, 137] on select "Like Unlike Likely Safely" at bounding box center [583, 142] width 47 height 11
click at [444, 169] on select "readed grated succeeded printed" at bounding box center [443, 170] width 47 height 11
select select "readed"
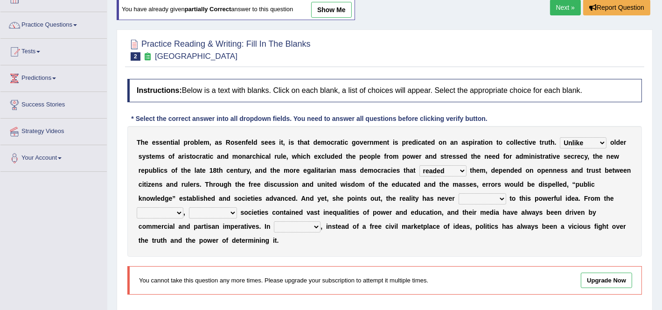
click at [420, 165] on select "readed grated succeeded printed" at bounding box center [443, 170] width 47 height 11
click at [447, 171] on select "readed grated succeeded printed" at bounding box center [443, 170] width 47 height 11
click at [361, 241] on div "T h e e s s e n t i a l p r o b l e m , a s R o s e n f e l d s e e s i t , i s…" at bounding box center [384, 191] width 515 height 131
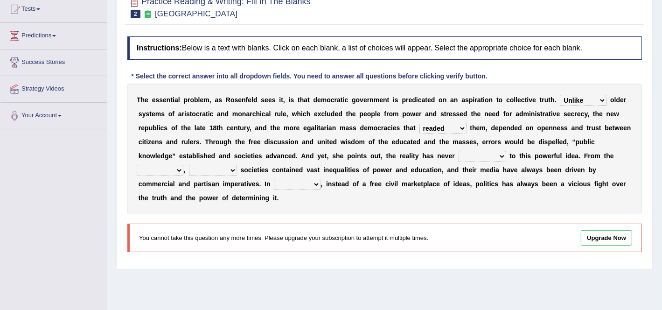
scroll to position [119, 0]
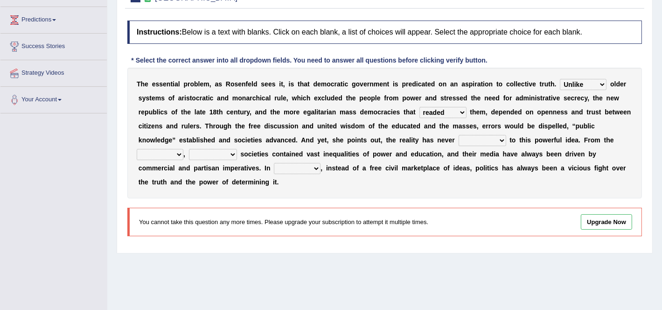
click at [484, 138] on select "saved up stood up brought up lived up" at bounding box center [483, 140] width 48 height 11
select select "stood up"
click at [459, 135] on select "saved up stood up brought up lived up" at bounding box center [483, 140] width 48 height 11
click at [139, 140] on b "k" at bounding box center [141, 139] width 4 height 7
click at [150, 154] on select "outset ranged stood caught" at bounding box center [160, 154] width 47 height 11
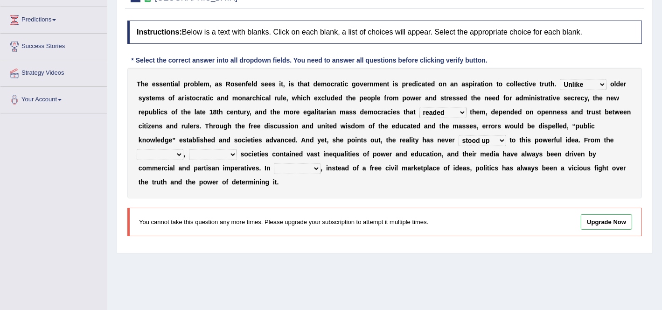
select select "ranged"
click at [137, 149] on select "outset ranged stood caught" at bounding box center [160, 154] width 47 height 11
click at [210, 155] on select "freedom democratic media stilled" at bounding box center [213, 154] width 48 height 11
select select "democratic"
click at [189, 149] on select "freedom democratic media stilled" at bounding box center [213, 154] width 48 height 11
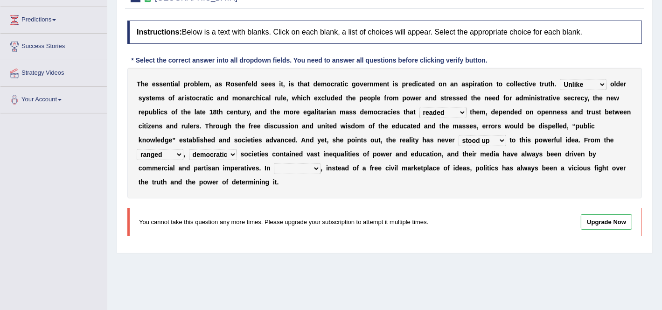
click at [301, 166] on select "power practice ideas fought" at bounding box center [297, 168] width 47 height 11
select select "fought"
click at [274, 163] on select "power practice ideas fought" at bounding box center [297, 168] width 47 height 11
click at [603, 214] on link "Upgrade Now" at bounding box center [606, 221] width 51 height 15
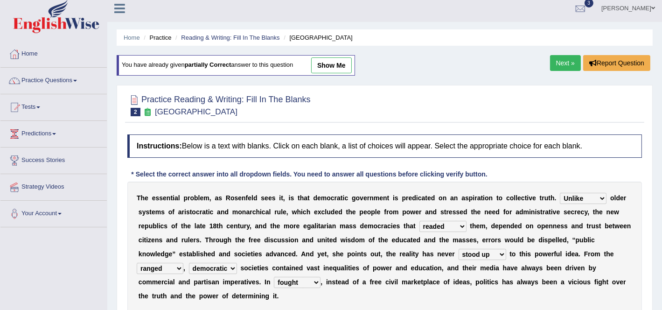
scroll to position [2, 0]
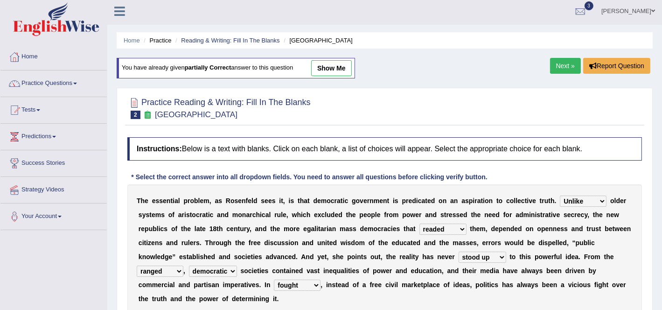
click at [343, 69] on link "show me" at bounding box center [331, 68] width 41 height 16
select select "succeeded"
select select "power"
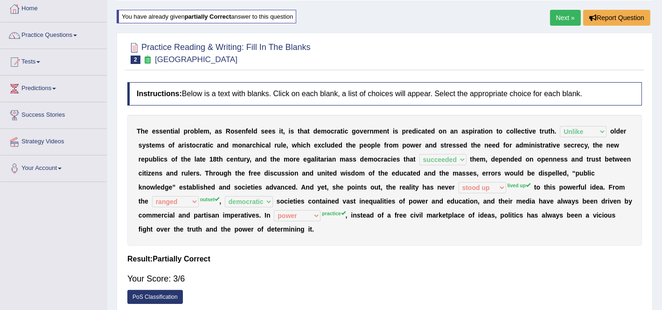
scroll to position [119, 0]
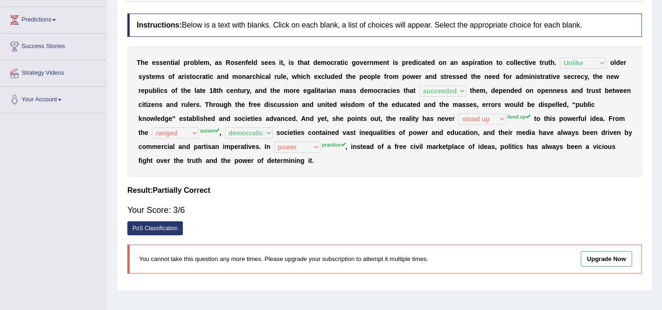
click at [160, 230] on link "PoS Classification" at bounding box center [155, 228] width 56 height 14
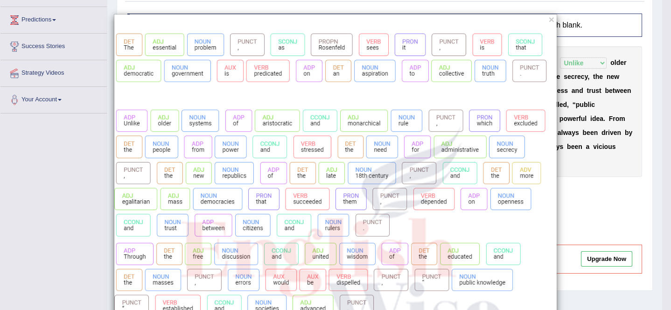
click at [36, 203] on div "×" at bounding box center [335, 297] width 671 height 567
click at [619, 195] on div "×" at bounding box center [335, 297] width 671 height 567
click at [549, 18] on button "×" at bounding box center [552, 19] width 6 height 10
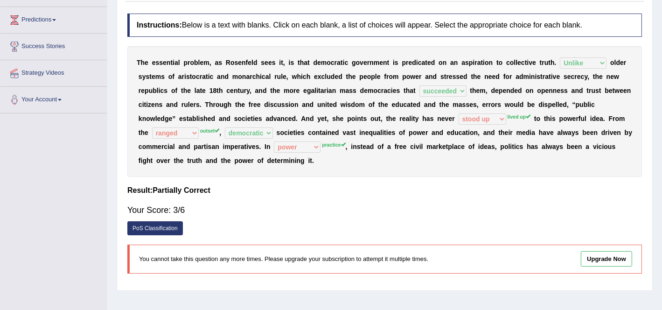
click at [168, 124] on div "T h e e s s e n t i a l p r o b l e m , a s R o s e n f e l d s e e s i t , i s…" at bounding box center [384, 111] width 515 height 131
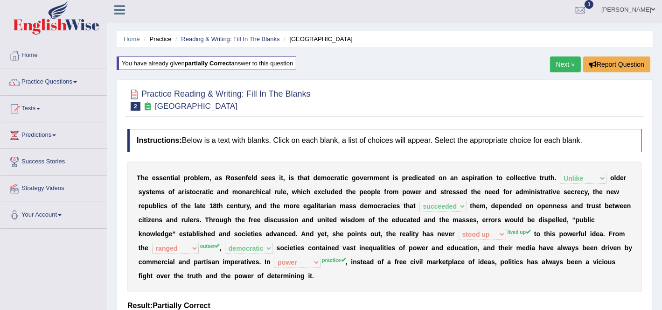
scroll to position [2, 0]
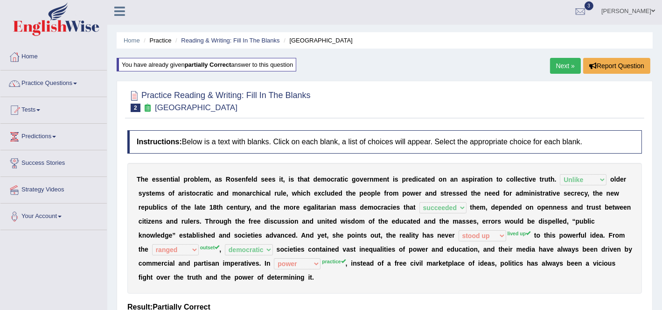
click at [550, 70] on link "Next »" at bounding box center [565, 66] width 31 height 16
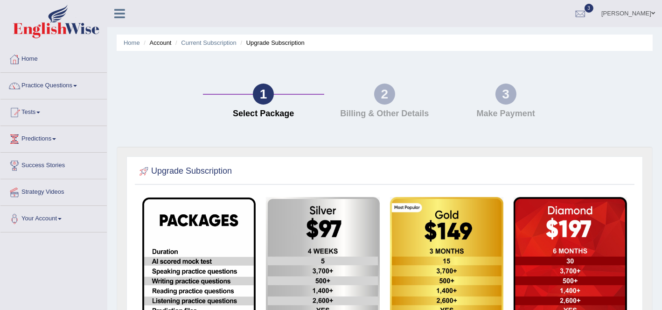
click at [380, 101] on div "2" at bounding box center [384, 94] width 21 height 21
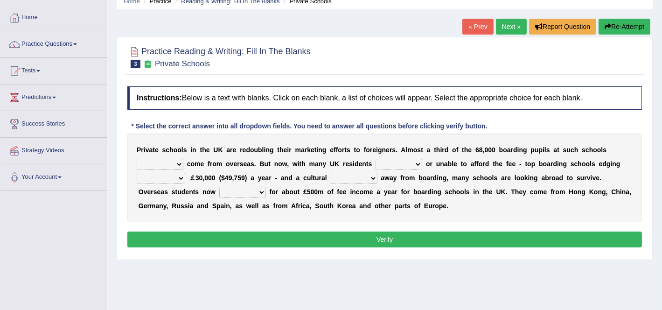
scroll to position [58, 0]
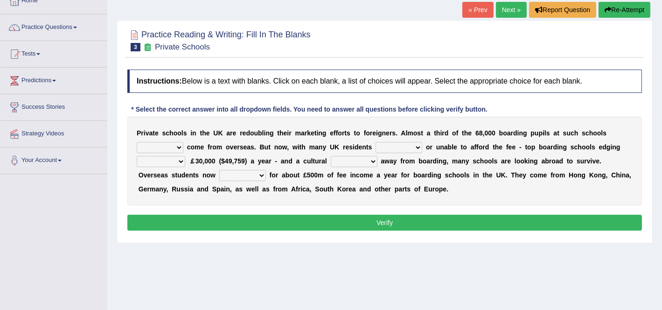
drag, startPoint x: 118, startPoint y: 145, endPoint x: 150, endPoint y: 145, distance: 31.7
click at [132, 145] on div "Practice Reading & Writing: Fill In The Blanks 3 Private Schools Instructions: …" at bounding box center [385, 131] width 536 height 223
click at [154, 145] on select "all set already great news" at bounding box center [160, 147] width 47 height 11
click at [137, 142] on select "all set already great news" at bounding box center [160, 147] width 47 height 11
click at [161, 148] on select "all set already great news" at bounding box center [160, 147] width 47 height 11
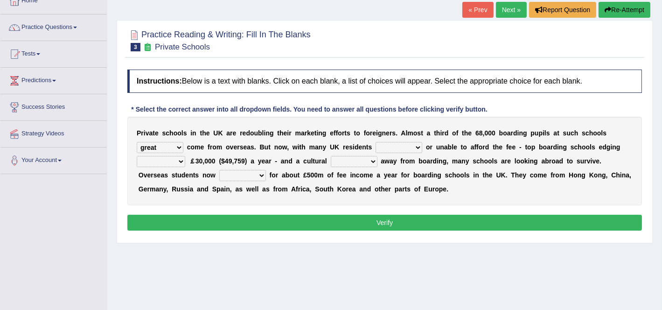
select select "already"
click at [137, 142] on select "all set already great news" at bounding box center [160, 147] width 47 height 11
click at [406, 145] on select "answering unwilling realising storing" at bounding box center [399, 147] width 47 height 11
select select "unwilling"
click at [376, 142] on select "answering unwilling realising storing" at bounding box center [399, 147] width 47 height 11
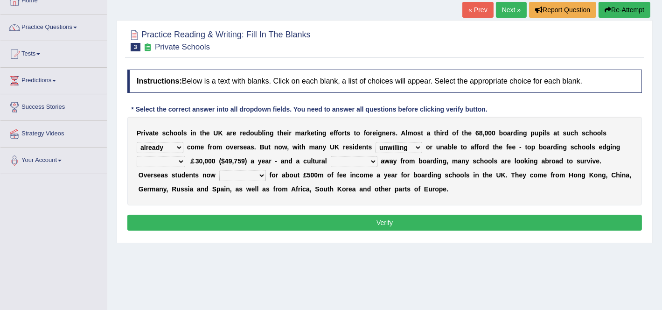
click at [164, 159] on select "rewards towards notification amounting" at bounding box center [161, 161] width 49 height 11
select select "amounting"
click at [137, 156] on select "rewards towards notification amounting" at bounding box center [161, 161] width 49 height 11
click at [373, 156] on select "go rattle shatter shift" at bounding box center [354, 161] width 47 height 11
select select "shift"
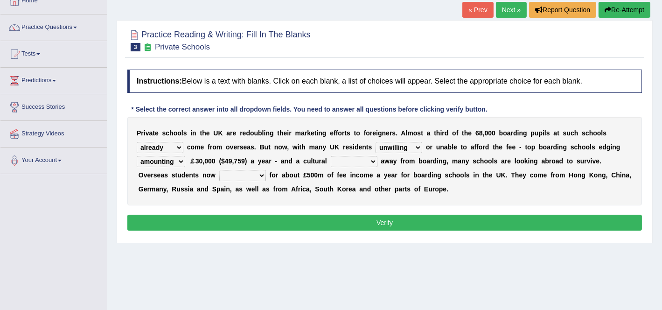
click at [332, 156] on select "go rattle shatter shift" at bounding box center [354, 161] width 47 height 11
click at [238, 177] on select "hold think account say" at bounding box center [242, 175] width 47 height 11
select select "account"
click at [219, 170] on select "hold think account say" at bounding box center [242, 175] width 47 height 11
click at [319, 210] on div "Instructions: Below is a text with blanks. Click on each blank, a list of choic…" at bounding box center [384, 151] width 519 height 173
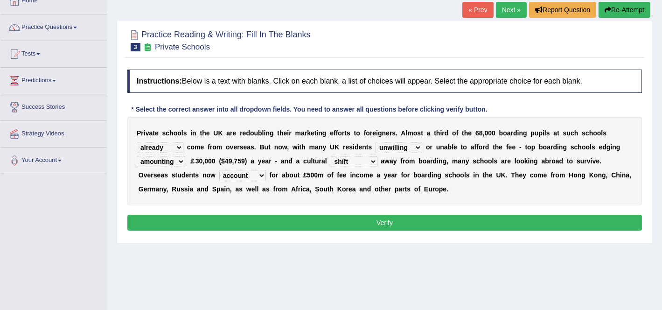
click at [315, 222] on button "Verify" at bounding box center [384, 223] width 515 height 16
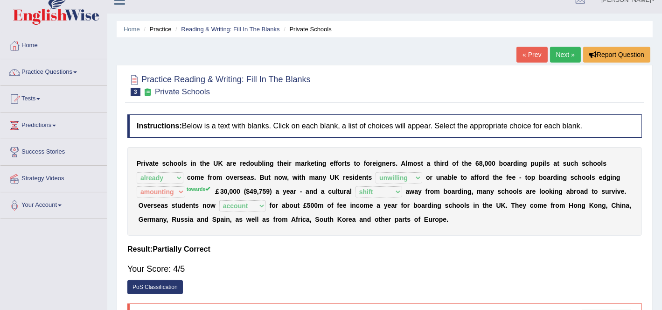
scroll to position [0, 0]
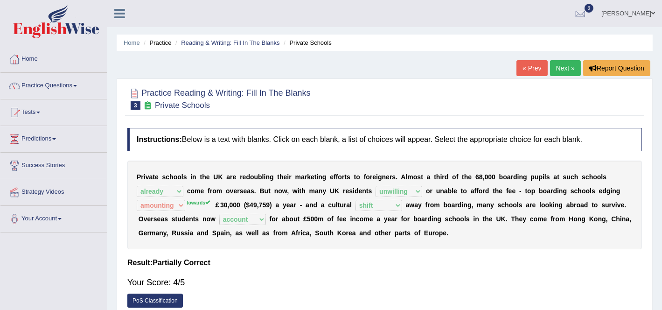
click at [561, 67] on link "Next »" at bounding box center [565, 68] width 31 height 16
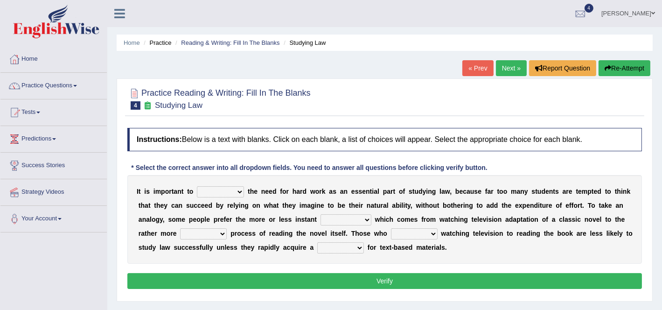
click at [217, 194] on select "emphasise criticise adjust replicate" at bounding box center [220, 191] width 47 height 11
select select "replicate"
click at [197, 186] on select "emphasise criticise adjust replicate" at bounding box center [220, 191] width 47 height 11
click at [325, 216] on select "satisfaction reaction gratification adjusted" at bounding box center [346, 219] width 51 height 11
select select "gratification"
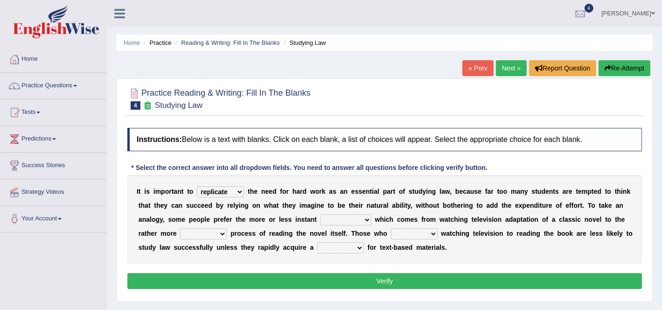
click at [321, 214] on select "satisfaction reaction gratification adjusted" at bounding box center [346, 219] width 51 height 11
click at [222, 235] on select "fulfilling laborious acquire broken" at bounding box center [203, 233] width 47 height 11
click at [180, 228] on select "fulfilling laborious acquire broken" at bounding box center [203, 233] width 47 height 11
click at [201, 231] on select "fulfilling laborious acquire broken" at bounding box center [203, 233] width 47 height 11
select select "fulfilling"
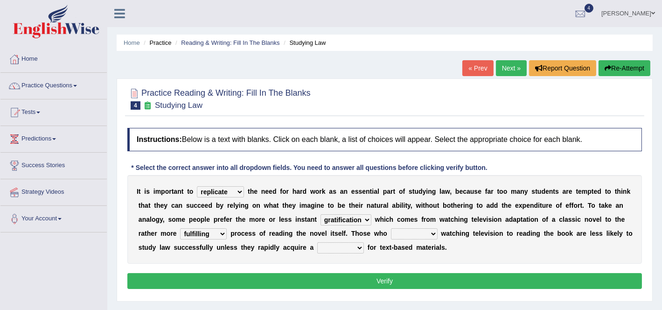
click at [180, 228] on select "fulfilling laborious acquire broken" at bounding box center [203, 233] width 47 height 11
click at [199, 236] on select "fulfilling laborious acquire broken" at bounding box center [203, 233] width 47 height 11
click at [451, 230] on b "t" at bounding box center [451, 233] width 2 height 7
click at [426, 234] on select "refer prefer stuff knot" at bounding box center [414, 233] width 47 height 11
select select "prefer"
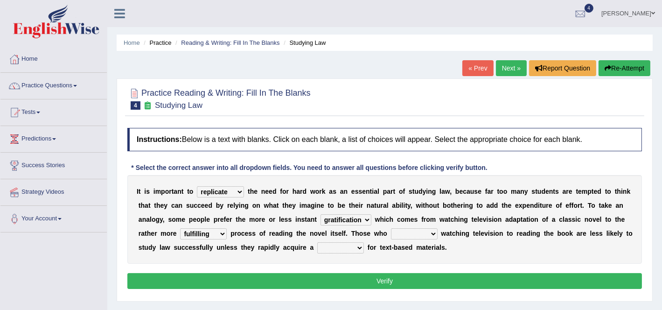
click at [391, 228] on select "refer prefer stuff knot" at bounding box center [414, 233] width 47 height 11
click at [333, 248] on select "judgement waste taste set" at bounding box center [340, 247] width 47 height 11
select select "taste"
click at [317, 242] on select "judgement waste taste set" at bounding box center [340, 247] width 47 height 11
click at [342, 281] on button "Verify" at bounding box center [384, 281] width 515 height 16
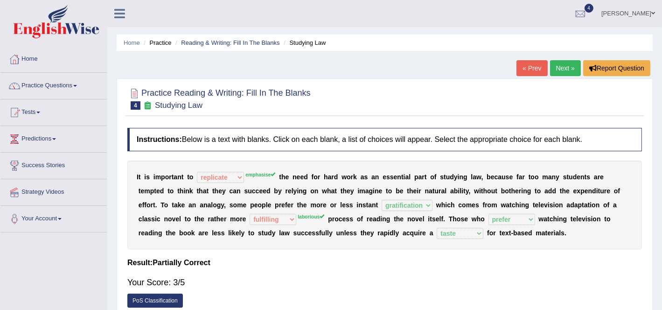
click at [566, 68] on link "Next »" at bounding box center [565, 68] width 31 height 16
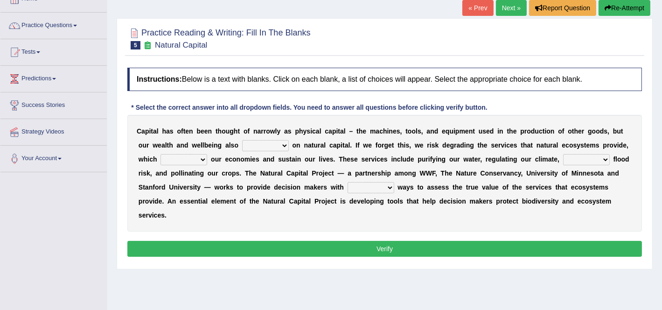
scroll to position [61, 0]
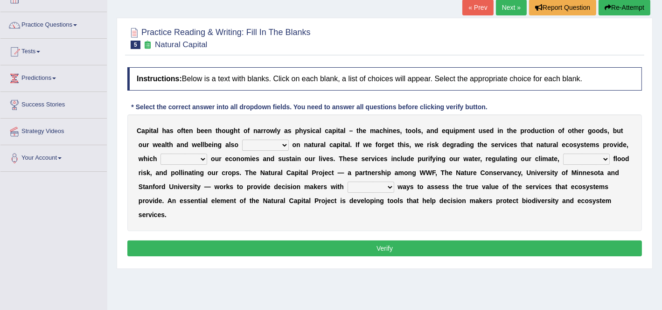
click at [265, 140] on select "rely reply supply apply" at bounding box center [265, 145] width 47 height 11
select select "rely"
click at [242, 140] on select "rely reply supply apply" at bounding box center [265, 145] width 47 height 11
click at [187, 159] on select "import report support export" at bounding box center [184, 159] width 47 height 11
select select "support"
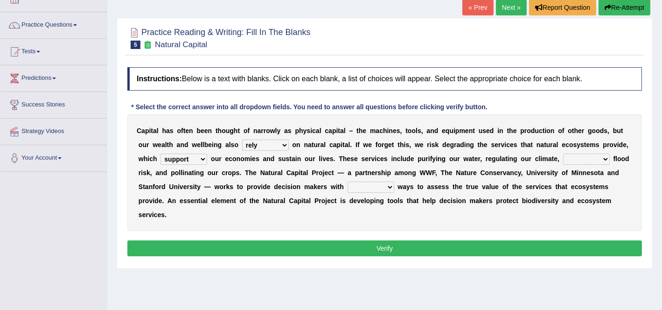
click at [161, 154] on select "import report support export" at bounding box center [184, 159] width 47 height 11
click at [583, 156] on select "bringing lacking staggering reducing" at bounding box center [586, 159] width 47 height 11
select select "reducing"
click at [563, 154] on select "bringing lacking staggering reducing" at bounding box center [586, 159] width 47 height 11
click at [373, 187] on select "liable powerful strong reliable" at bounding box center [371, 187] width 47 height 11
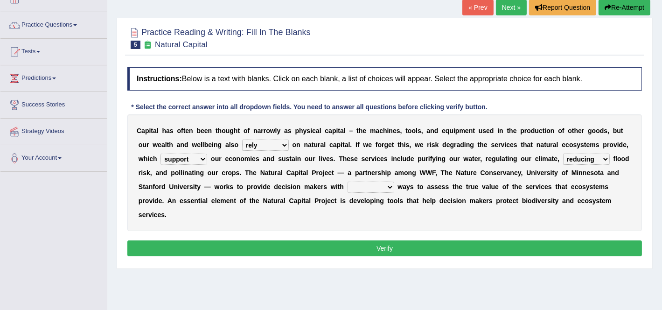
select select "strong"
click at [348, 182] on select "liable powerful strong reliable" at bounding box center [371, 187] width 47 height 11
click at [388, 234] on div "Instructions: Below is a text with blanks. Click on each blank, a list of choic…" at bounding box center [384, 163] width 519 height 201
click at [389, 257] on div "Instructions: Below is a text with blanks. Click on each blank, a list of choic…" at bounding box center [384, 163] width 519 height 201
click at [389, 253] on button "Verify" at bounding box center [384, 248] width 515 height 16
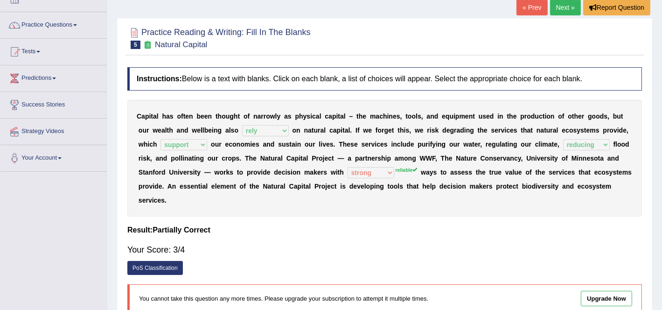
click at [562, 4] on link "Next »" at bounding box center [565, 8] width 31 height 16
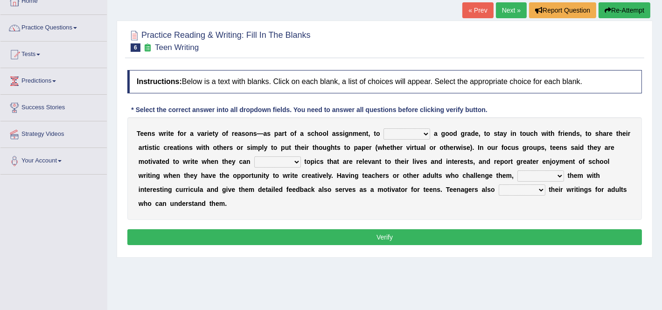
scroll to position [58, 0]
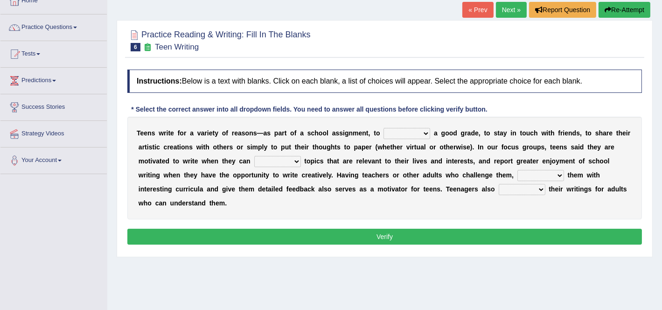
click at [418, 130] on select "take get give held" at bounding box center [407, 133] width 47 height 11
select select "get"
click at [384, 128] on select "take get give held" at bounding box center [407, 133] width 47 height 11
click at [281, 156] on select "show handle subscribe select" at bounding box center [277, 161] width 47 height 11
select select "select"
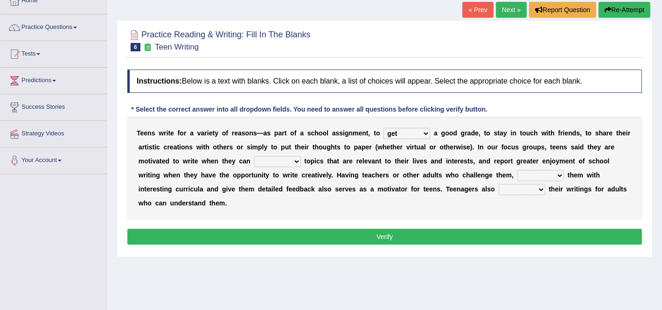
click at [254, 156] on select "show handle subscribe select" at bounding box center [277, 161] width 47 height 11
click at [545, 172] on select "shower present exempt fill" at bounding box center [541, 175] width 47 height 11
select select "present"
click at [518, 170] on select "shower present exempt fill" at bounding box center [541, 175] width 47 height 11
click at [503, 188] on select "compose recite show serve" at bounding box center [522, 189] width 47 height 11
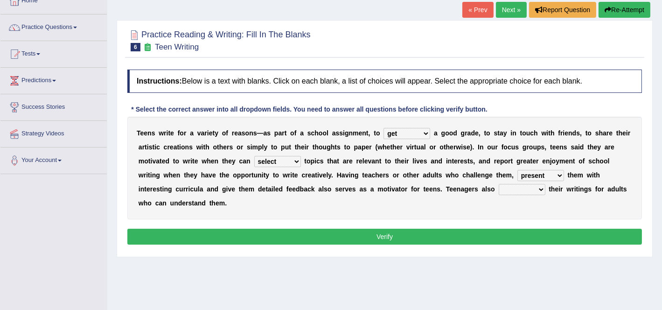
select select "show"
click at [499, 184] on select "compose recite show serve" at bounding box center [522, 189] width 47 height 11
click at [508, 233] on button "Verify" at bounding box center [384, 237] width 515 height 16
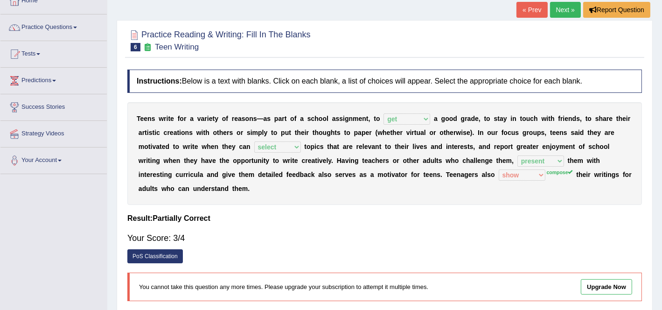
click at [561, 13] on link "Next »" at bounding box center [565, 10] width 31 height 16
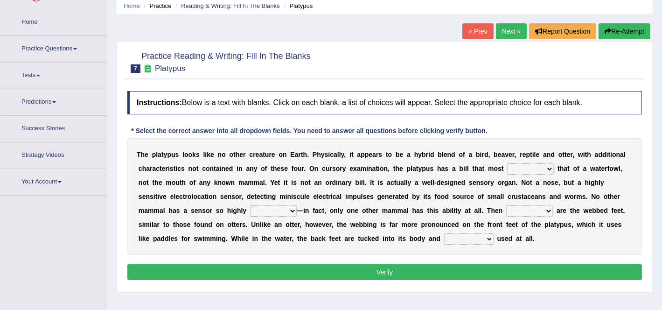
scroll to position [61, 0]
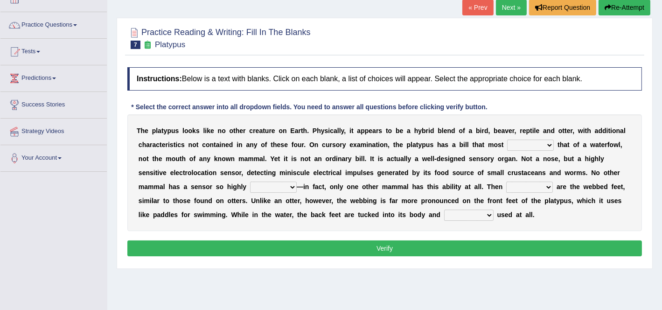
click at [534, 147] on select "say looks resembles likely" at bounding box center [530, 145] width 47 height 11
select select "resembles"
click at [507, 140] on select "say looks resembles likely" at bounding box center [530, 145] width 47 height 11
click at [265, 189] on select "installed developed pervasive dependent" at bounding box center [273, 187] width 47 height 11
select select "developed"
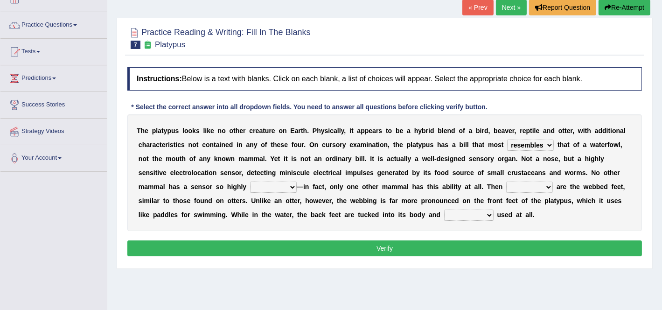
click at [250, 182] on select "installed developed pervasive dependent" at bounding box center [273, 187] width 47 height 11
click at [521, 177] on div "T h e p l a t y p u s l o o k s l i k e n o o t h e r c r e a t u r e o n E a r…" at bounding box center [384, 172] width 515 height 117
click at [522, 185] on select "so as their there" at bounding box center [529, 187] width 47 height 11
select select "there"
click at [507, 182] on select "so as their there" at bounding box center [529, 187] width 47 height 11
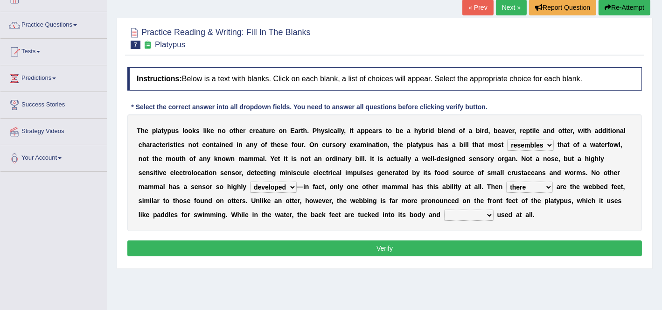
click at [467, 217] on select "purportedly hardly legged lagged" at bounding box center [468, 215] width 49 height 11
select select "hardly"
click at [444, 210] on select "purportedly hardly legged lagged" at bounding box center [468, 215] width 49 height 11
click at [473, 252] on button "Verify" at bounding box center [384, 248] width 515 height 16
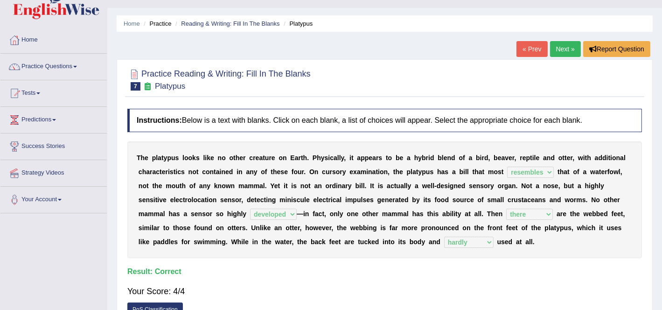
scroll to position [0, 0]
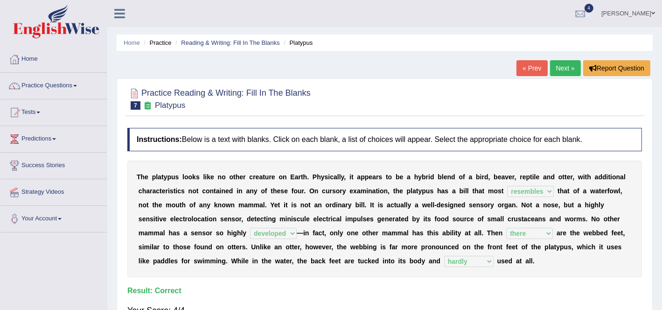
drag, startPoint x: 572, startPoint y: 80, endPoint x: 565, endPoint y: 72, distance: 11.2
click at [572, 80] on div "Practice Reading & Writing: Fill In The Blanks 7 Platypus Instructions: Below i…" at bounding box center [385, 234] width 536 height 312
click at [560, 66] on link "Next »" at bounding box center [565, 68] width 31 height 16
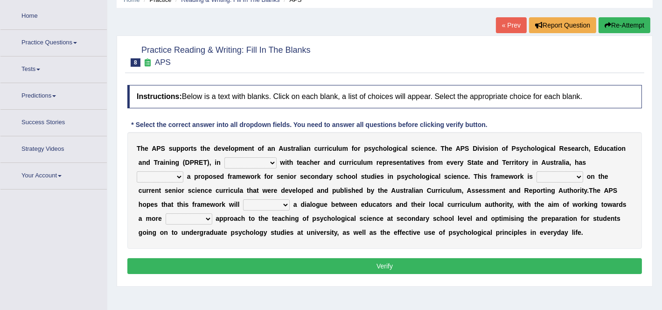
scroll to position [61, 0]
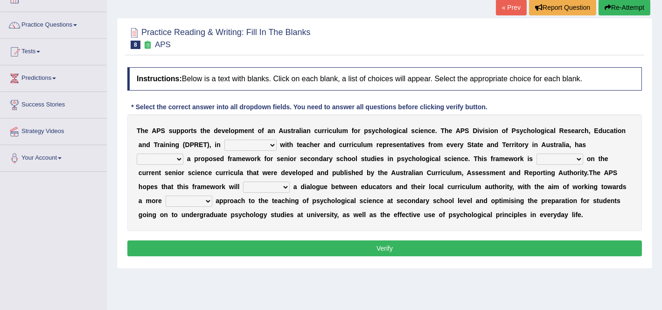
click at [247, 145] on select "aspiration assumption consultation connotation" at bounding box center [250, 145] width 52 height 11
select select "consultation"
click at [224, 140] on select "aspiration assumption consultation connotation" at bounding box center [250, 145] width 52 height 11
click at [171, 154] on select "deride denied demanded developed" at bounding box center [160, 159] width 47 height 11
select select "demanded"
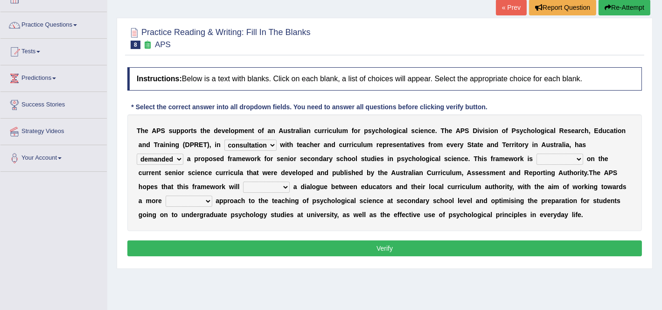
click at [137, 154] on select "deride denied demanded developed" at bounding box center [160, 159] width 47 height 11
click at [170, 211] on b at bounding box center [170, 214] width 4 height 7
click at [581, 156] on select "modelling meddling modelled meddled" at bounding box center [560, 159] width 47 height 11
select select "modelling"
click at [537, 154] on select "modelling meddling modelled meddled" at bounding box center [560, 159] width 47 height 11
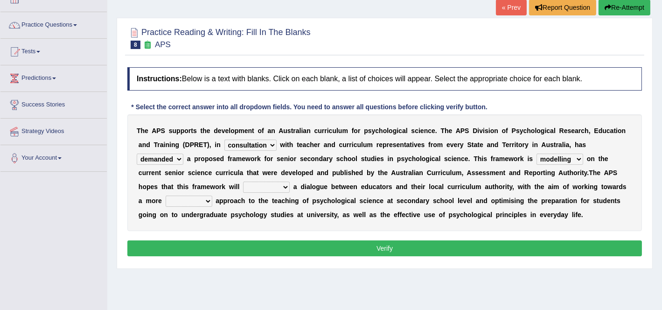
click at [256, 183] on select "facilitate facilitates facilitating facilitated" at bounding box center [266, 187] width 47 height 11
select select "facilitate"
click at [243, 182] on select "facilitate facilitates facilitating facilitated" at bounding box center [266, 187] width 47 height 11
click at [189, 201] on select "lenient abrasive consistent disruptive" at bounding box center [189, 201] width 47 height 11
select select "lenient"
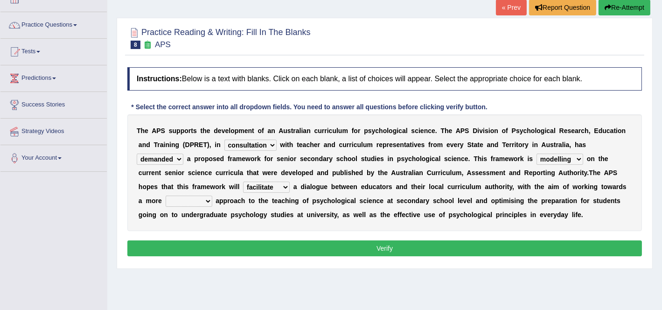
click at [166, 196] on select "lenient abrasive consistent disruptive" at bounding box center [189, 201] width 47 height 11
click at [212, 245] on button "Verify" at bounding box center [384, 248] width 515 height 16
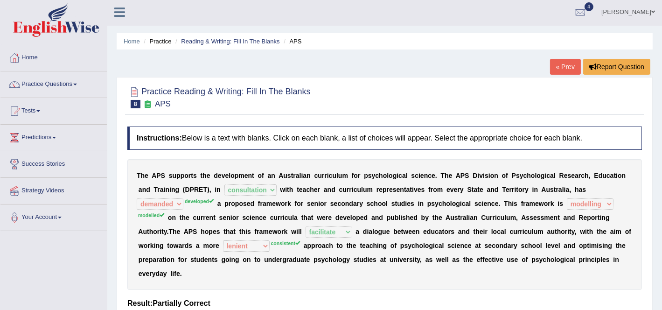
scroll to position [0, 0]
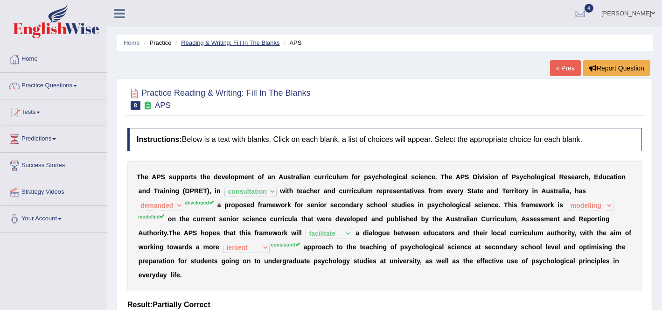
click at [232, 41] on link "Reading & Writing: Fill In The Blanks" at bounding box center [230, 42] width 98 height 7
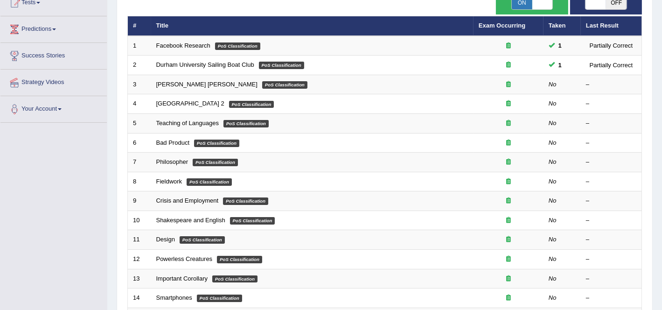
scroll to position [117, 0]
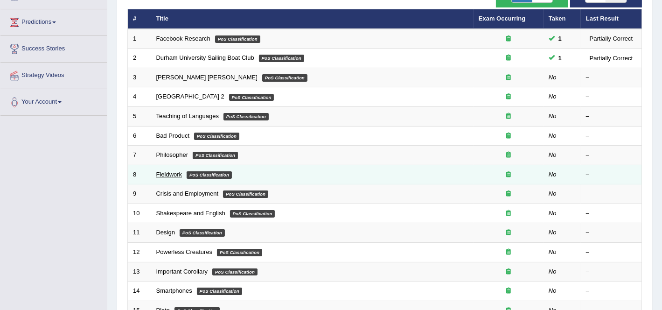
click at [163, 173] on link "Fieldwork" at bounding box center [169, 174] width 26 height 7
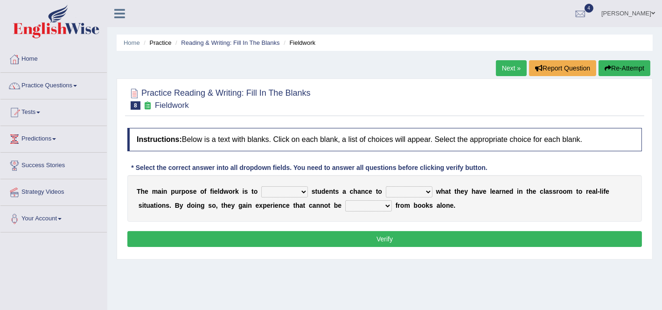
click at [289, 188] on select "resemble stow rave offer" at bounding box center [284, 191] width 47 height 11
select select "offer"
click at [261, 186] on select "resemble stow rave offer" at bounding box center [284, 191] width 47 height 11
click at [426, 192] on select "compare align apply dismount" at bounding box center [409, 191] width 47 height 11
select select "compare"
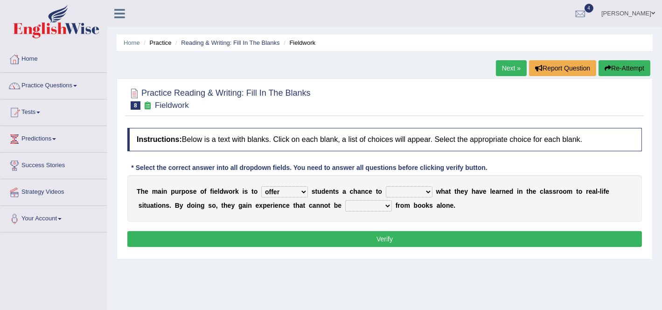
click at [386, 186] on select "compare align apply dismount" at bounding box center [409, 191] width 47 height 11
click at [413, 189] on select "compare align apply dismount" at bounding box center [409, 191] width 47 height 11
click at [353, 263] on div "Home Practice Reading & Writing: Fill In The Blanks Fieldwork Next » Report Que…" at bounding box center [384, 233] width 555 height 467
click at [370, 203] on select "originated prepared obtained touted" at bounding box center [368, 205] width 47 height 11
select select "prepared"
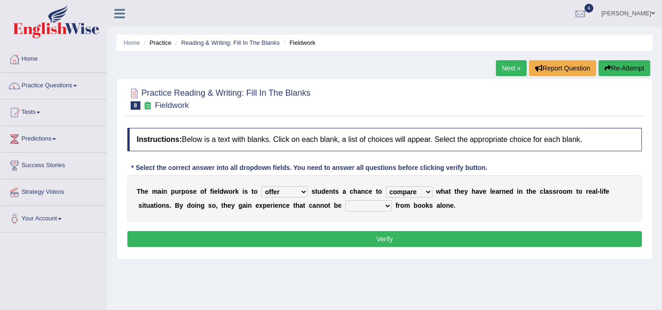
click at [345, 200] on select "originated prepared obtained touted" at bounding box center [368, 205] width 47 height 11
click at [362, 237] on button "Verify" at bounding box center [384, 239] width 515 height 16
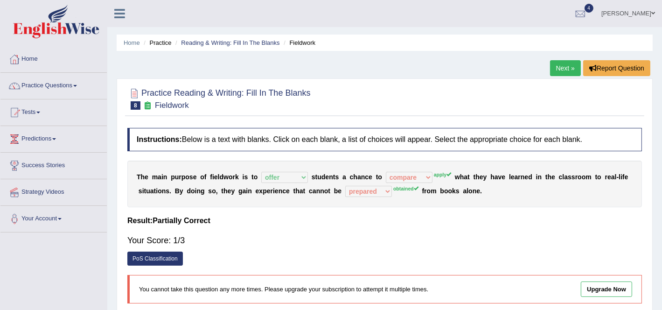
click at [225, 47] on ul "Home Practice Reading & Writing: Fill In The Blanks Fieldwork" at bounding box center [385, 43] width 536 height 16
click at [232, 45] on link "Reading & Writing: Fill In The Blanks" at bounding box center [230, 42] width 98 height 7
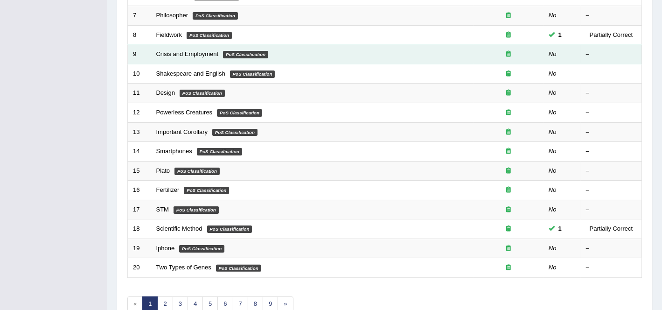
scroll to position [305, 0]
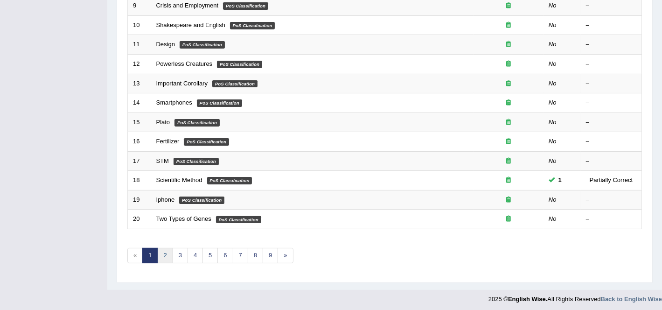
click at [169, 251] on link "2" at bounding box center [164, 255] width 15 height 15
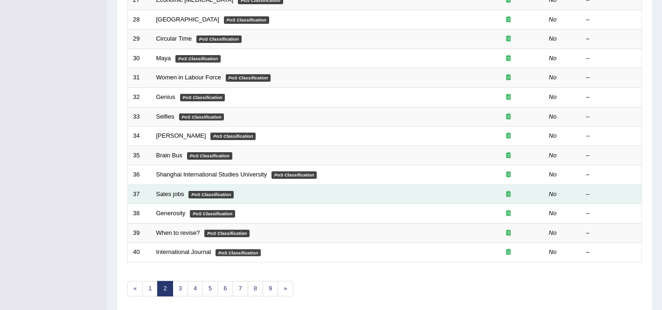
scroll to position [305, 0]
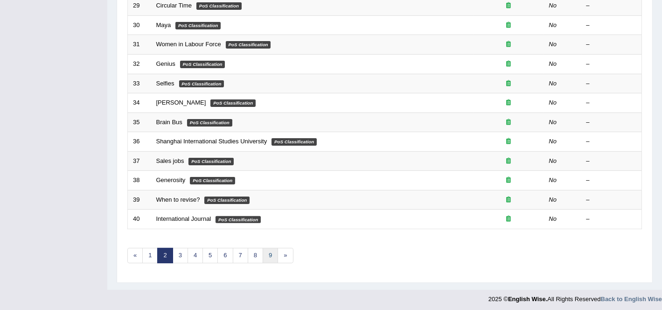
click at [264, 255] on link "9" at bounding box center [270, 255] width 15 height 15
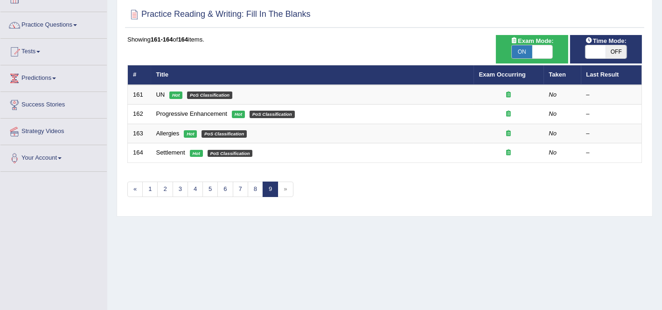
scroll to position [117, 0]
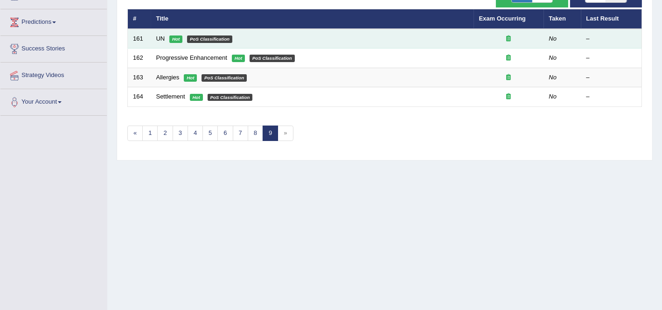
click at [171, 43] on td "UN Hot PoS Classification" at bounding box center [312, 39] width 323 height 20
click at [164, 38] on link "UN" at bounding box center [160, 38] width 9 height 7
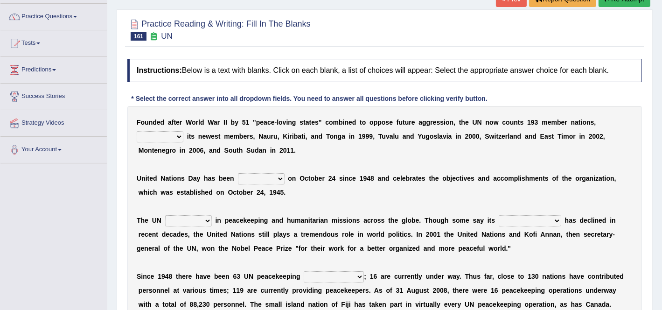
scroll to position [119, 0]
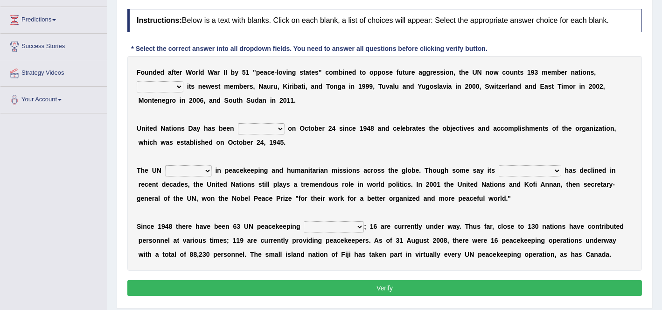
click at [155, 76] on div "F o u n d e d a f t e r W o r l d W a r I I b y 5 1 " p e a c e - l o v i n g s…" at bounding box center [384, 163] width 515 height 215
click at [157, 86] on select "limiting possibly especially including" at bounding box center [160, 86] width 47 height 11
select select "including"
click at [137, 81] on select "limiting possibly especially including" at bounding box center [160, 86] width 47 height 11
click at [255, 126] on select "observed watched monitored examined" at bounding box center [261, 128] width 47 height 11
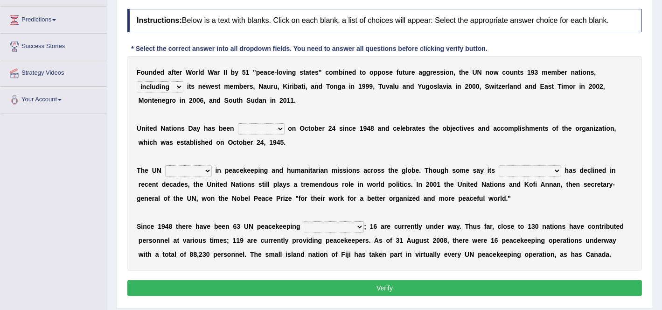
click at [238, 123] on select "observed watched monitored examined" at bounding box center [261, 128] width 47 height 11
drag, startPoint x: 255, startPoint y: 147, endPoint x: 257, endPoint y: 131, distance: 15.9
click at [257, 131] on div "F o u n d e d a f t e r W o r l d W a r I I b y 5 1 " p e a c e - l o v i n g s…" at bounding box center [384, 163] width 515 height 215
click at [257, 133] on div "F o u n d e d a f t e r W o r l d W a r I I b y 5 1 " p e a c e - l o v i n g s…" at bounding box center [384, 163] width 515 height 215
click at [238, 123] on select "observed watched monitored examined" at bounding box center [261, 128] width 47 height 11
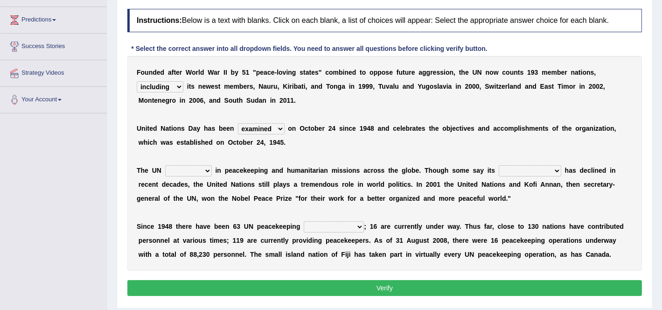
click at [255, 130] on select "observed watched monitored examined" at bounding box center [261, 128] width 47 height 11
select select "monitored"
click at [238, 123] on select "observed watched monitored examined" at bounding box center [261, 128] width 47 height 11
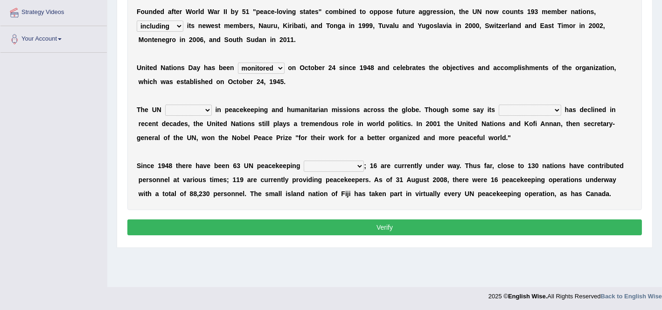
scroll to position [180, 0]
drag, startPoint x: 193, startPoint y: 102, endPoint x: 197, endPoint y: 111, distance: 9.4
click at [193, 103] on div "F o u n d e d a f t e r W o r l d W a r I I b y 5 1 " p e a c e - l o v i n g s…" at bounding box center [384, 102] width 515 height 215
click at [197, 113] on select "appoints absorbs connects engages" at bounding box center [188, 109] width 47 height 11
select select "connects"
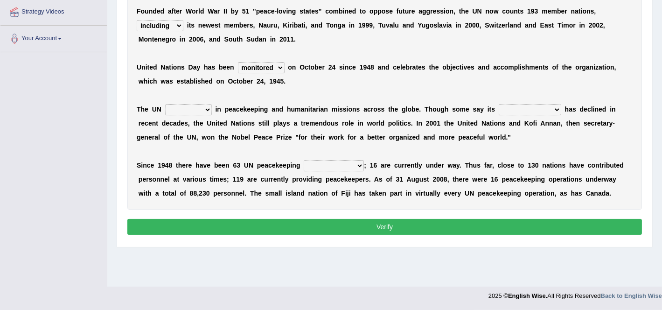
click at [165, 104] on select "appoints absorbs connects engages" at bounding box center [188, 109] width 47 height 11
click at [527, 104] on select "descriptiveness influence meaningless consequences" at bounding box center [530, 109] width 63 height 11
click at [499, 104] on select "descriptiveness influence meaningless consequences" at bounding box center [530, 109] width 63 height 11
click at [546, 102] on div "F o u n d e d a f t e r W o r l d W a r I I b y 5 1 " p e a c e - l o v i n g s…" at bounding box center [384, 102] width 515 height 215
click at [542, 110] on select "descriptiveness influence meaningless consequences" at bounding box center [530, 109] width 63 height 11
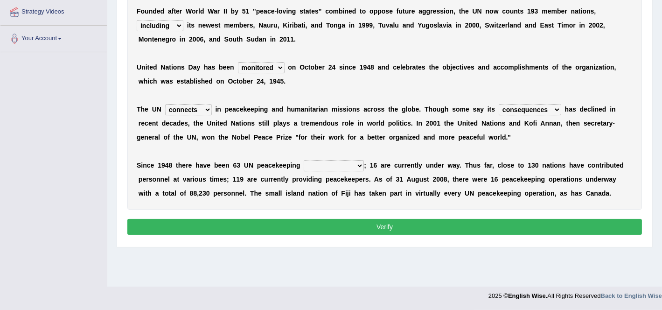
select select "influence"
click at [499, 104] on select "descriptiveness influence meaningless consequences" at bounding box center [530, 109] width 63 height 11
click at [356, 164] on select "businesses processes transgressions operations" at bounding box center [334, 165] width 60 height 11
select select "businesses"
click at [304, 160] on select "businesses processes transgressions operations" at bounding box center [334, 165] width 60 height 11
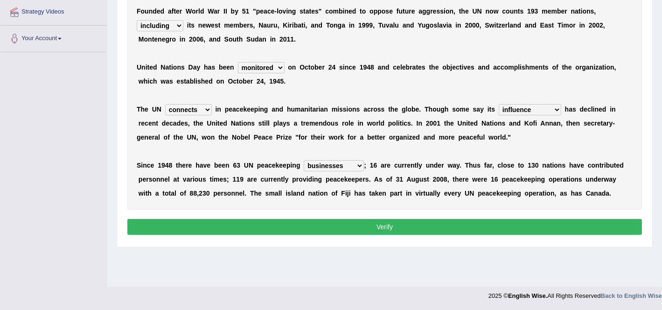
click at [325, 229] on button "Verify" at bounding box center [384, 227] width 515 height 16
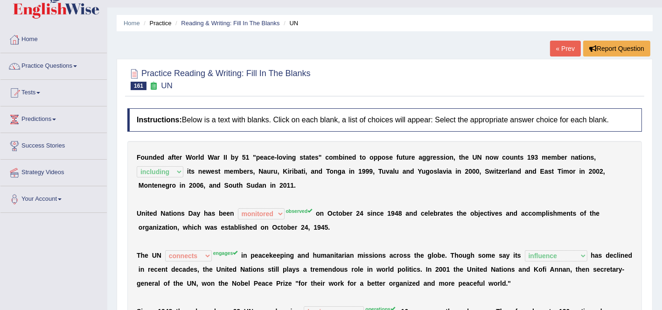
scroll to position [5, 0]
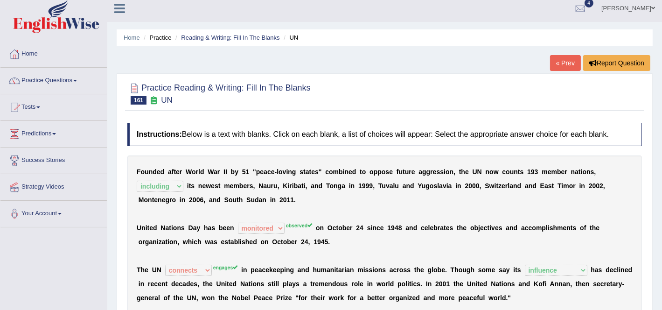
click at [561, 59] on link "« Prev" at bounding box center [565, 63] width 31 height 16
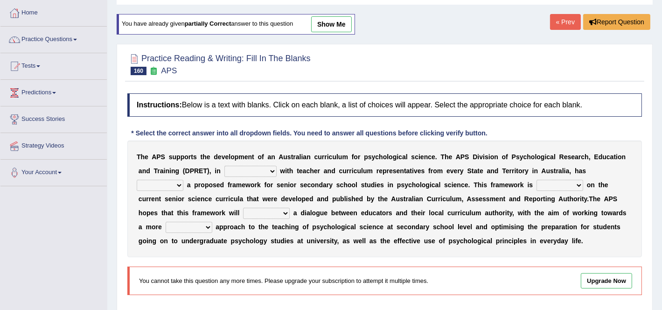
scroll to position [58, 0]
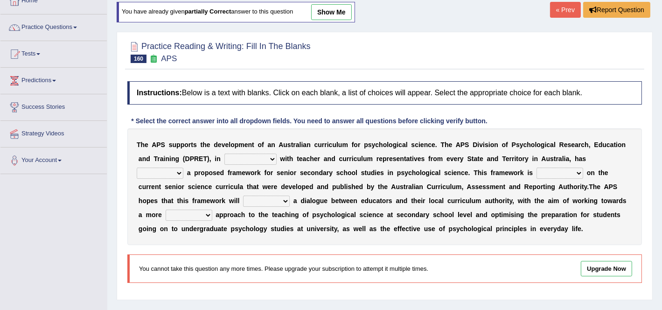
click at [254, 158] on select "aspiration assumption consultation connotation" at bounding box center [250, 159] width 52 height 11
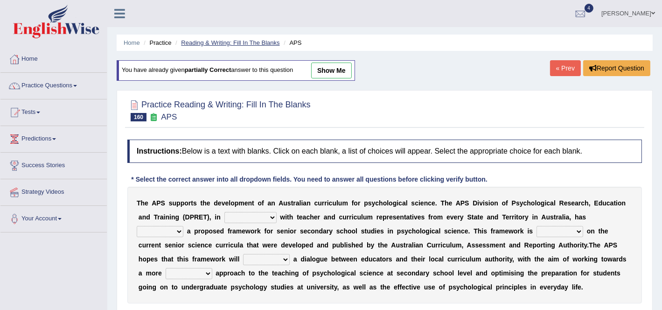
click at [223, 43] on link "Reading & Writing: Fill In The Blanks" at bounding box center [230, 42] width 98 height 7
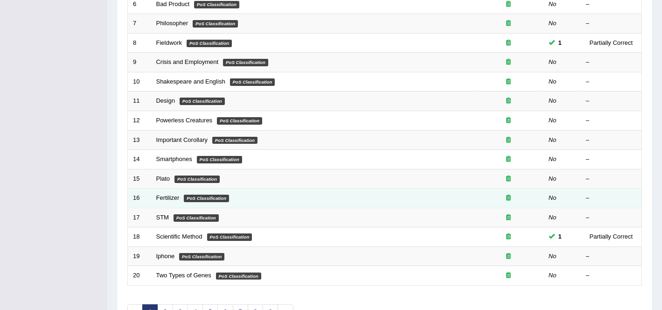
scroll to position [305, 0]
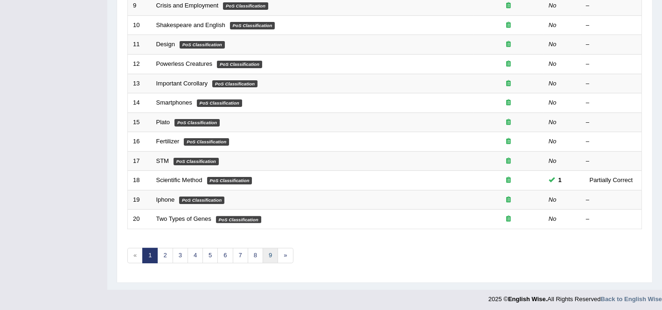
click at [270, 253] on link "9" at bounding box center [270, 255] width 15 height 15
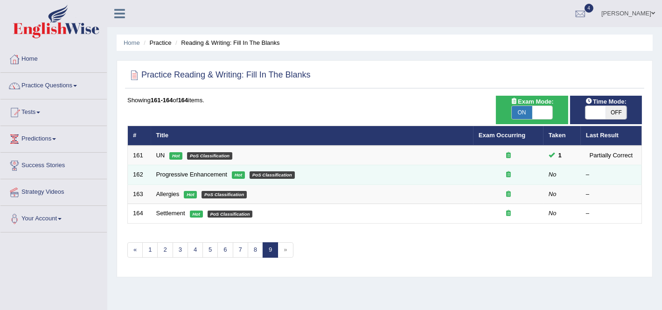
click at [189, 168] on td "Progressive Enhancement Hot PoS Classification" at bounding box center [312, 175] width 322 height 20
click at [189, 169] on td "Progressive Enhancement Hot PoS Classification" at bounding box center [312, 175] width 322 height 20
click at [189, 172] on link "Progressive Enhancement" at bounding box center [191, 174] width 71 height 7
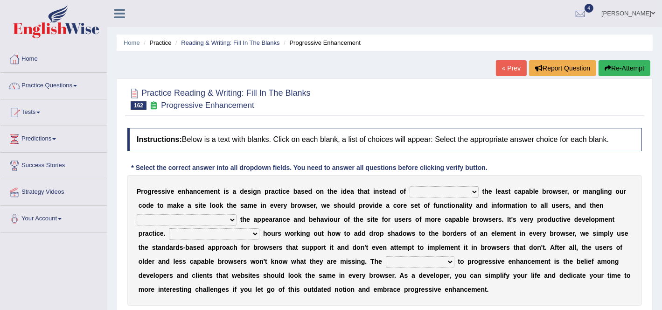
scroll to position [58, 0]
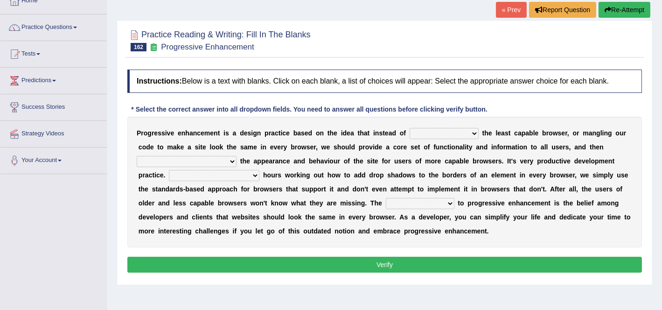
drag, startPoint x: 458, startPoint y: 123, endPoint x: 441, endPoint y: 139, distance: 22.8
click at [456, 126] on div "P r o g r e s s i v e e n h a n c e m e n t i s a d e s i g n p r a c t i c e b…" at bounding box center [384, 182] width 515 height 131
click at [441, 139] on div "P r o g r e s s i v e e n h a n c e m e n t i s a d e s i g n p r a c t i c e b…" at bounding box center [384, 182] width 515 height 131
click at [441, 136] on select "designing for have to design have designed for be designing" at bounding box center [444, 133] width 69 height 11
select select "designing for"
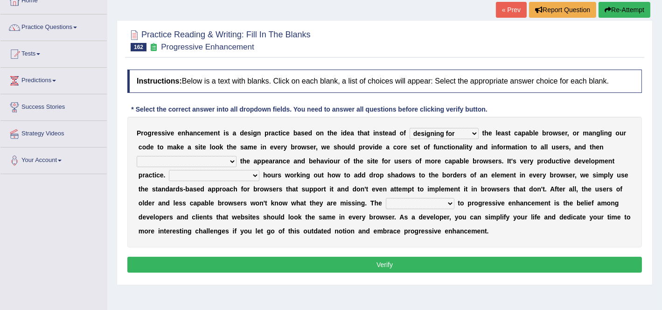
click at [410, 128] on select "designing for have to design have designed for be designing" at bounding box center [444, 133] width 69 height 11
click at [188, 157] on select "with progress enhancement progressively enhance progress so enhancing progress …" at bounding box center [187, 161] width 100 height 11
select select "progressively enhance"
click at [137, 156] on select "with progress enhancement progressively enhance progress so enhancing progress …" at bounding box center [187, 161] width 100 height 11
click at [210, 171] on select "In addition to developing Beside adding Whereby eliminating Instead of spending" at bounding box center [214, 175] width 91 height 11
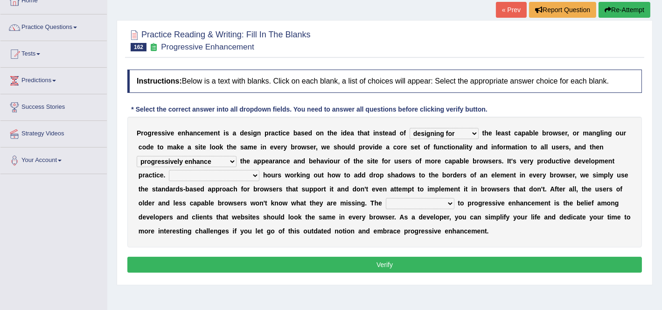
select select "Instead of spending"
click at [169, 170] on select "In addition to developing Beside adding Whereby eliminating Instead of spending" at bounding box center [214, 175] width 91 height 11
click at [409, 199] on select "larger problem lesser benefit biggest challenge least assurance" at bounding box center [420, 203] width 69 height 11
click at [424, 136] on select "designing for have to design have designed for be designing" at bounding box center [444, 133] width 69 height 11
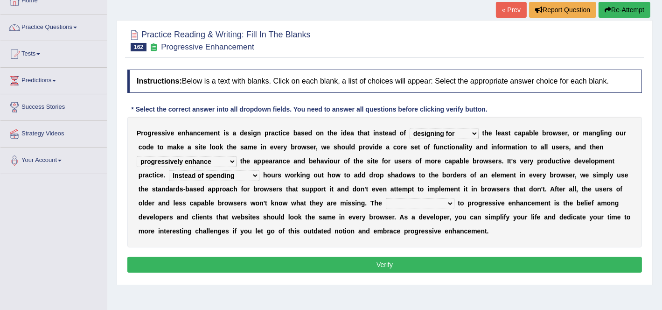
click at [413, 206] on select "larger problem lesser benefit biggest challenge least assurance" at bounding box center [420, 203] width 69 height 11
select select "biggest challenge"
click at [386, 198] on select "larger problem lesser benefit biggest challenge least assurance" at bounding box center [420, 203] width 69 height 11
click at [420, 263] on button "Verify" at bounding box center [384, 265] width 515 height 16
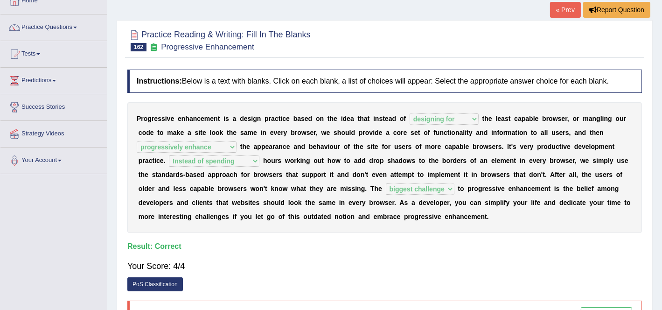
scroll to position [0, 0]
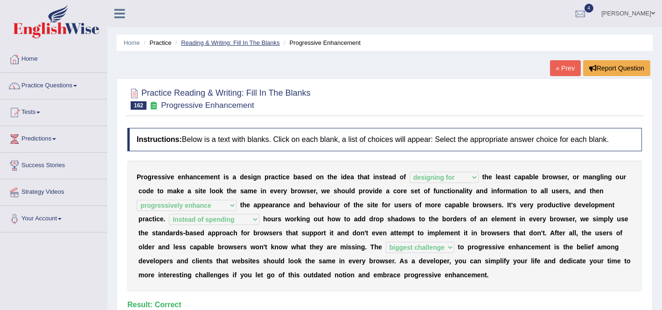
click at [261, 45] on link "Reading & Writing: Fill In The Blanks" at bounding box center [230, 42] width 98 height 7
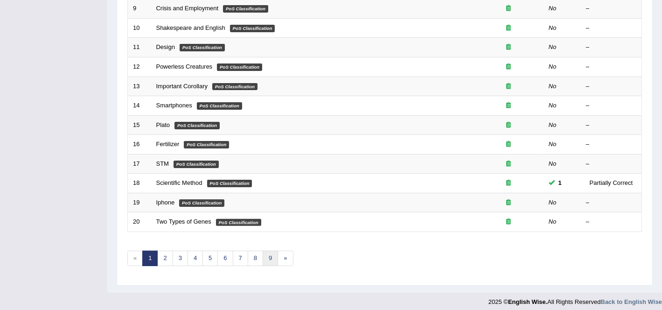
scroll to position [305, 0]
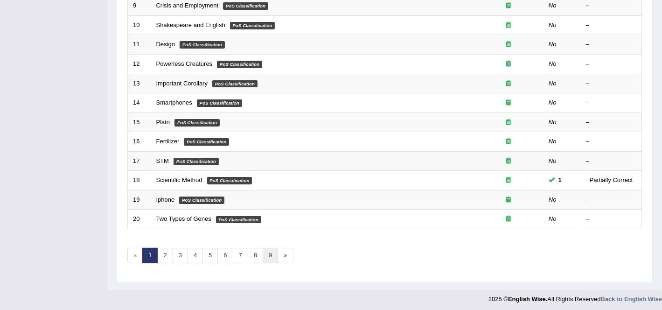
click at [266, 249] on link "9" at bounding box center [270, 255] width 15 height 15
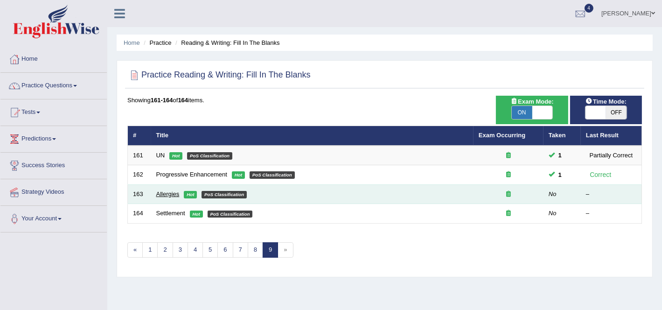
click at [174, 193] on link "Allergies" at bounding box center [167, 193] width 23 height 7
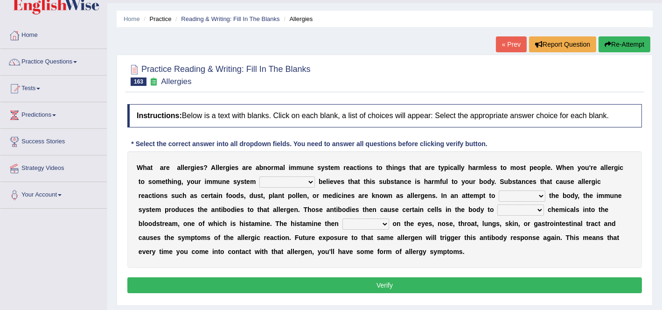
scroll to position [58, 0]
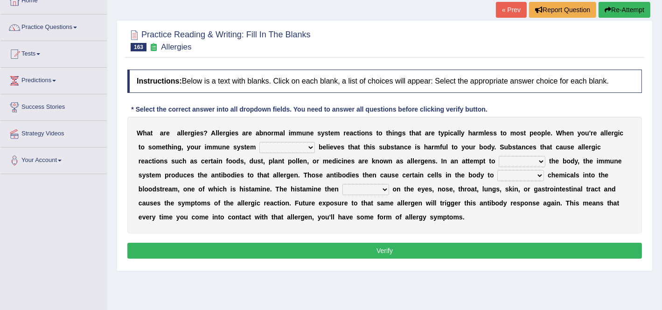
click at [287, 147] on select "completely consequently mistakenly definitely" at bounding box center [287, 147] width 56 height 11
click at [259, 142] on select "completely consequently mistakenly definitely" at bounding box center [287, 147] width 56 height 11
click at [273, 149] on select "completely consequently mistakenly definitely" at bounding box center [287, 147] width 56 height 11
select select "consequently"
click at [259, 142] on select "completely consequently mistakenly definitely" at bounding box center [287, 147] width 56 height 11
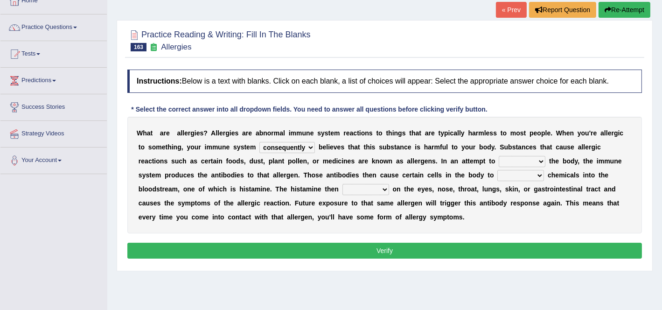
drag, startPoint x: 510, startPoint y: 150, endPoint x: 507, endPoint y: 156, distance: 6.9
click at [510, 151] on div "W h a t a r e a l l e r g i e s ? A l l e r g i e s a r e a b n o r m a l i m m…" at bounding box center [384, 175] width 515 height 117
click at [501, 164] on select "preserve protect improve activate" at bounding box center [522, 161] width 47 height 11
select select "protect"
click at [499, 156] on select "preserve protect improve activate" at bounding box center [522, 161] width 47 height 11
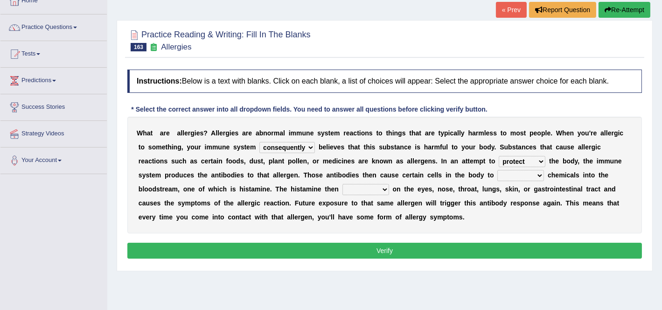
click at [495, 168] on div "W h a t a r e a l l e r g i e s ? A l l e r g i e s a r e a b n o r m a l i m m…" at bounding box center [384, 175] width 515 height 117
click at [497, 170] on select "confiine release escape hold" at bounding box center [520, 175] width 47 height 11
select select "release"
click at [497, 170] on select "confiine release escape hold" at bounding box center [520, 175] width 47 height 11
click at [323, 183] on div "W h a t a r e a l l e r g i e s ? A l l e r g i e s a r e a b n o r m a l i m m…" at bounding box center [384, 175] width 515 height 117
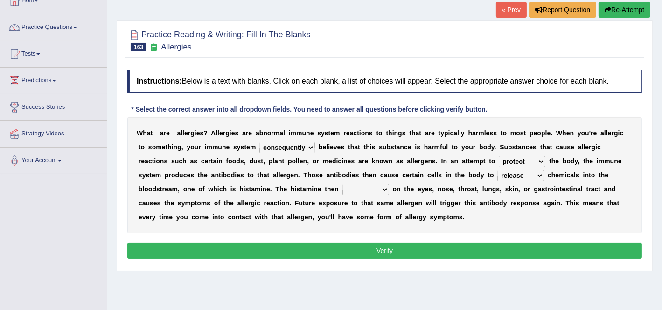
click at [343, 184] on select "acts performs targets focuses" at bounding box center [366, 189] width 47 height 11
select select "acts"
click at [343, 184] on select "acts performs targets focuses" at bounding box center [366, 189] width 47 height 11
click at [334, 243] on button "Verify" at bounding box center [384, 251] width 515 height 16
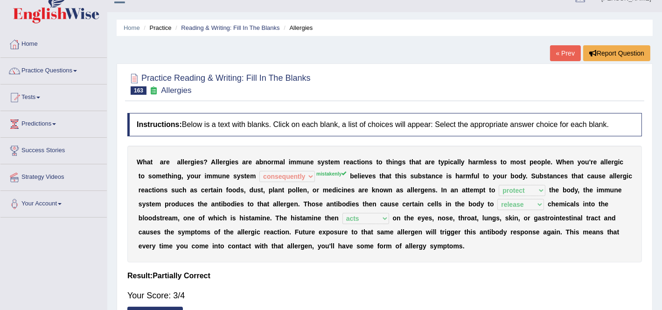
scroll to position [0, 0]
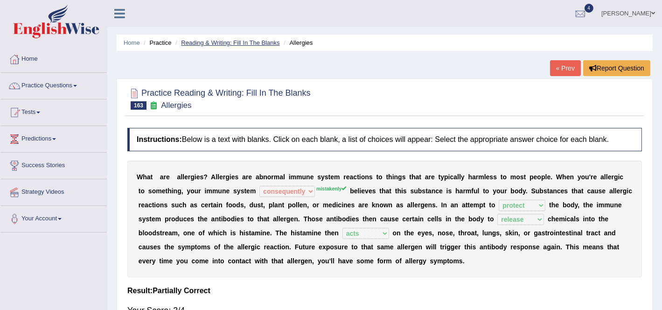
click at [258, 38] on li "Reading & Writing: Fill In The Blanks" at bounding box center [226, 42] width 106 height 9
click at [255, 44] on link "Reading & Writing: Fill In The Blanks" at bounding box center [230, 42] width 98 height 7
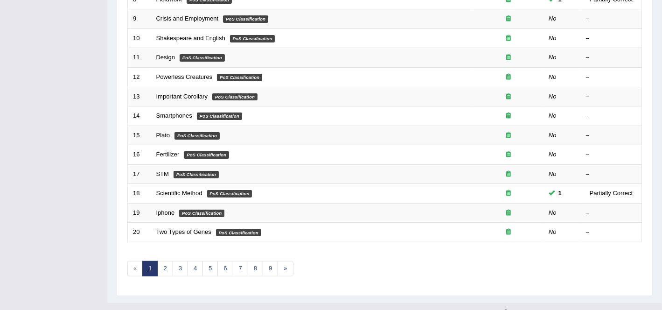
scroll to position [305, 0]
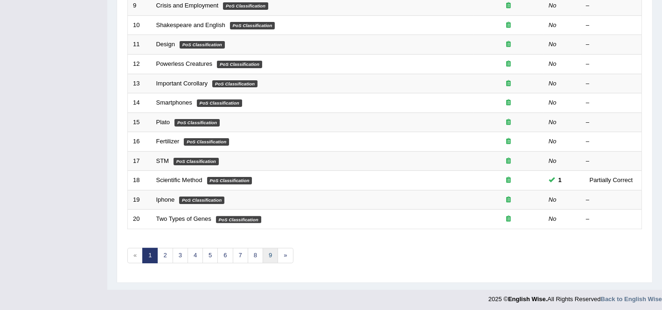
click at [263, 250] on link "9" at bounding box center [270, 255] width 15 height 15
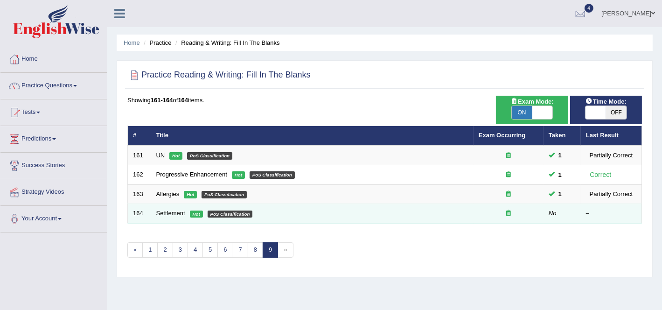
click at [177, 217] on td "Settlement Hot PoS Classification" at bounding box center [312, 214] width 322 height 20
click at [175, 210] on link "Settlement" at bounding box center [170, 213] width 29 height 7
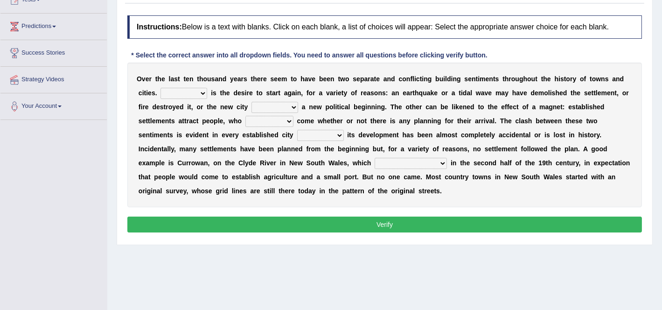
scroll to position [124, 0]
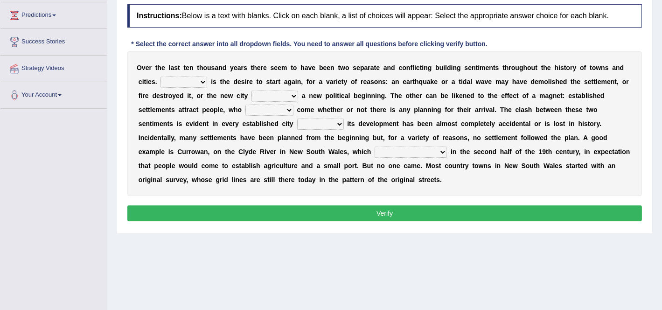
click at [186, 77] on select "One It What This" at bounding box center [184, 82] width 47 height 11
select select "It"
click at [161, 77] on select "One It What This" at bounding box center [184, 82] width 47 height 11
click at [264, 91] on select "does marks is causes" at bounding box center [275, 96] width 47 height 11
select select "marks"
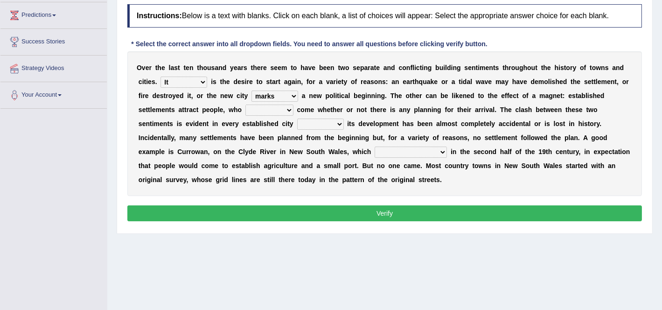
click at [252, 91] on select "does marks is causes" at bounding box center [275, 96] width 47 height 11
click at [264, 111] on select "tend to are used to ought to had to" at bounding box center [269, 110] width 48 height 11
select select "tend to"
click at [245, 105] on select "tend to are used to ought to had to" at bounding box center [269, 110] width 48 height 11
click at [308, 128] on div "O v e r t h e l a s t t e n t h o u s a n d y e a r s t h e r e s e e m t o h a…" at bounding box center [384, 123] width 515 height 145
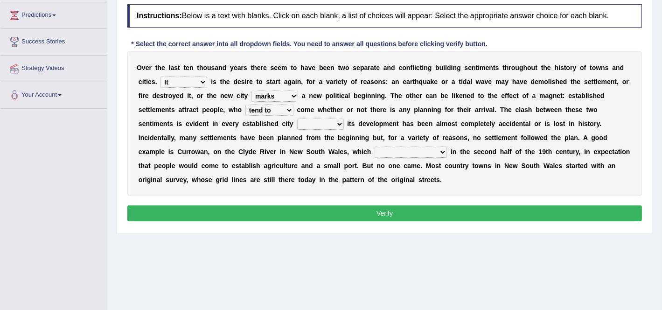
click at [308, 128] on select "unless whenever whereas until" at bounding box center [320, 124] width 47 height 11
select select "unless"
click at [297, 119] on select "unless whenever whereas until" at bounding box center [320, 124] width 47 height 11
click at [410, 147] on select "has been surveyed was surveyed could be surveyed had surveyed" at bounding box center [411, 152] width 72 height 11
select select "was surveyed"
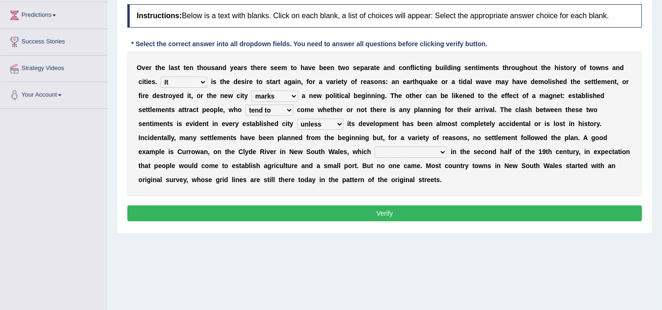
click at [375, 147] on select "has been surveyed was surveyed could be surveyed had surveyed" at bounding box center [411, 152] width 72 height 11
click at [315, 113] on div "O v e r t h e l a s t t e n t h o u s a n d y e a r s t h e r e s e e m t o h a…" at bounding box center [384, 123] width 515 height 145
click at [319, 124] on select "unless whenever whereas until" at bounding box center [320, 124] width 47 height 11
select select "until"
click at [297, 119] on select "unless whenever whereas until" at bounding box center [320, 124] width 47 height 11
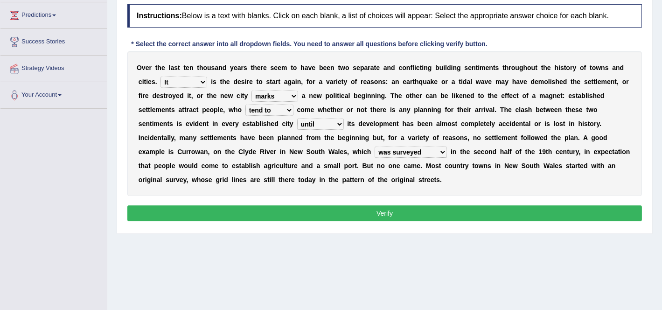
click at [325, 216] on button "Verify" at bounding box center [384, 213] width 515 height 16
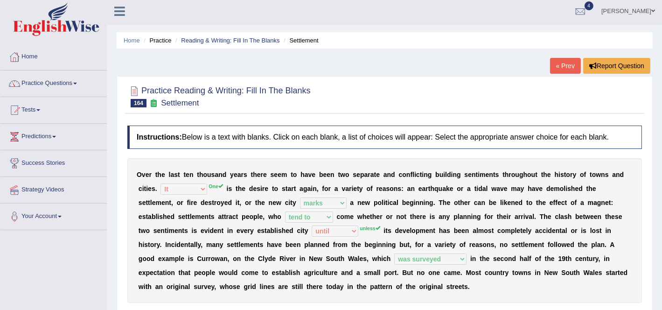
scroll to position [0, 0]
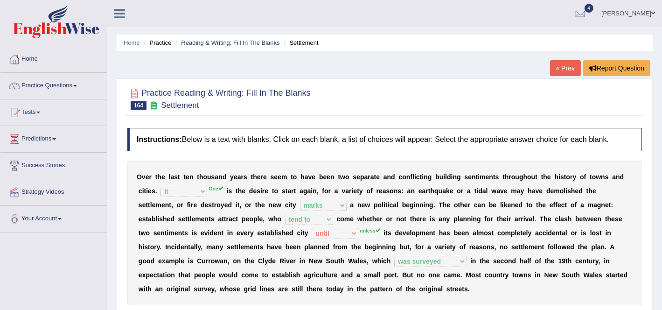
click at [268, 46] on li "Reading & Writing: Fill In The Blanks" at bounding box center [226, 42] width 106 height 9
click at [266, 44] on link "Reading & Writing: Fill In The Blanks" at bounding box center [230, 42] width 98 height 7
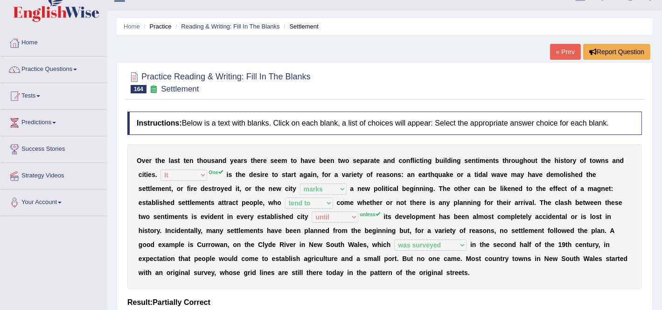
scroll to position [172, 0]
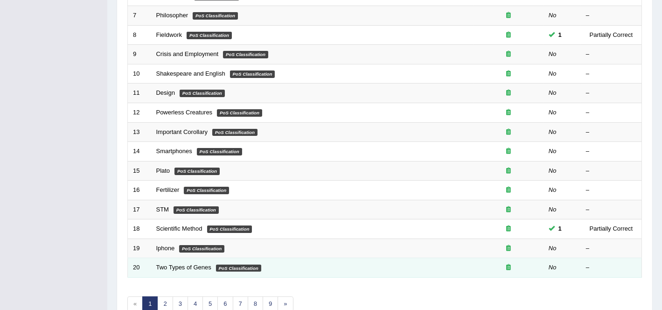
scroll to position [305, 0]
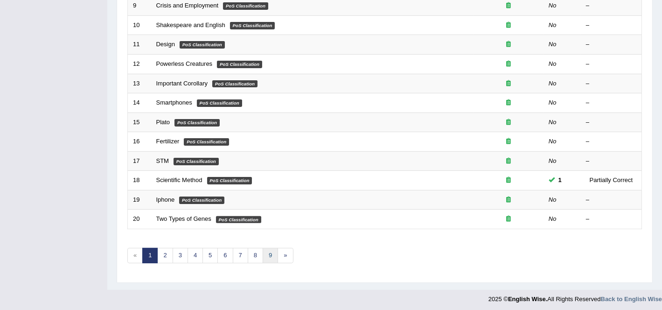
click at [263, 252] on link "9" at bounding box center [270, 255] width 15 height 15
click at [259, 251] on link "8" at bounding box center [255, 255] width 15 height 15
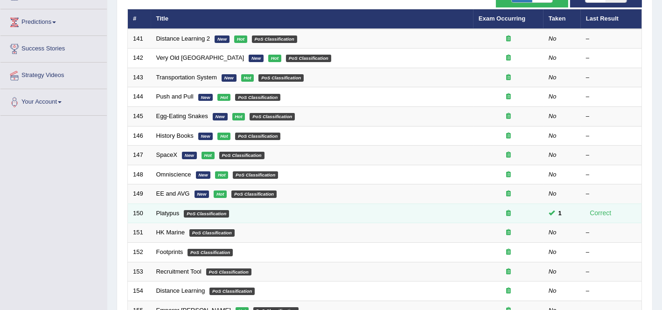
scroll to position [175, 0]
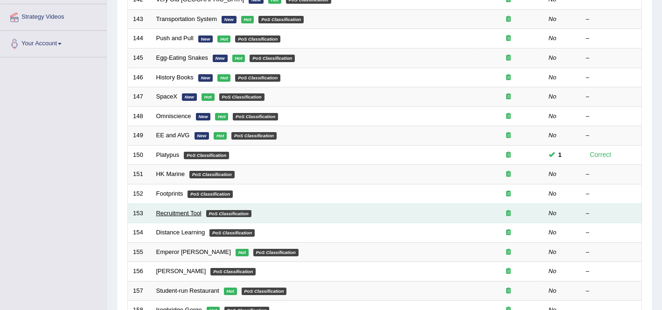
click at [182, 210] on link "Recruitment Tool" at bounding box center [178, 213] width 45 height 7
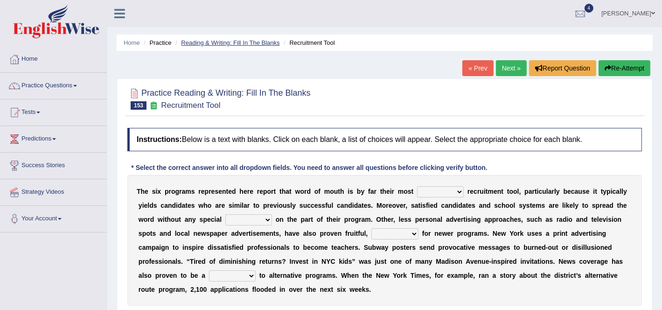
click at [241, 42] on link "Reading & Writing: Fill In The Blanks" at bounding box center [230, 42] width 98 height 7
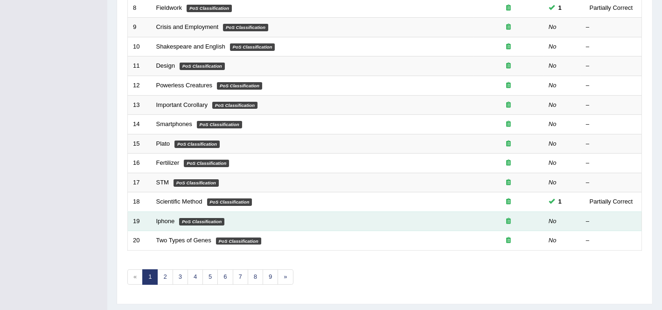
scroll to position [305, 0]
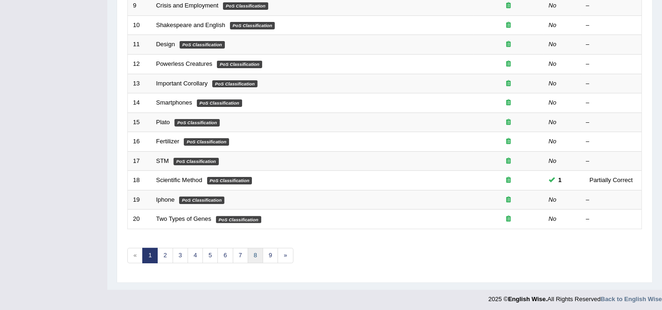
click at [256, 252] on link "8" at bounding box center [255, 255] width 15 height 15
